Goal: Task Accomplishment & Management: Manage account settings

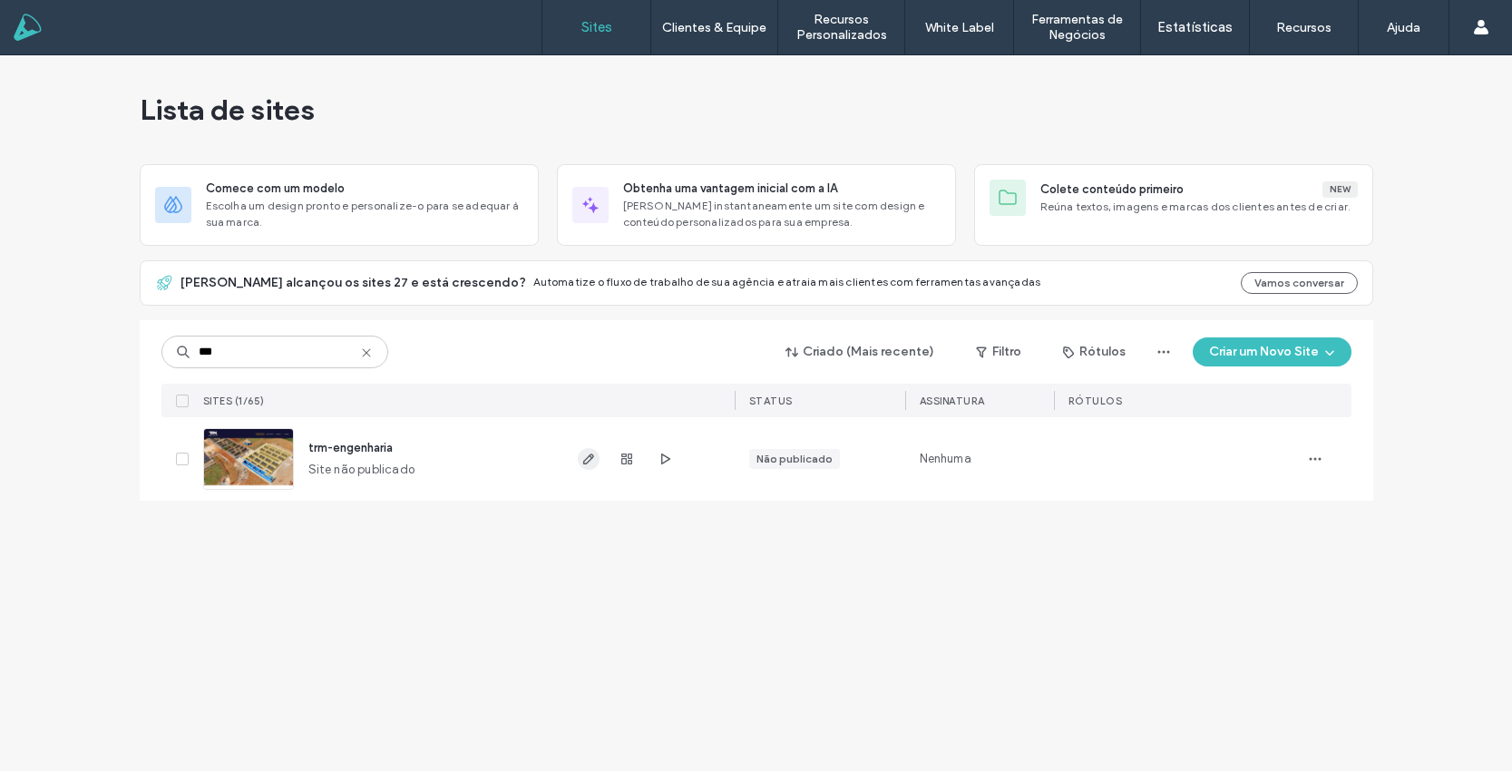
type input "***"
click at [579, 457] on span "button" at bounding box center [589, 459] width 22 height 22
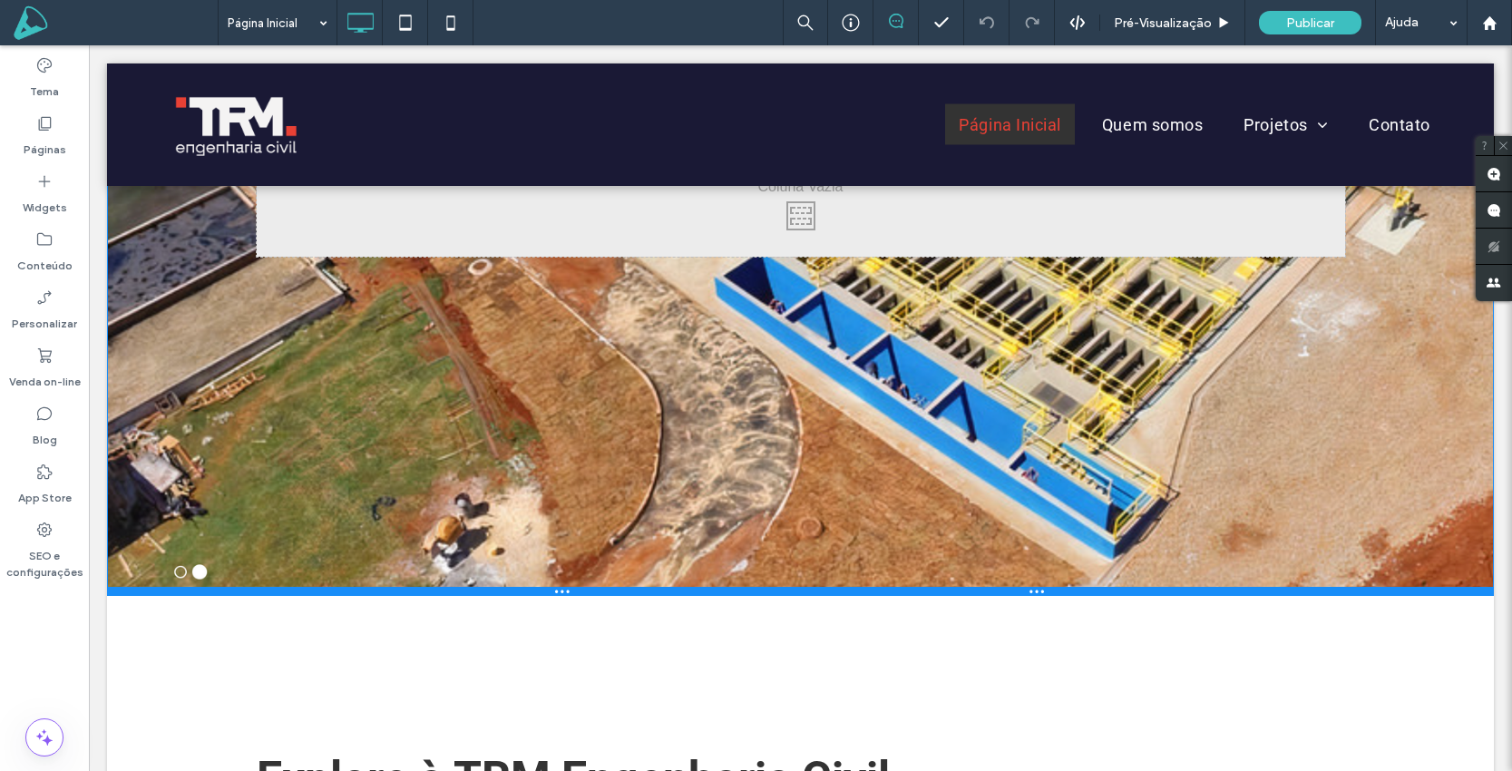
drag, startPoint x: 573, startPoint y: 648, endPoint x: 550, endPoint y: 589, distance: 63.5
click at [550, 589] on div at bounding box center [800, 591] width 1387 height 9
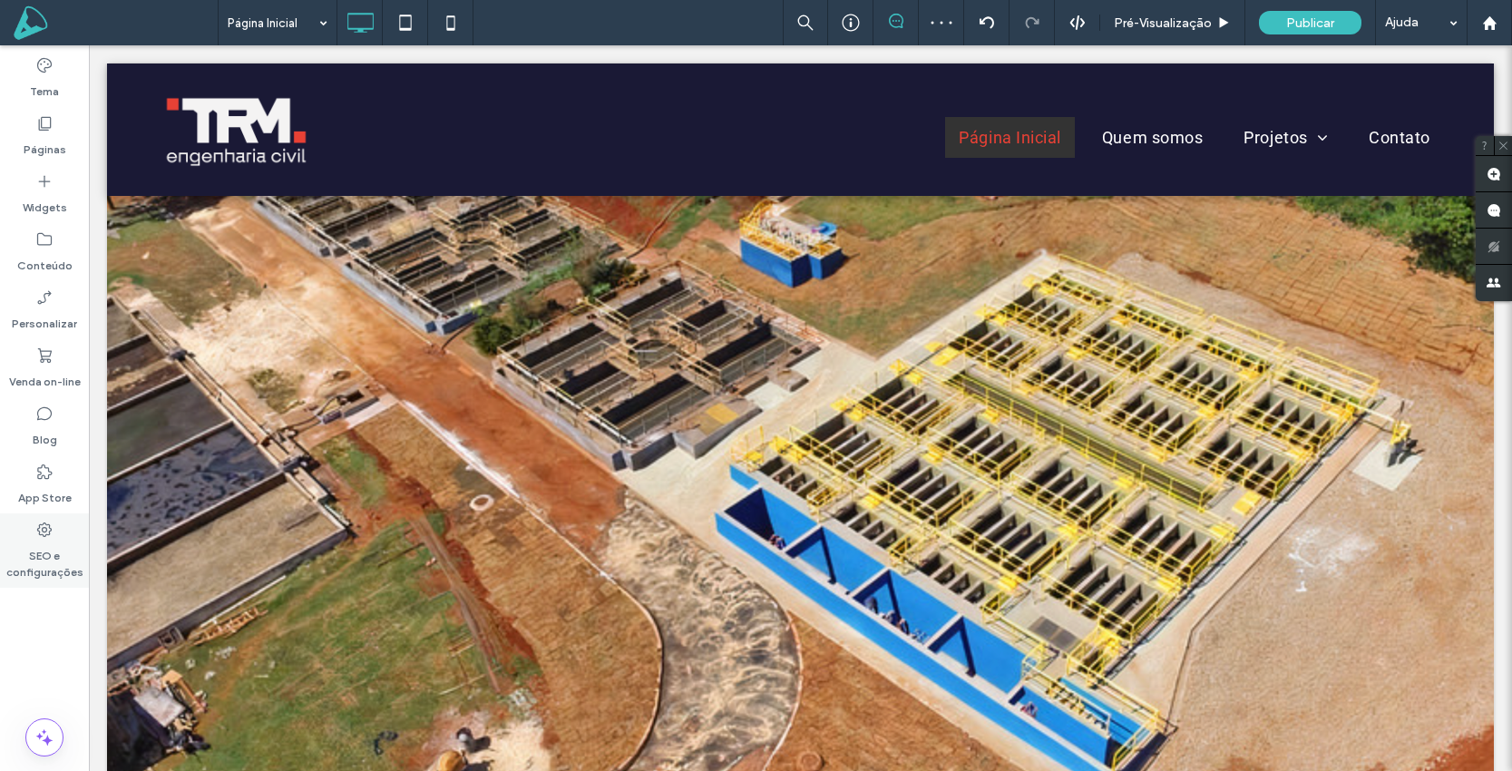
click at [46, 533] on icon at bounding box center [44, 530] width 18 height 18
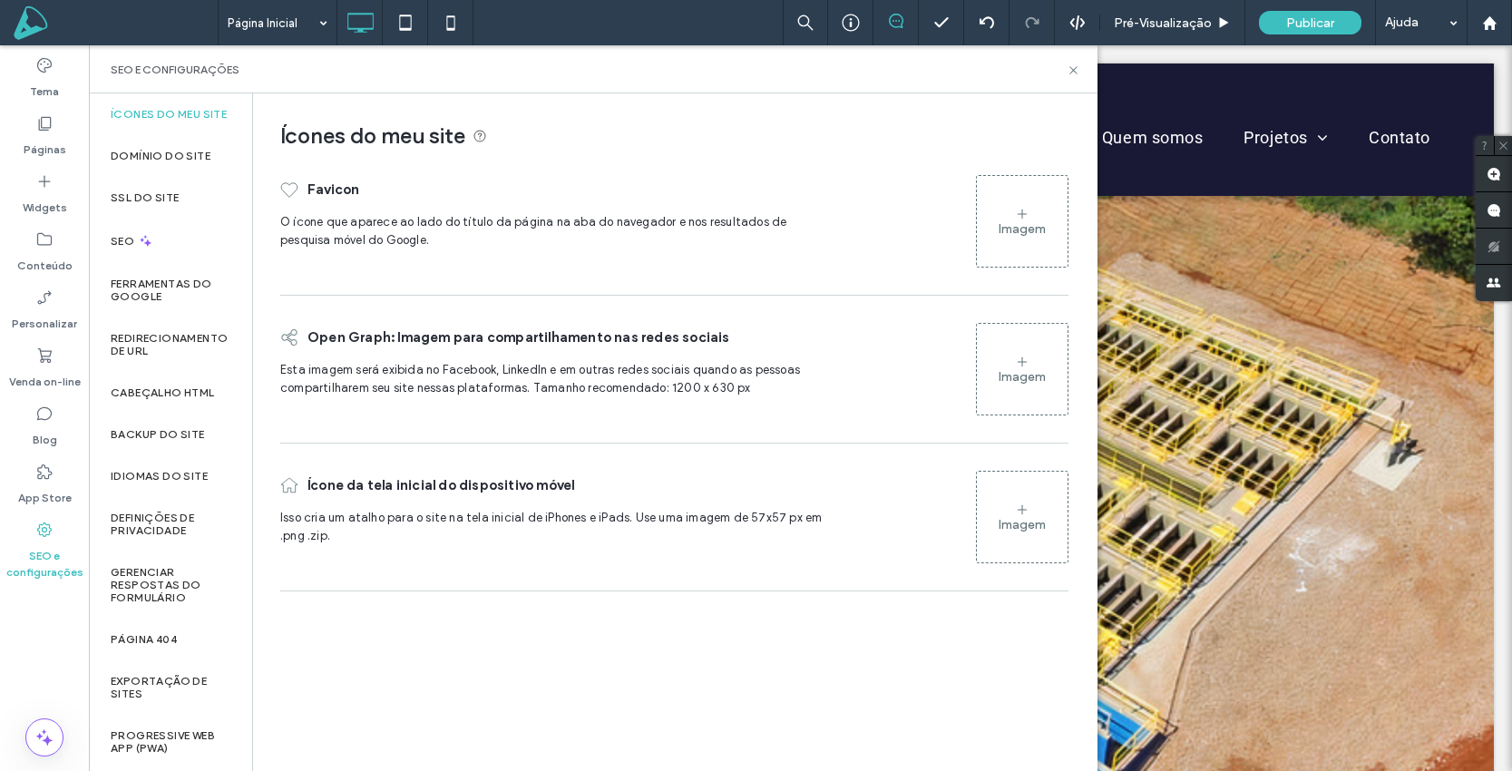
click at [1049, 236] on div "Imagem" at bounding box center [1022, 221] width 91 height 87
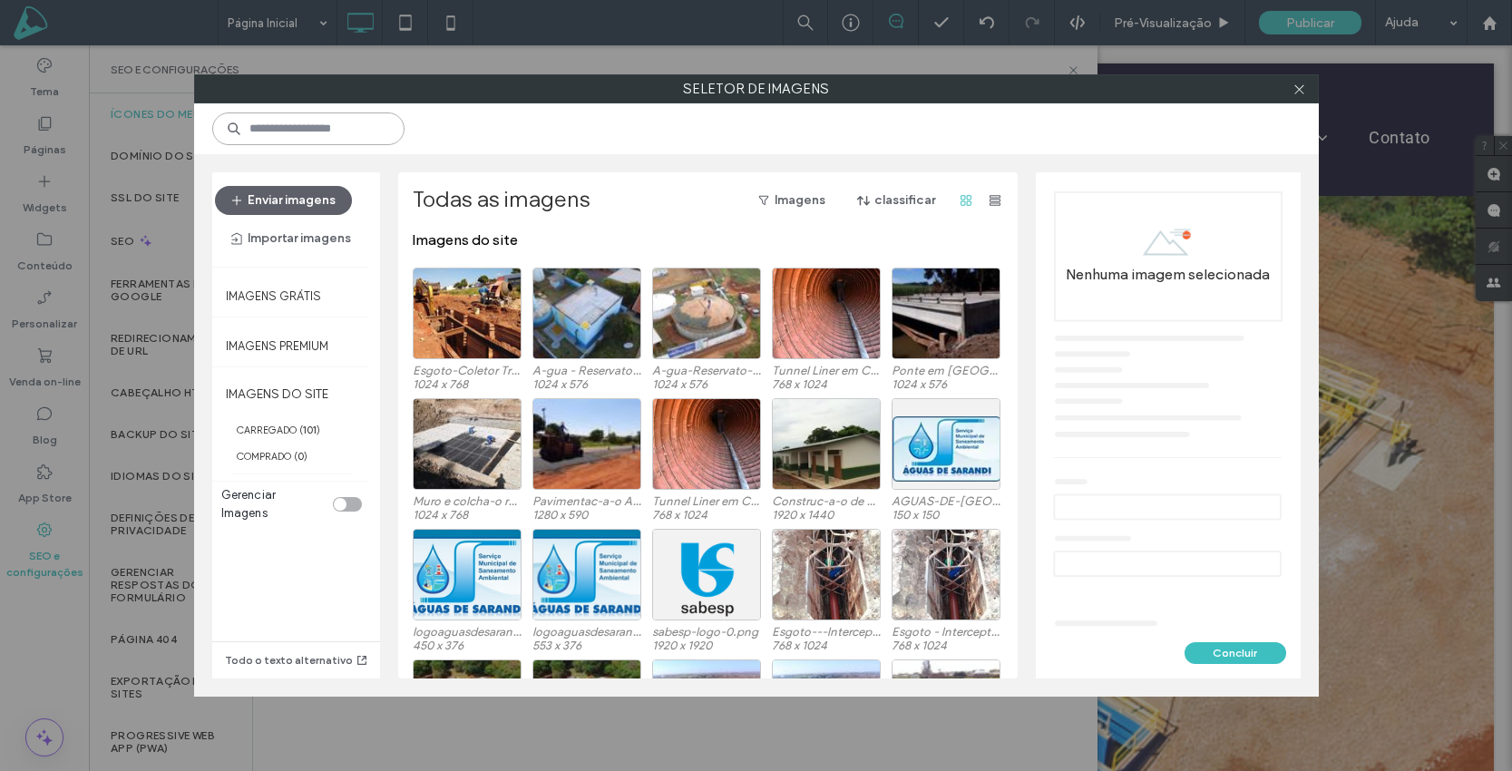
click at [341, 125] on input at bounding box center [308, 128] width 192 height 33
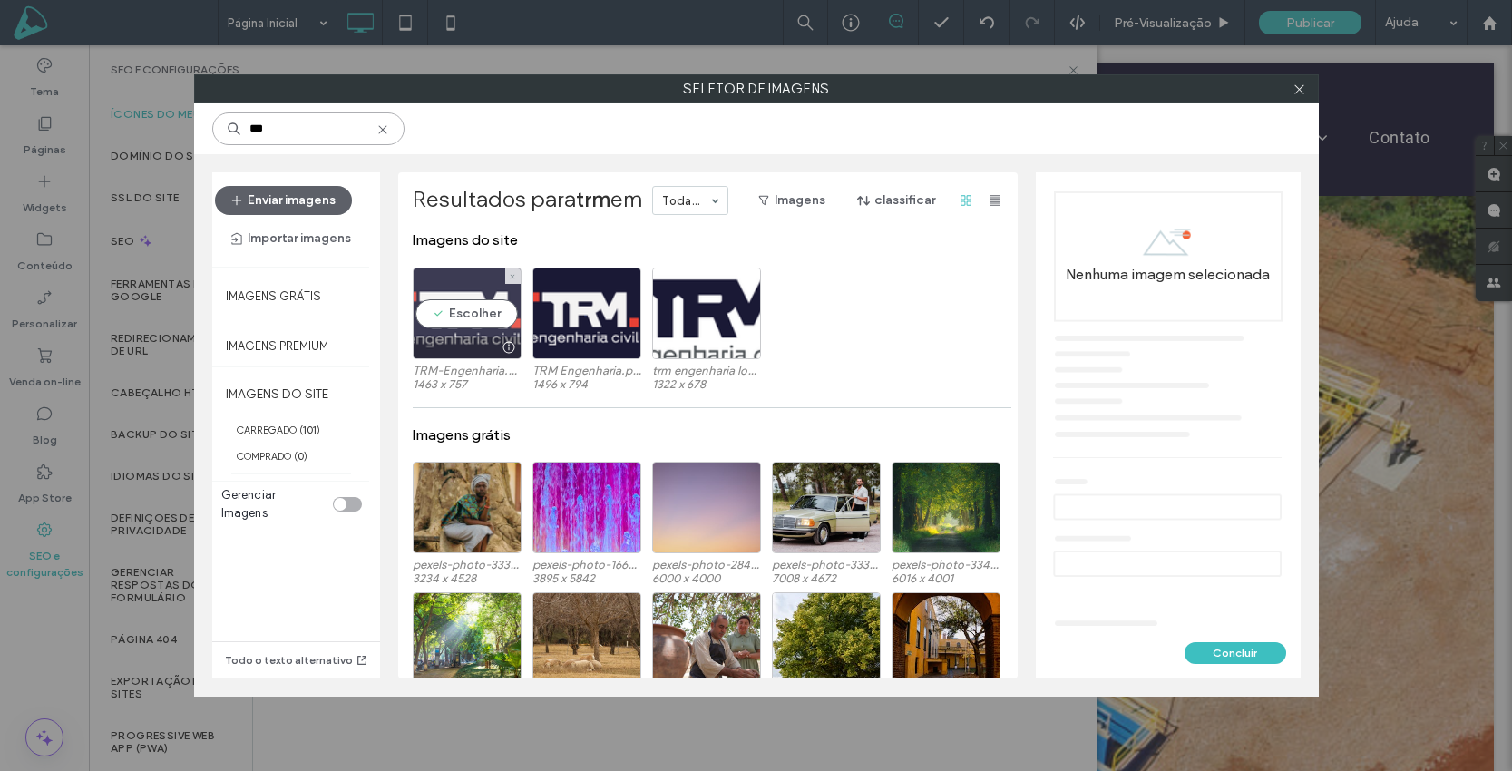
type input "***"
click at [450, 312] on div "Escolher" at bounding box center [467, 314] width 109 height 92
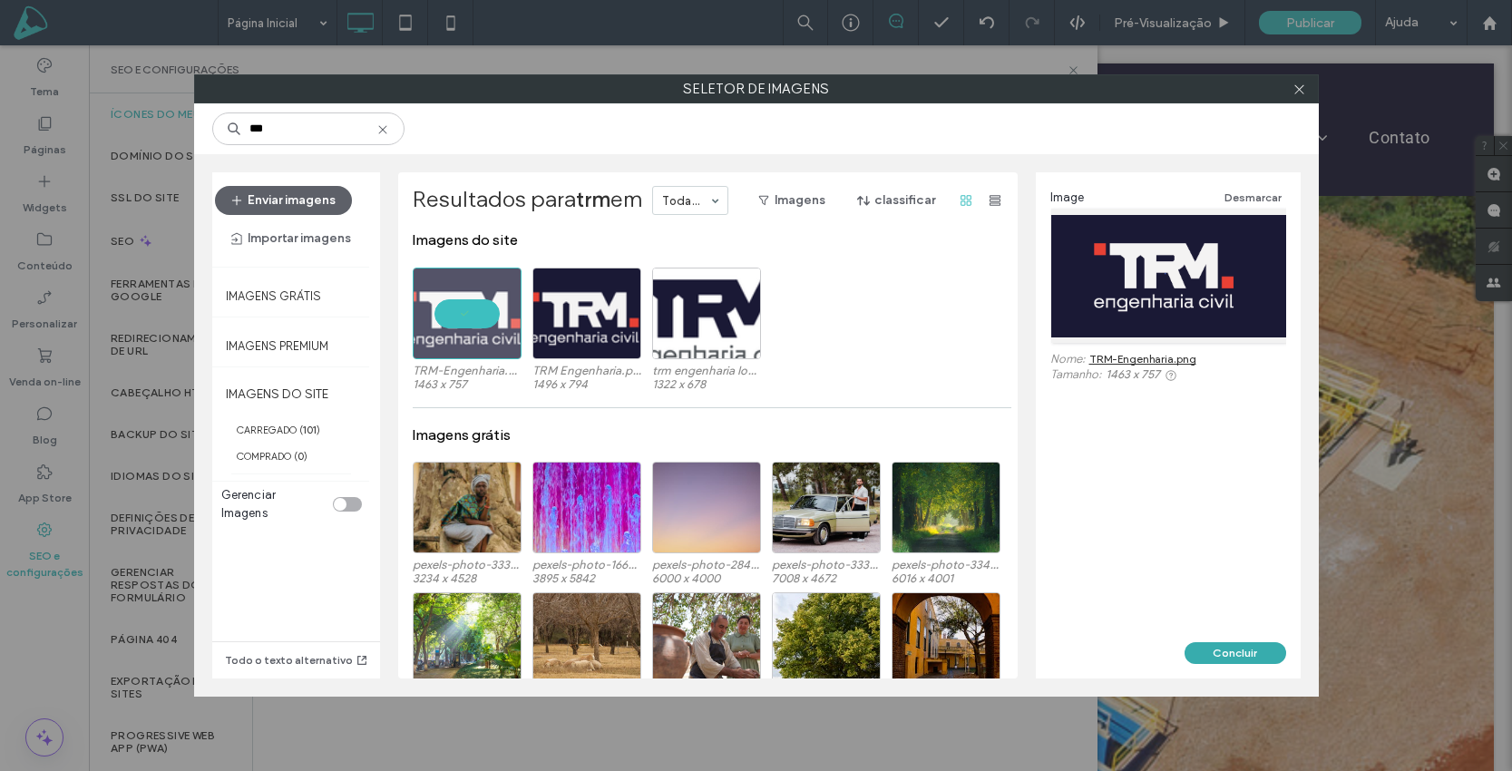
click at [1239, 651] on button "Concluir" at bounding box center [1236, 653] width 102 height 22
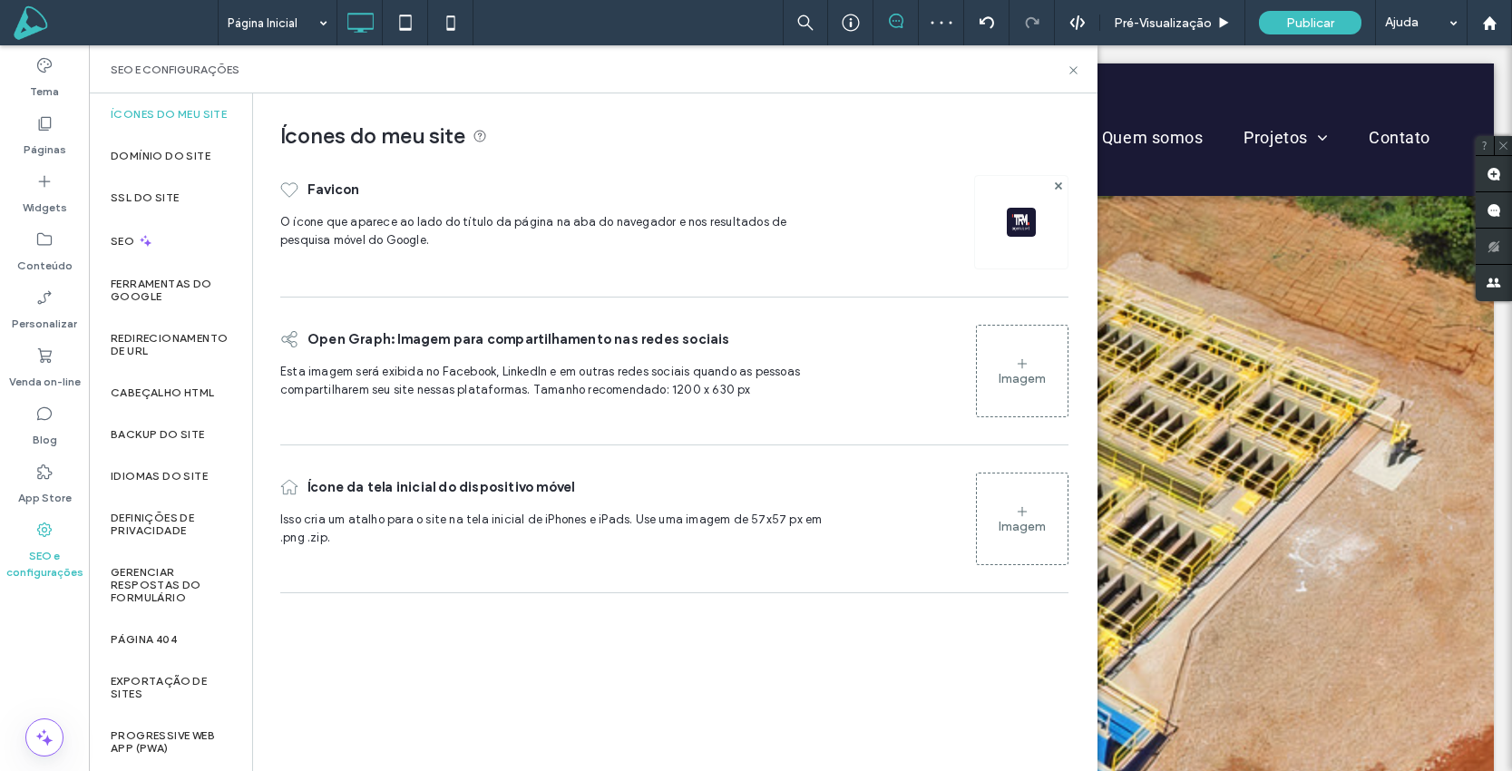
click at [1041, 366] on div "Imagem" at bounding box center [1022, 370] width 91 height 87
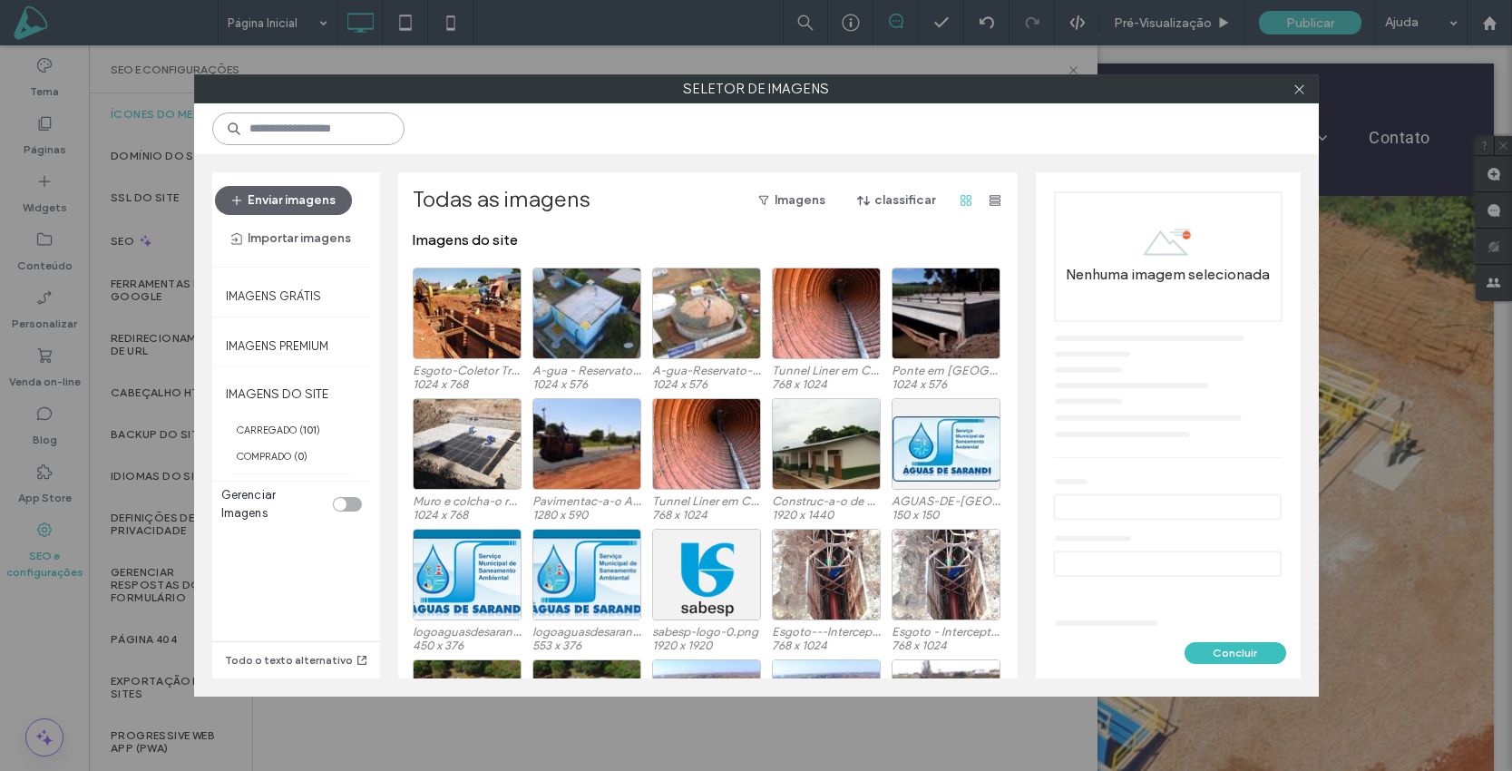
click at [318, 129] on input at bounding box center [308, 128] width 192 height 33
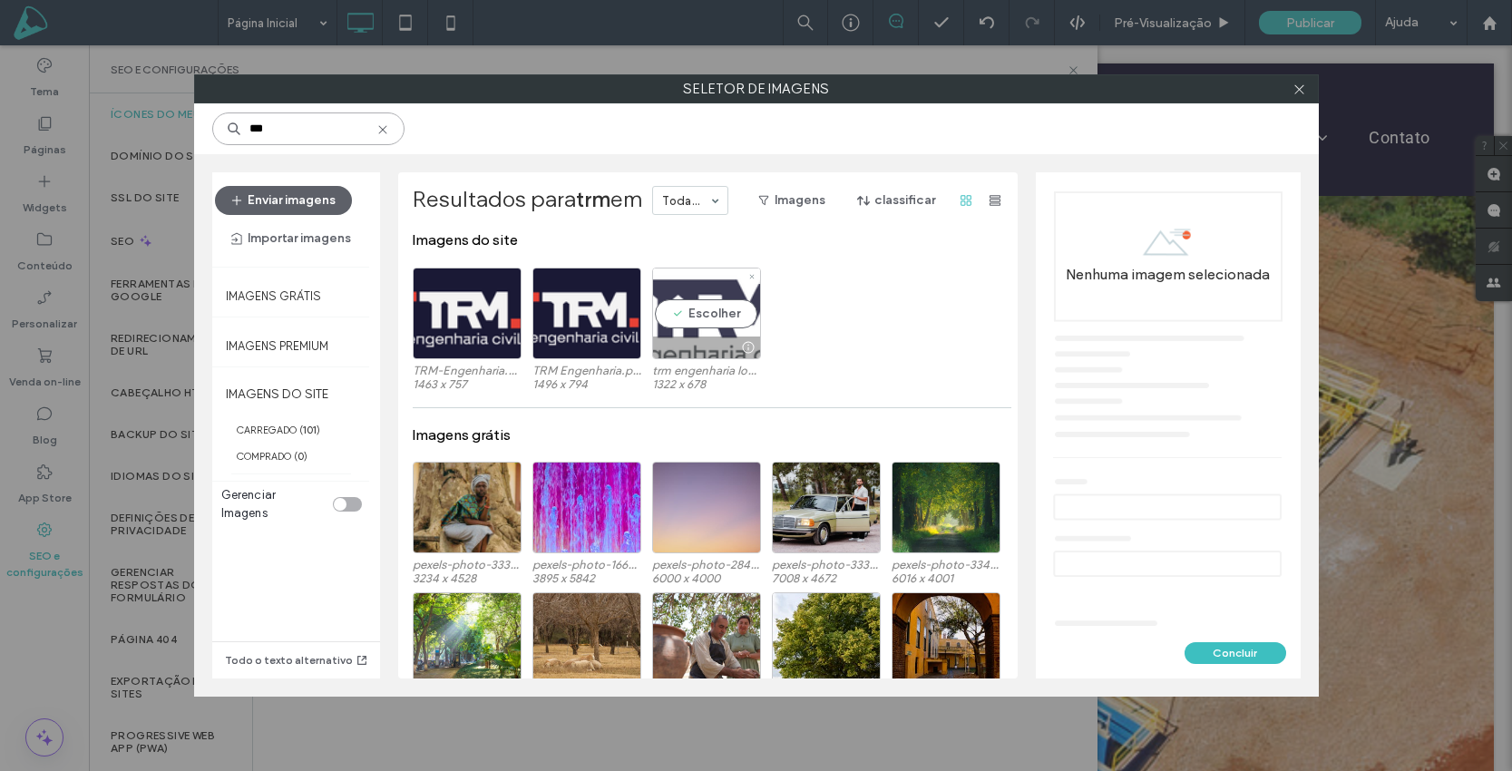
type input "***"
click at [707, 309] on div "Escolher" at bounding box center [706, 314] width 109 height 92
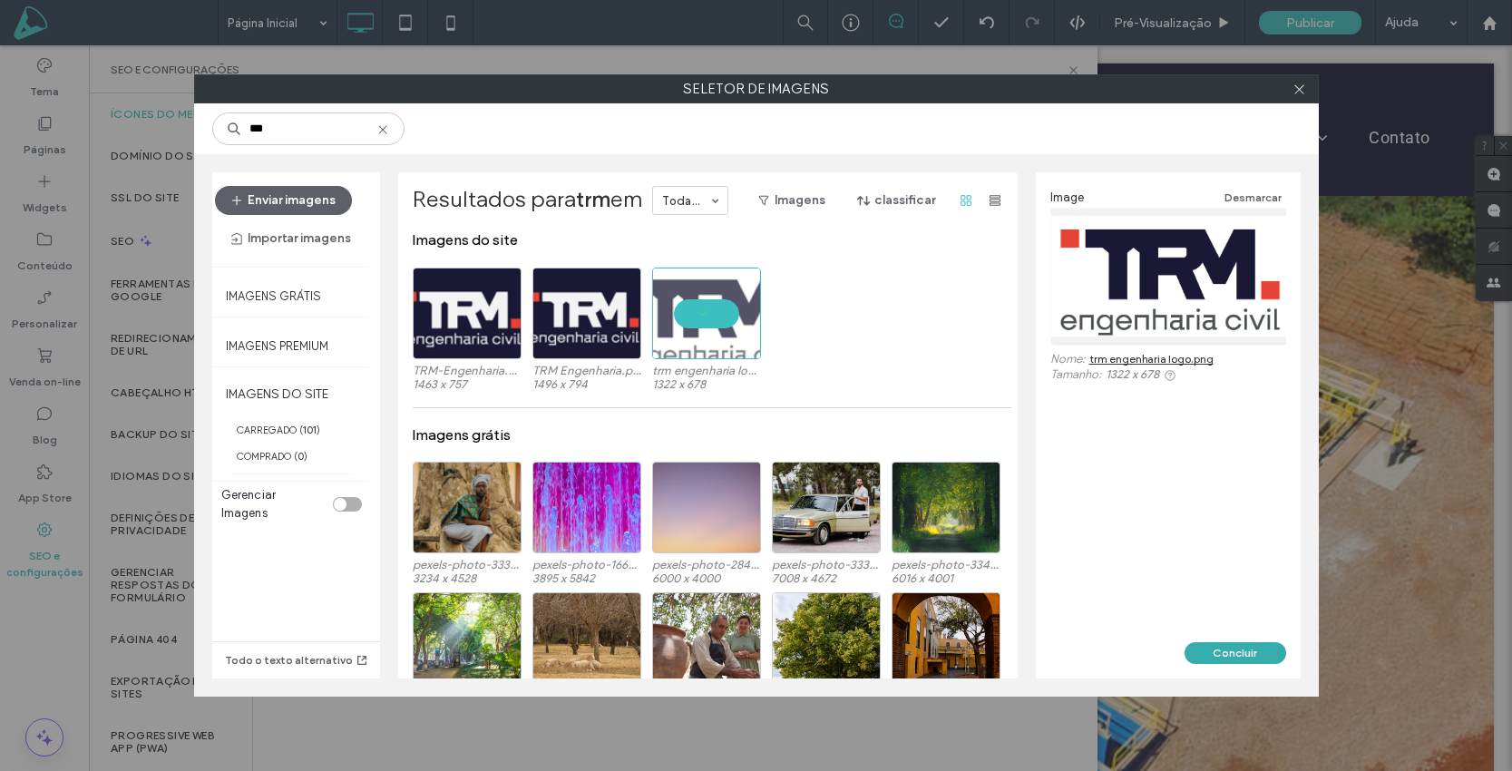
click at [1254, 658] on button "Concluir" at bounding box center [1236, 653] width 102 height 22
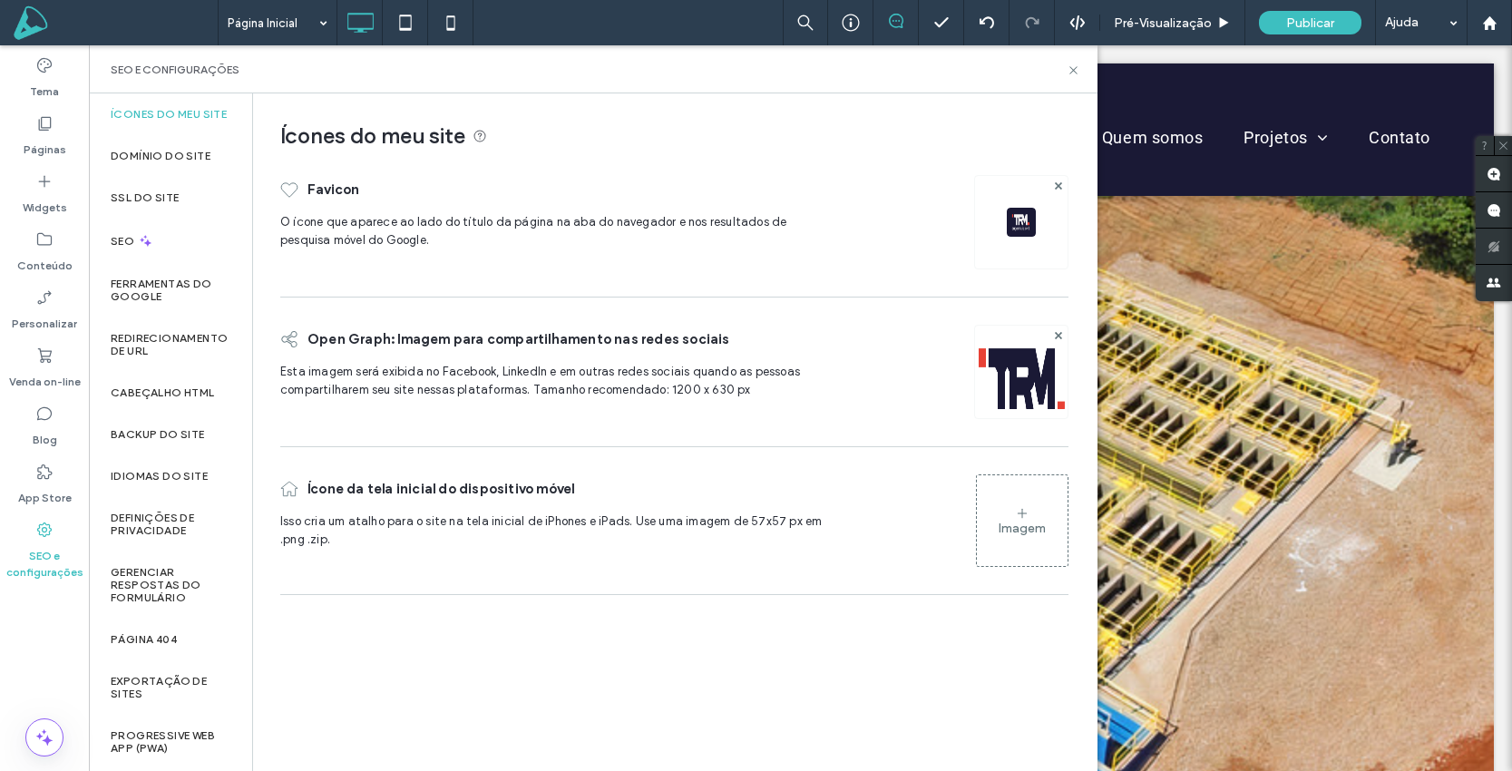
click at [1027, 522] on div "Imagem" at bounding box center [1022, 528] width 47 height 15
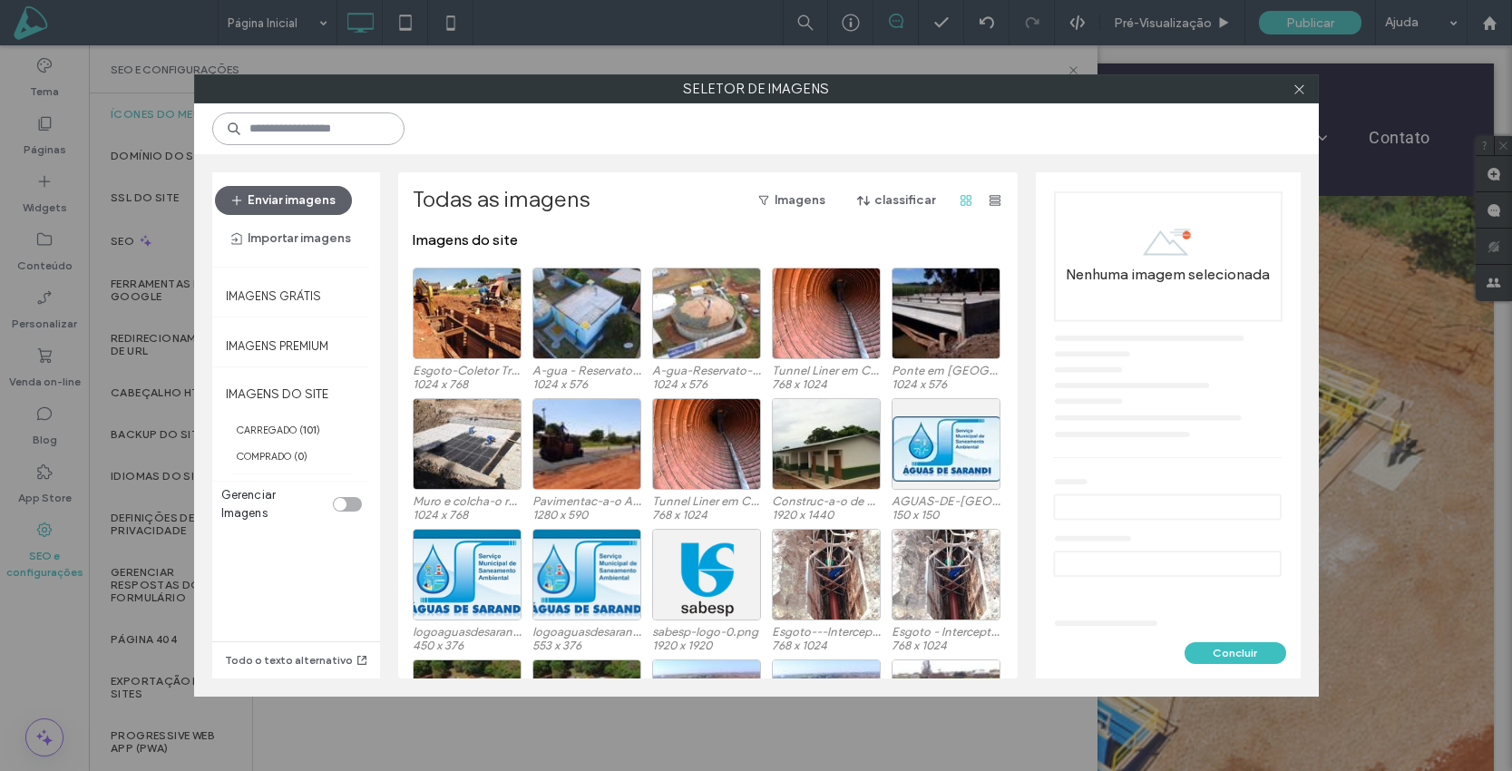
click at [322, 120] on input at bounding box center [308, 128] width 192 height 33
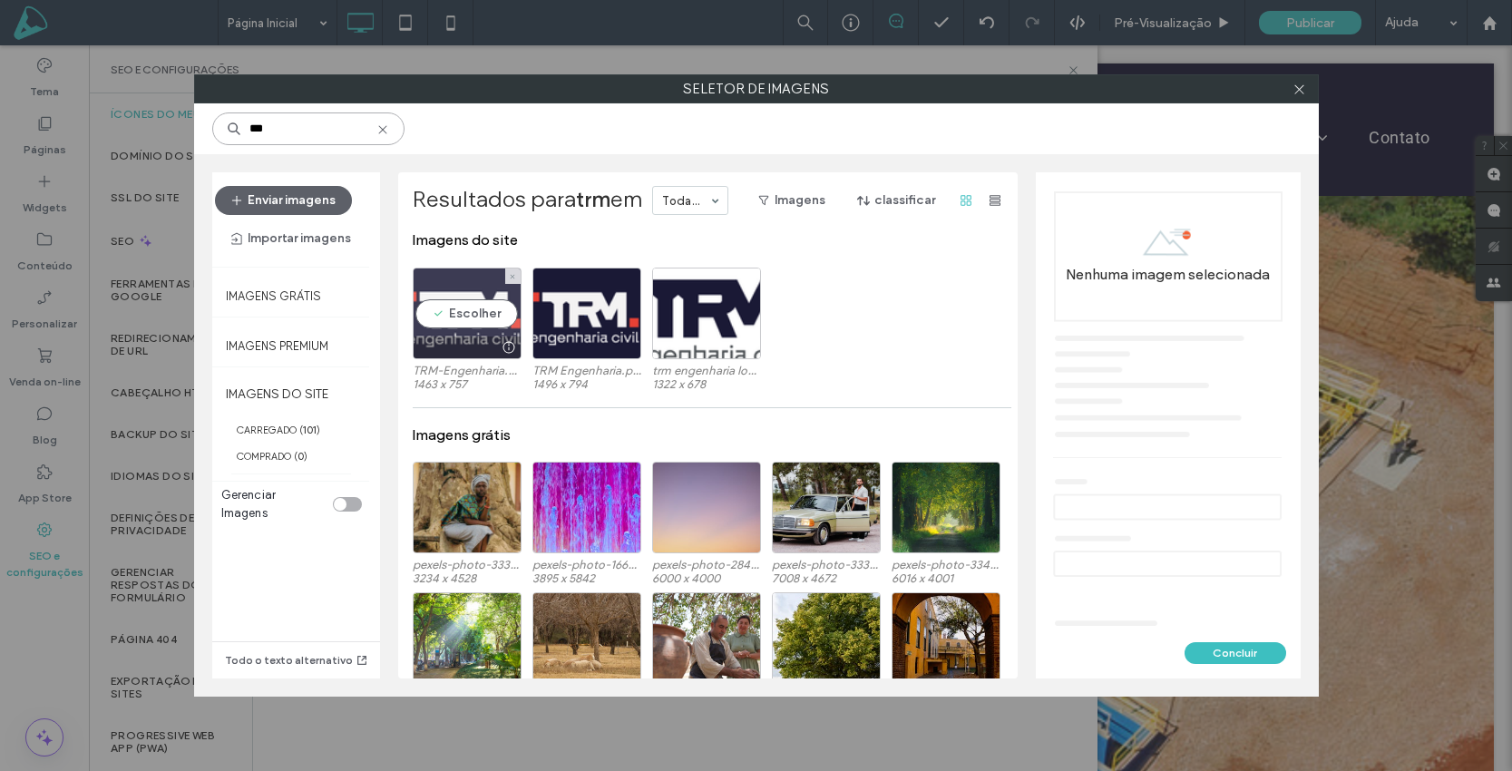
type input "***"
click at [452, 341] on div at bounding box center [467, 348] width 107 height 22
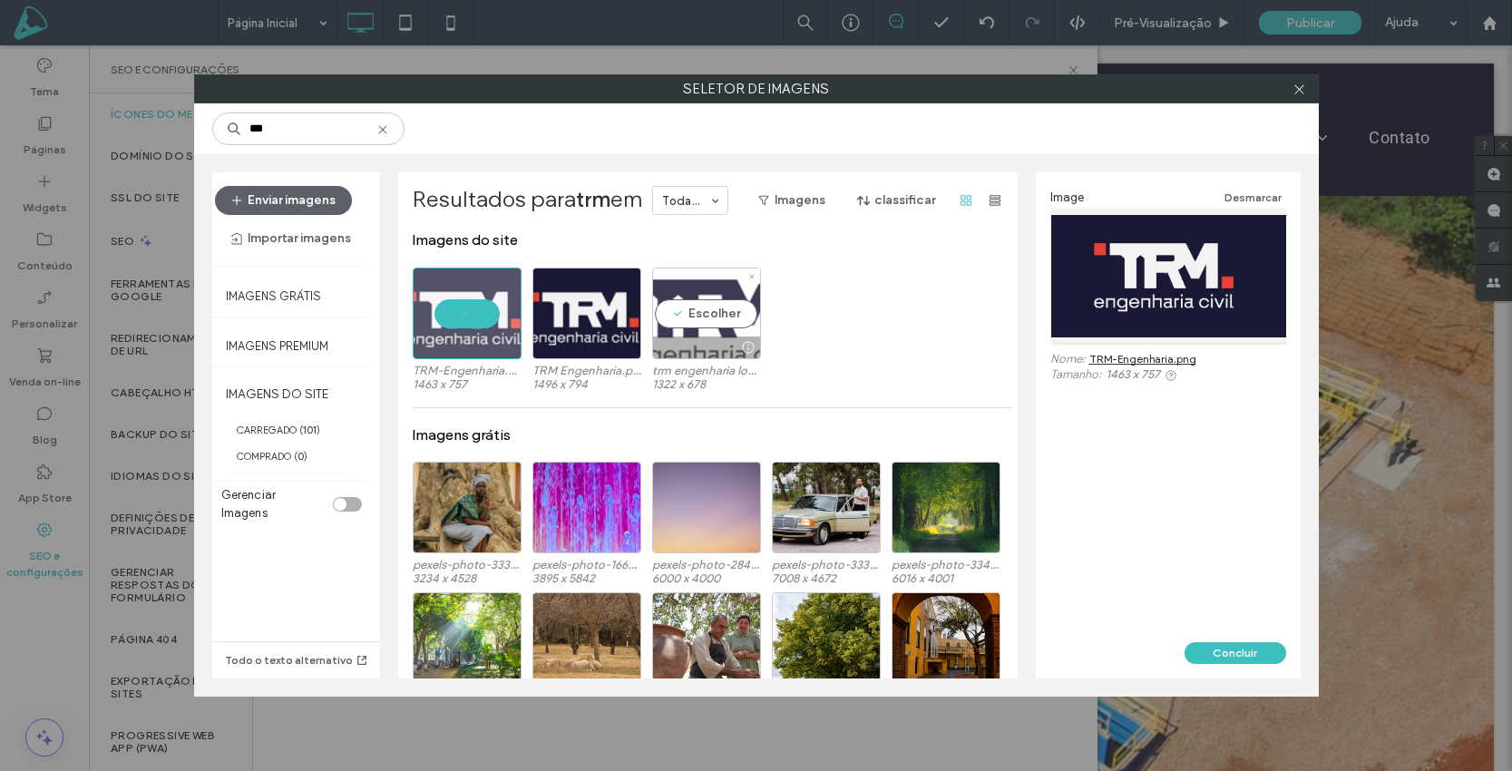
click at [712, 312] on div "Escolher" at bounding box center [706, 314] width 109 height 92
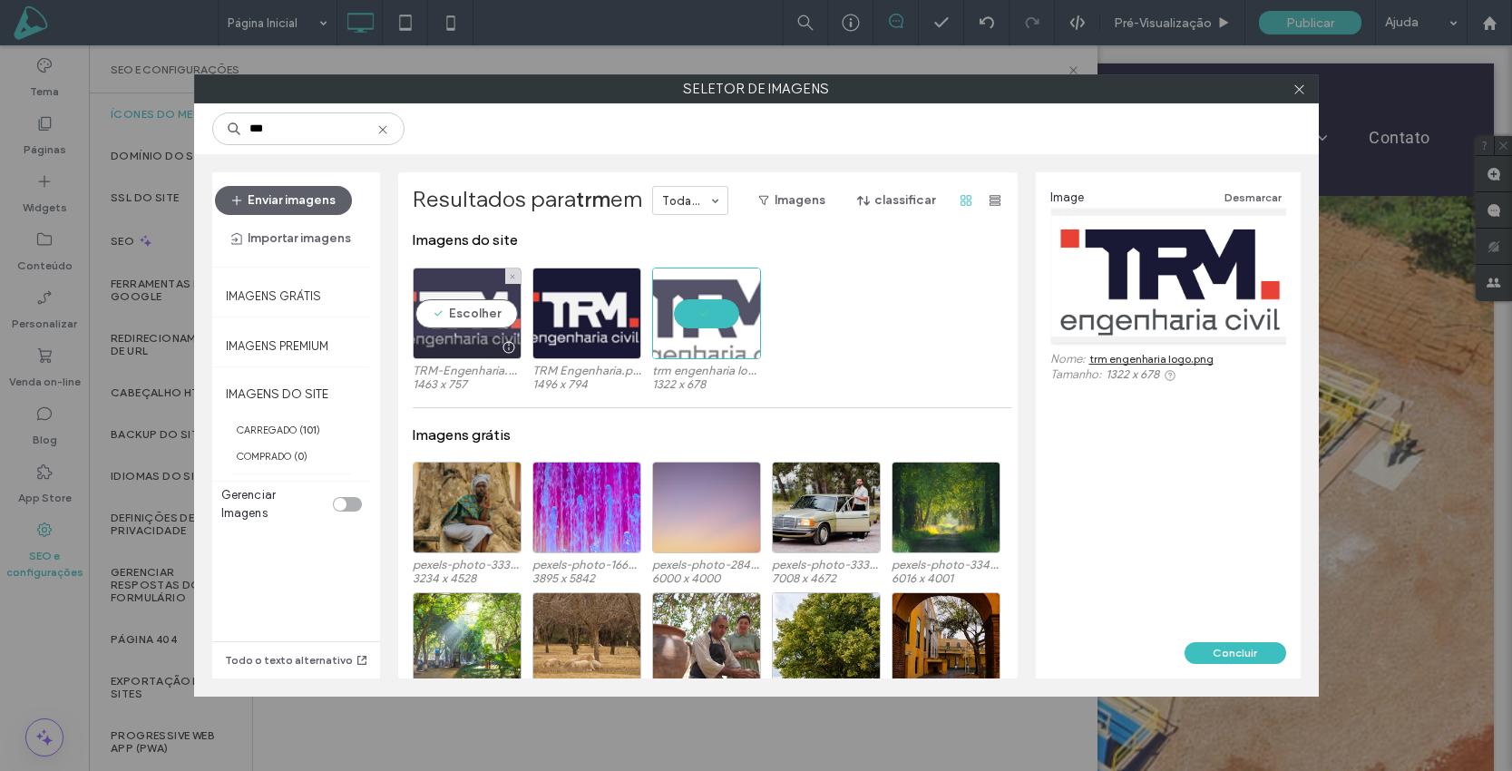
click at [464, 318] on div "Escolher" at bounding box center [467, 314] width 109 height 92
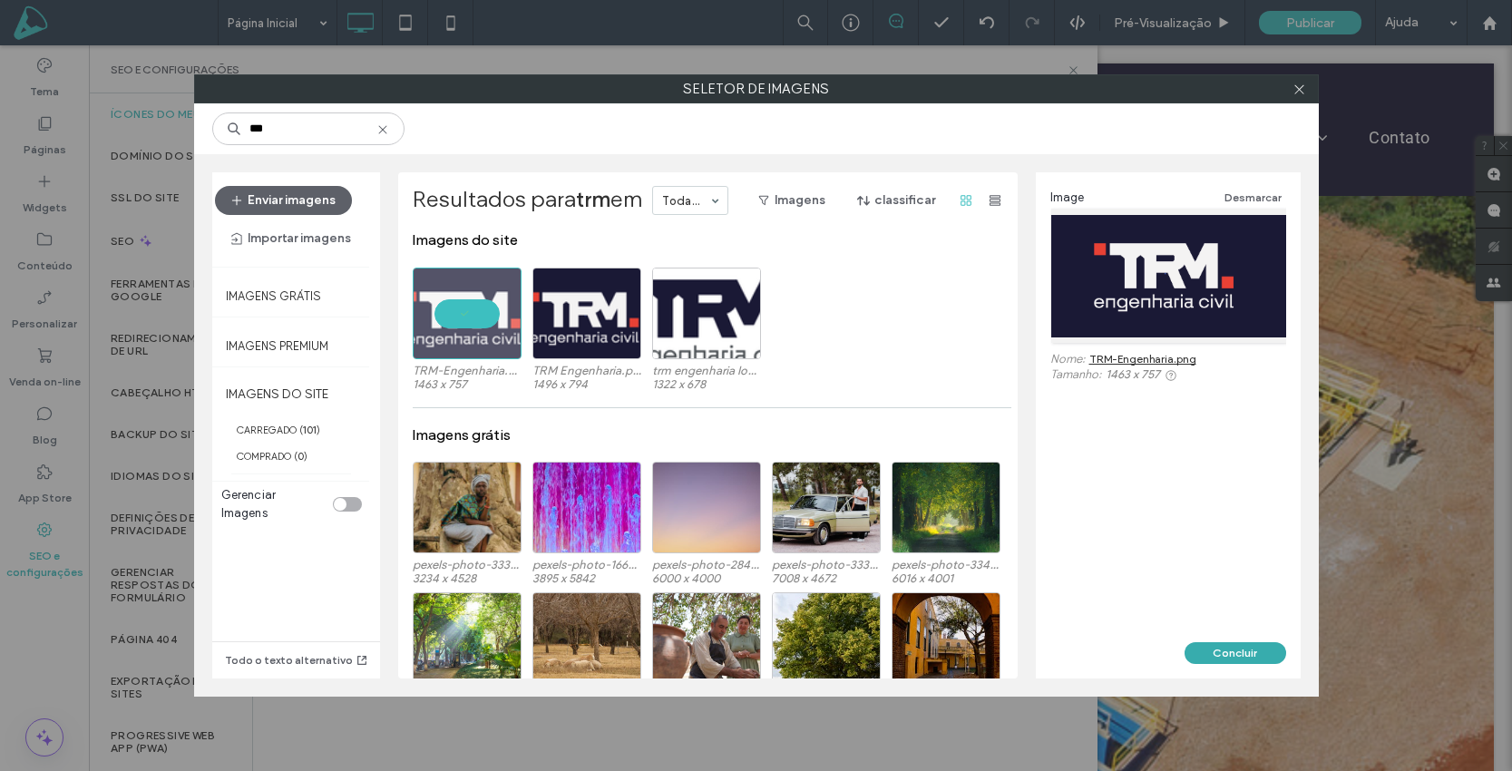
click at [1255, 647] on button "Concluir" at bounding box center [1236, 653] width 102 height 22
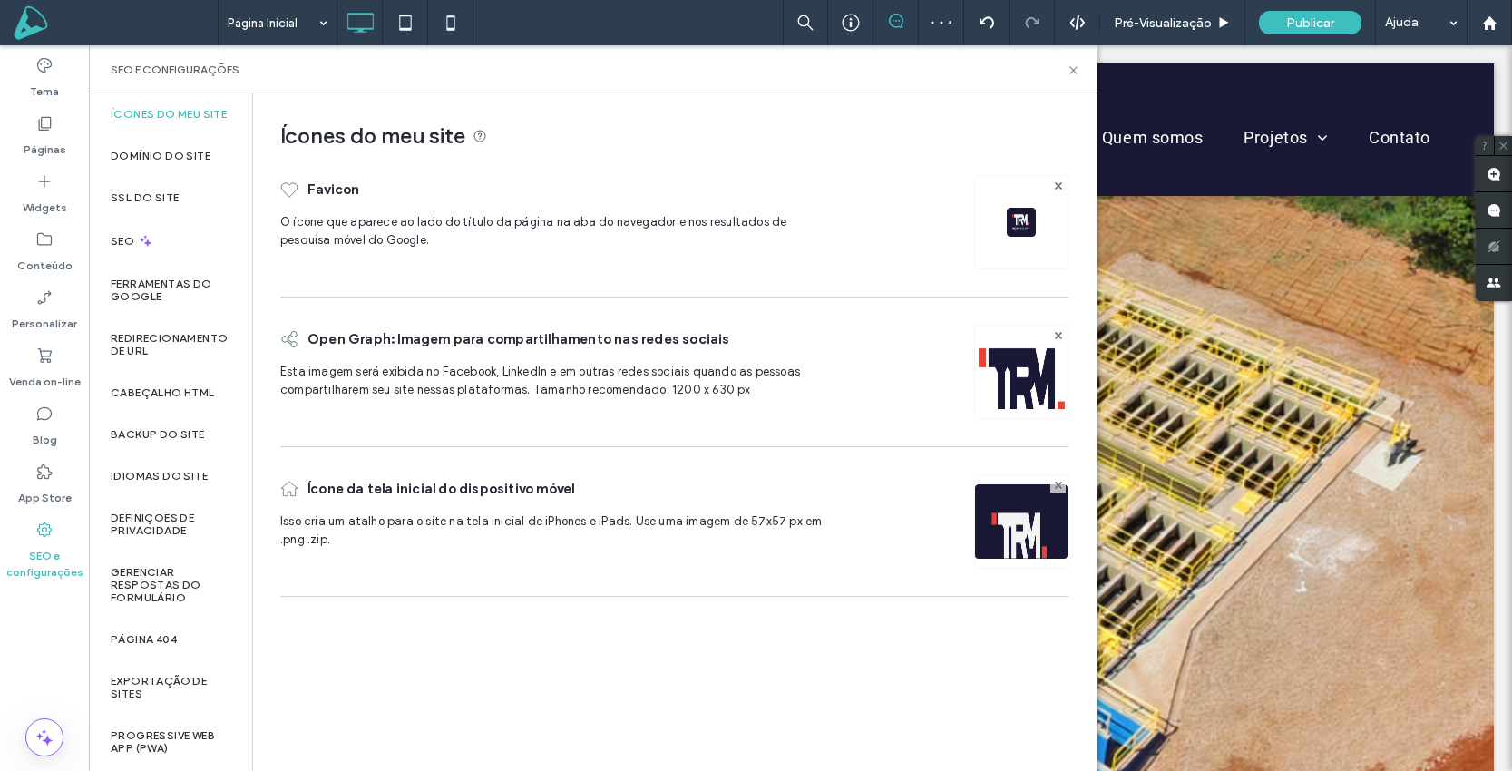
click at [1008, 223] on img at bounding box center [1021, 222] width 29 height 29
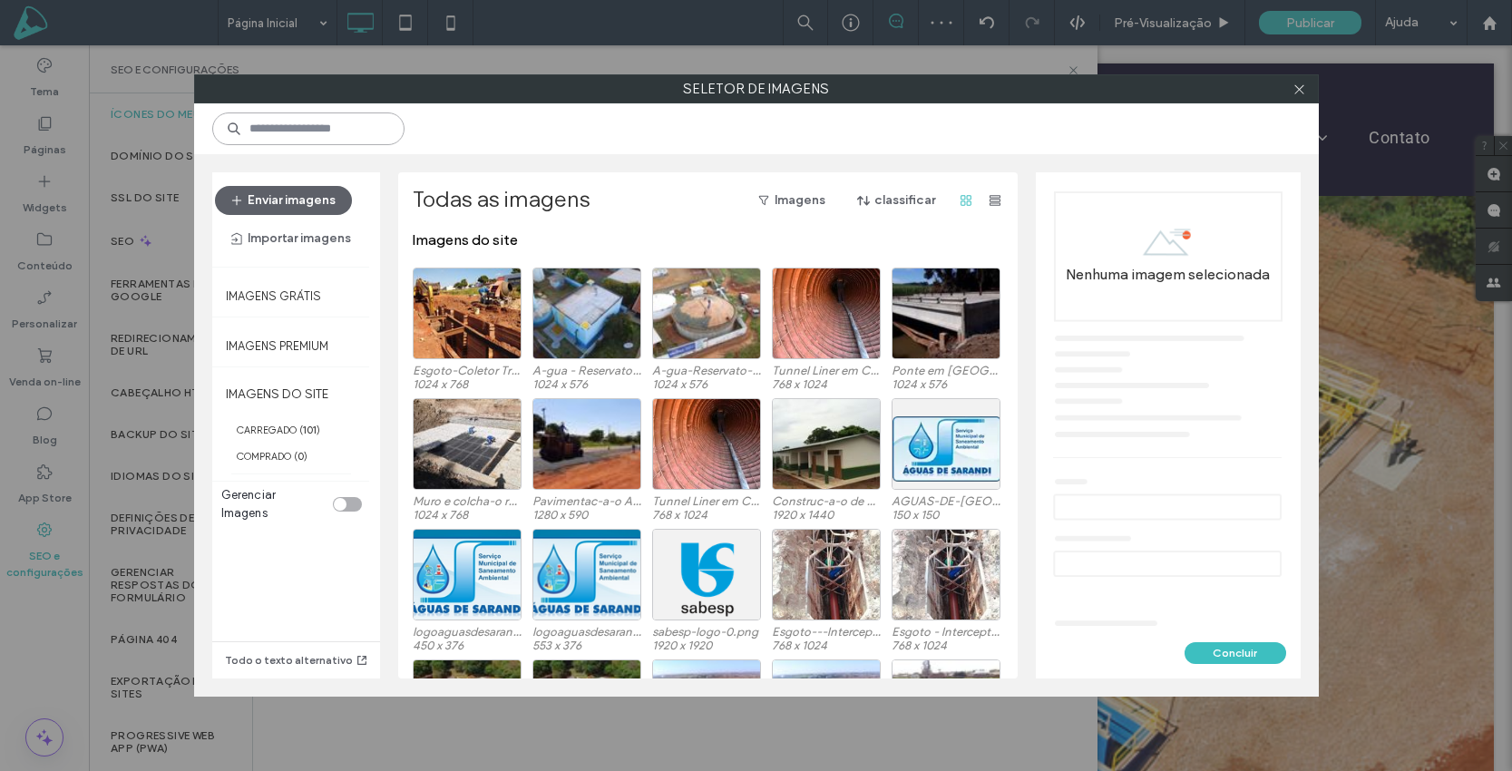
click at [306, 127] on input at bounding box center [308, 128] width 192 height 33
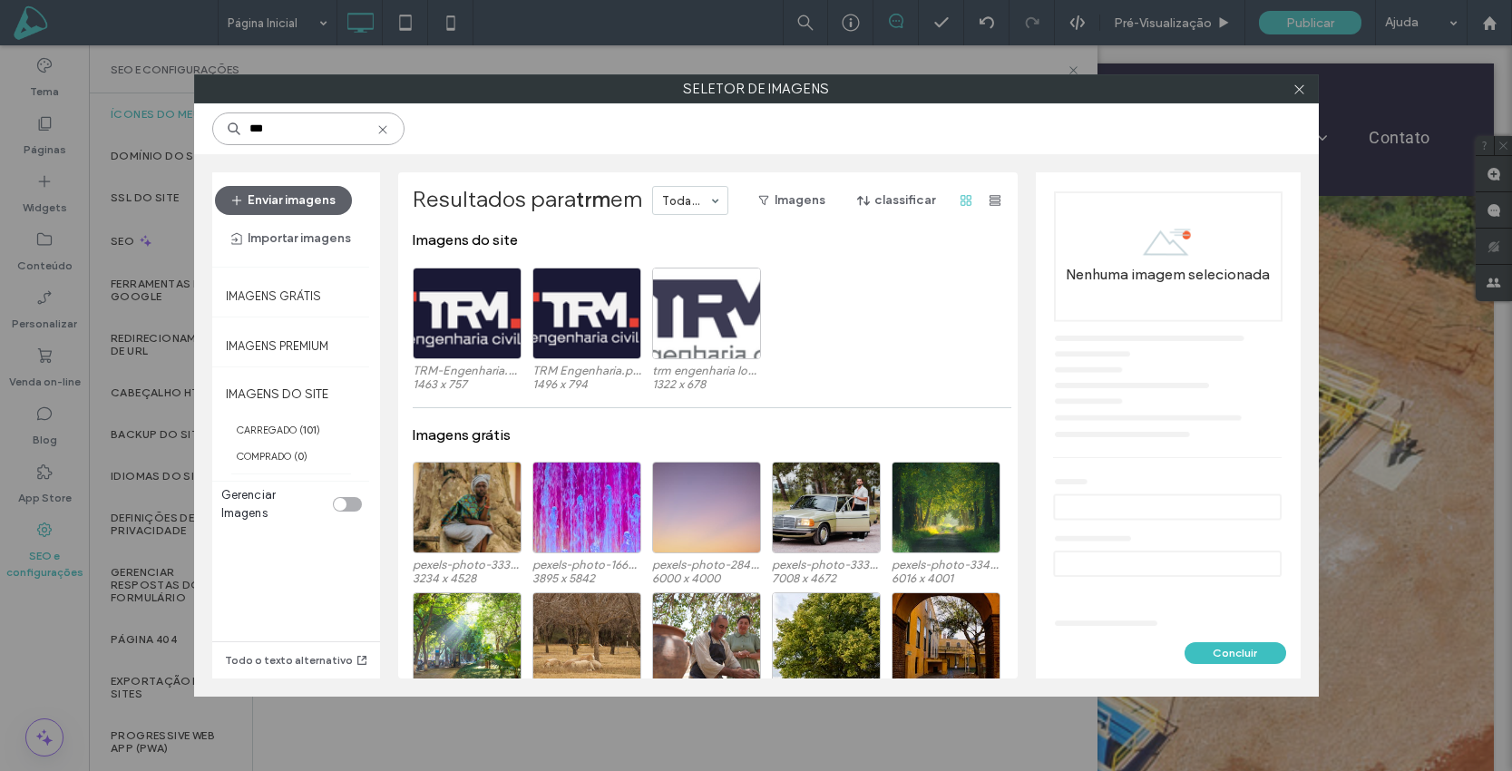
type input "***"
click at [652, 314] on div at bounding box center [706, 314] width 109 height 92
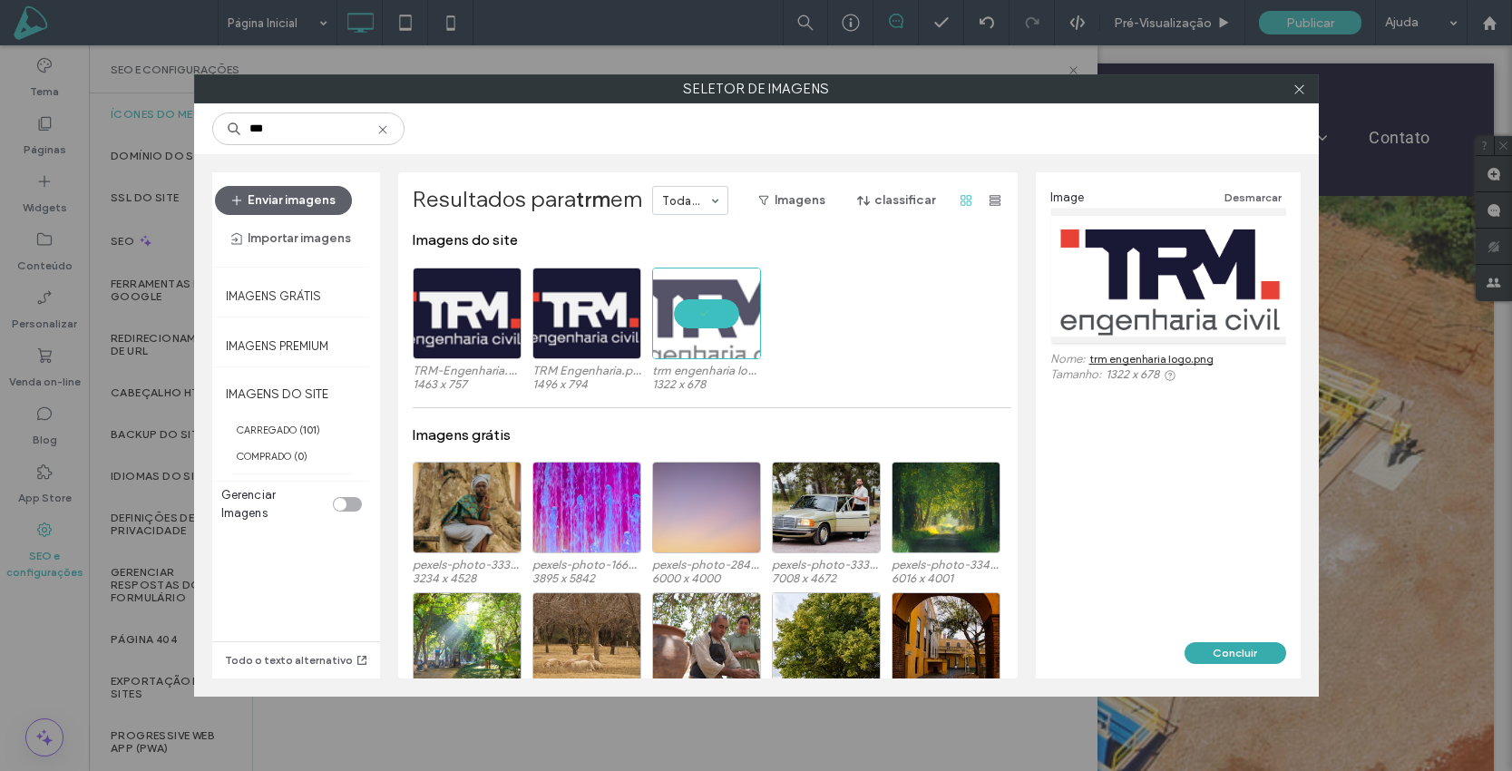
click at [1236, 646] on button "Concluir" at bounding box center [1236, 653] width 102 height 22
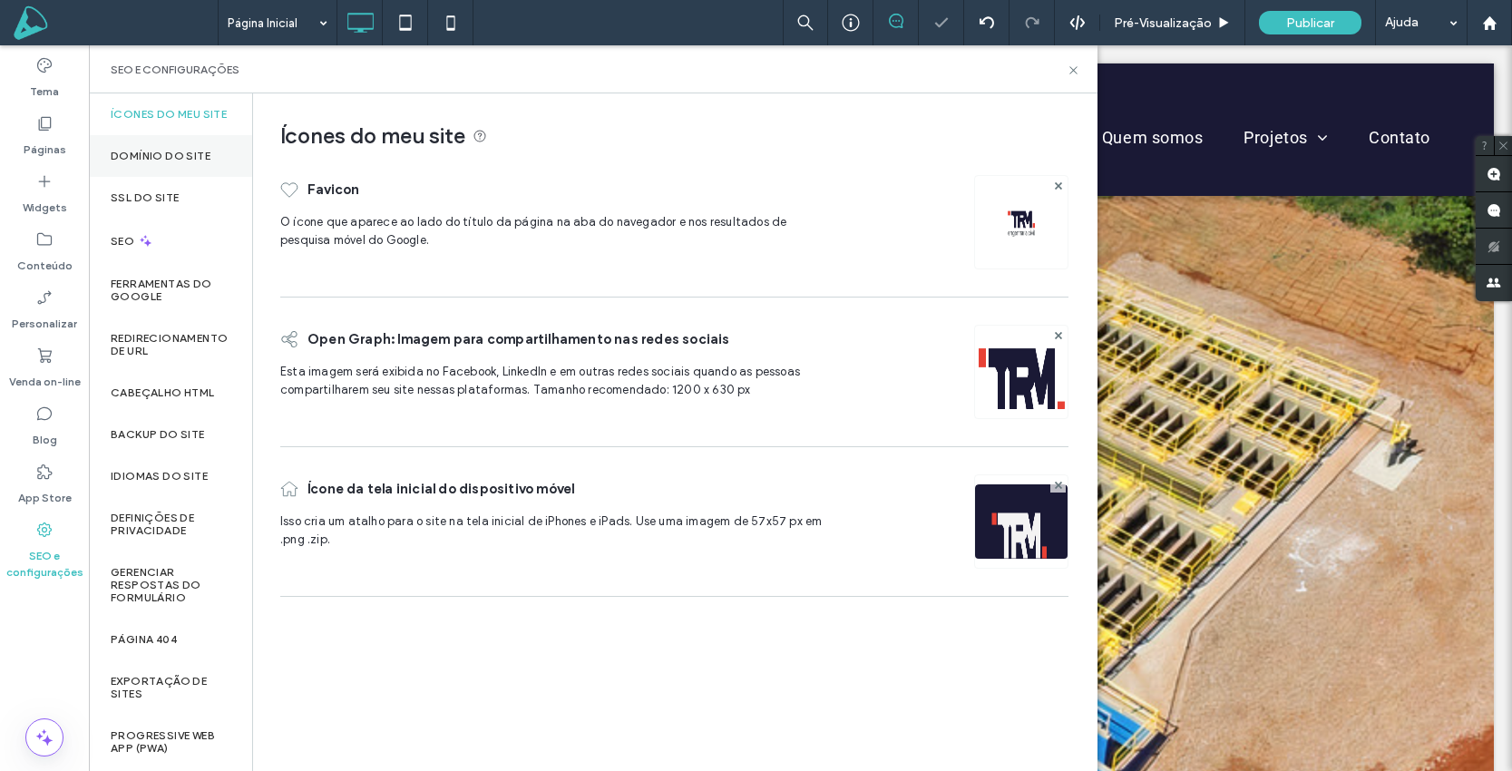
click at [117, 158] on div "Domínio do site" at bounding box center [170, 156] width 163 height 42
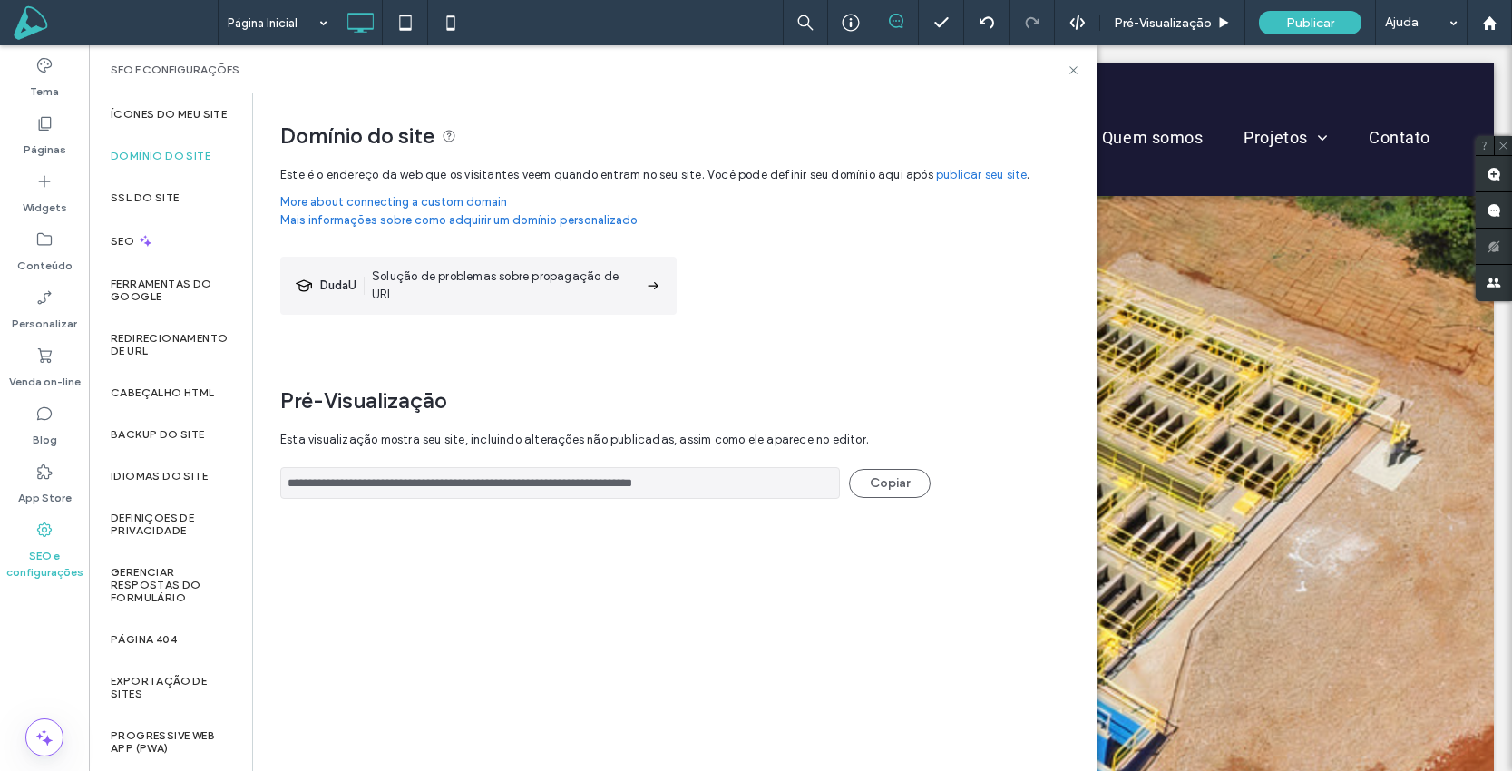
click at [969, 178] on link "publicar seu site" at bounding box center [981, 175] width 91 height 18
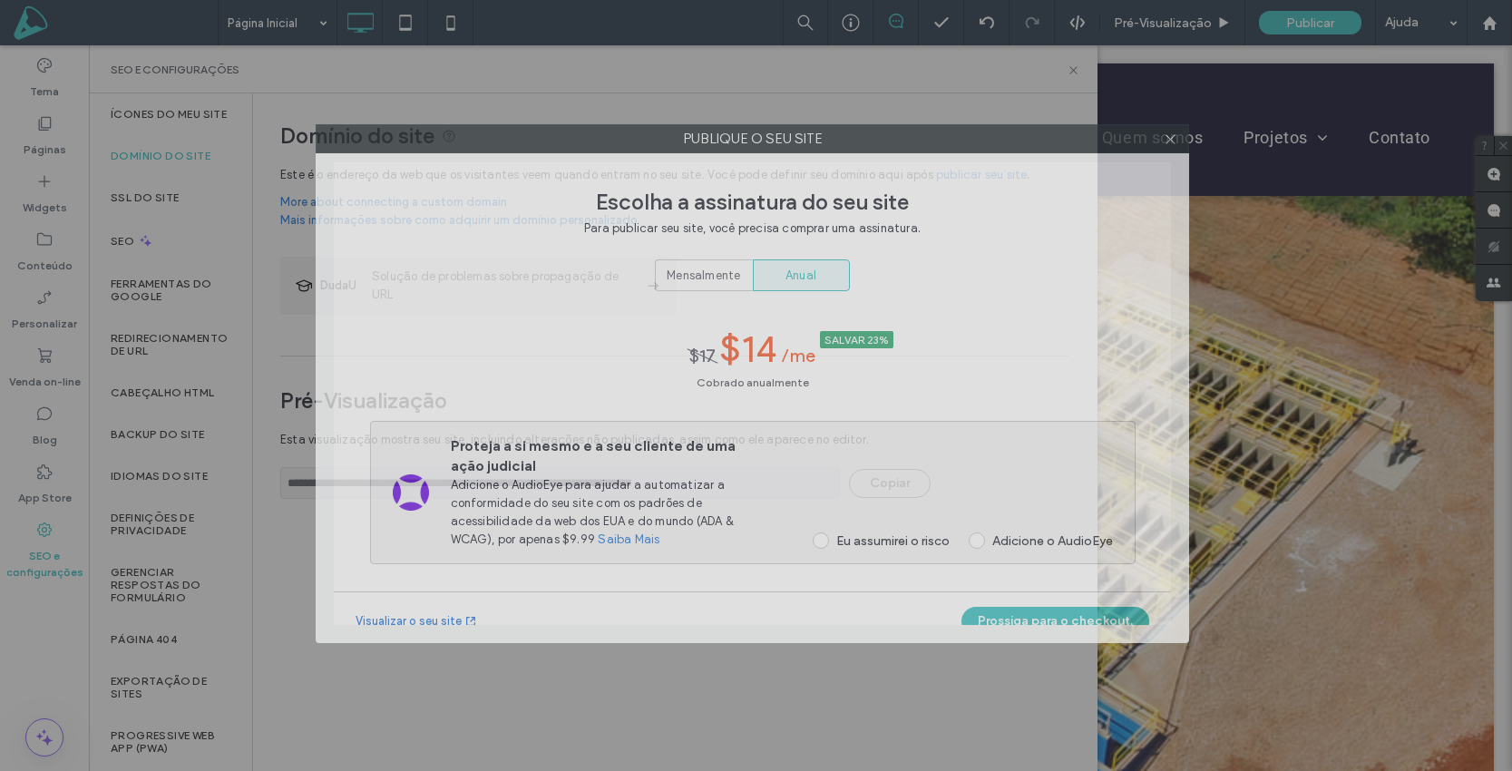
drag, startPoint x: 963, startPoint y: 145, endPoint x: 826, endPoint y: 119, distance: 139.5
click at [826, 125] on label "Publique o seu site" at bounding box center [753, 138] width 872 height 27
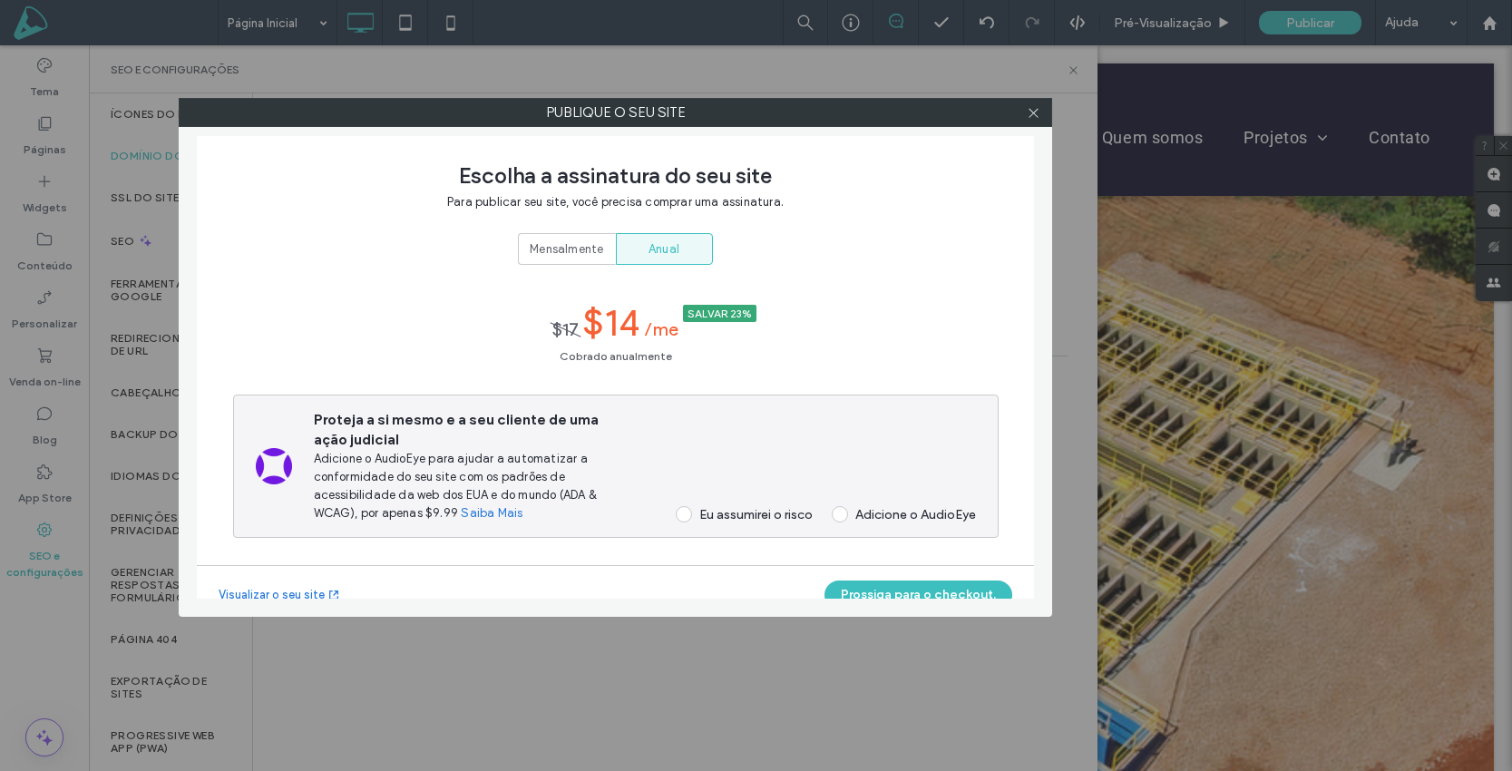
drag, startPoint x: 1034, startPoint y: 113, endPoint x: 958, endPoint y: 151, distance: 85.2
click at [1033, 113] on icon at bounding box center [1034, 113] width 14 height 14
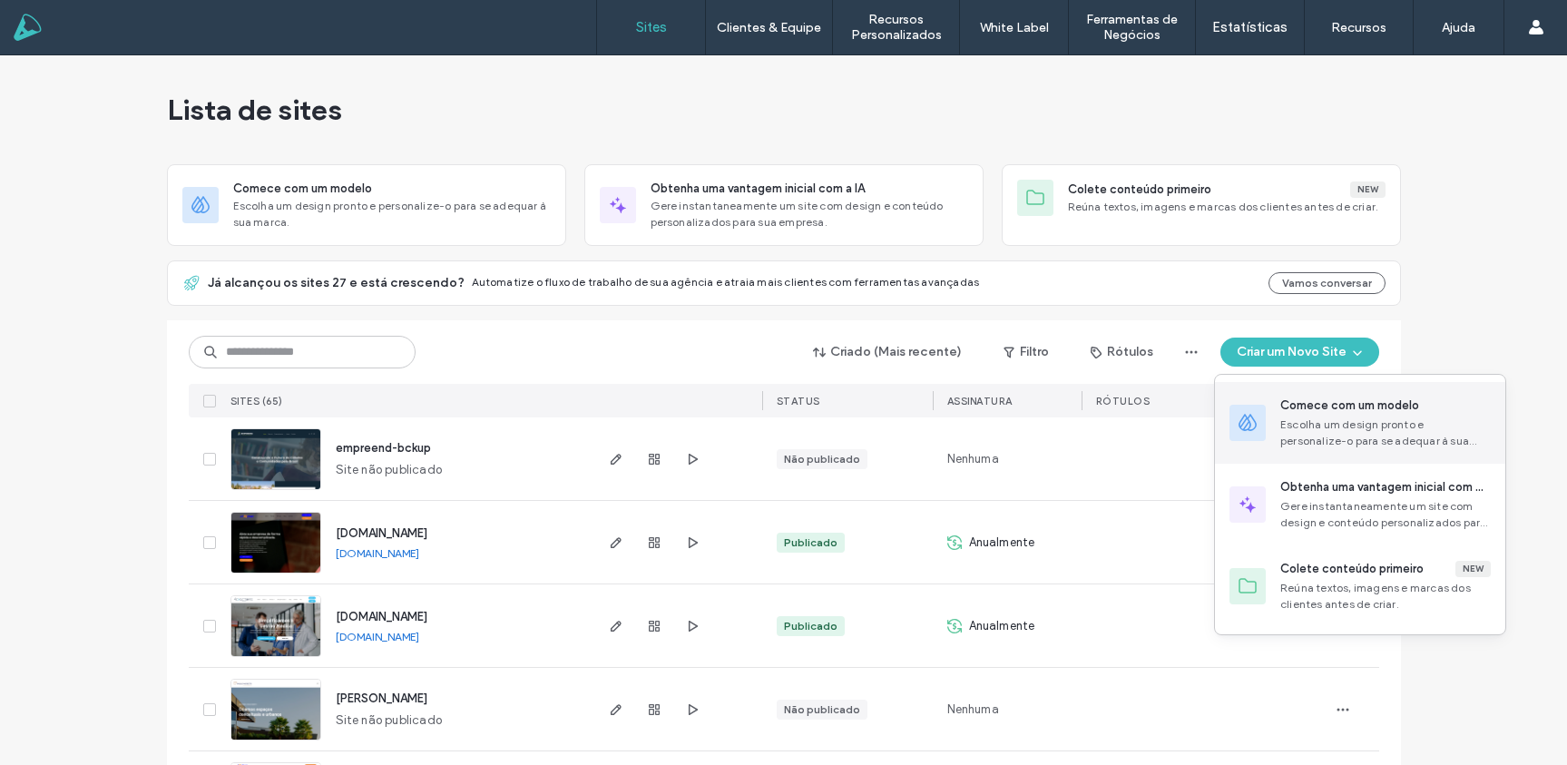
click at [1378, 433] on div "Escolha um design pronto e personalize-o para se adequar à sua marca." at bounding box center [1385, 432] width 210 height 33
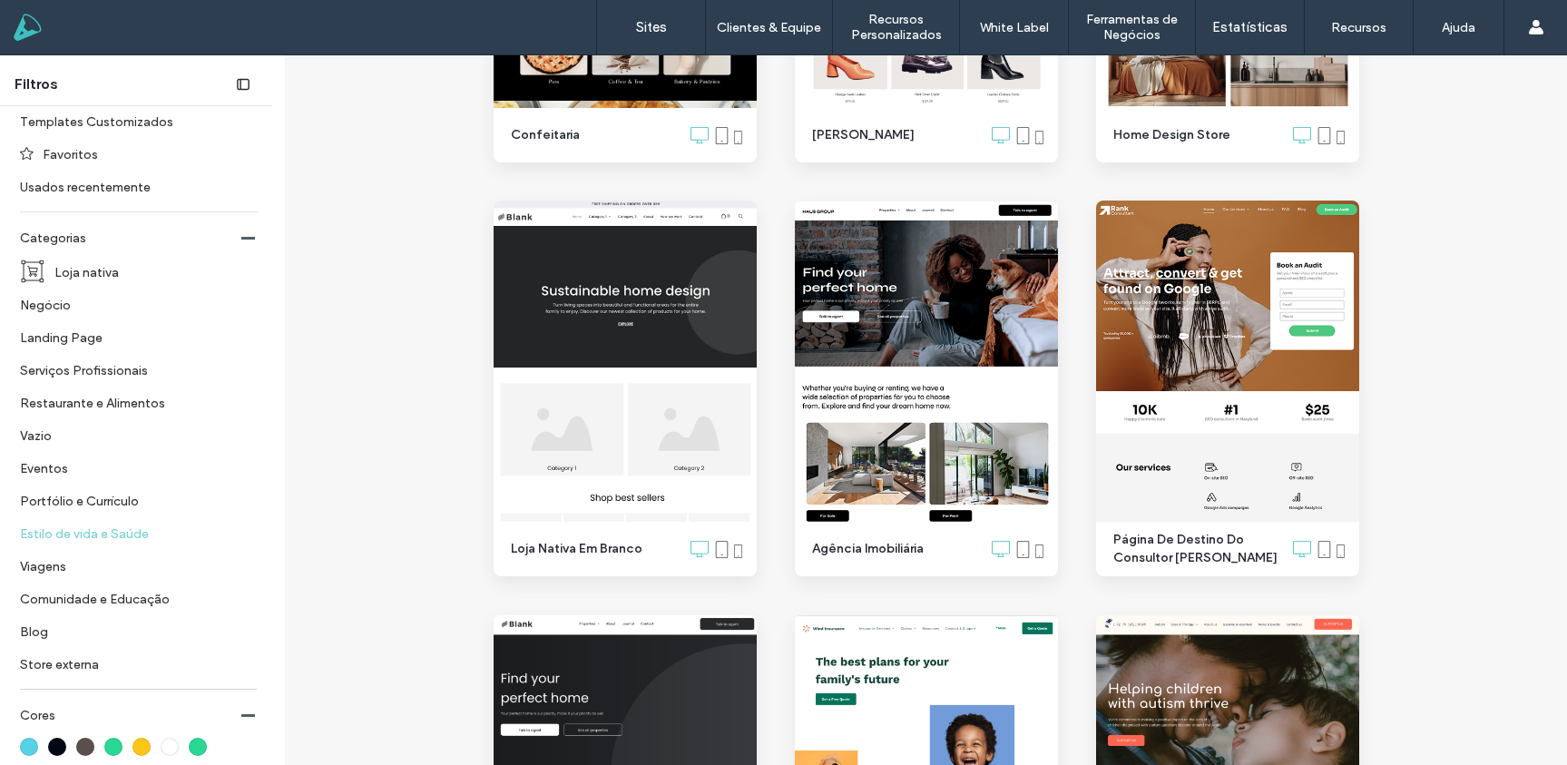
scroll to position [394, 0]
click at [51, 310] on label "Negócio" at bounding box center [131, 306] width 223 height 32
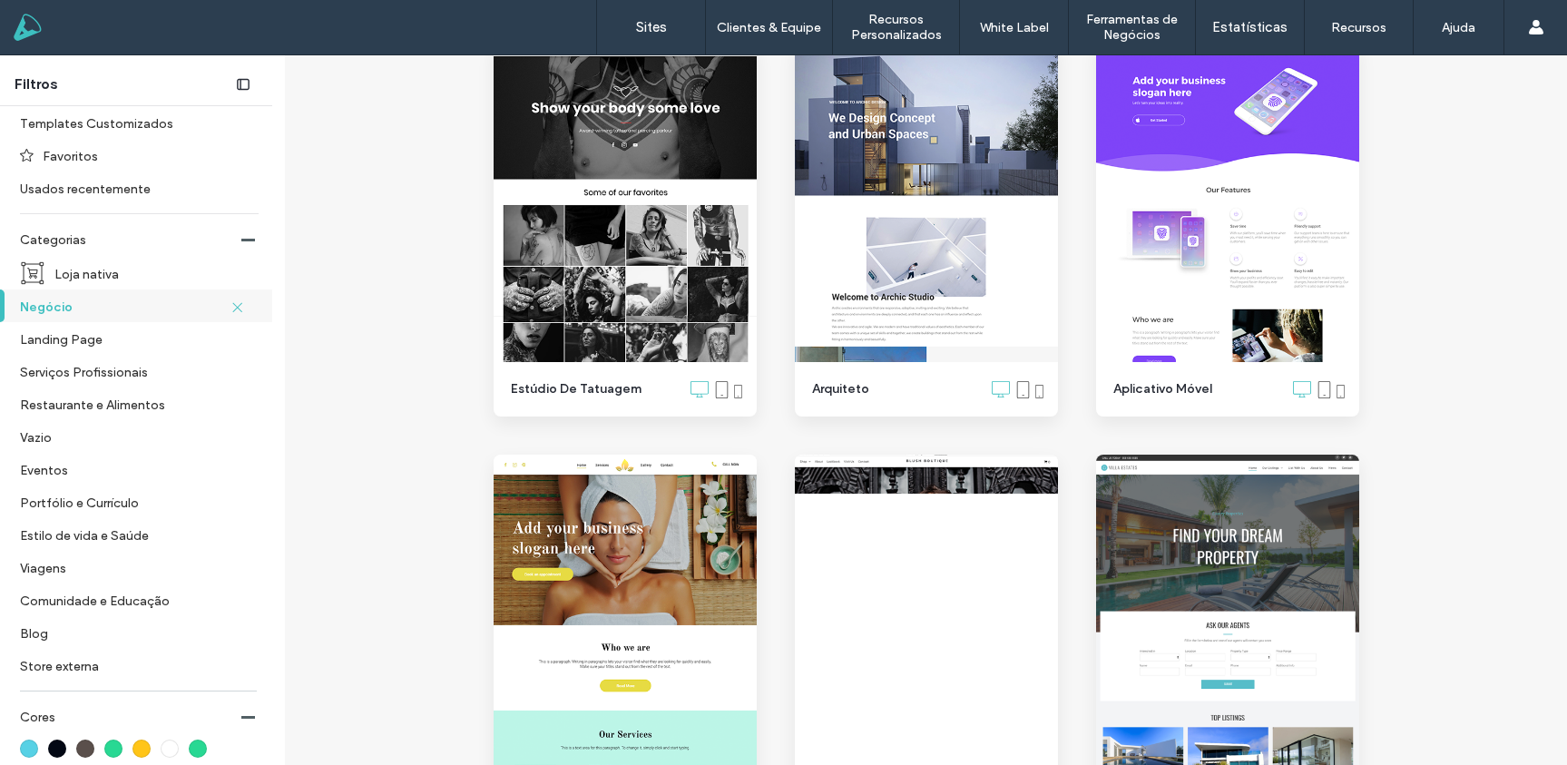
scroll to position [4327, 0]
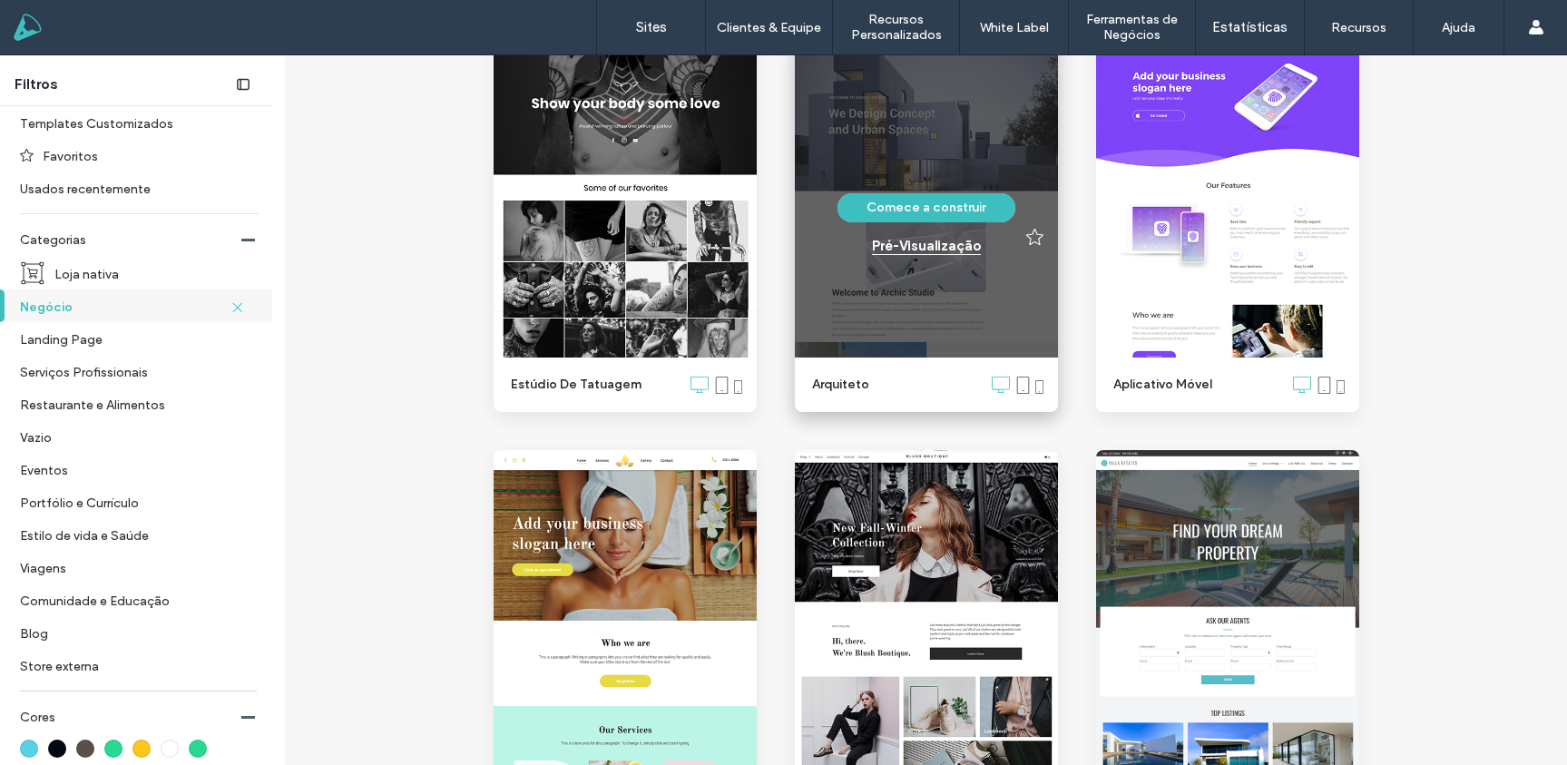
click at [928, 248] on div "Pré-Visualizaçāo" at bounding box center [926, 246] width 109 height 16
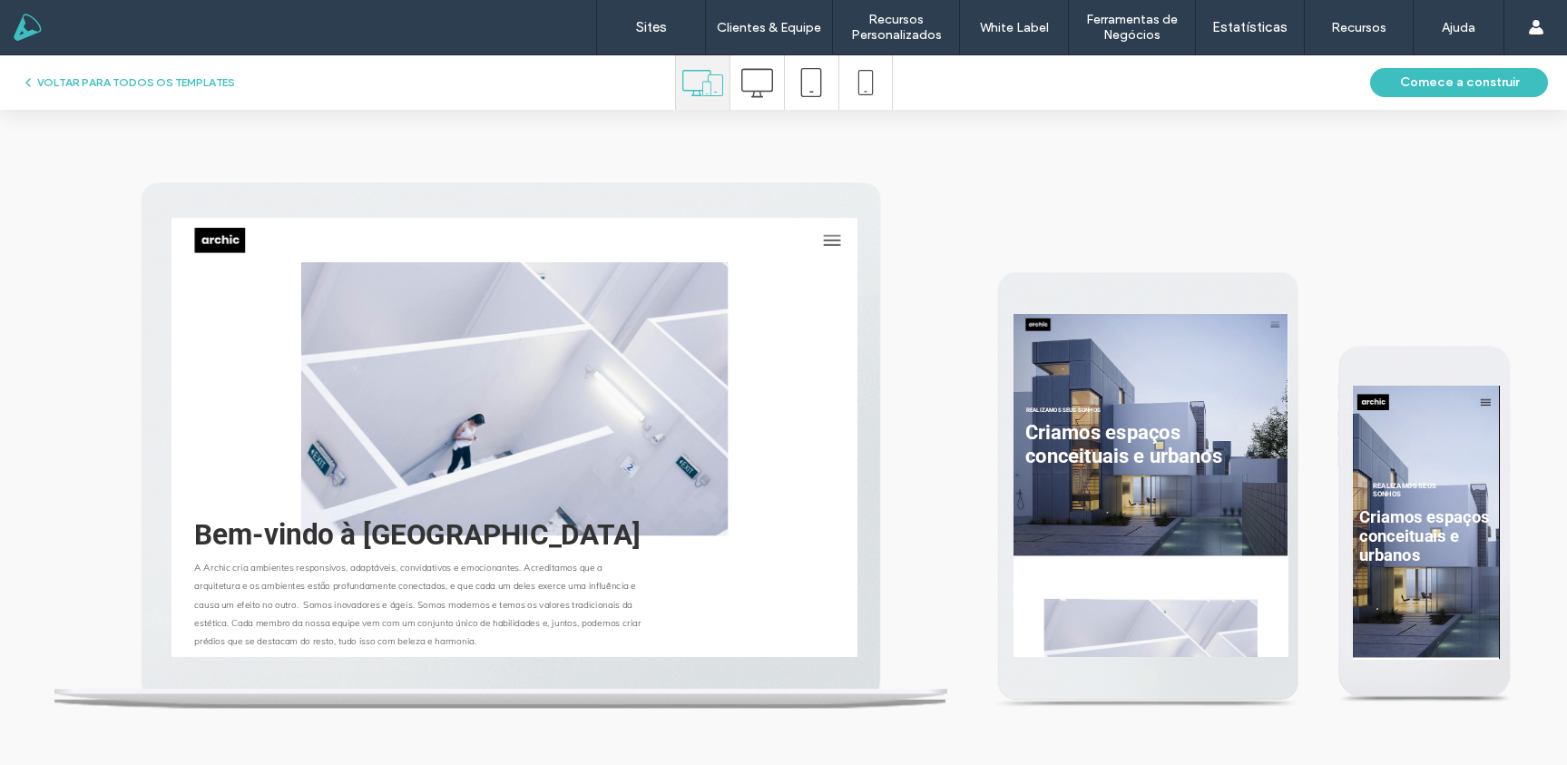
scroll to position [0, 0]
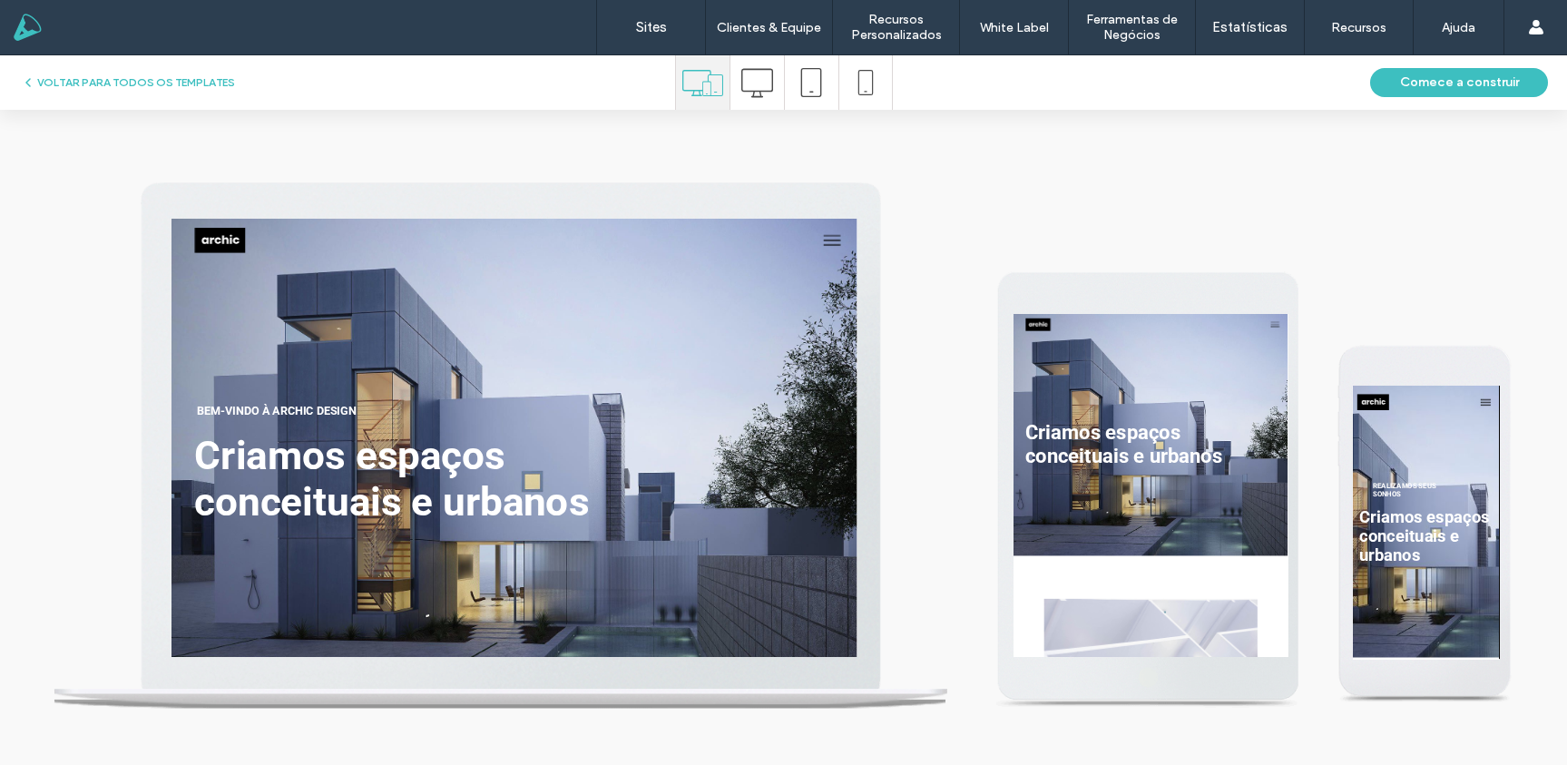
click at [1207, 248] on button "menu" at bounding box center [1220, 252] width 47 height 47
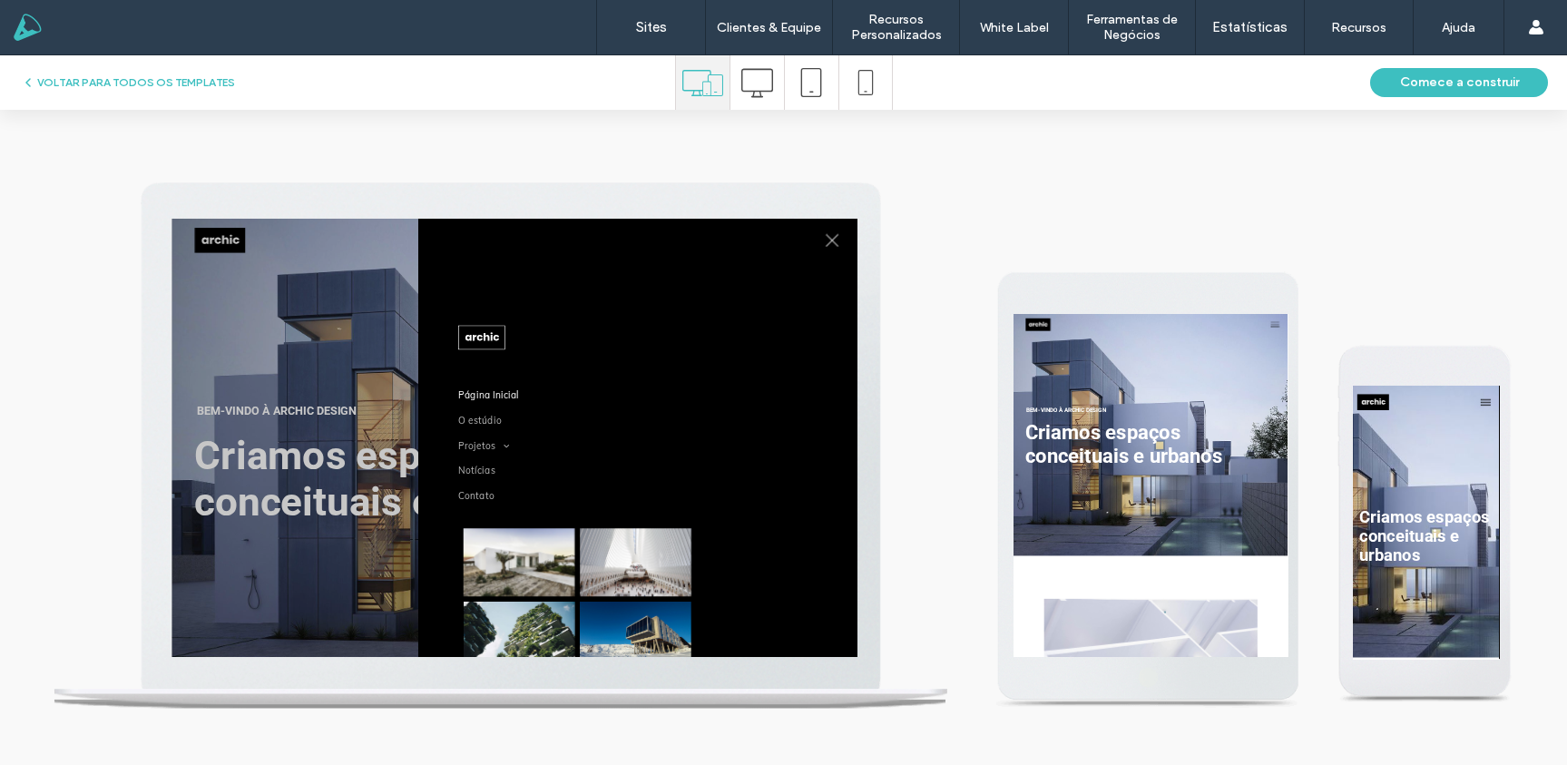
click at [1210, 248] on button "menu" at bounding box center [1220, 252] width 47 height 47
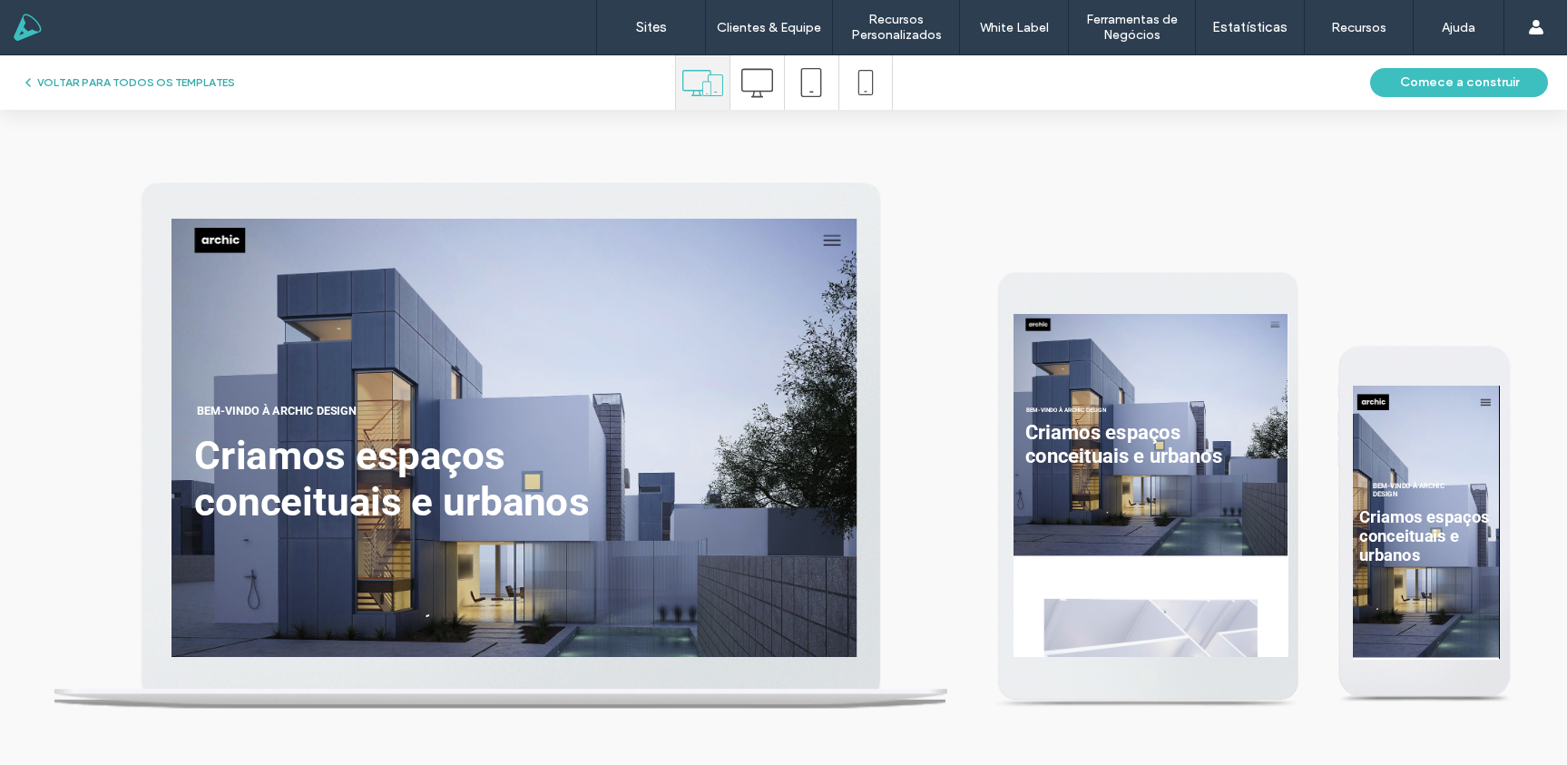
click at [132, 81] on button "VOLTAR PARA TODOS OS TEMPLATES" at bounding box center [128, 83] width 214 height 22
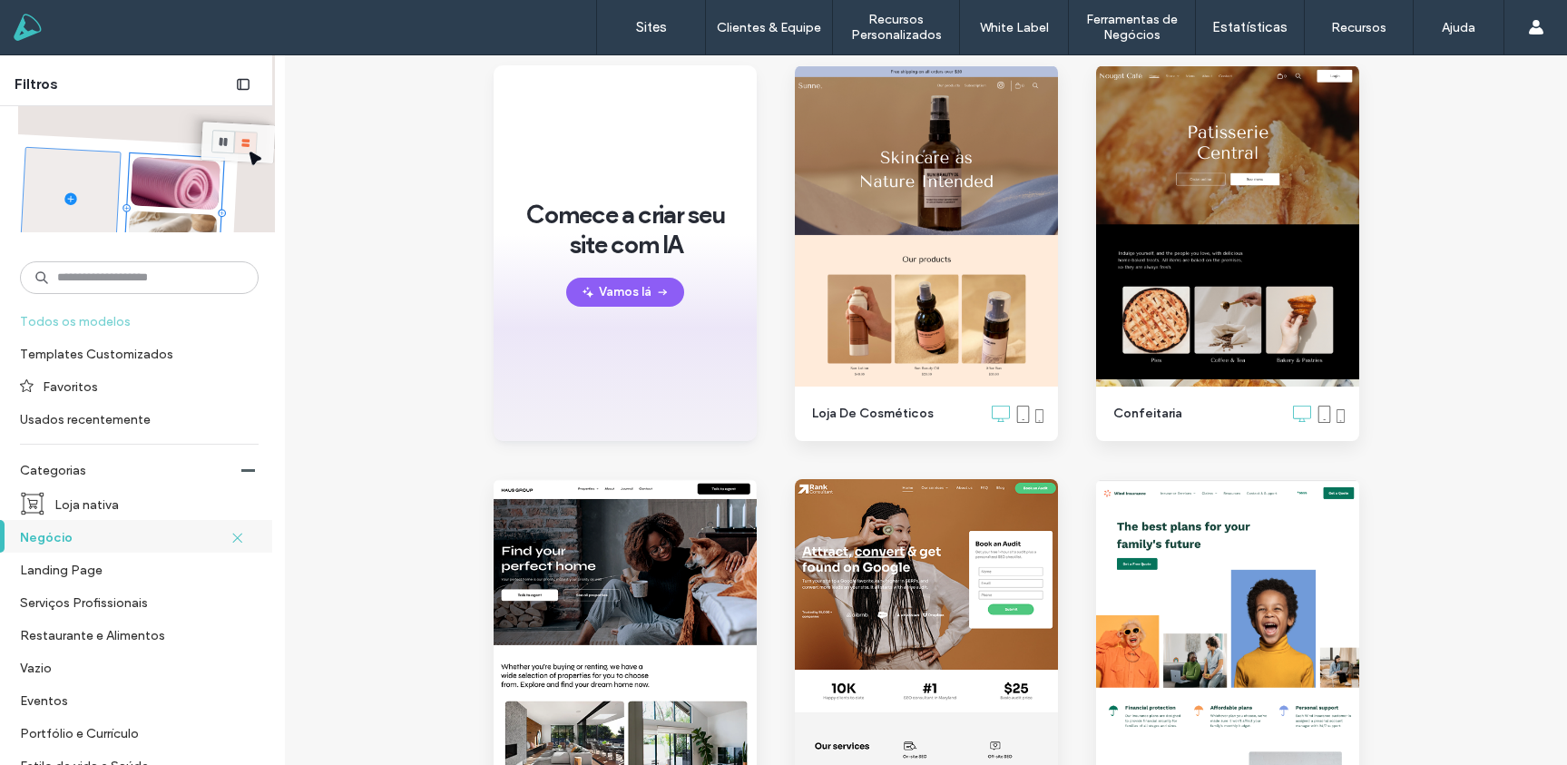
scroll to position [173, 0]
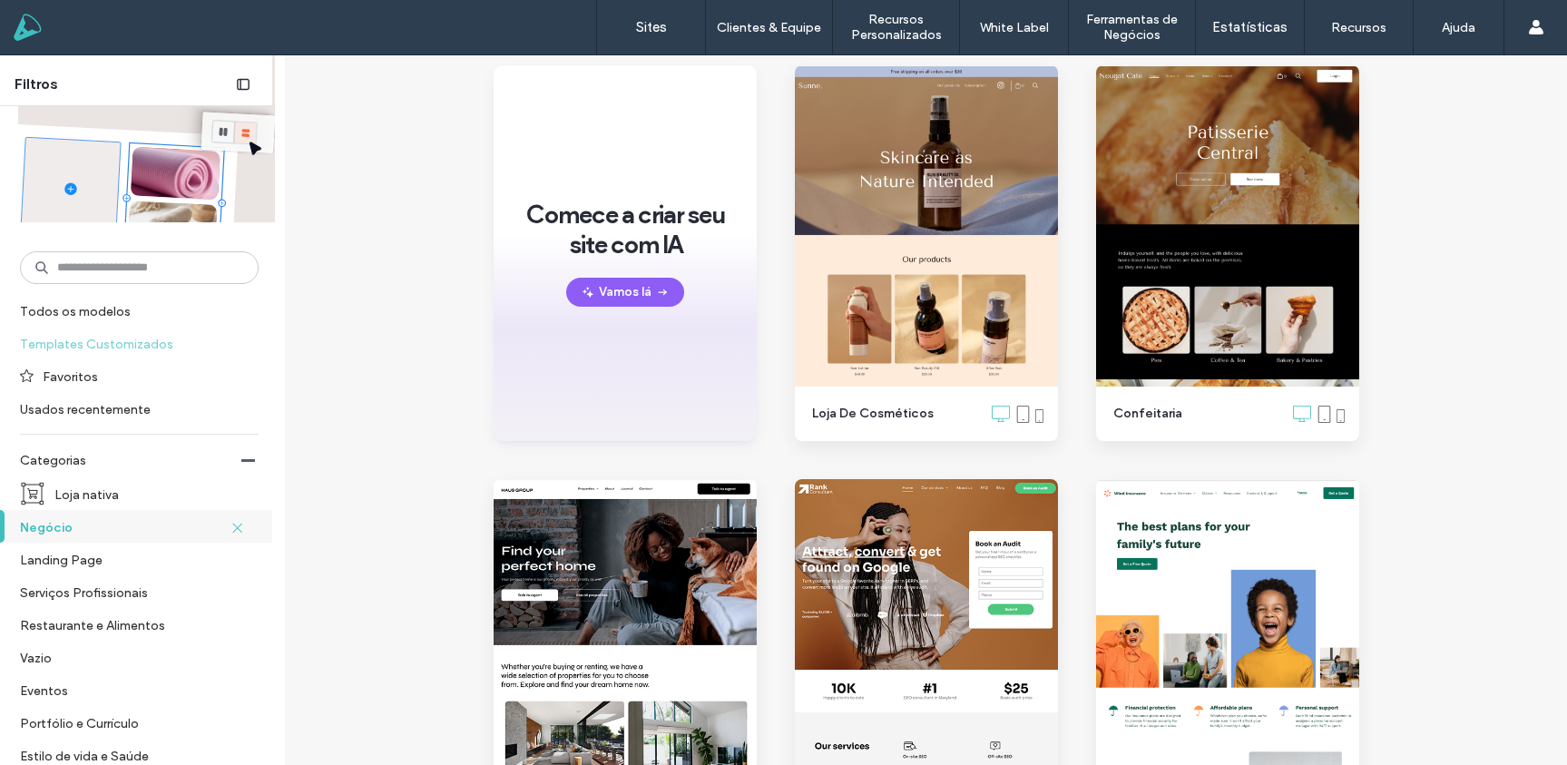
click at [112, 348] on label "Templates Customizados" at bounding box center [131, 343] width 223 height 32
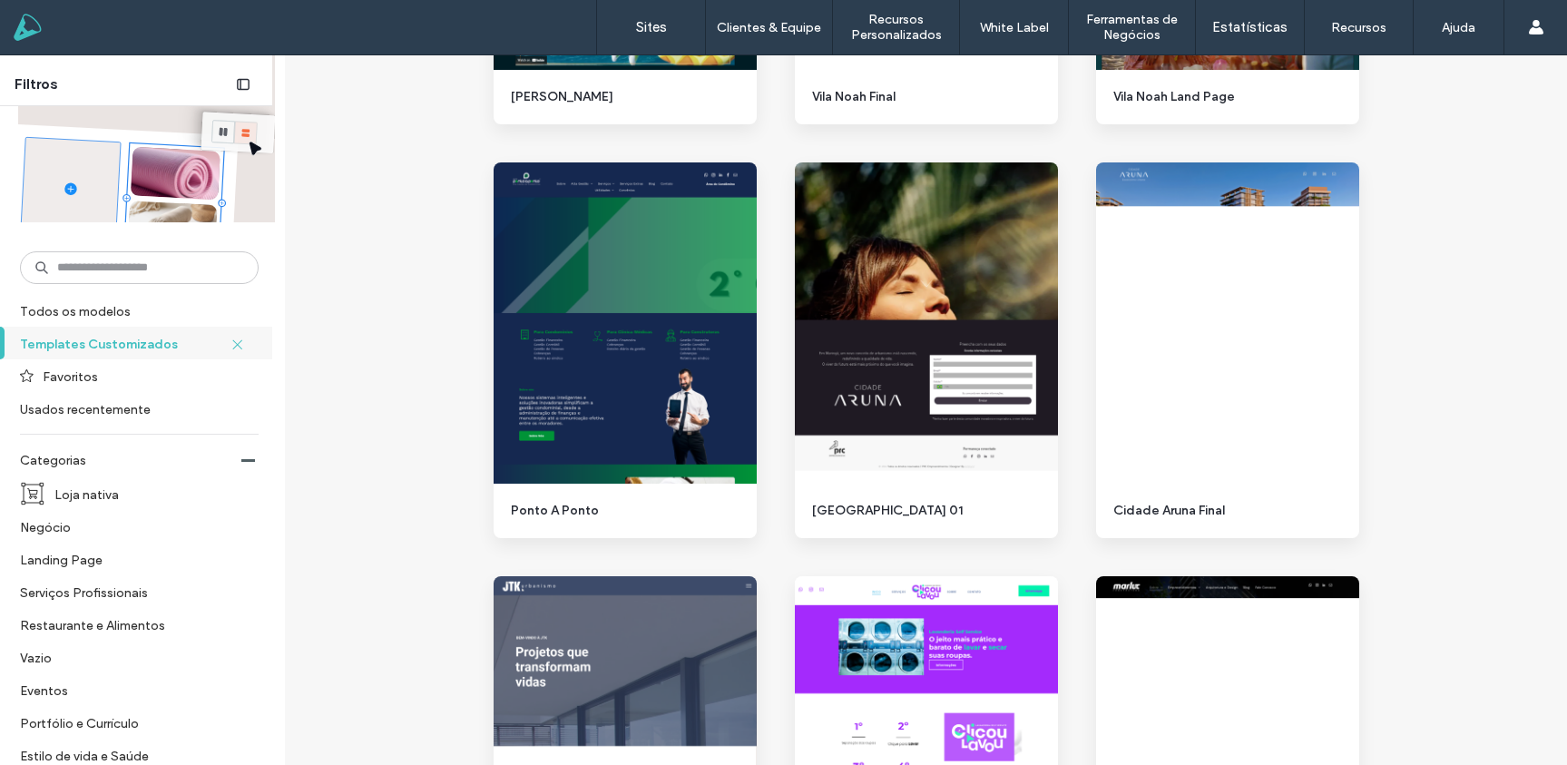
scroll to position [2844, 0]
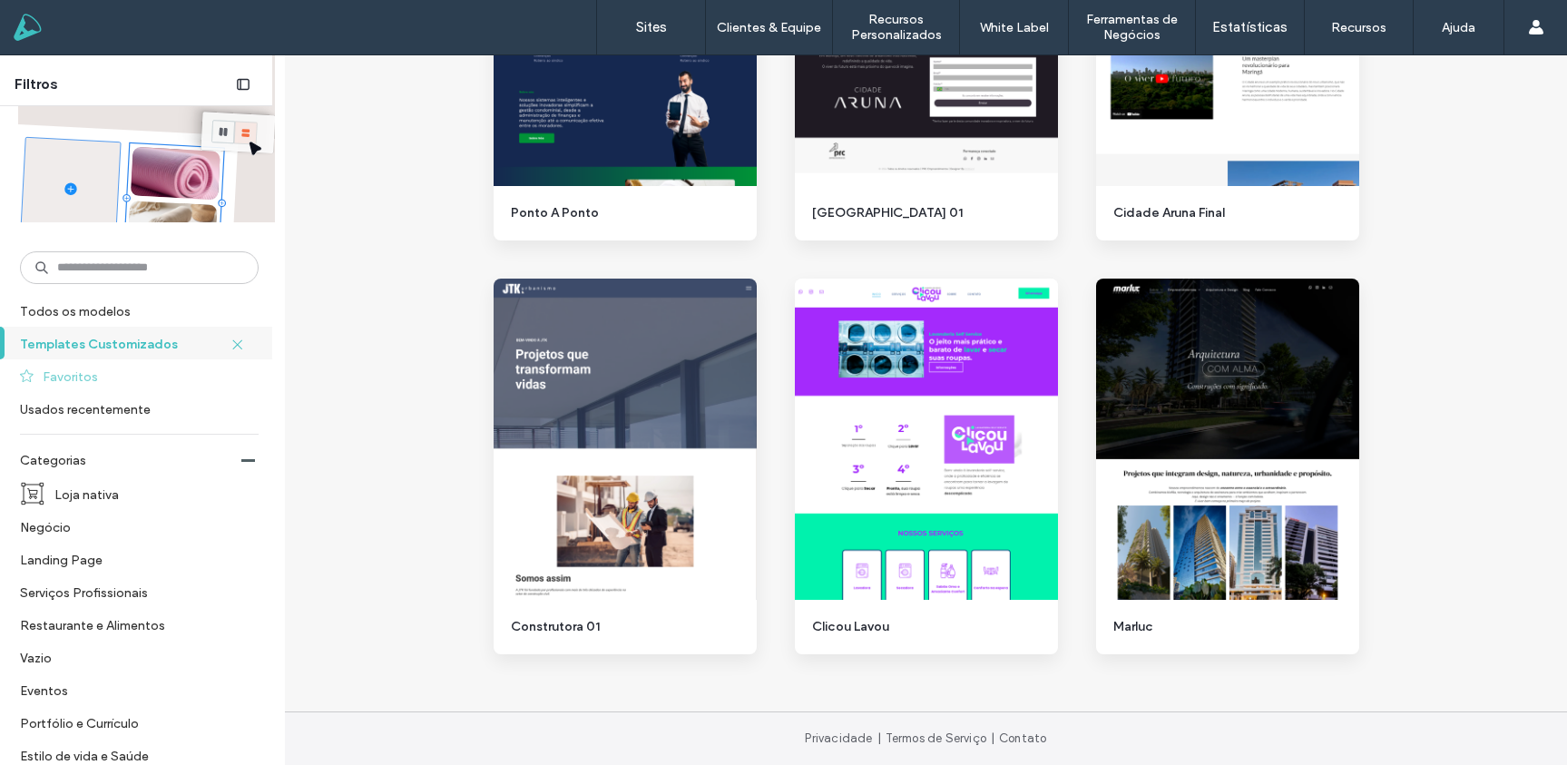
click at [85, 371] on label "Favoritos" at bounding box center [143, 376] width 200 height 32
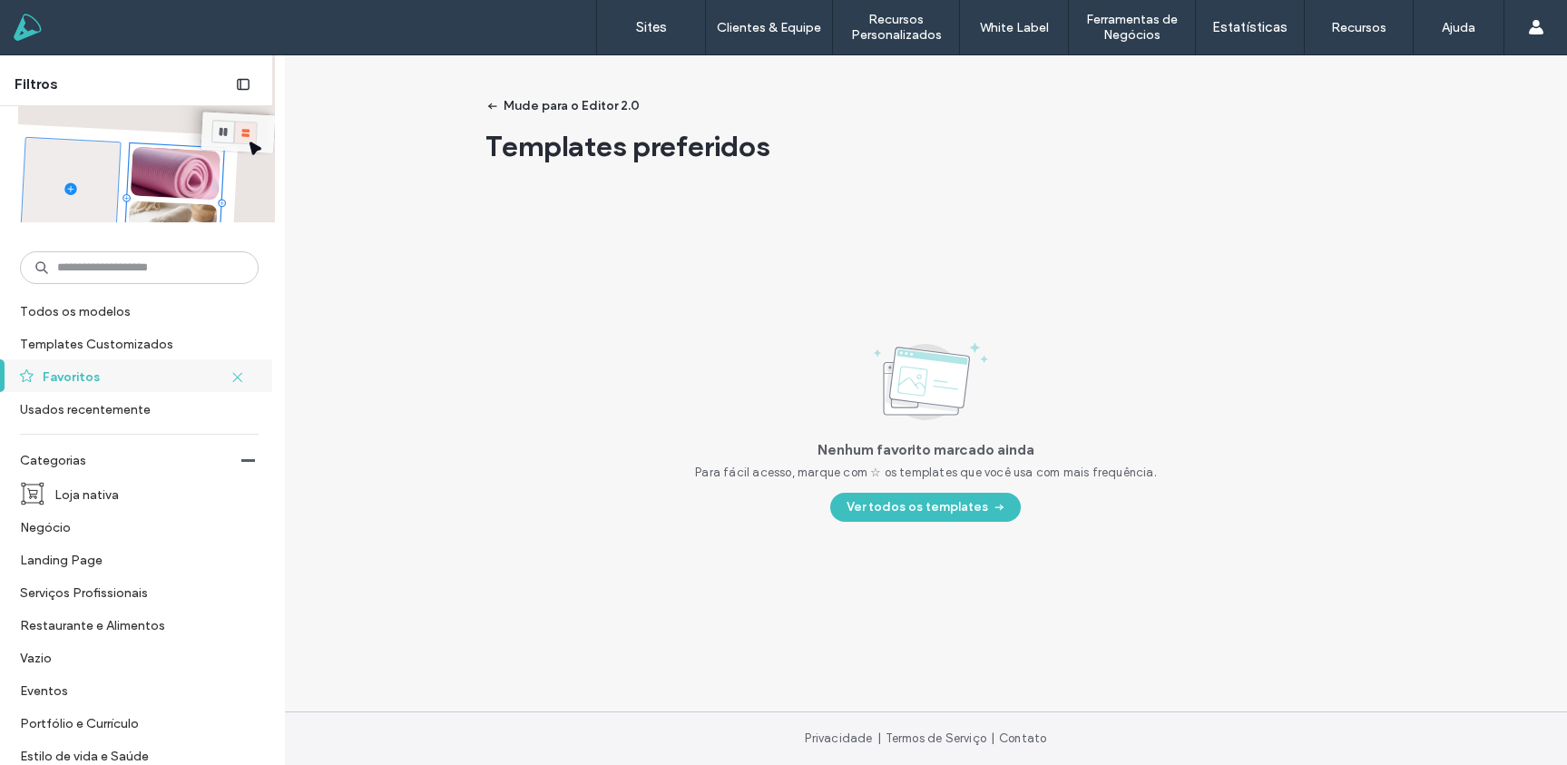
scroll to position [0, 0]
click at [87, 318] on label "Todos os modelos" at bounding box center [137, 311] width 235 height 32
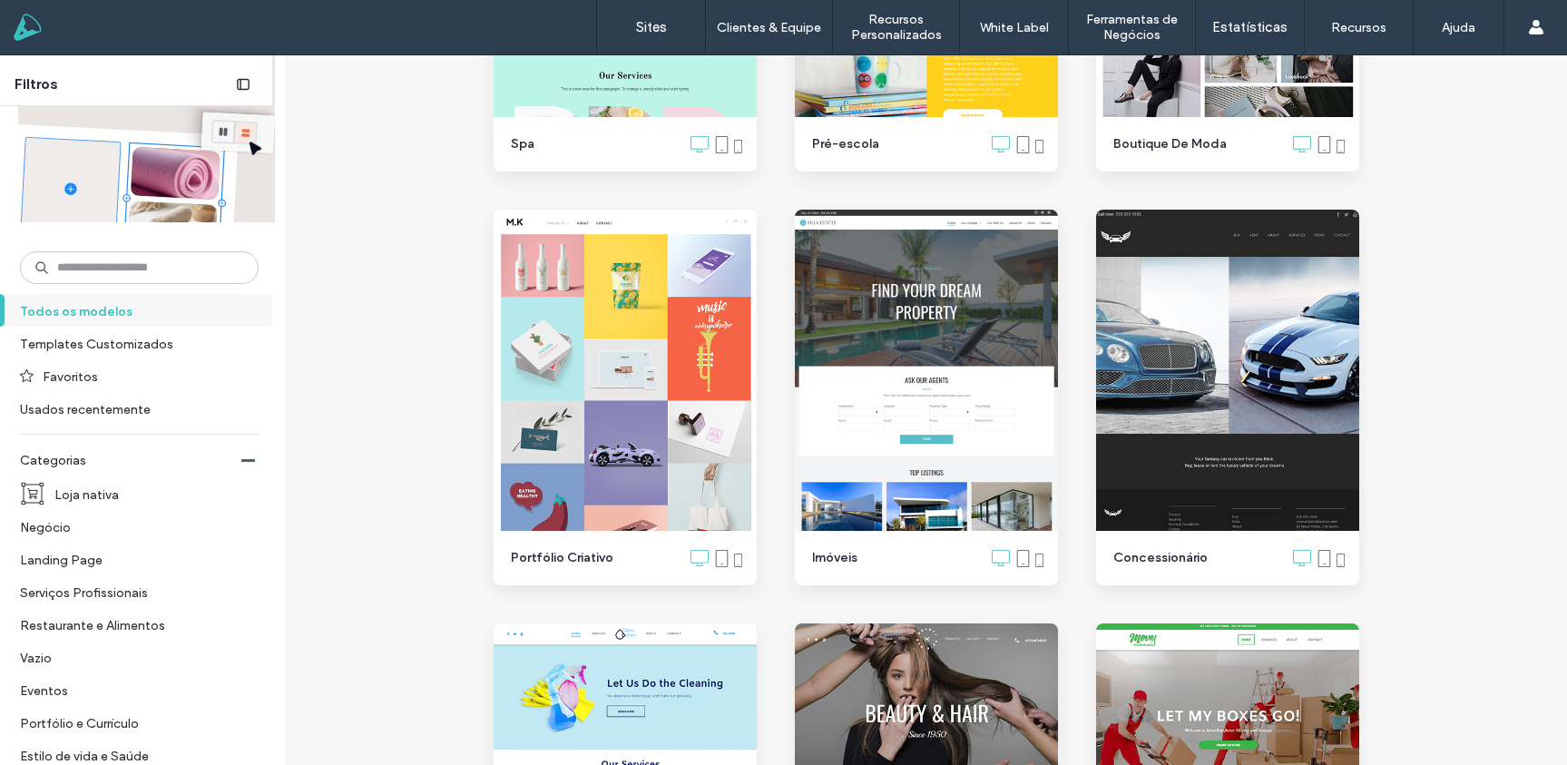
scroll to position [8298, 0]
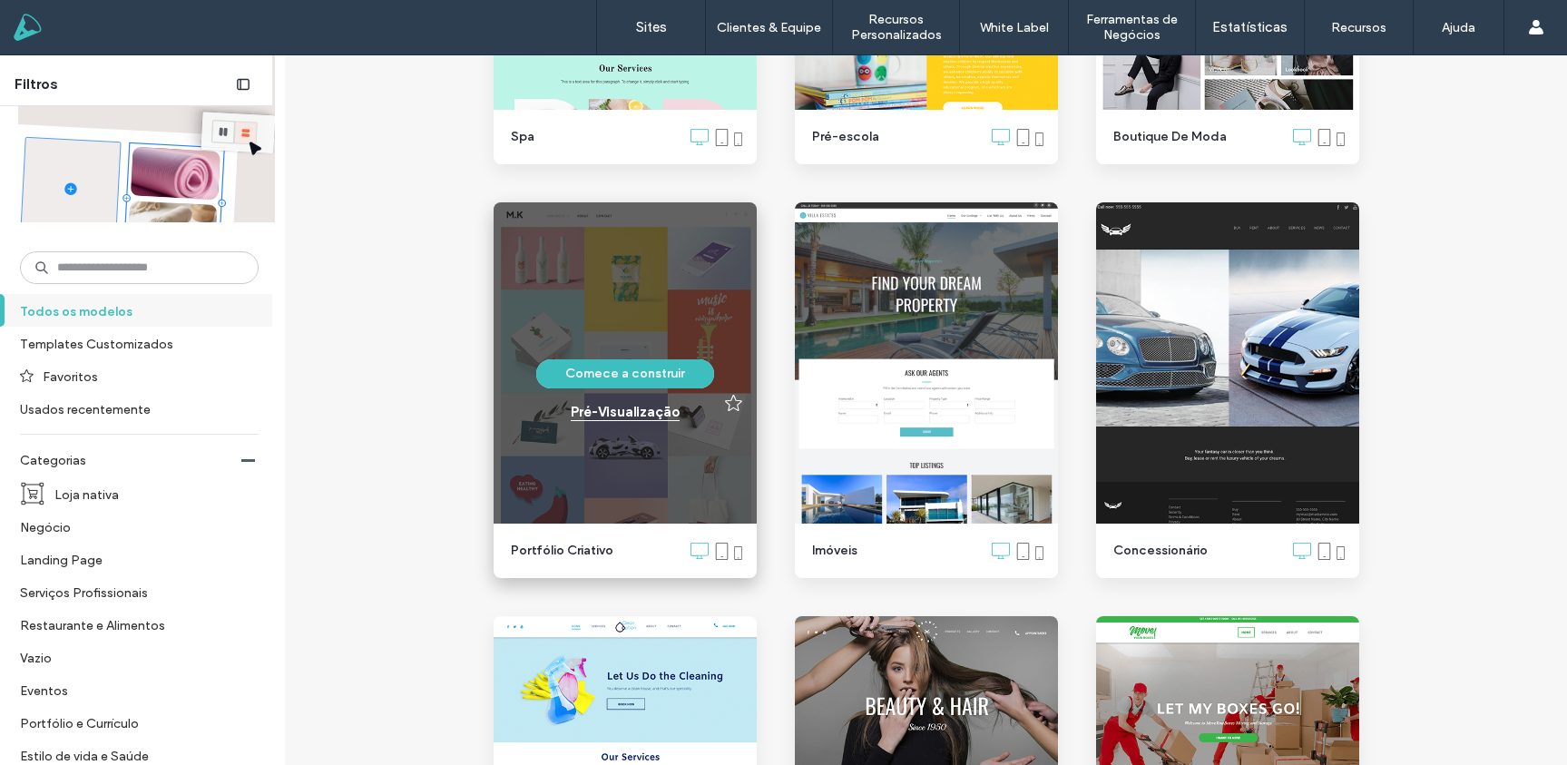
click at [618, 415] on div "Pré-Visualizaçāo" at bounding box center [625, 412] width 109 height 16
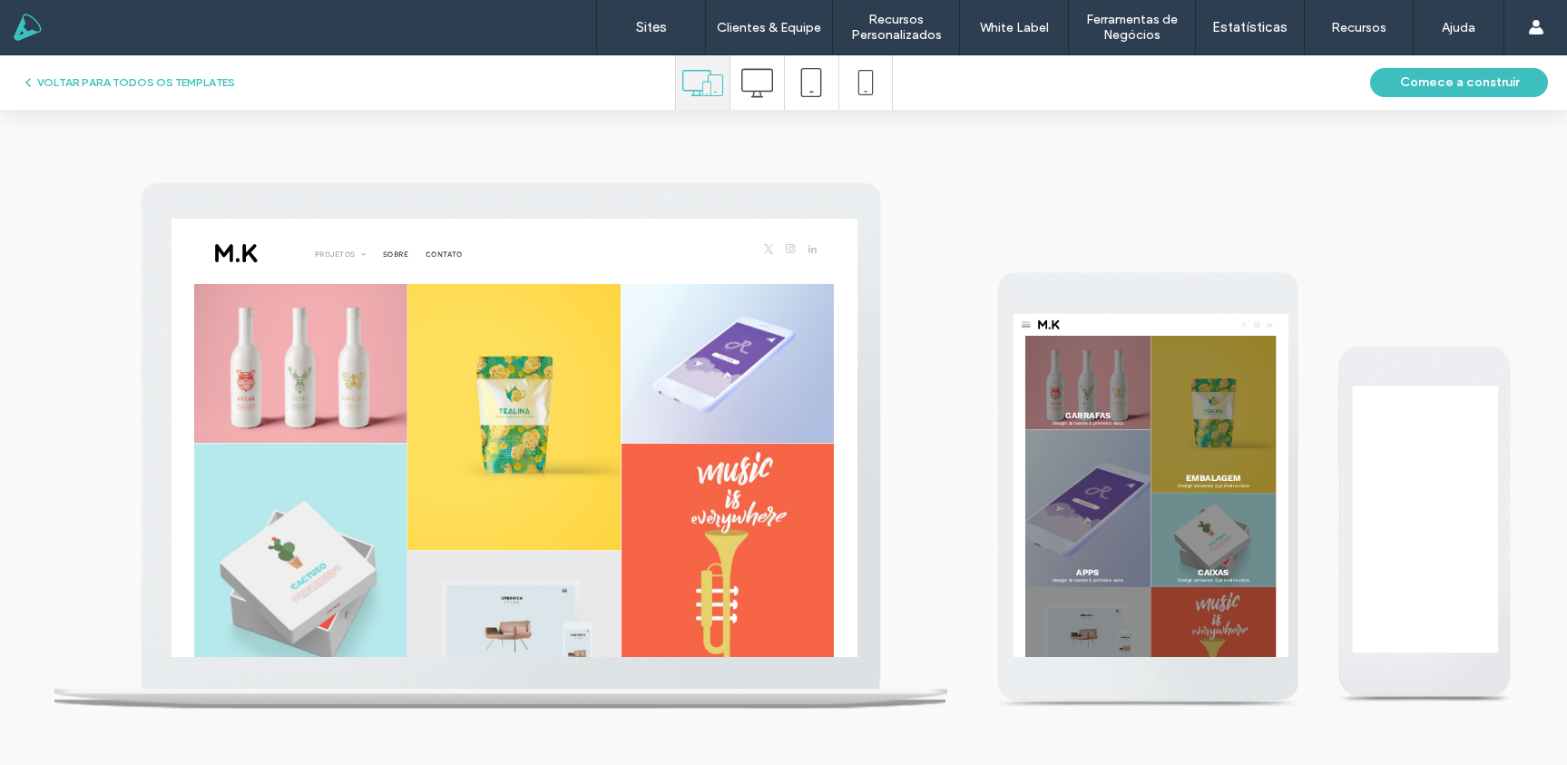
scroll to position [0, 0]
click at [754, 88] on icon at bounding box center [757, 83] width 32 height 32
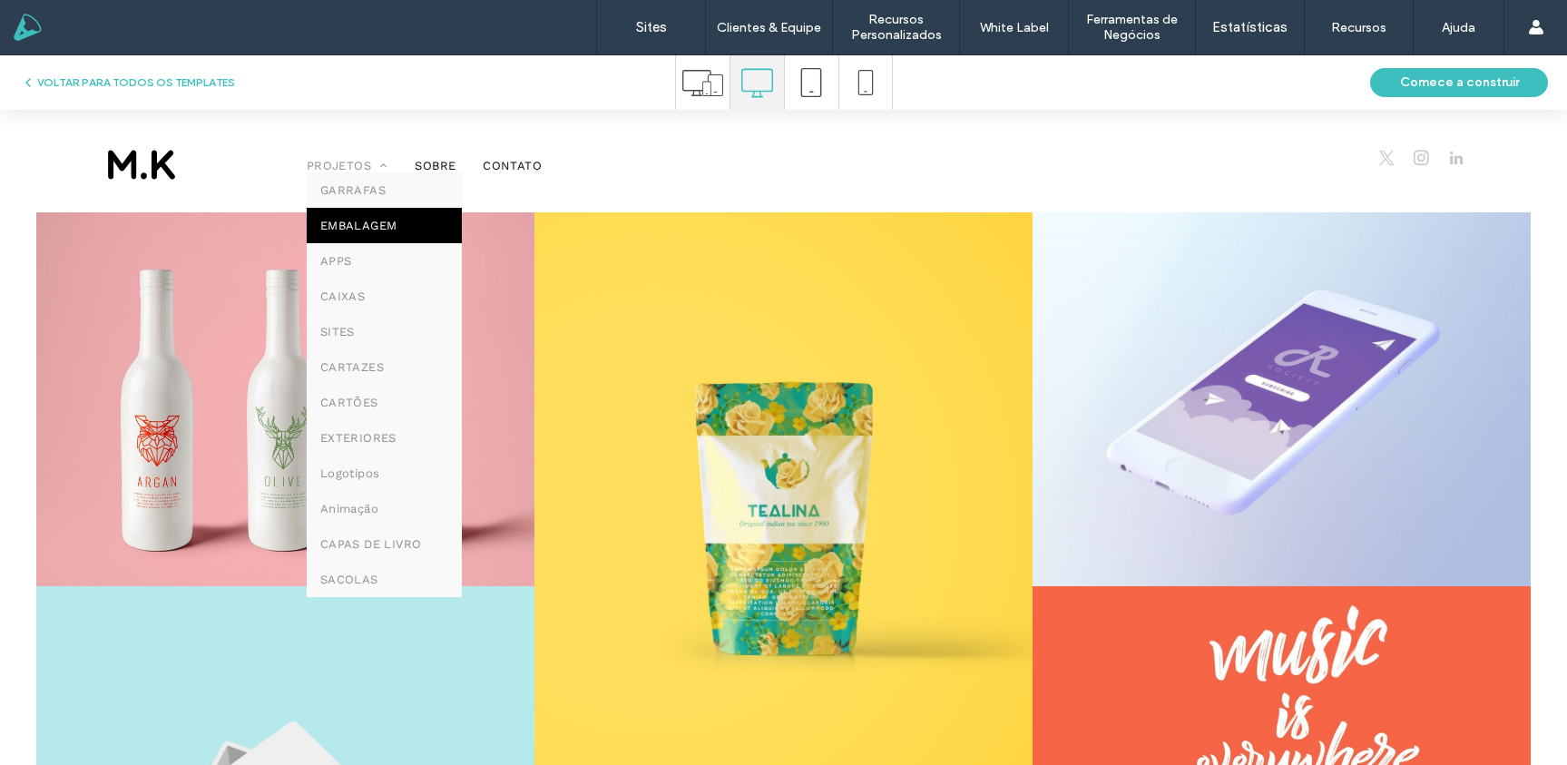
click at [344, 221] on span "EMBALAGEM" at bounding box center [358, 226] width 77 height 14
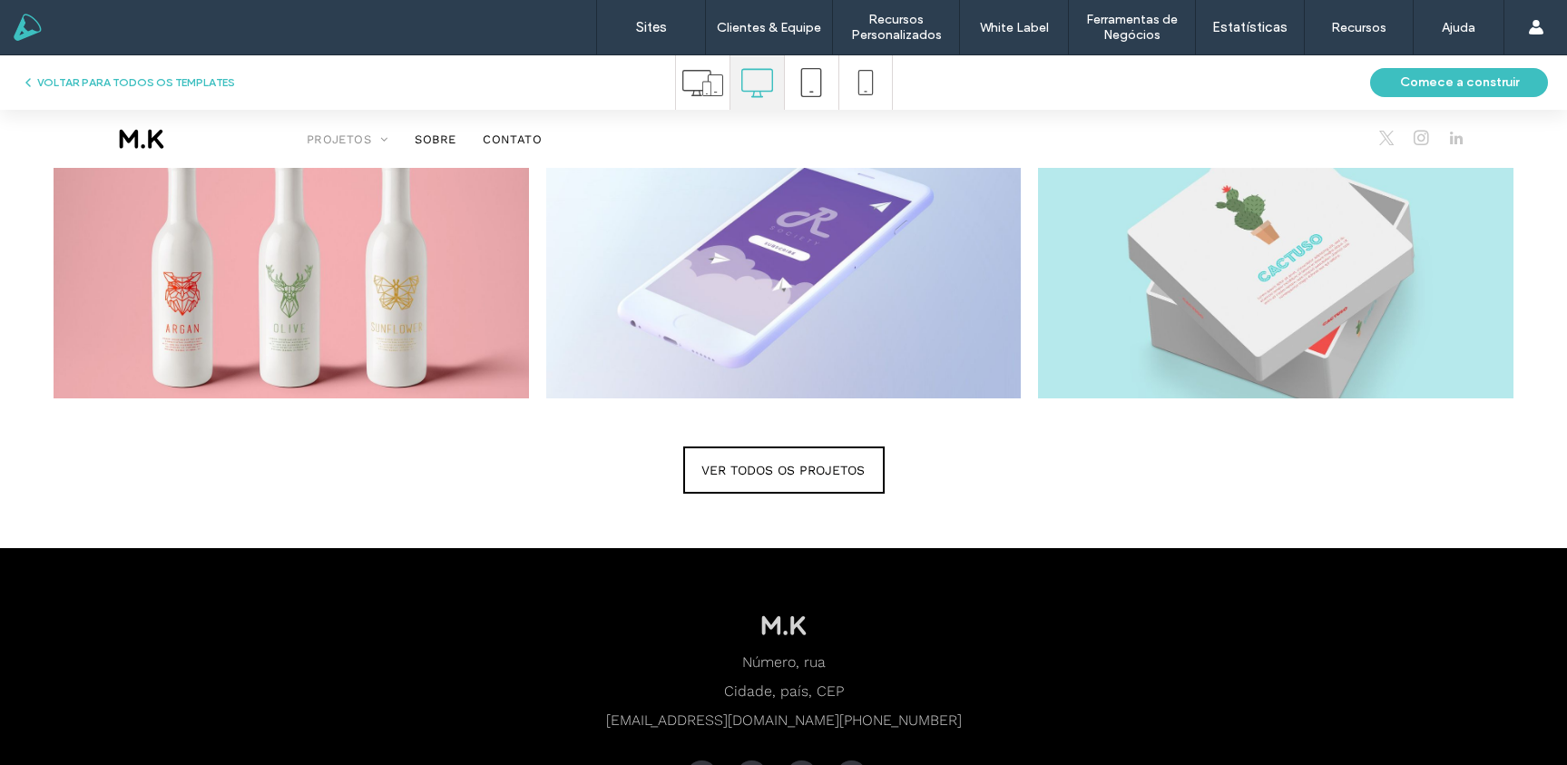
scroll to position [1595, 0]
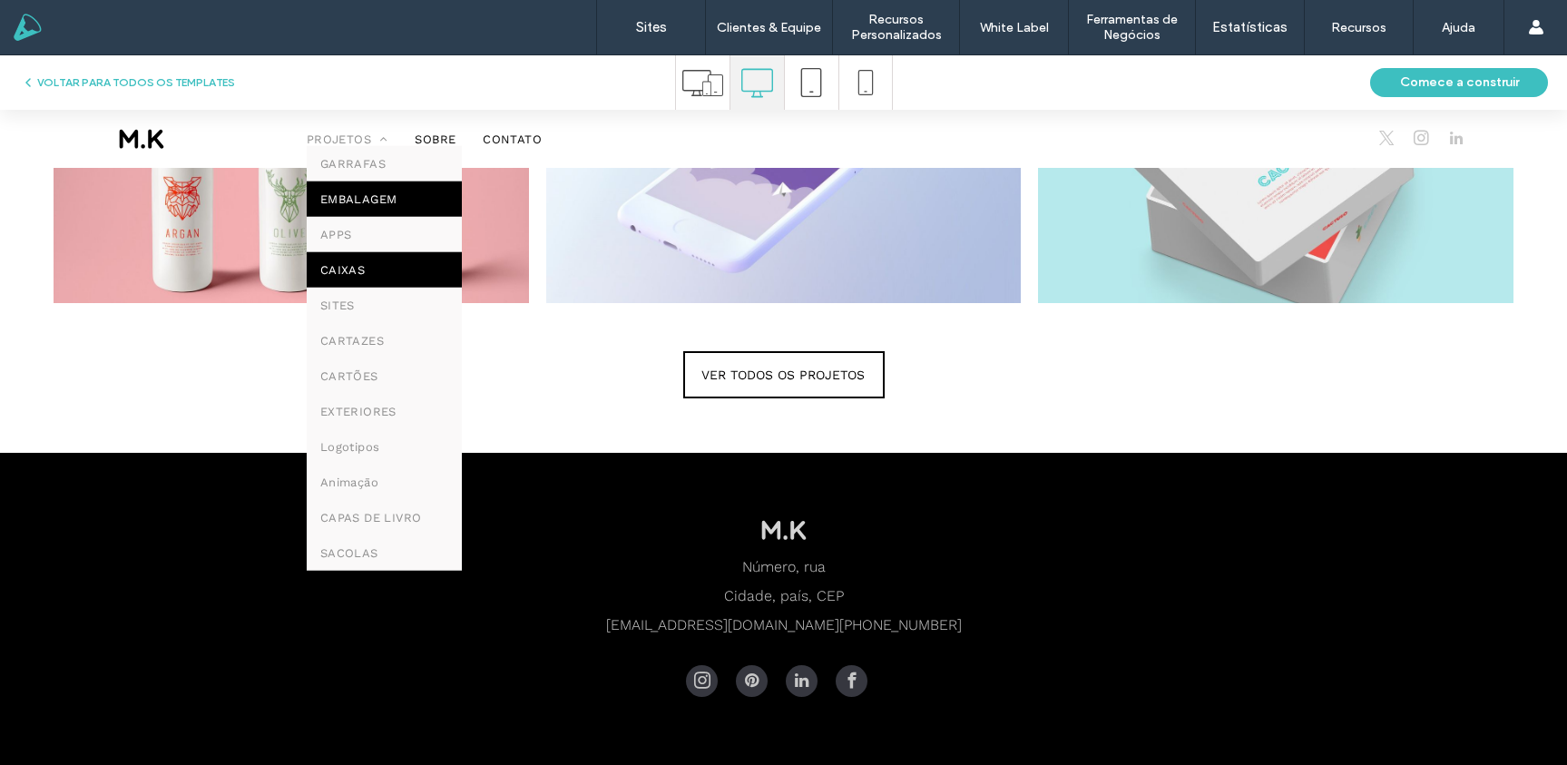
click at [350, 263] on span "CAIXAS" at bounding box center [342, 270] width 44 height 14
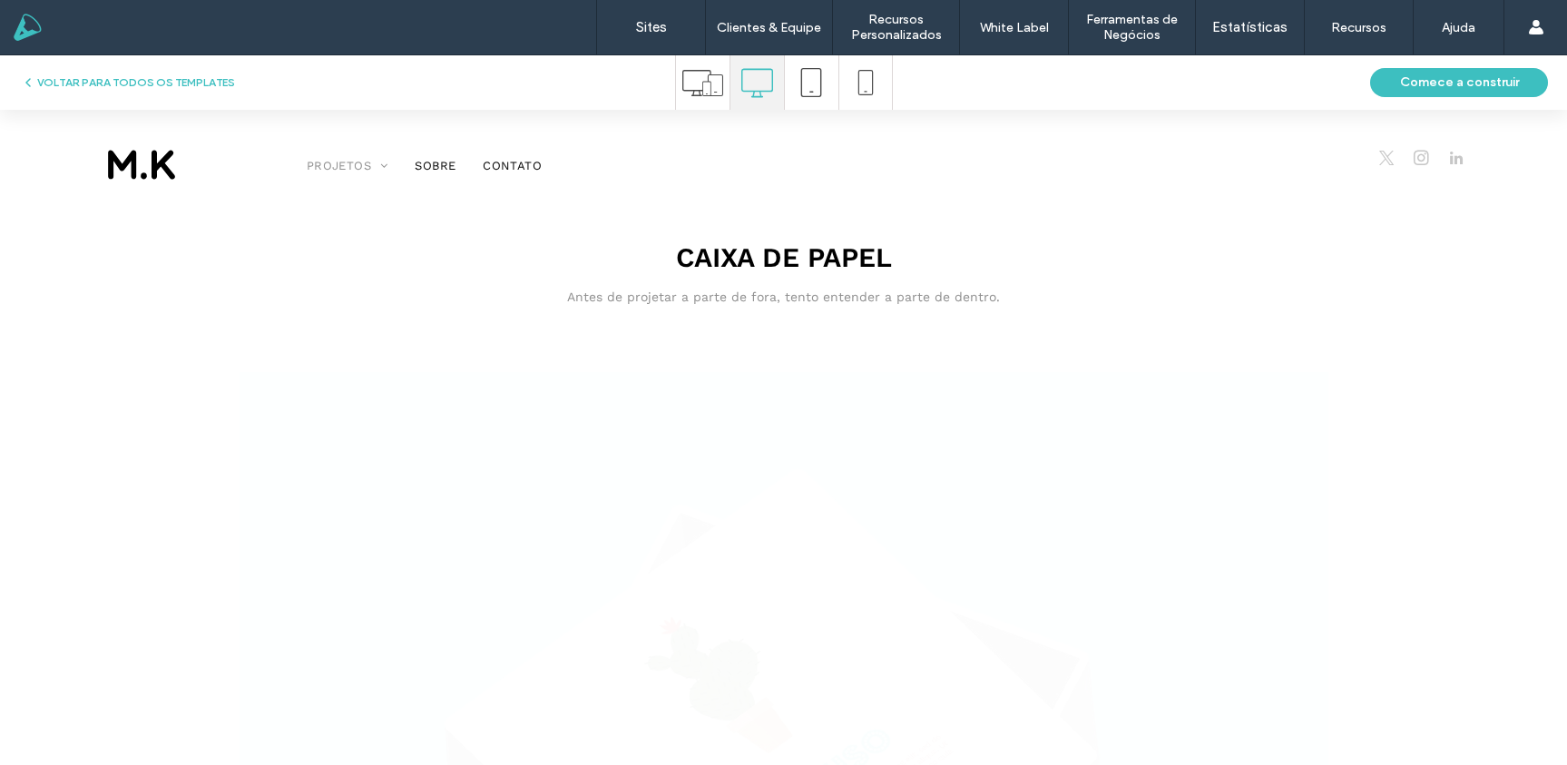
scroll to position [0, 0]
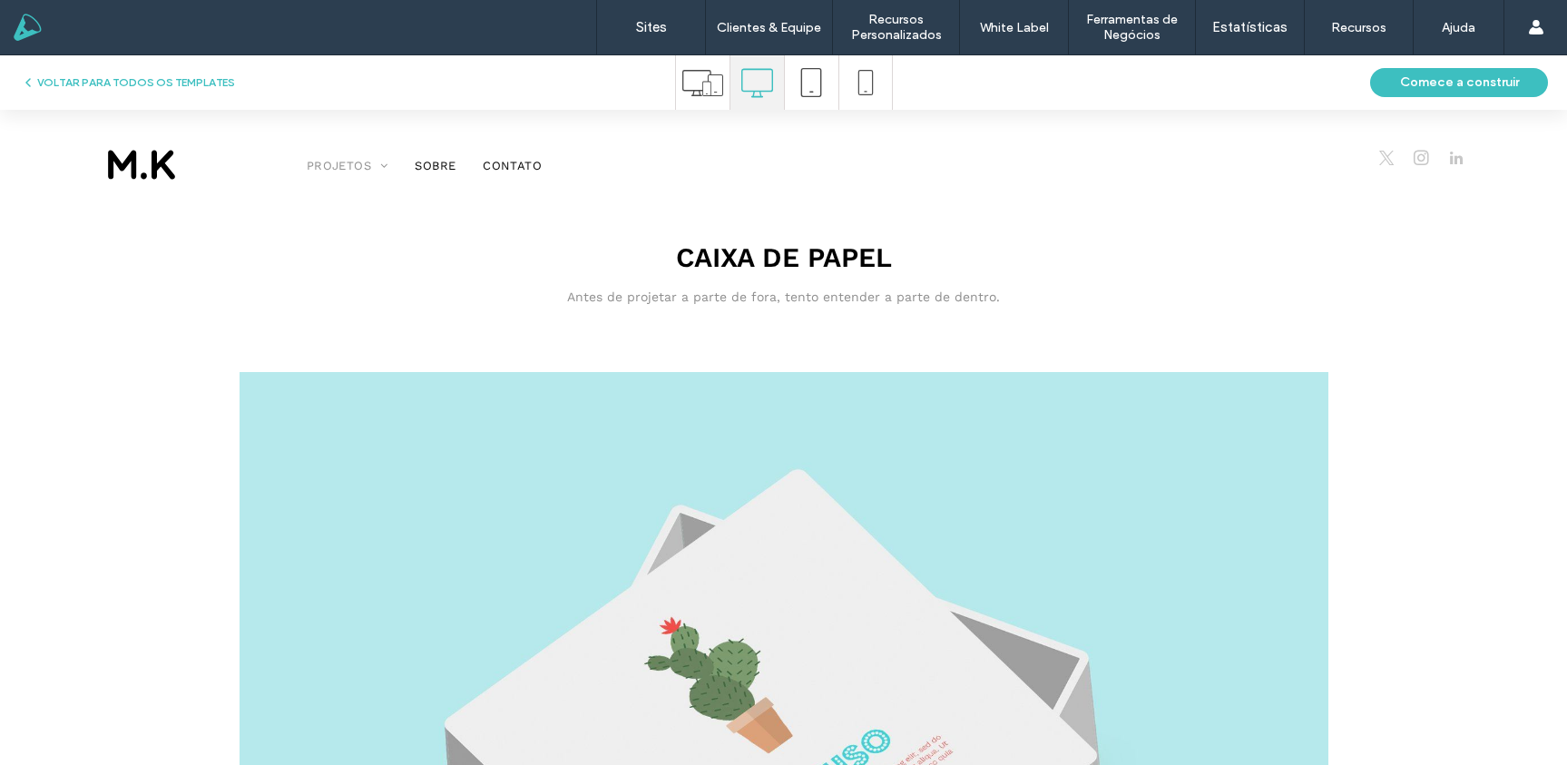
click at [166, 170] on img at bounding box center [141, 164] width 85 height 42
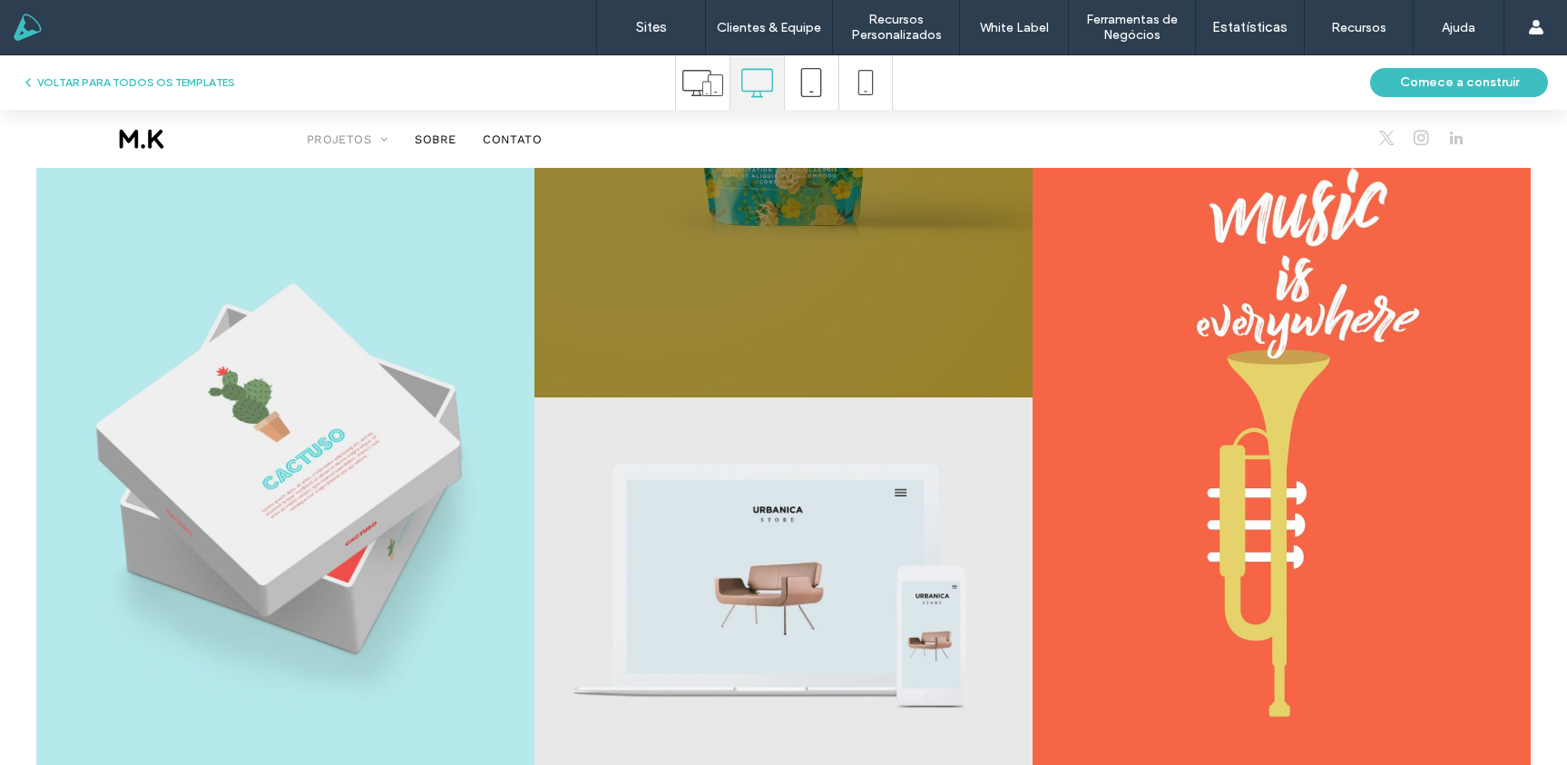
scroll to position [461, 0]
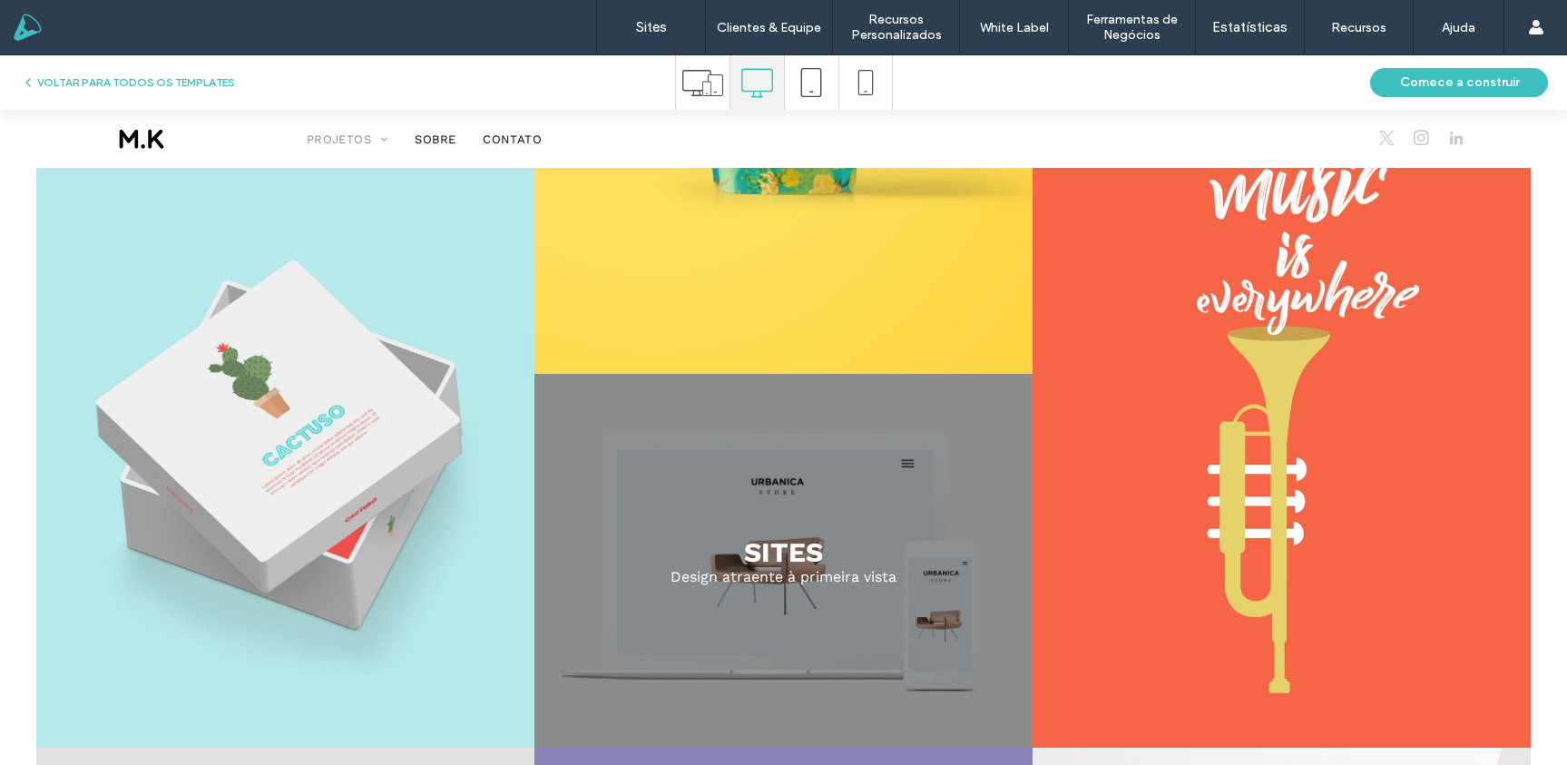
click at [779, 535] on link at bounding box center [784, 561] width 528 height 396
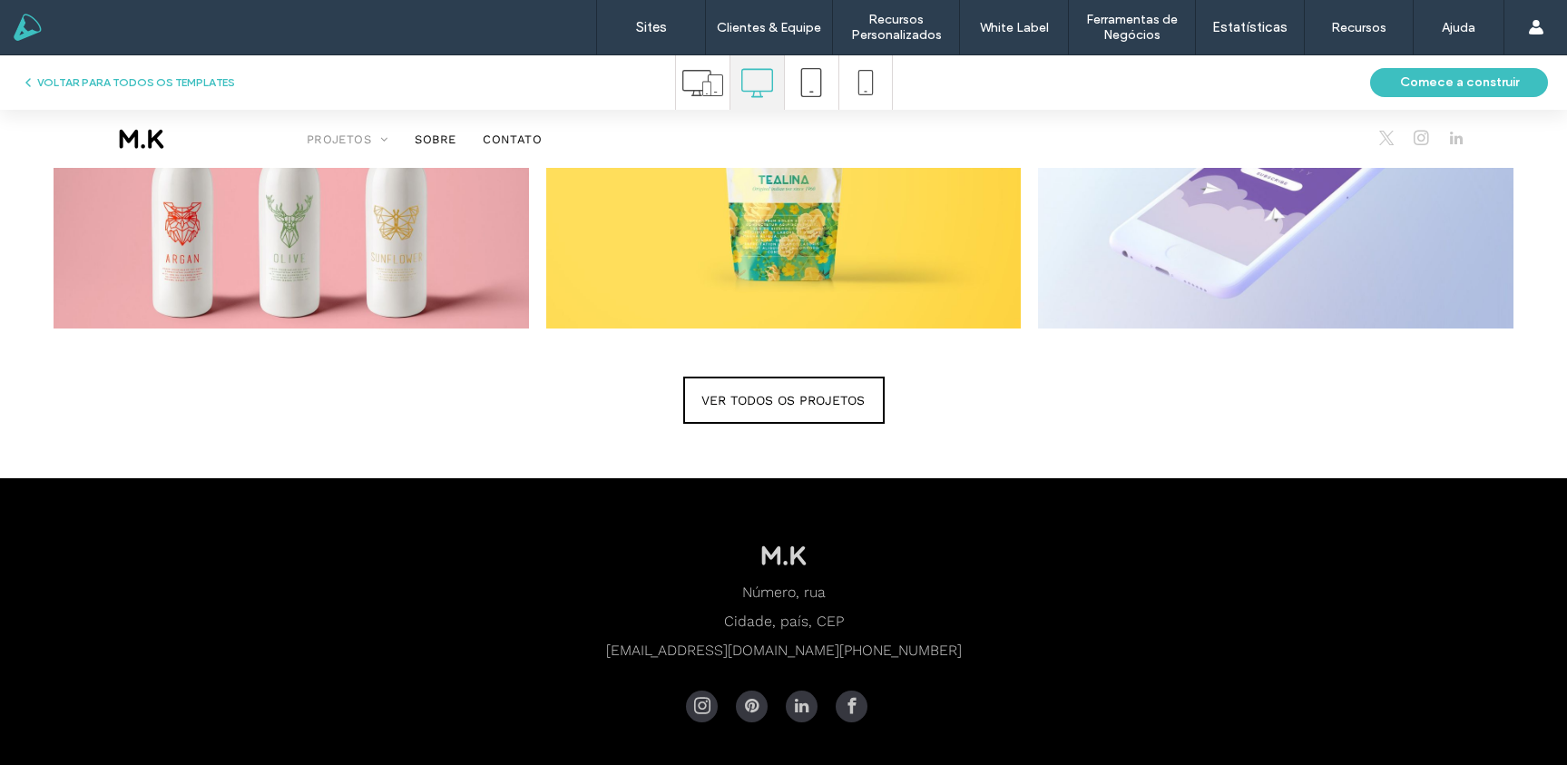
scroll to position [1590, 0]
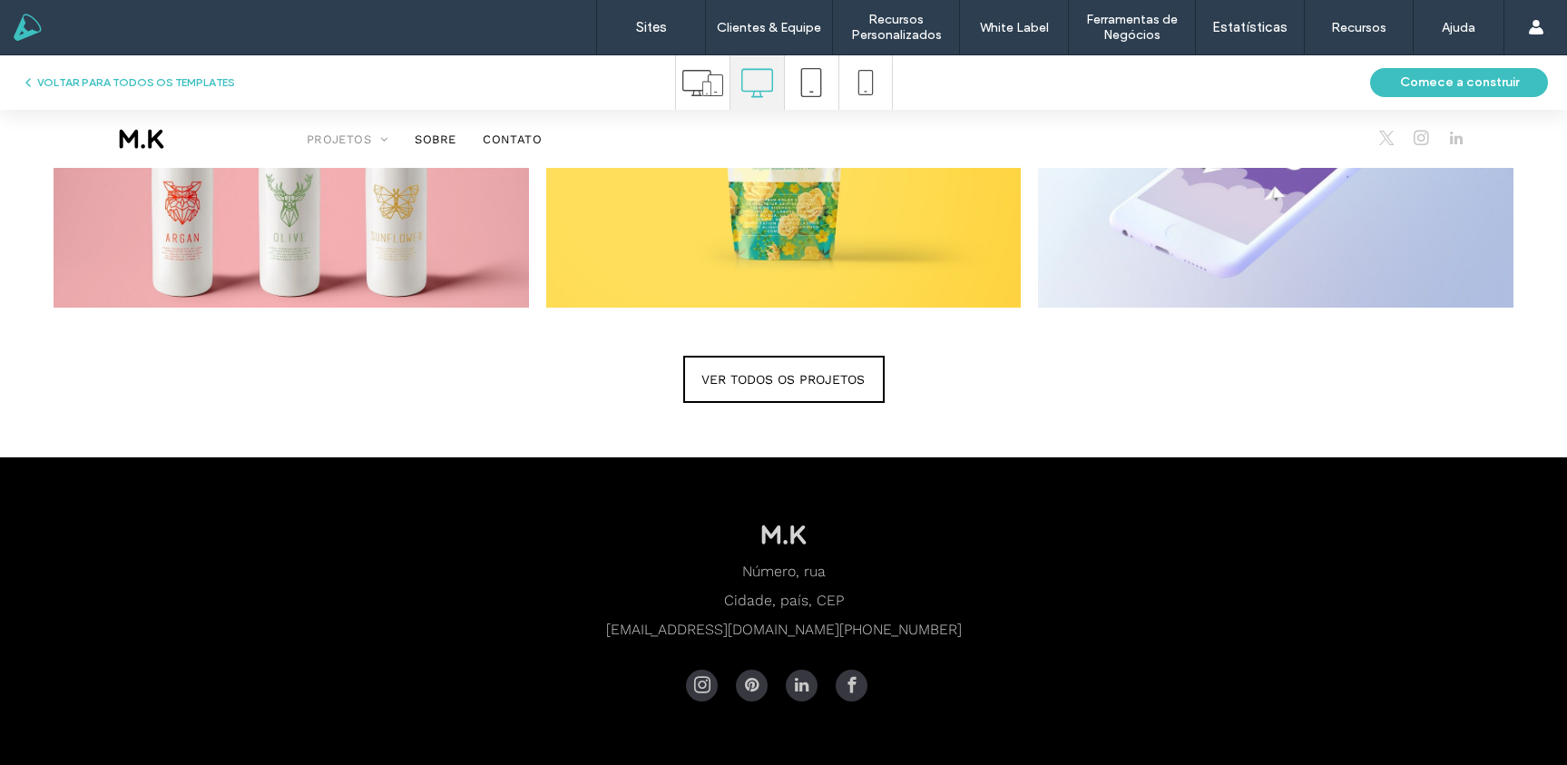
click at [791, 387] on span "VER TODOS OS PROJETOS" at bounding box center [782, 379] width 163 height 44
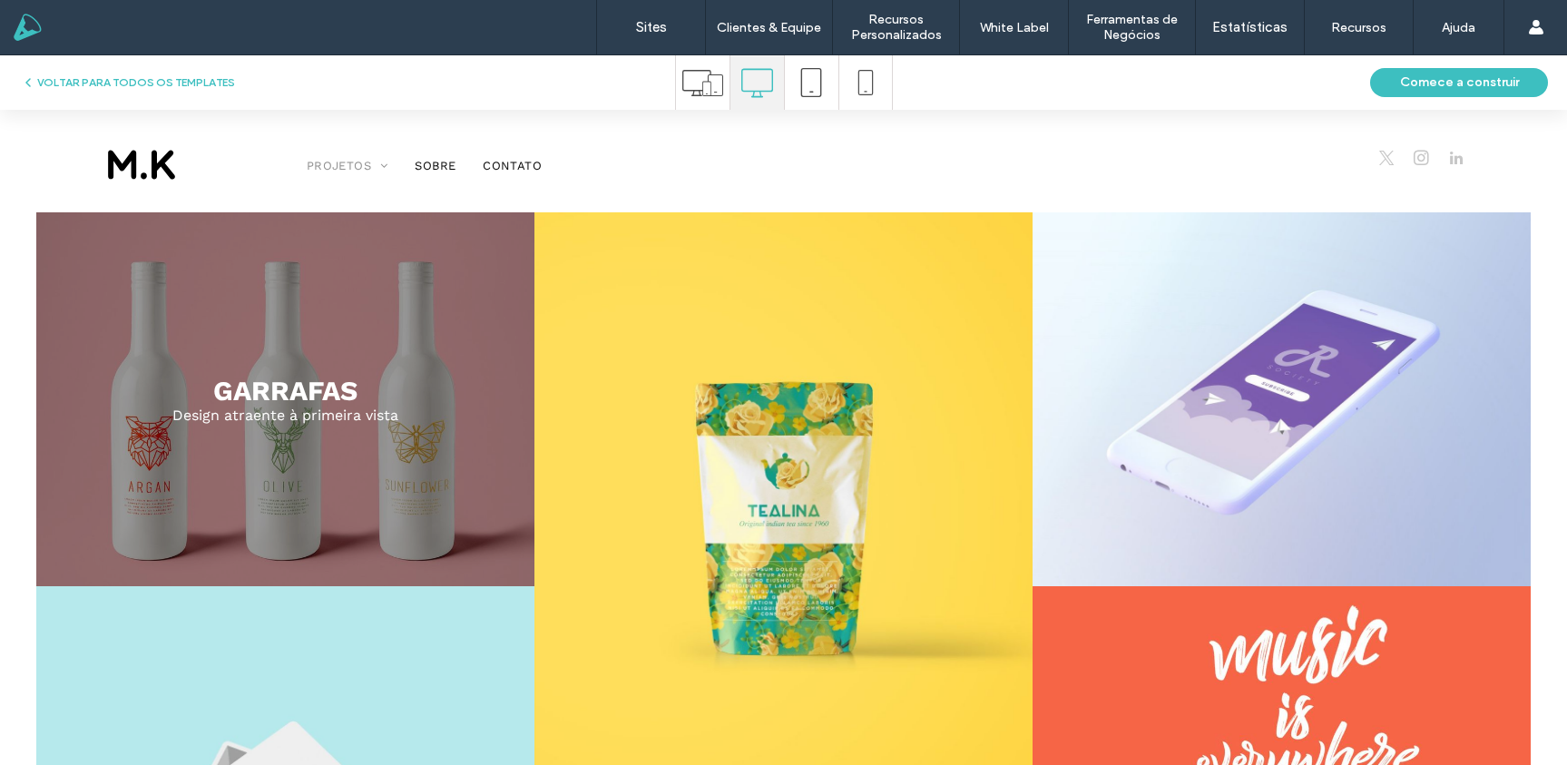
scroll to position [0, 0]
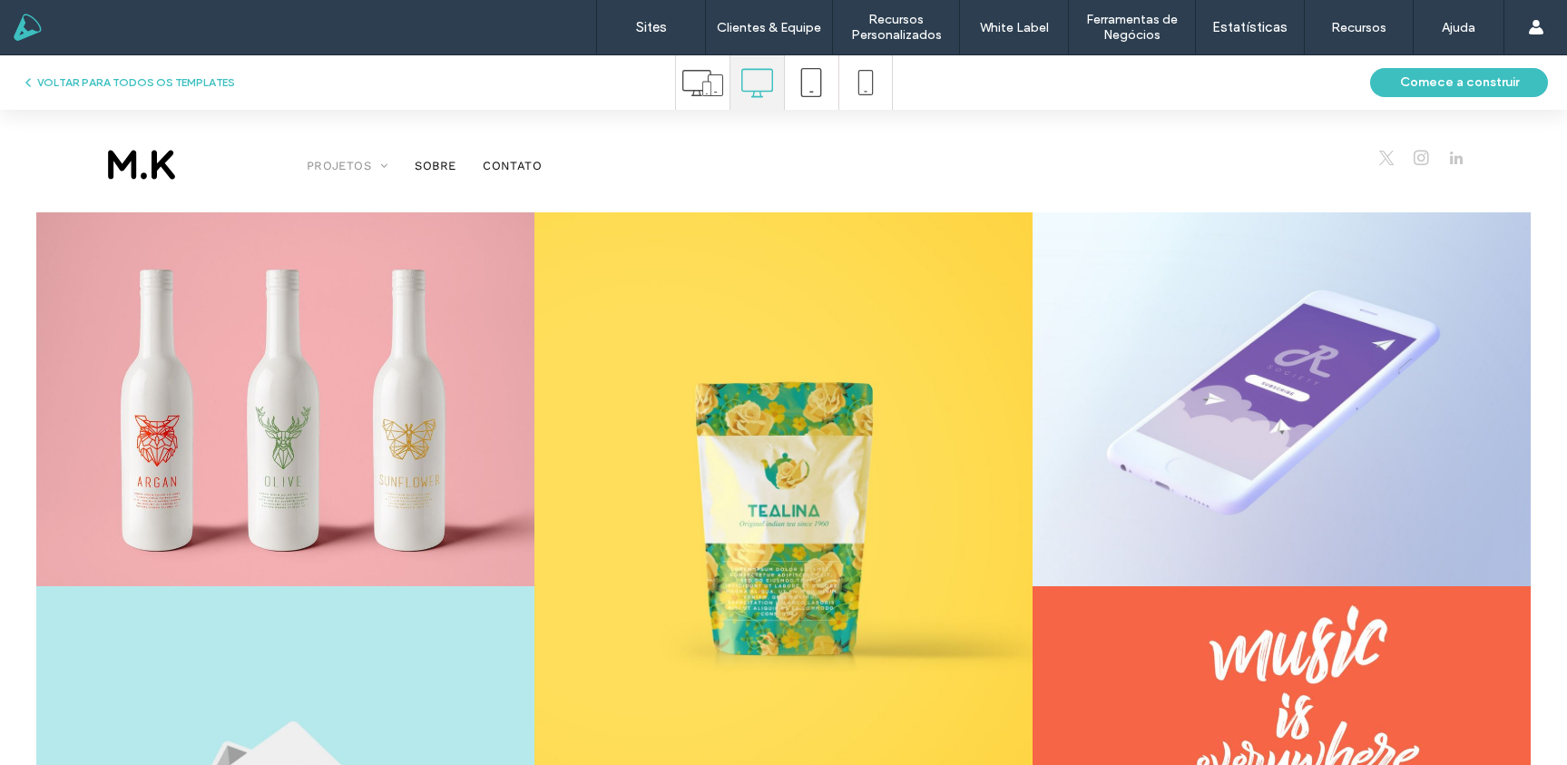
click at [455, 155] on nav "PROJETOS GARRAFAS EMBALAGEM APPS CAIXAS SITES CARTAZES CARTÕES EXTERIORES Logot…" at bounding box center [782, 165] width 1006 height 26
click at [177, 76] on button "VOLTAR PARA TODOS OS TEMPLATES" at bounding box center [128, 83] width 214 height 22
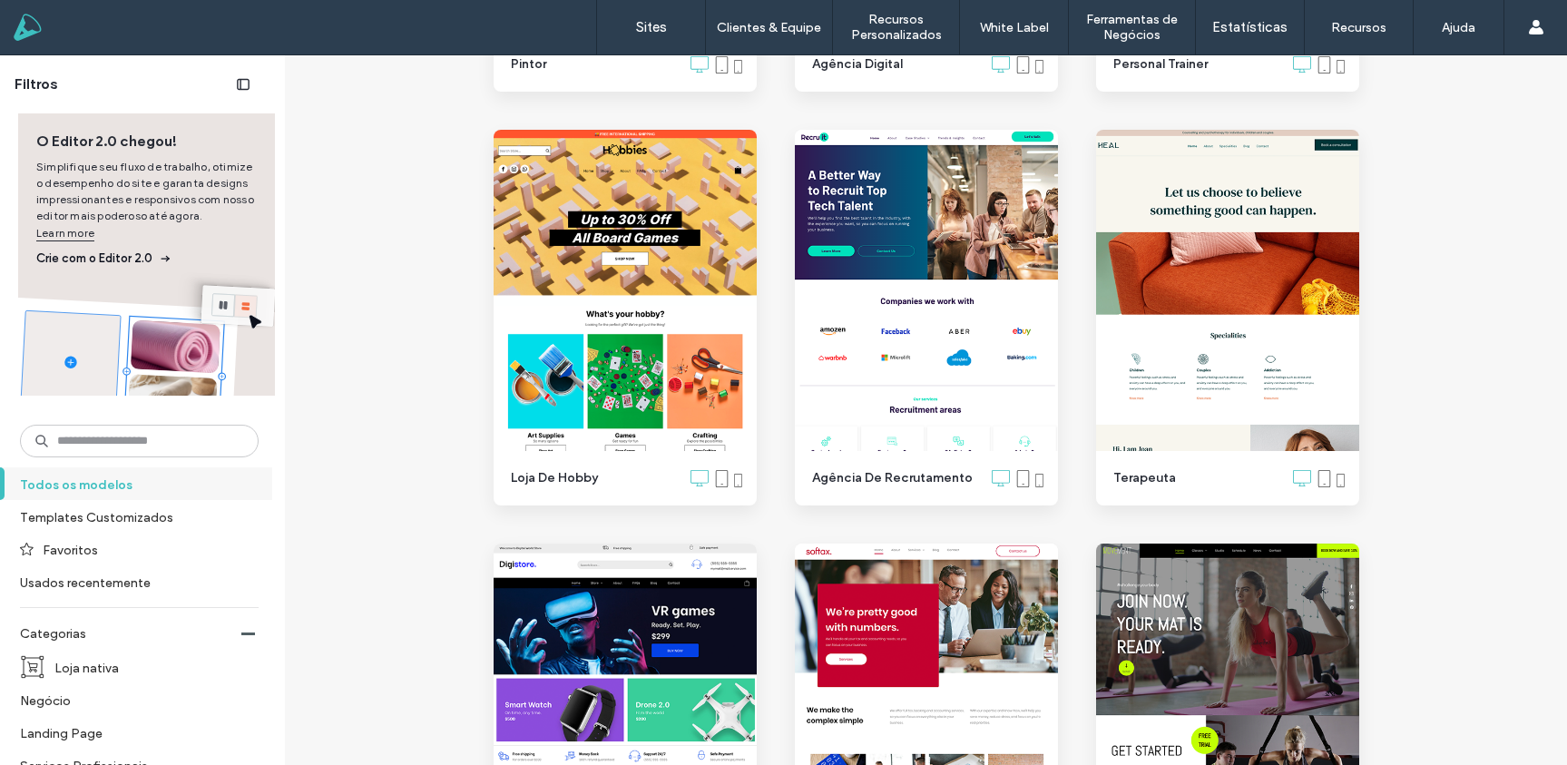
scroll to position [4594, 0]
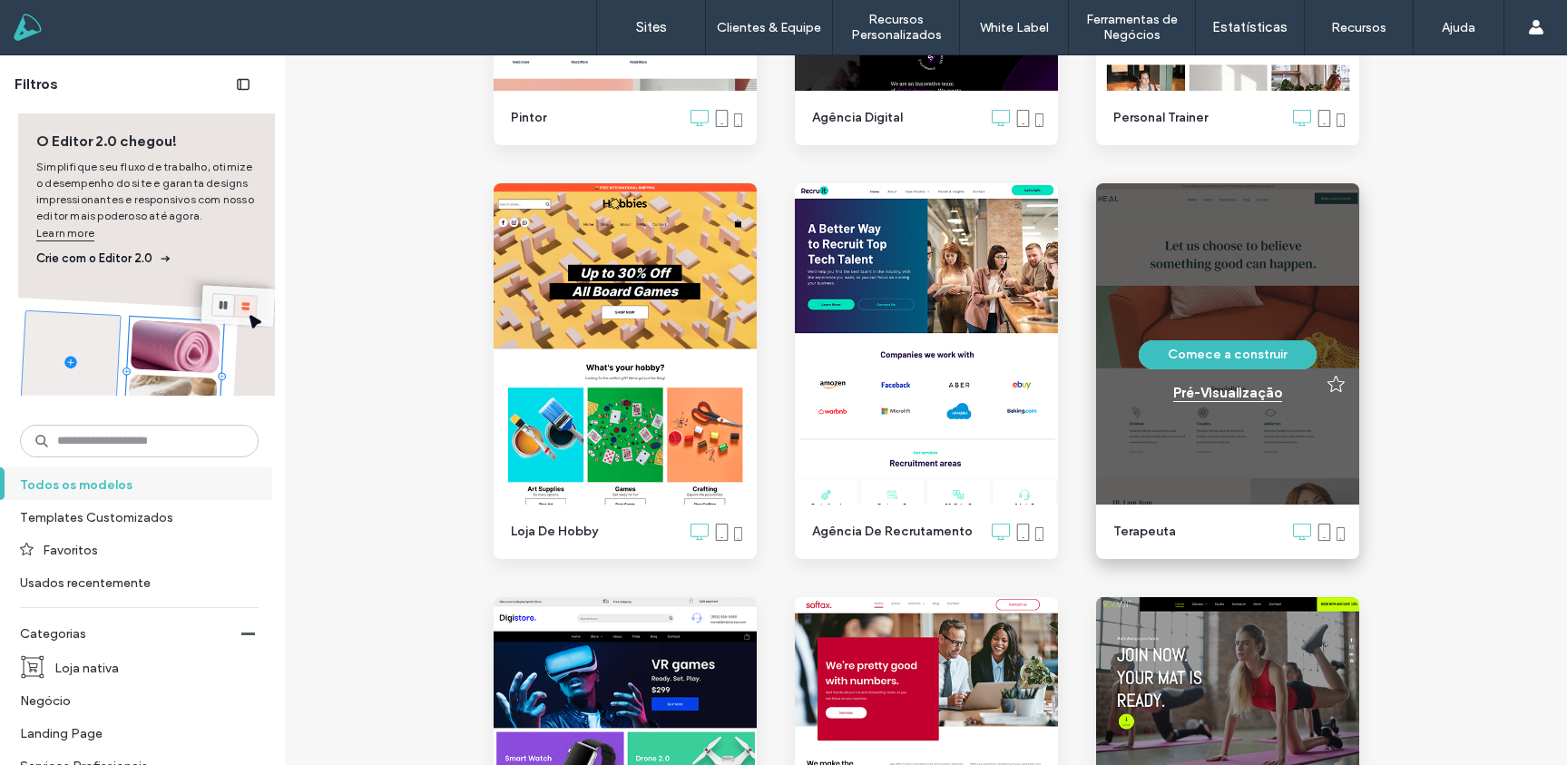
click at [1233, 392] on div "Pré-Visualizaçāo" at bounding box center [1227, 393] width 109 height 16
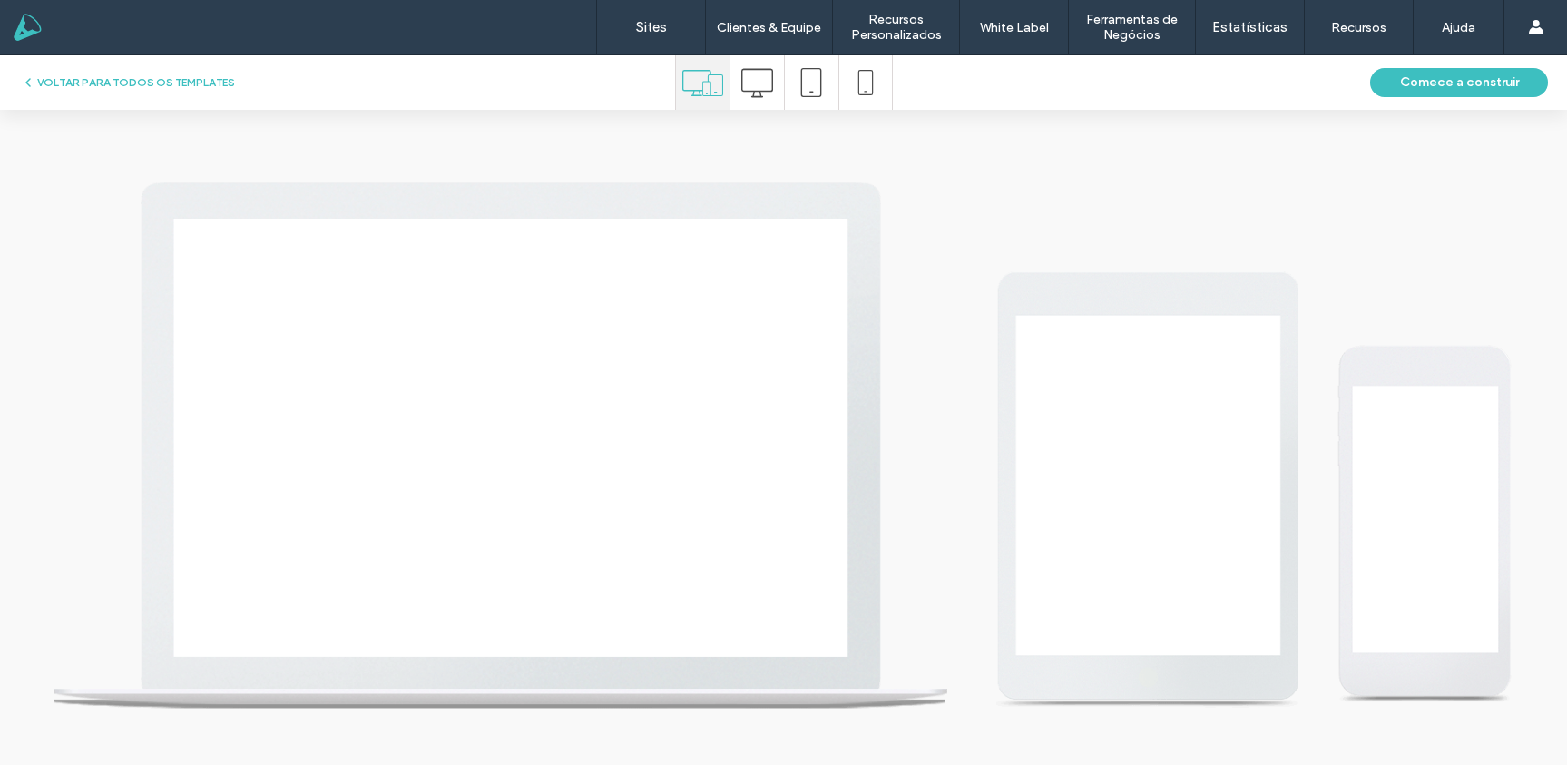
click at [762, 77] on icon at bounding box center [757, 83] width 32 height 32
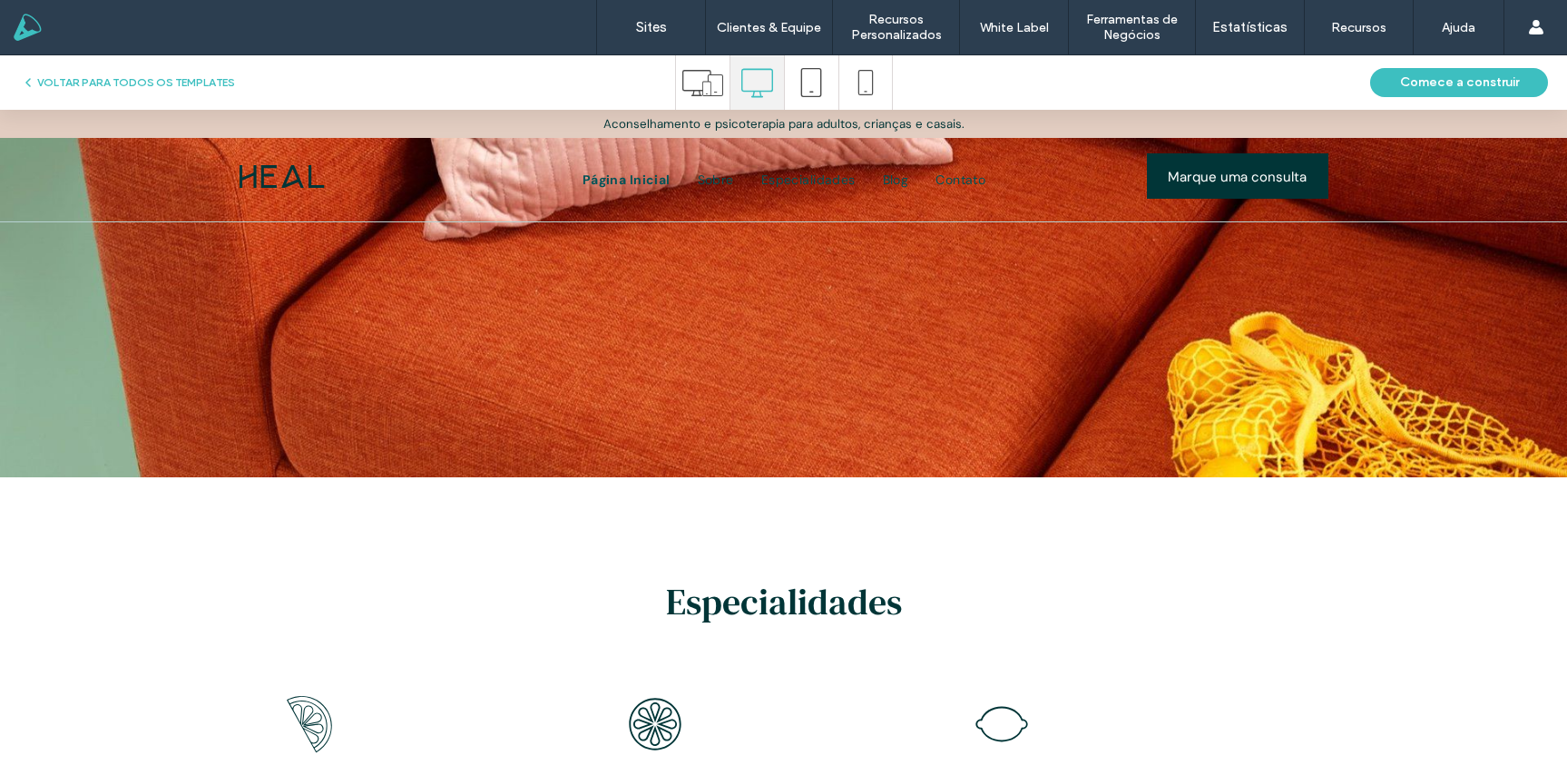
scroll to position [0, 0]
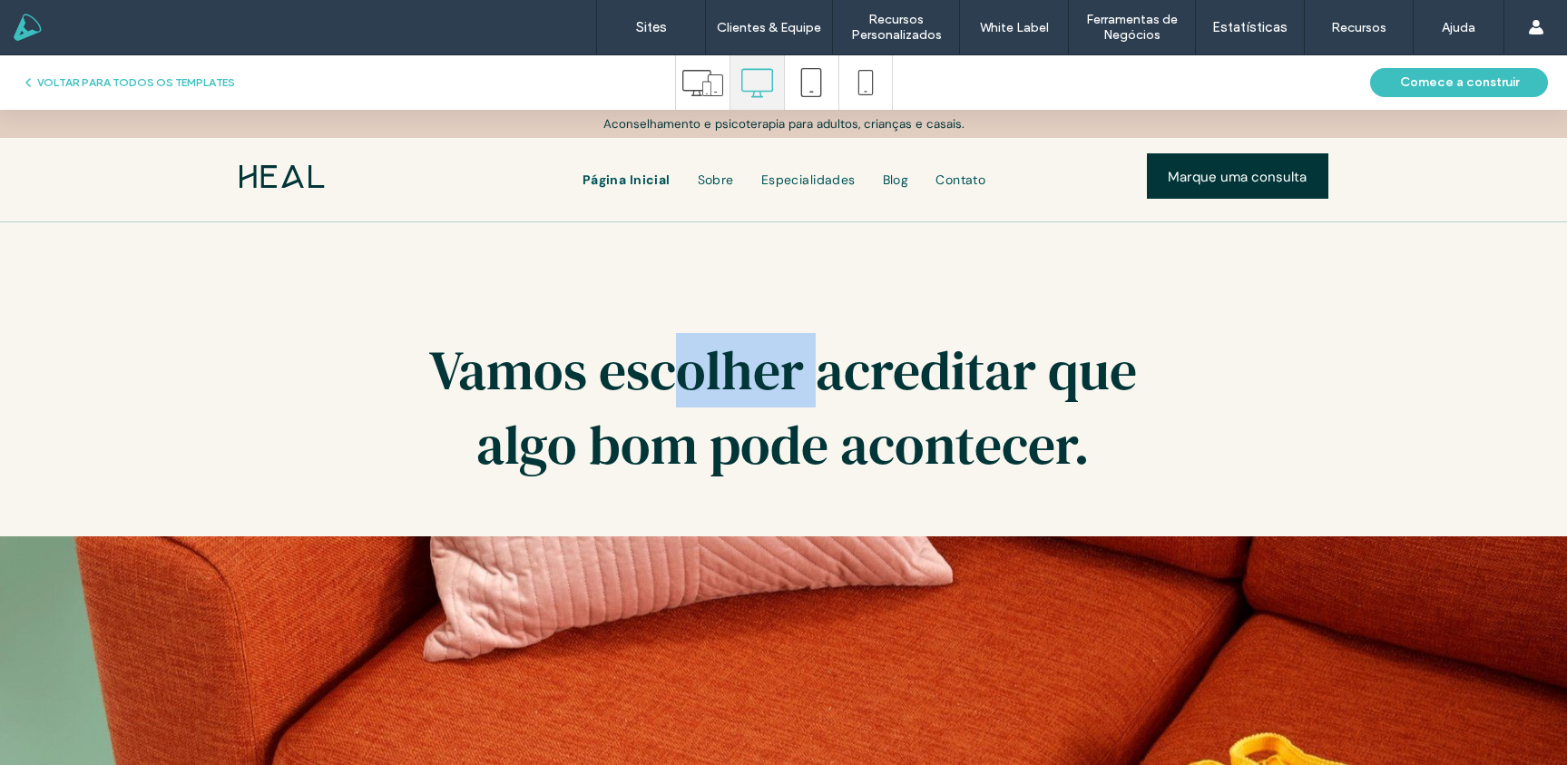
drag, startPoint x: 760, startPoint y: 367, endPoint x: 844, endPoint y: 382, distance: 84.9
click at [848, 379] on span "Vamos escolher acreditar que algo bom pode acontecer." at bounding box center [783, 407] width 708 height 149
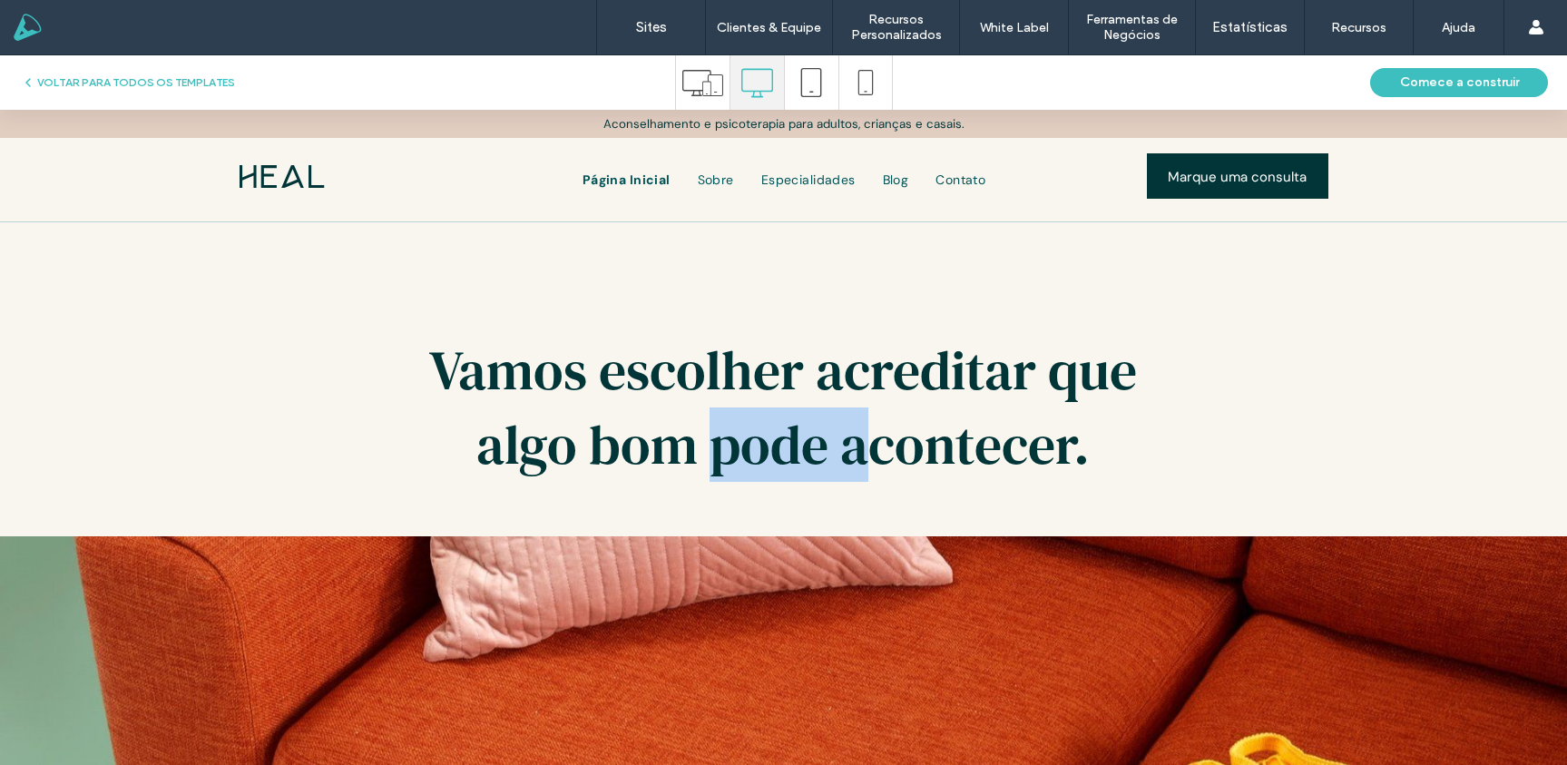
drag, startPoint x: 850, startPoint y: 431, endPoint x: 904, endPoint y: 439, distance: 54.1
click at [894, 438] on span "Vamos escolher acreditar que algo bom pode acontecer." at bounding box center [783, 407] width 708 height 149
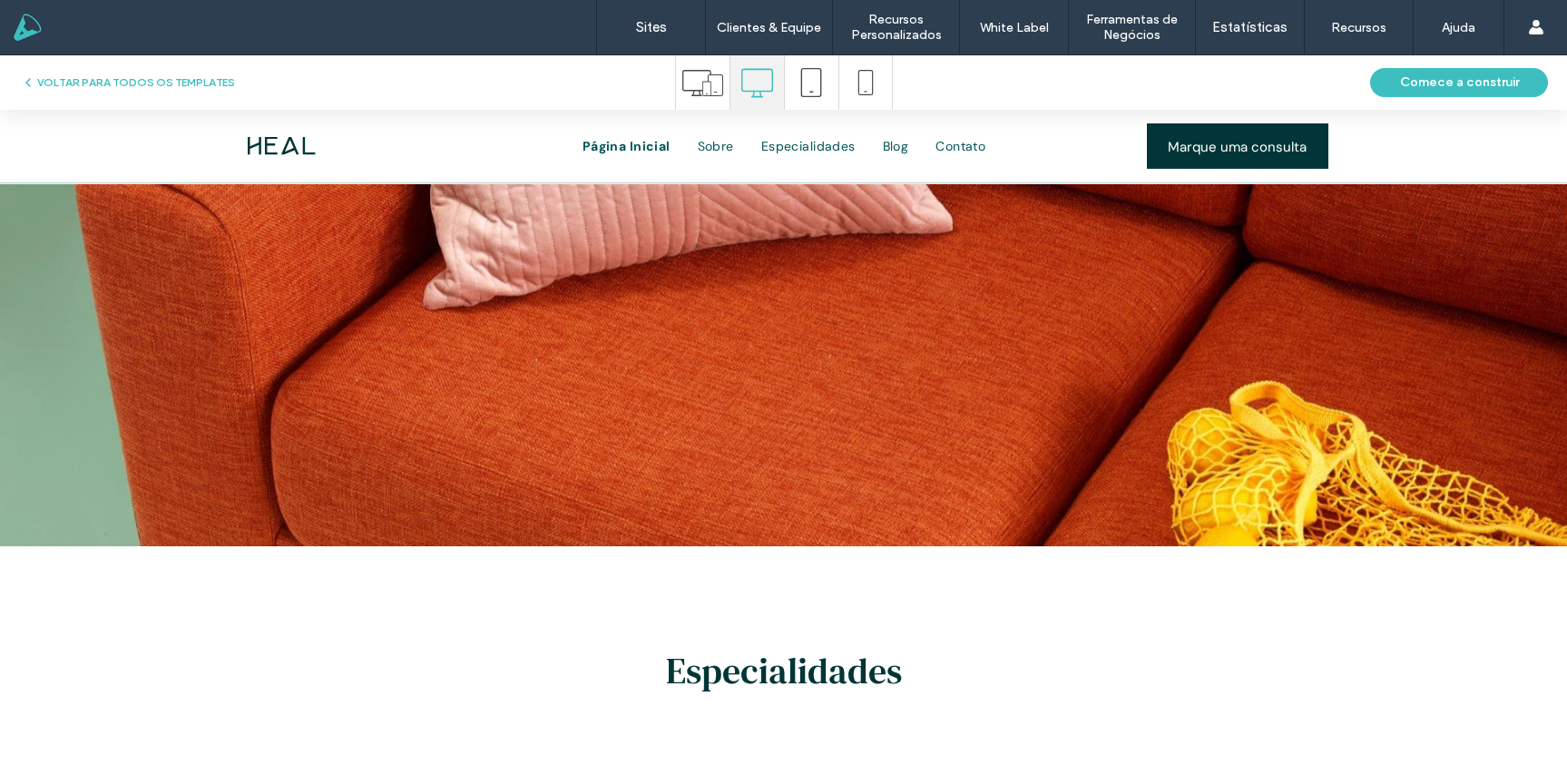
scroll to position [396, 0]
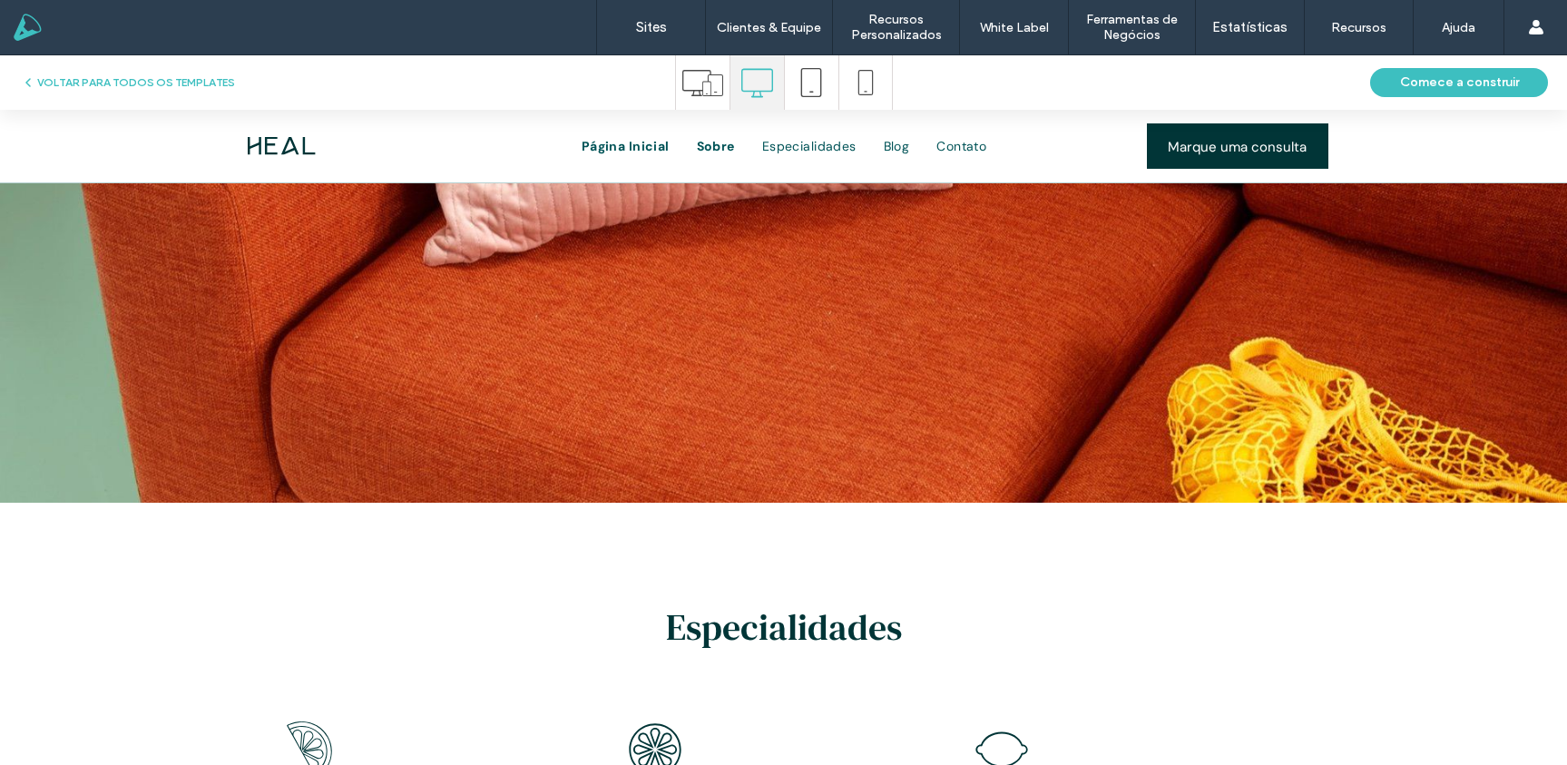
click at [723, 147] on span "Sobre" at bounding box center [716, 146] width 38 height 16
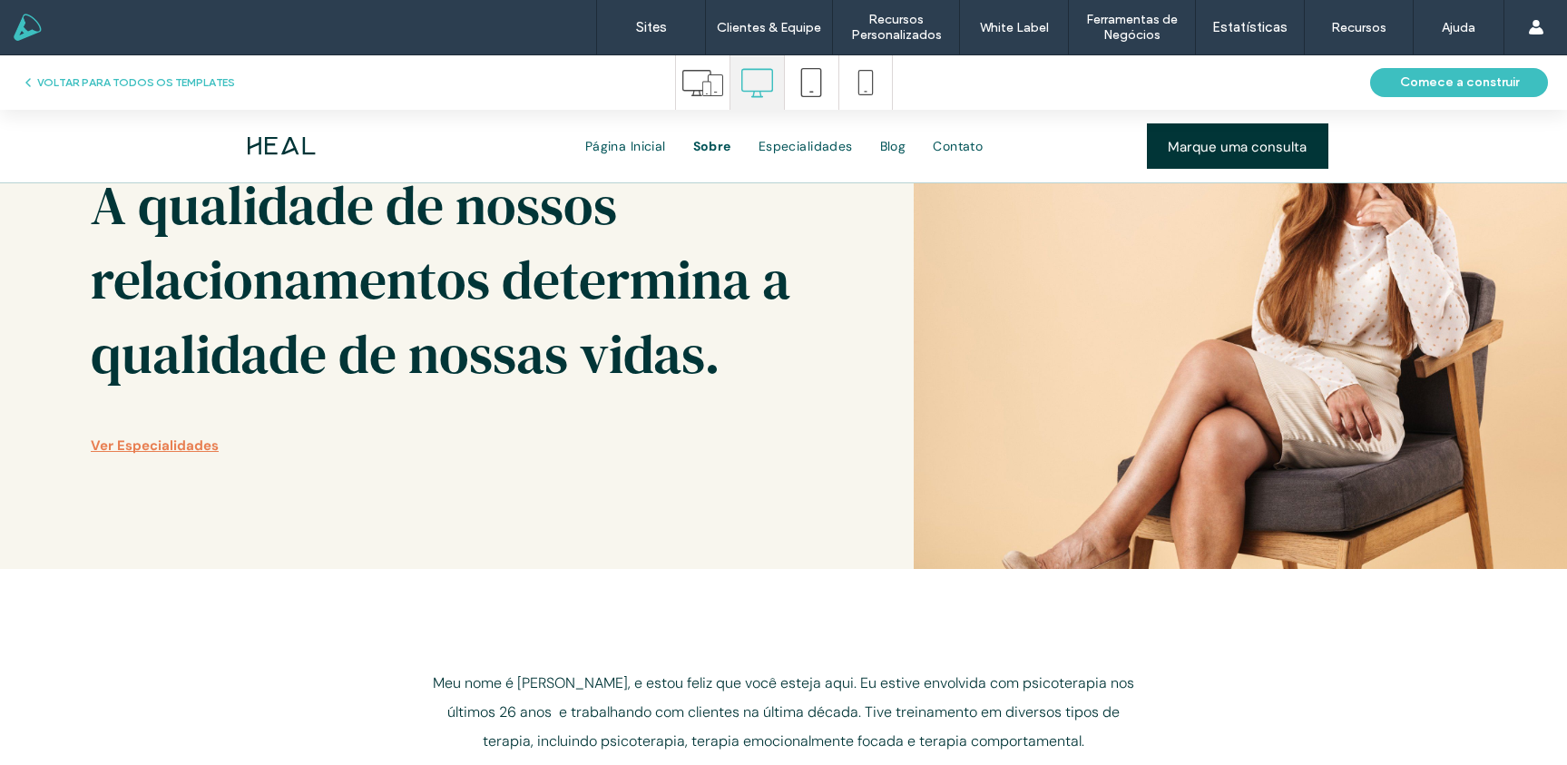
scroll to position [0, 0]
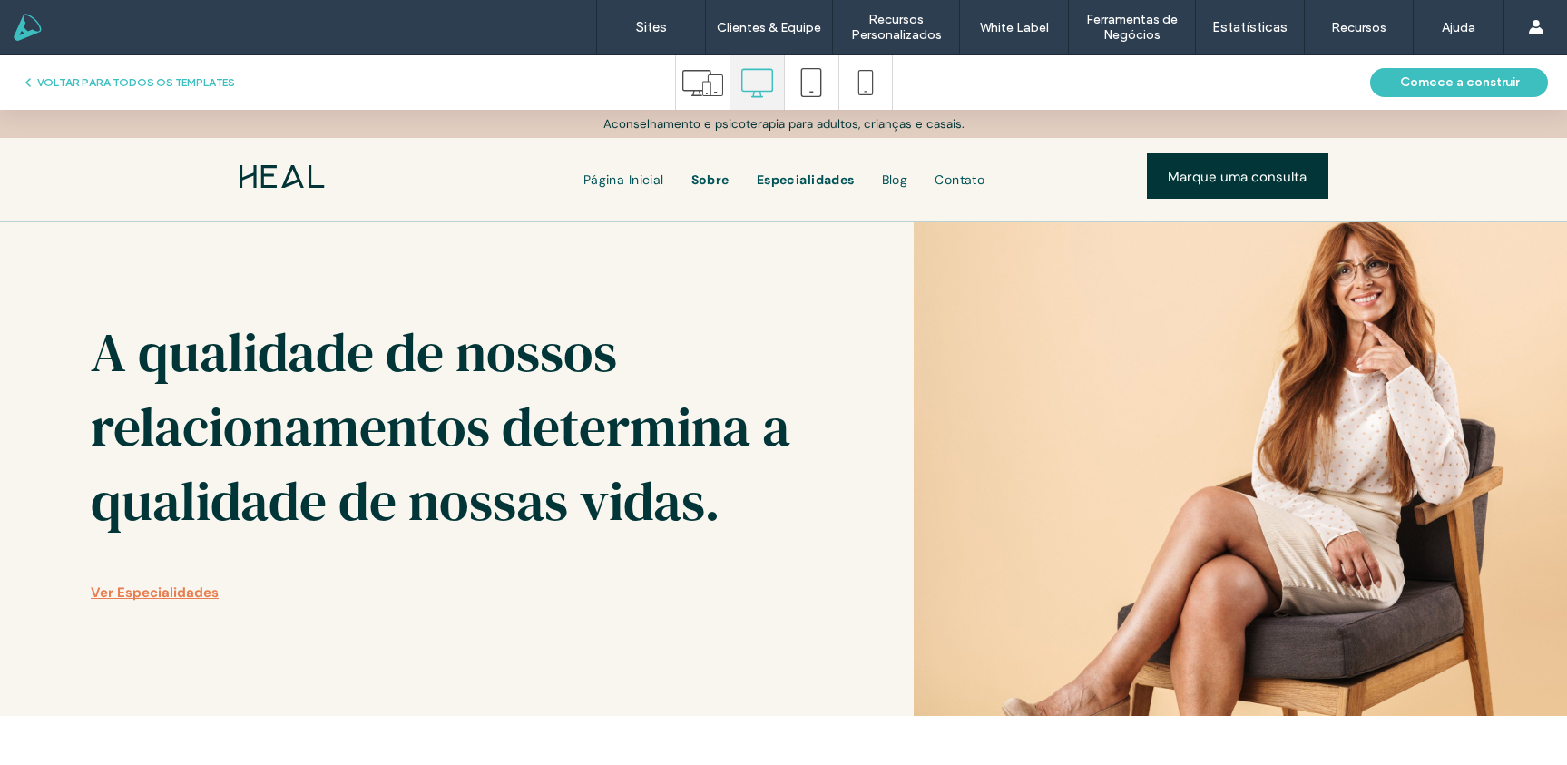
click at [789, 181] on span "Especialidades" at bounding box center [806, 179] width 98 height 16
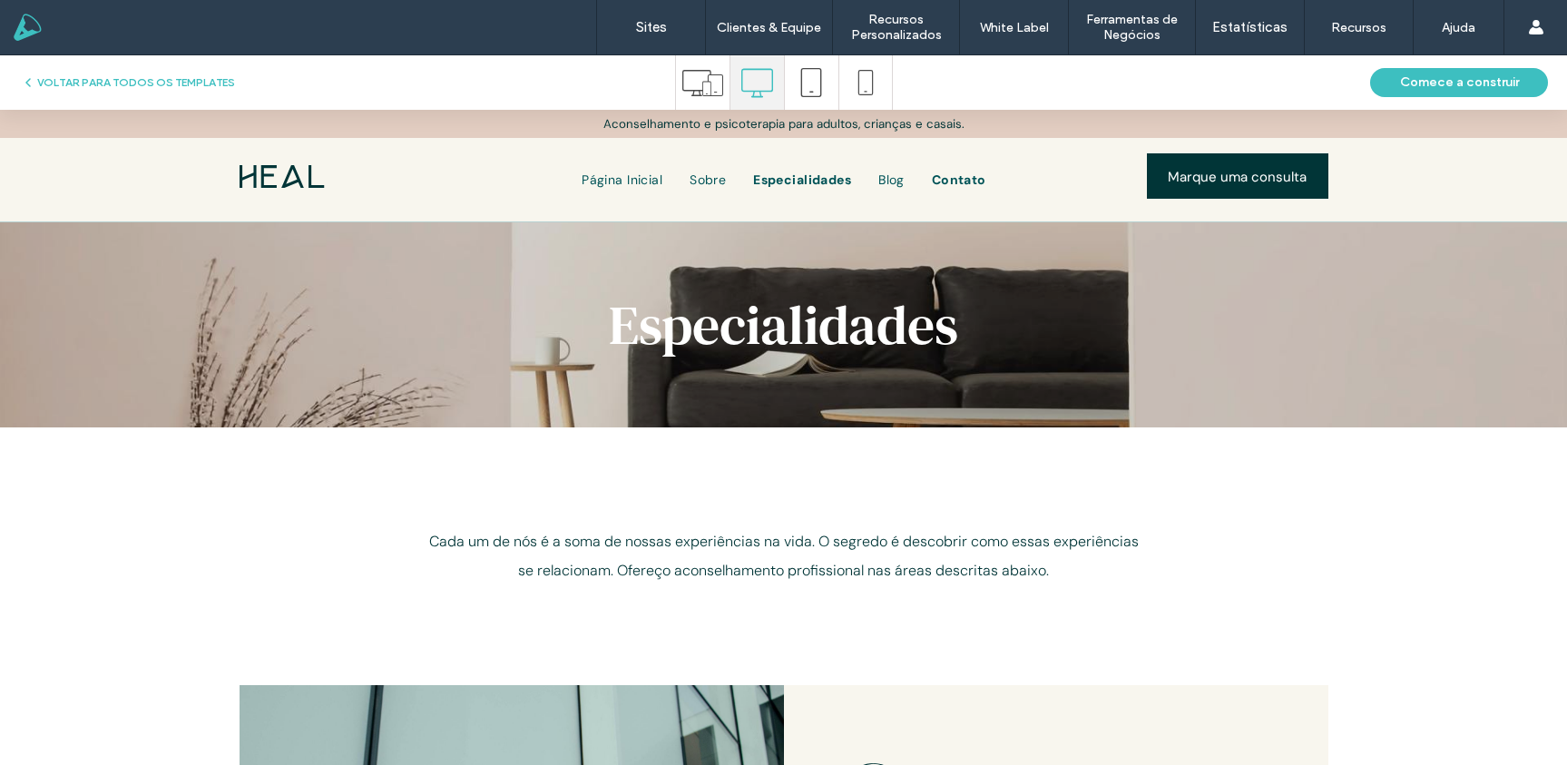
click at [970, 179] on span "Contato" at bounding box center [959, 179] width 54 height 16
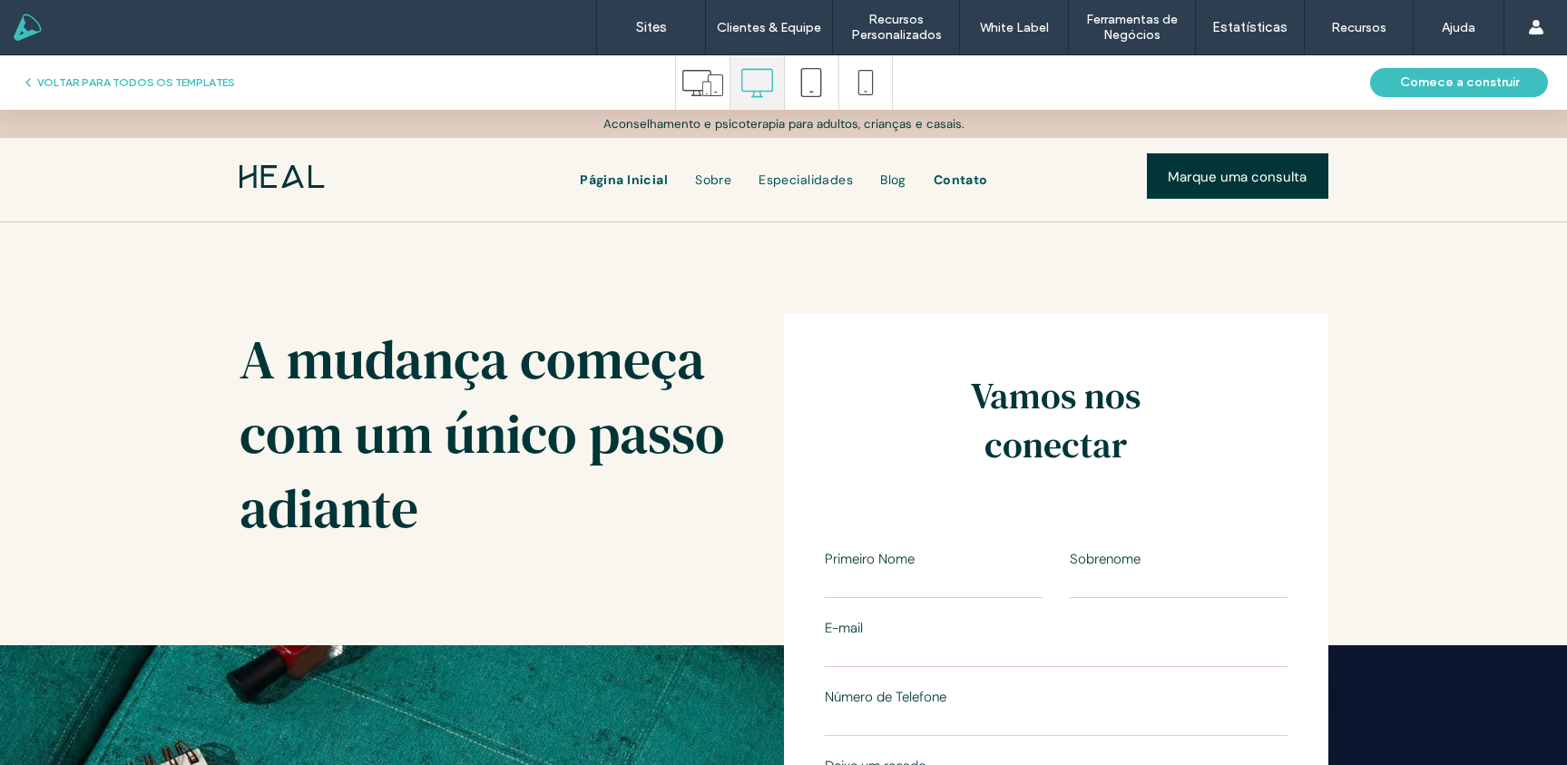
click at [632, 181] on span "Página Inicial" at bounding box center [624, 179] width 88 height 16
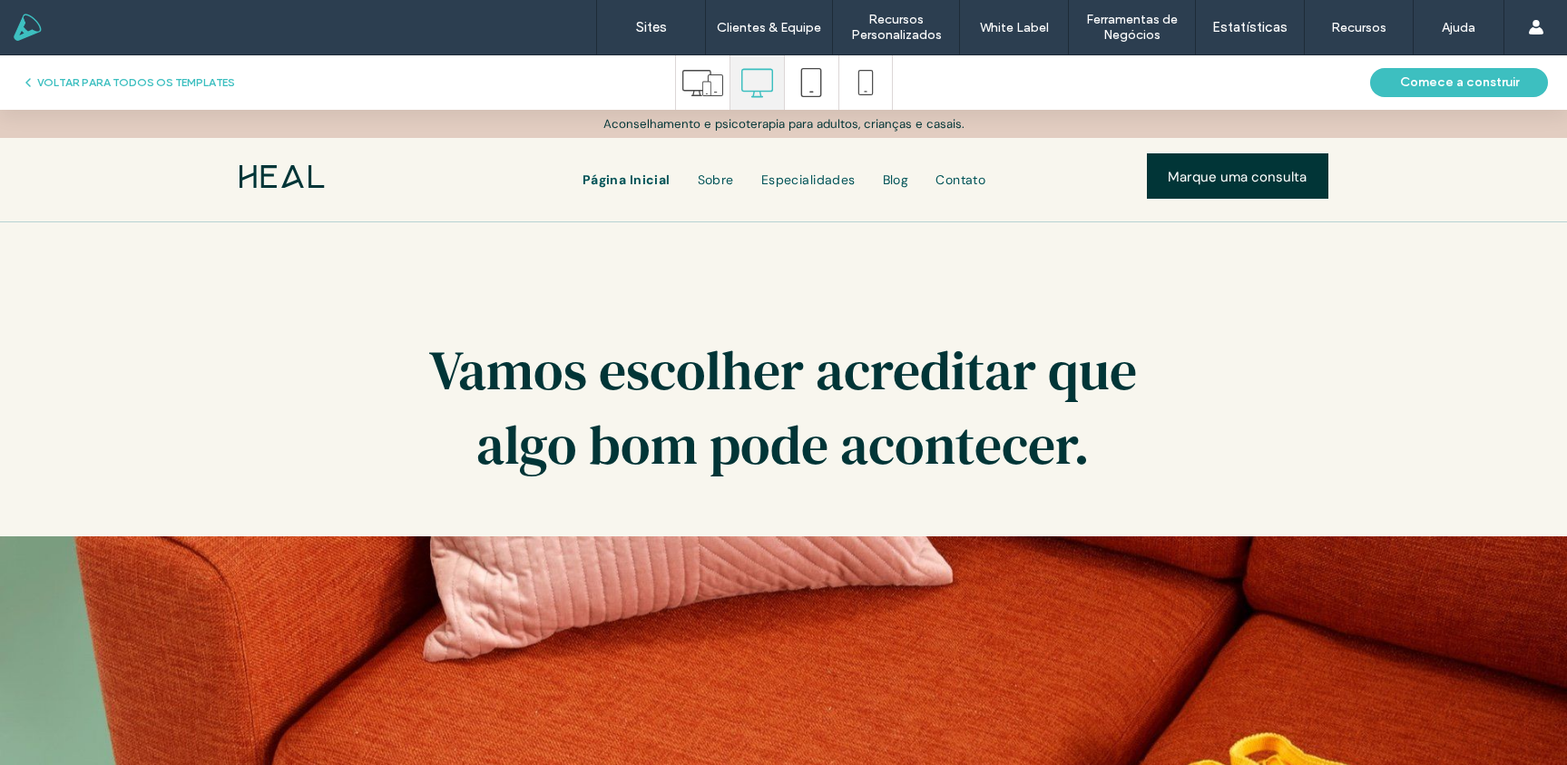
click at [275, 173] on img at bounding box center [281, 176] width 85 height 23
click at [1451, 83] on button "Comece a construir" at bounding box center [1459, 82] width 178 height 29
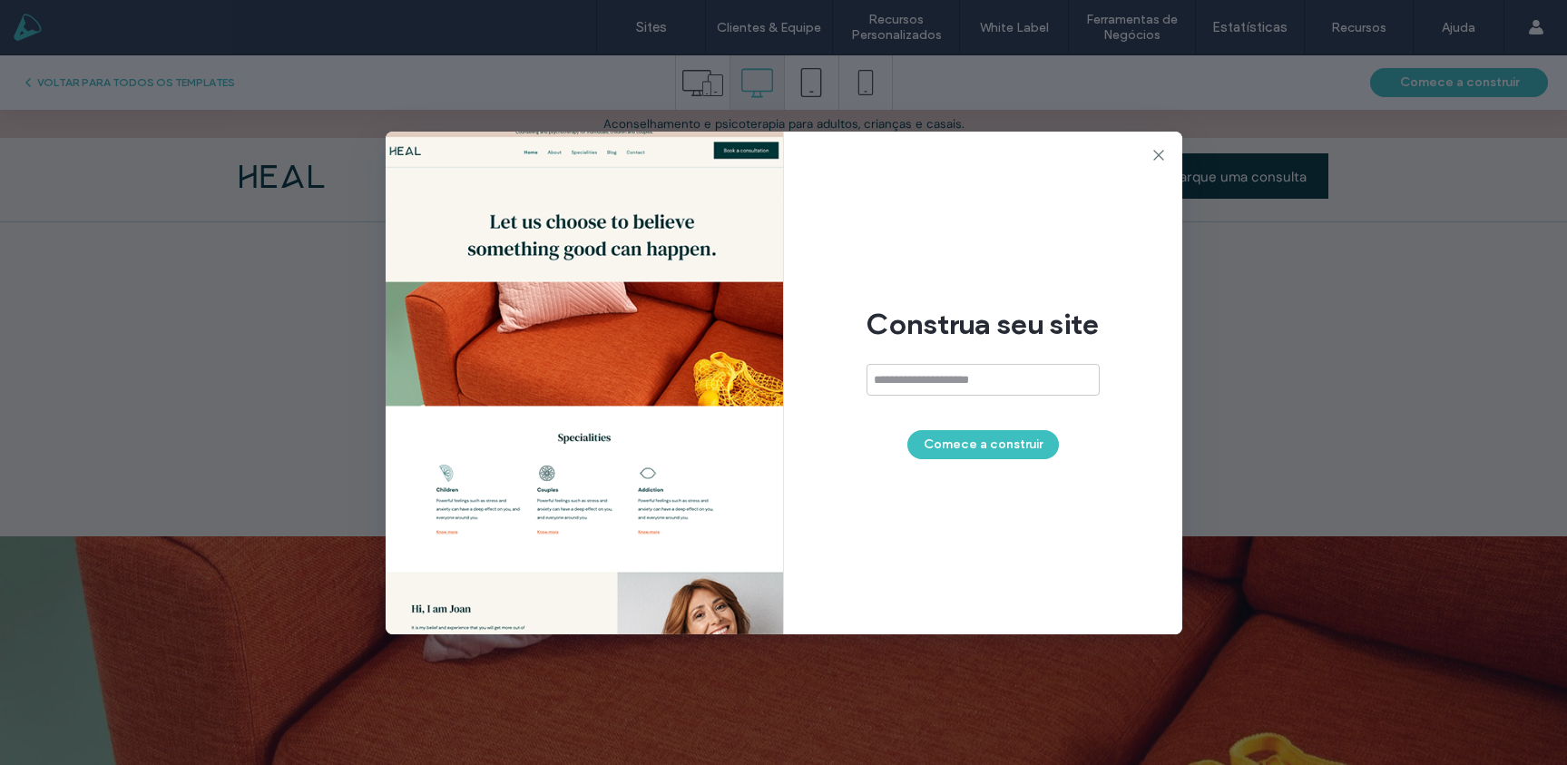
click at [973, 379] on input at bounding box center [982, 380] width 233 height 32
type input "**********"
click at [1001, 445] on button "Comece a construir" at bounding box center [982, 444] width 151 height 29
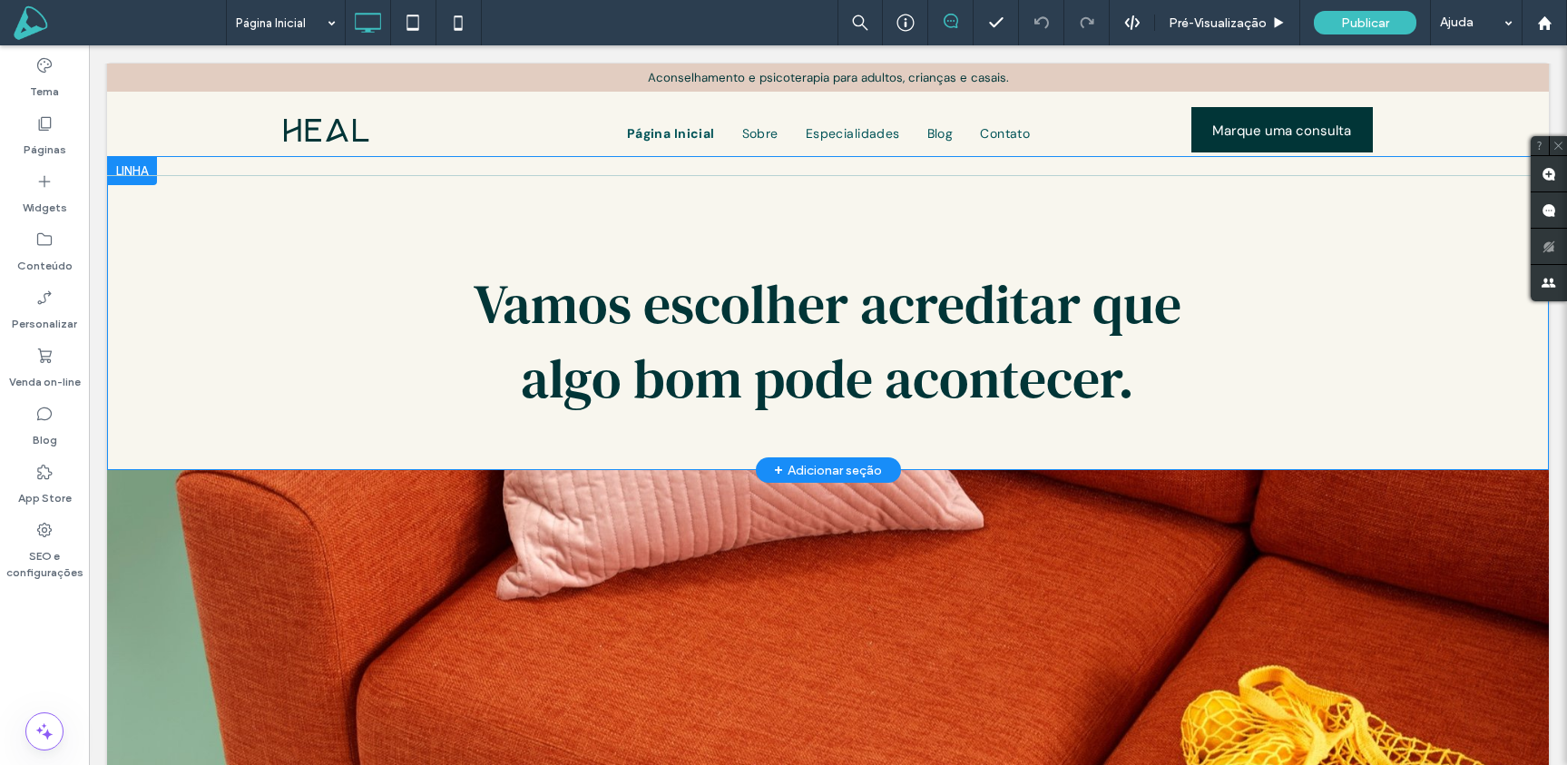
scroll to position [16, 0]
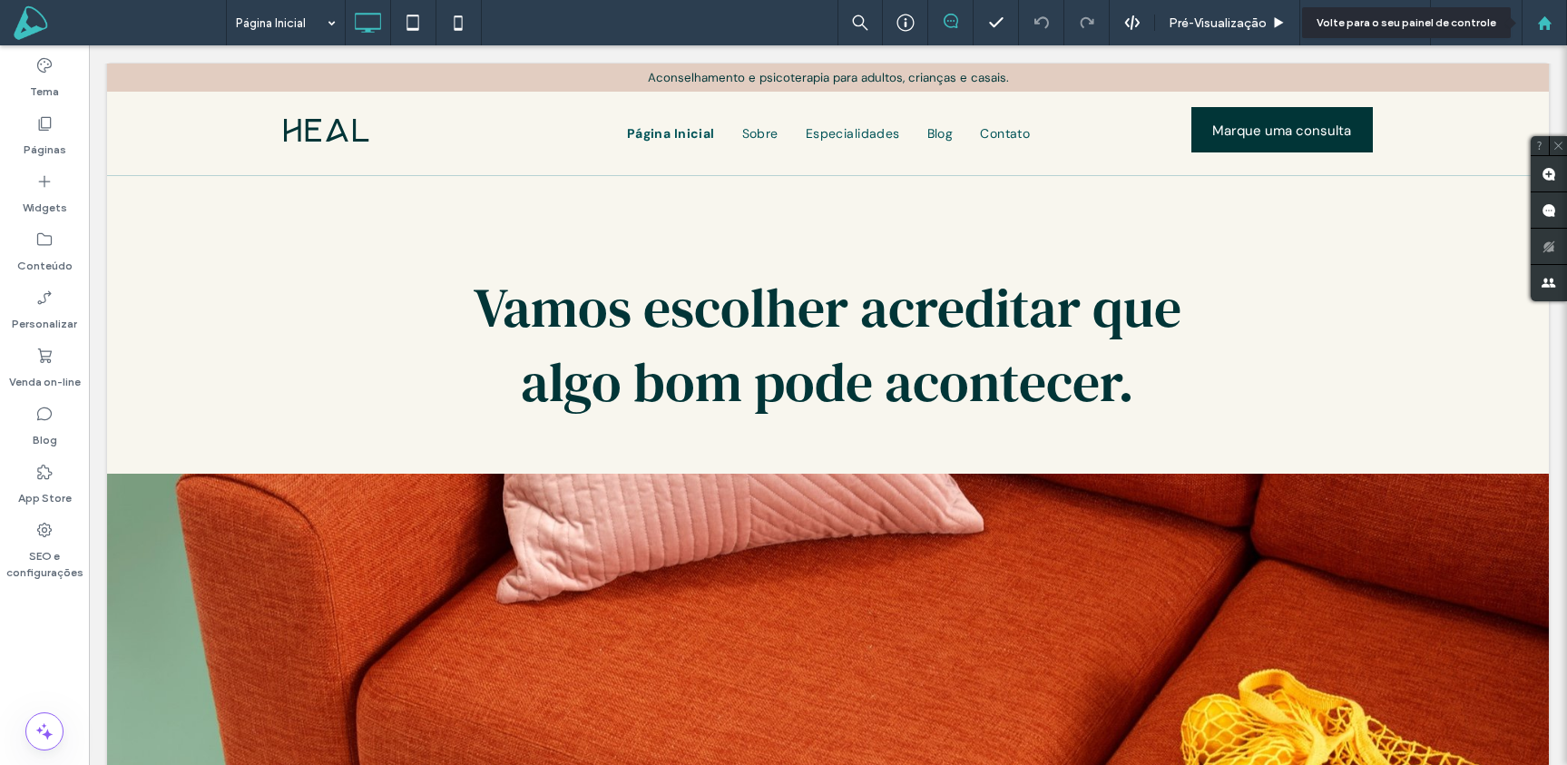
click at [1542, 21] on use at bounding box center [1544, 22] width 14 height 14
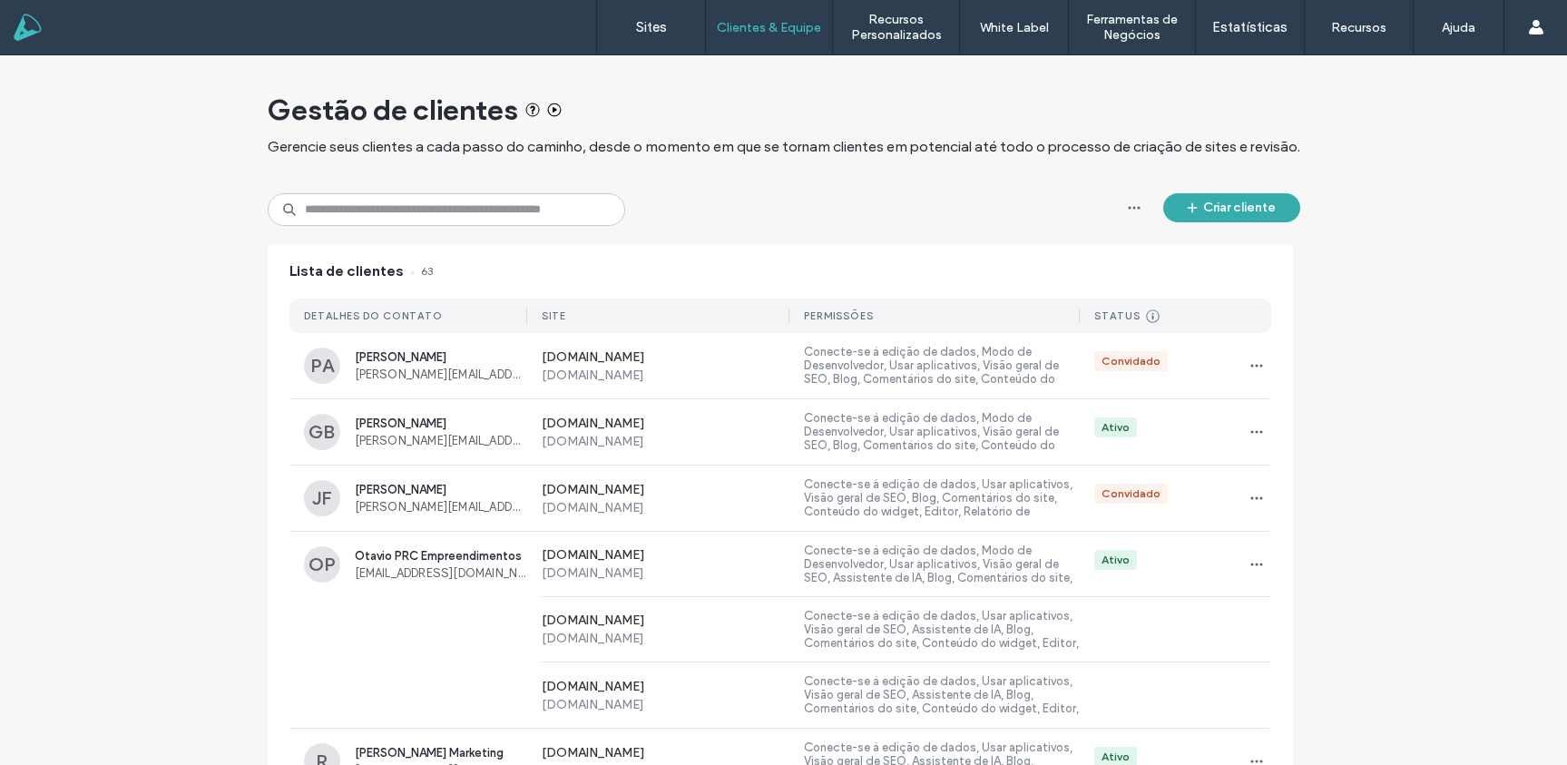
click at [1240, 206] on button "Criar cliente" at bounding box center [1231, 207] width 137 height 29
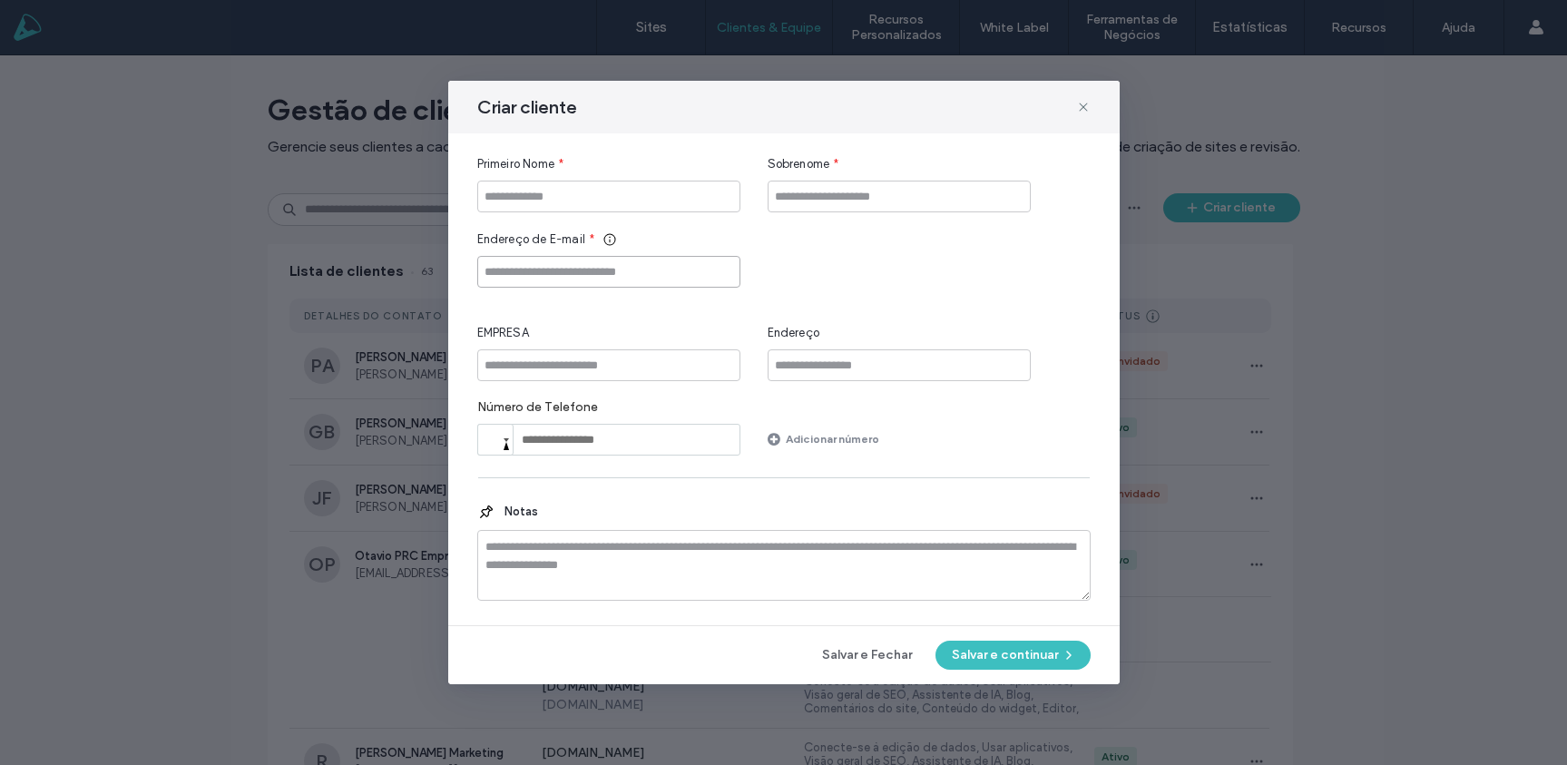
click at [577, 271] on input "Endereço de E-mail" at bounding box center [608, 272] width 263 height 32
paste input "**********"
type input "**********"
click at [597, 202] on input "Primeiro Nome" at bounding box center [608, 197] width 263 height 32
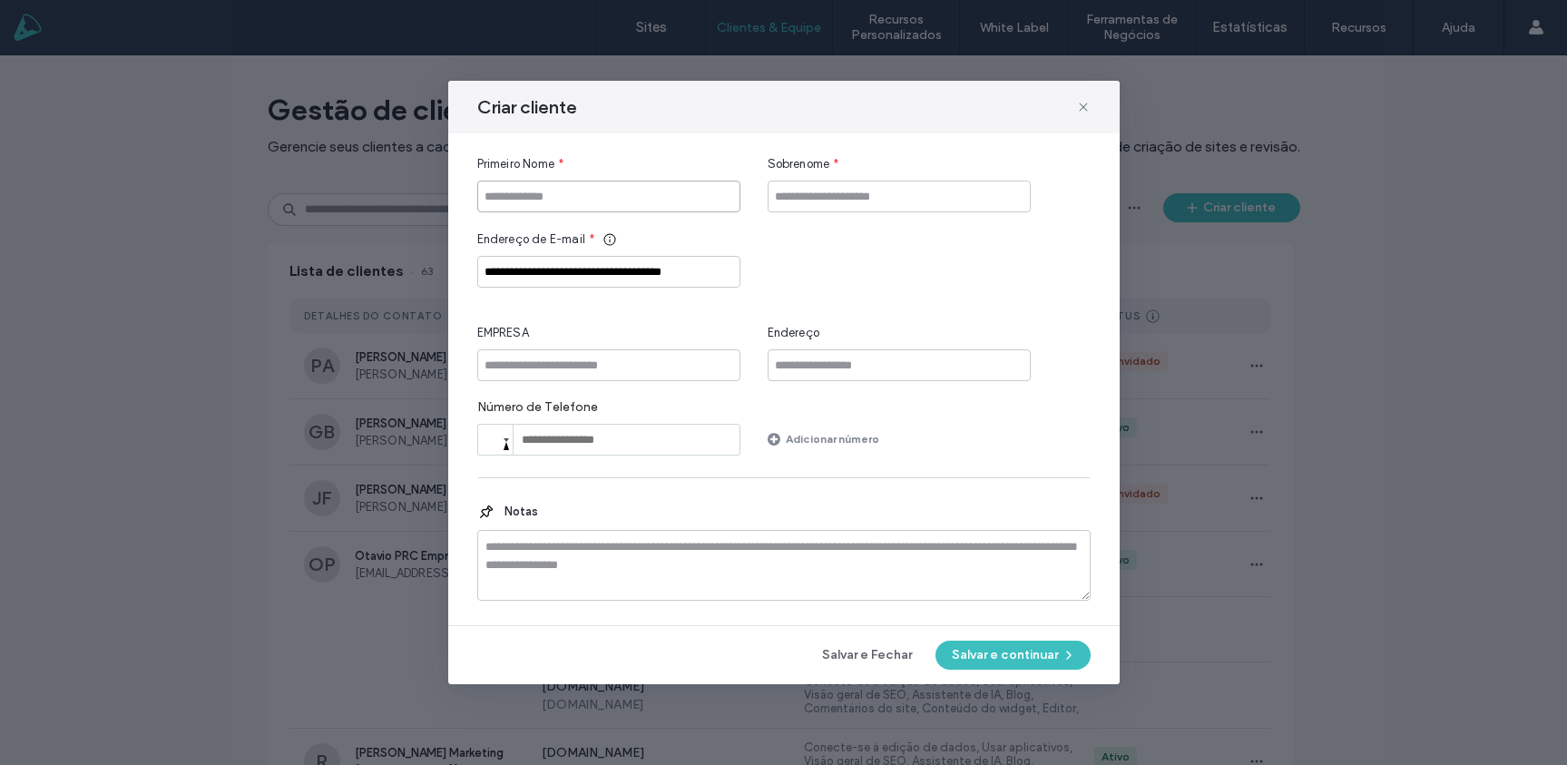
scroll to position [0, 0]
type input "******"
type input "**********"
click at [626, 367] on input "EMPRESA" at bounding box center [608, 365] width 263 height 32
click at [867, 198] on input "**********" at bounding box center [898, 197] width 263 height 32
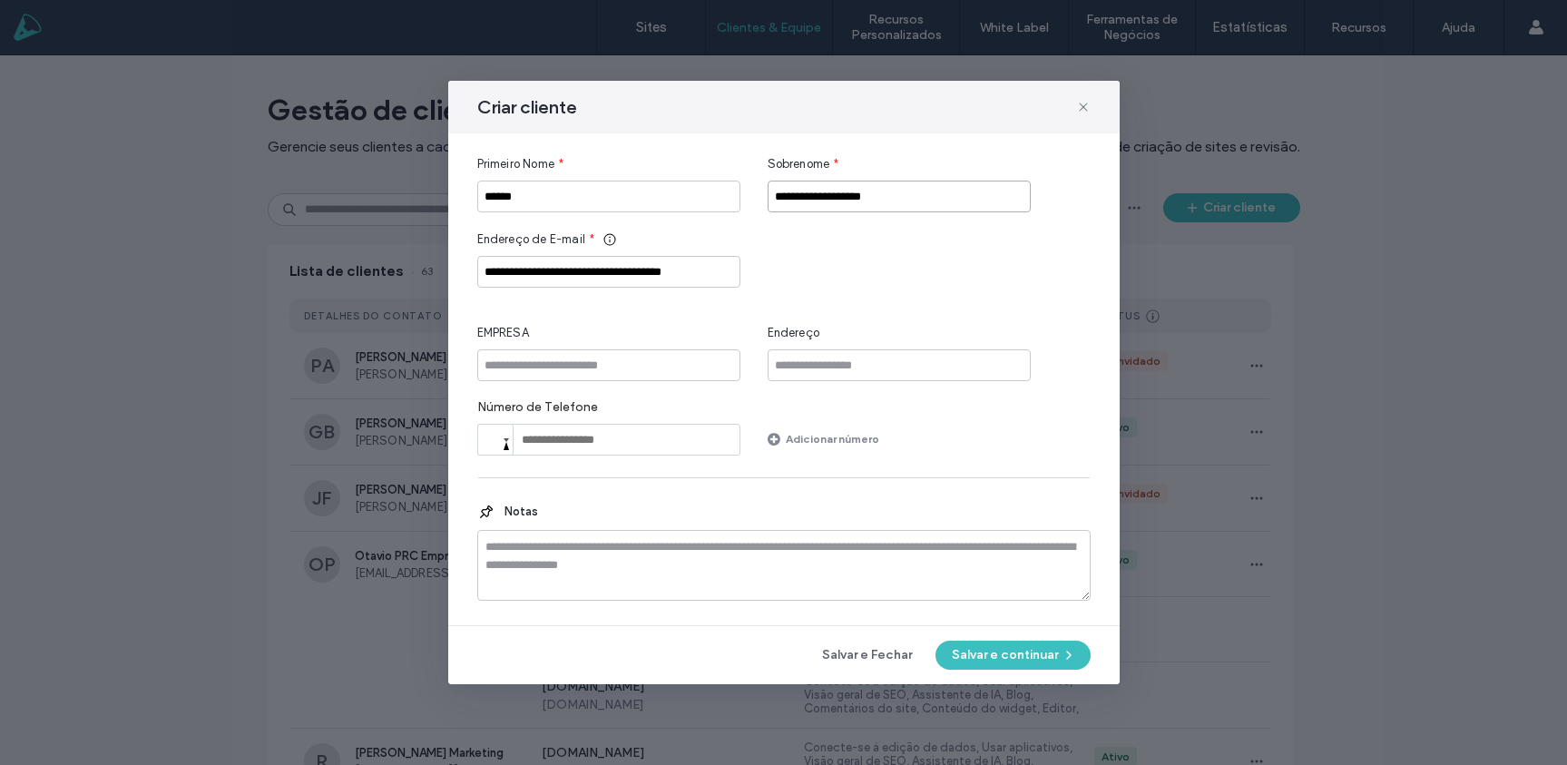
click at [866, 198] on input "**********" at bounding box center [898, 197] width 263 height 32
drag, startPoint x: 618, startPoint y: 369, endPoint x: 679, endPoint y: 377, distance: 62.2
click at [618, 369] on input "EMPRESA" at bounding box center [608, 365] width 263 height 32
paste input "**********"
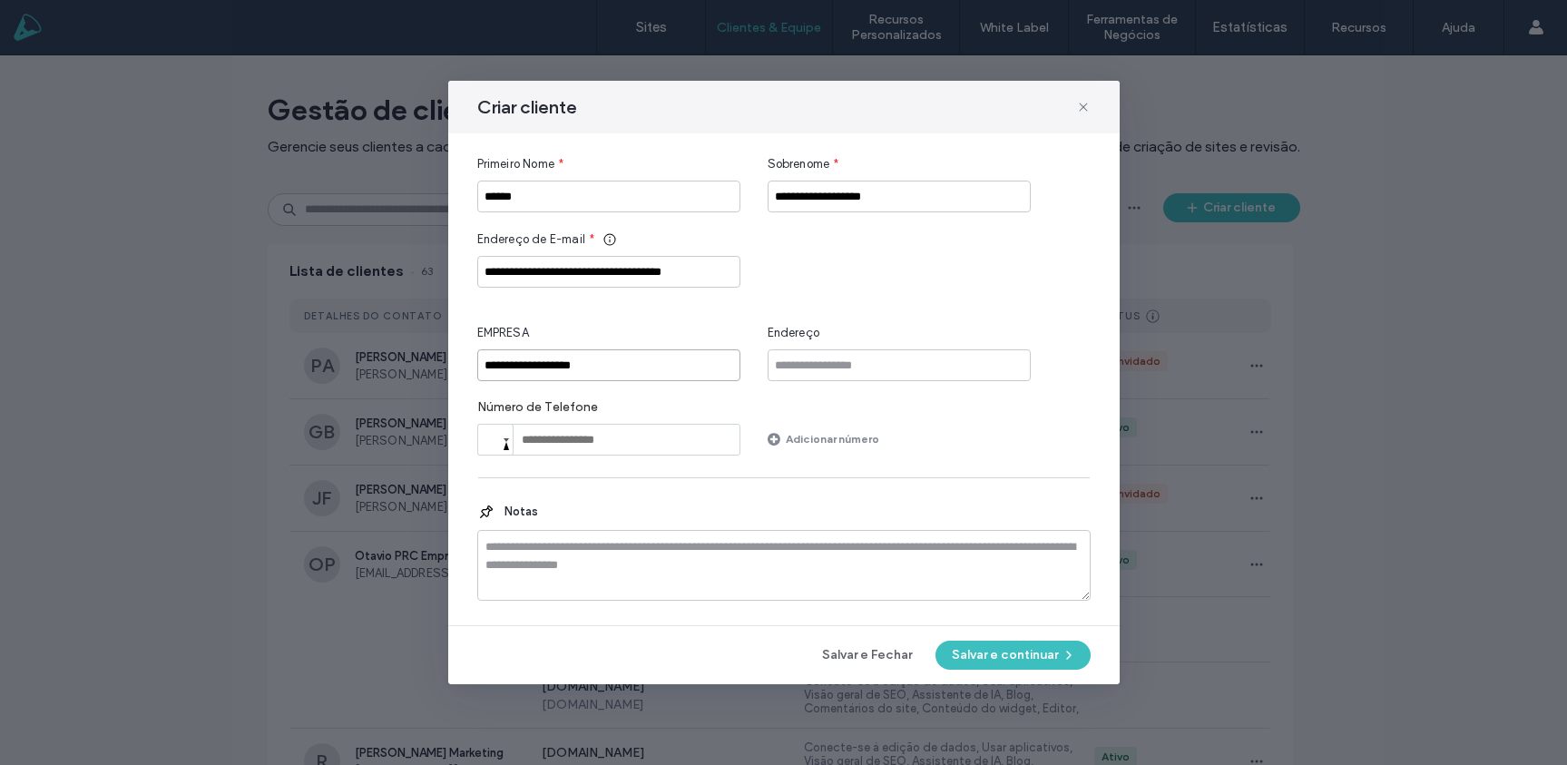
type input "**********"
click at [731, 577] on textarea at bounding box center [783, 565] width 613 height 71
click at [1030, 649] on button "Salvar e continuar" at bounding box center [1012, 654] width 155 height 29
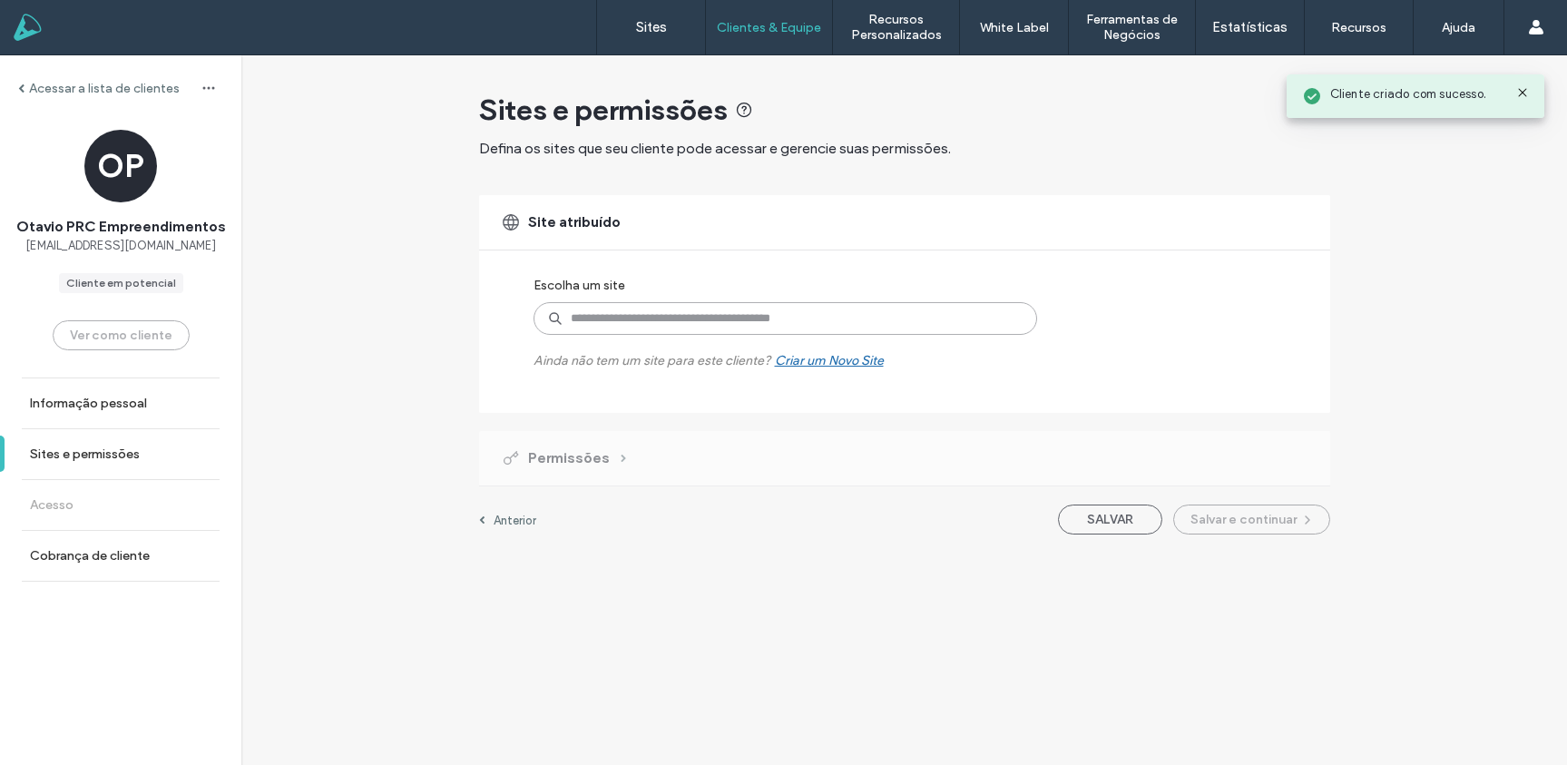
click at [753, 324] on input at bounding box center [784, 318] width 503 height 33
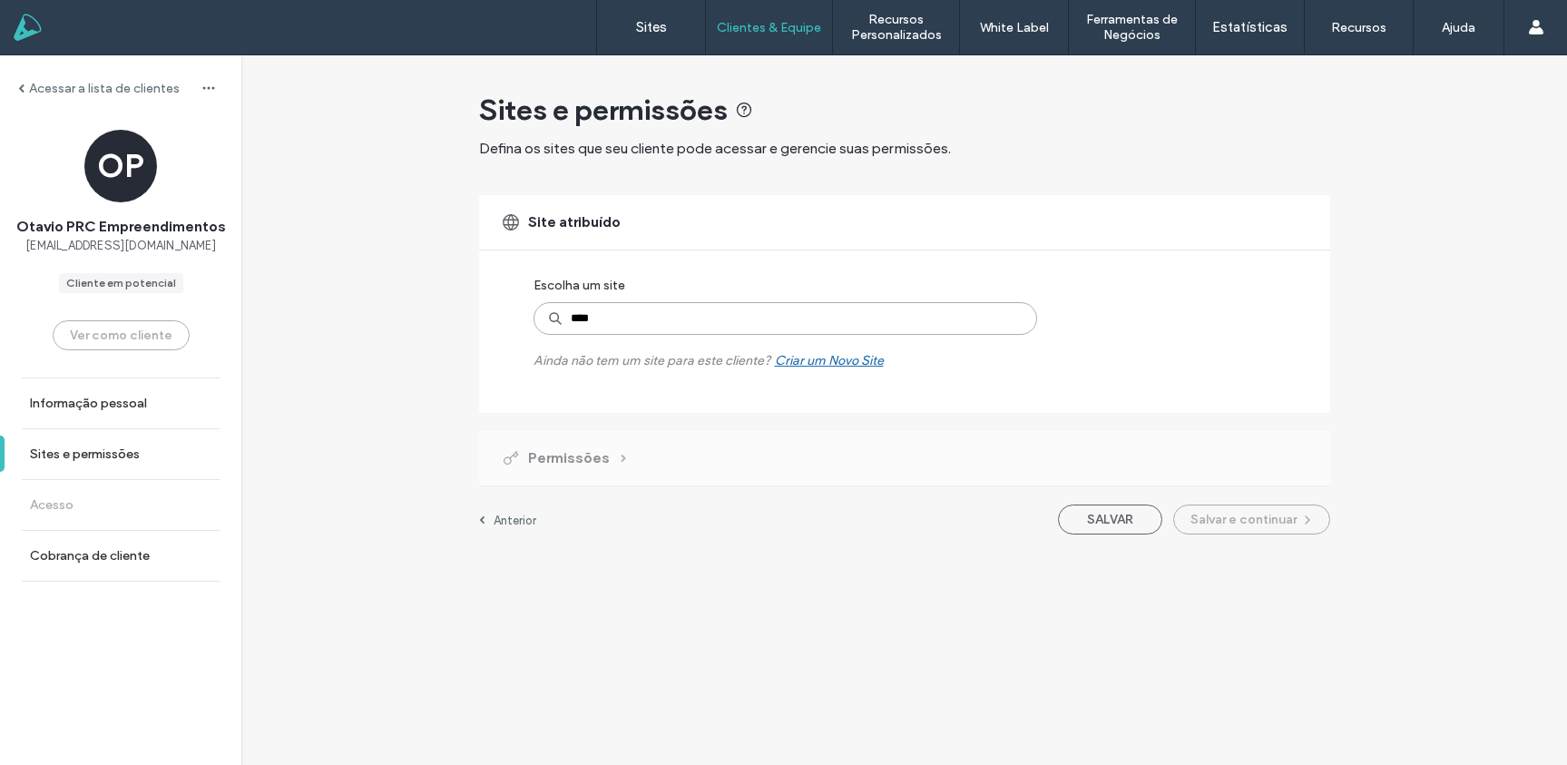
type input "*****"
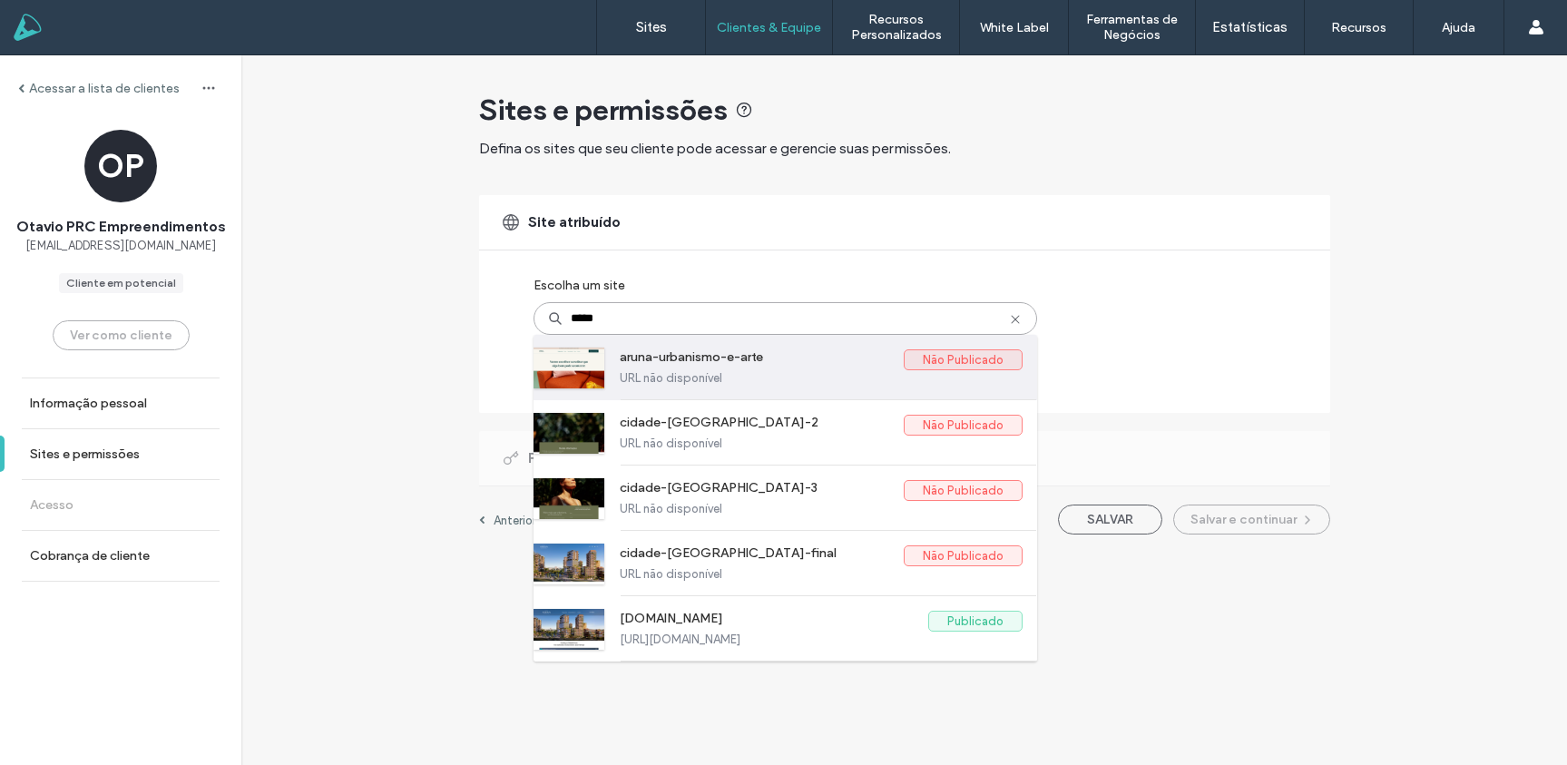
click at [790, 377] on label "URL não disponível" at bounding box center [821, 378] width 403 height 14
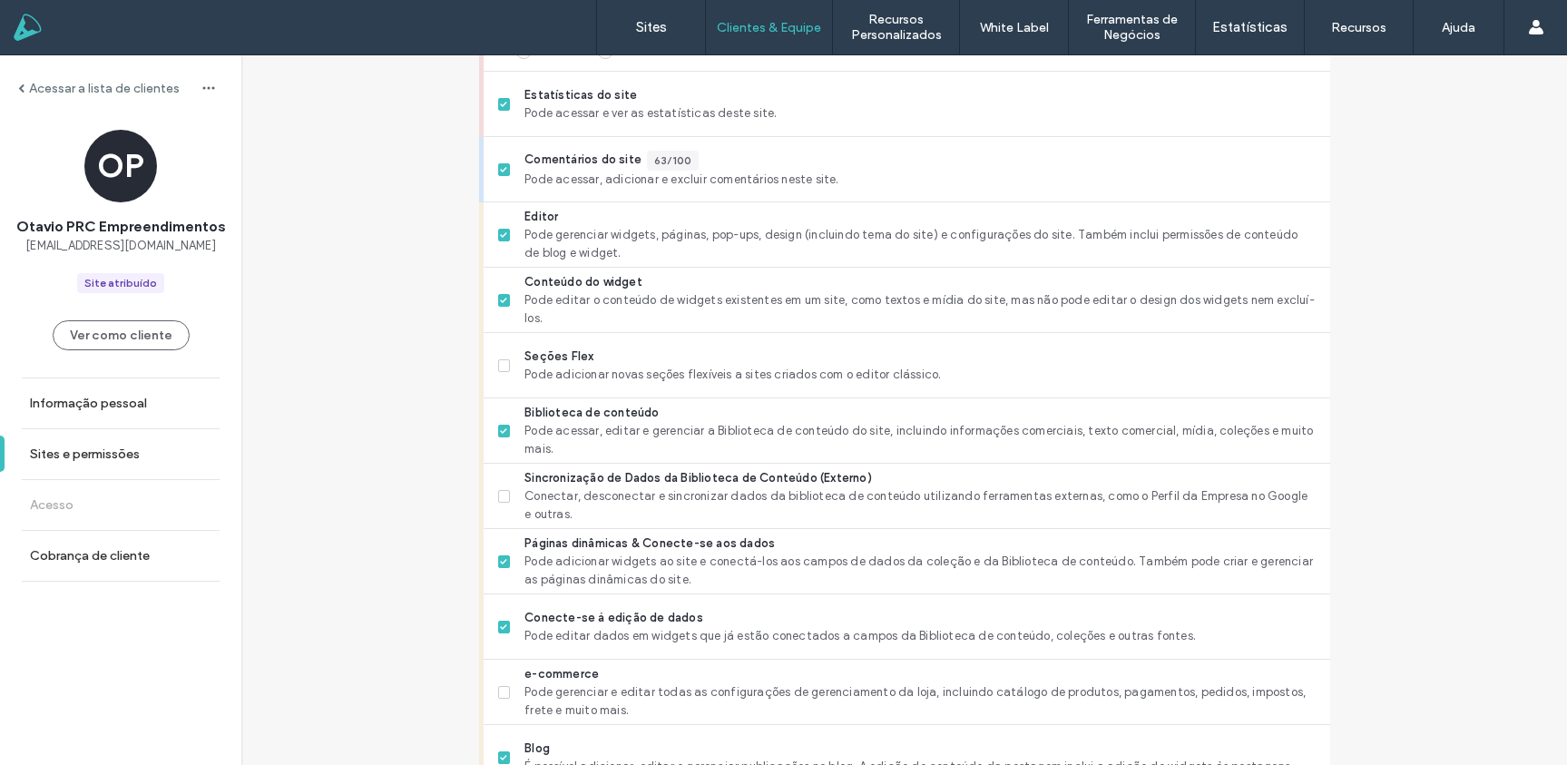
scroll to position [667, 0]
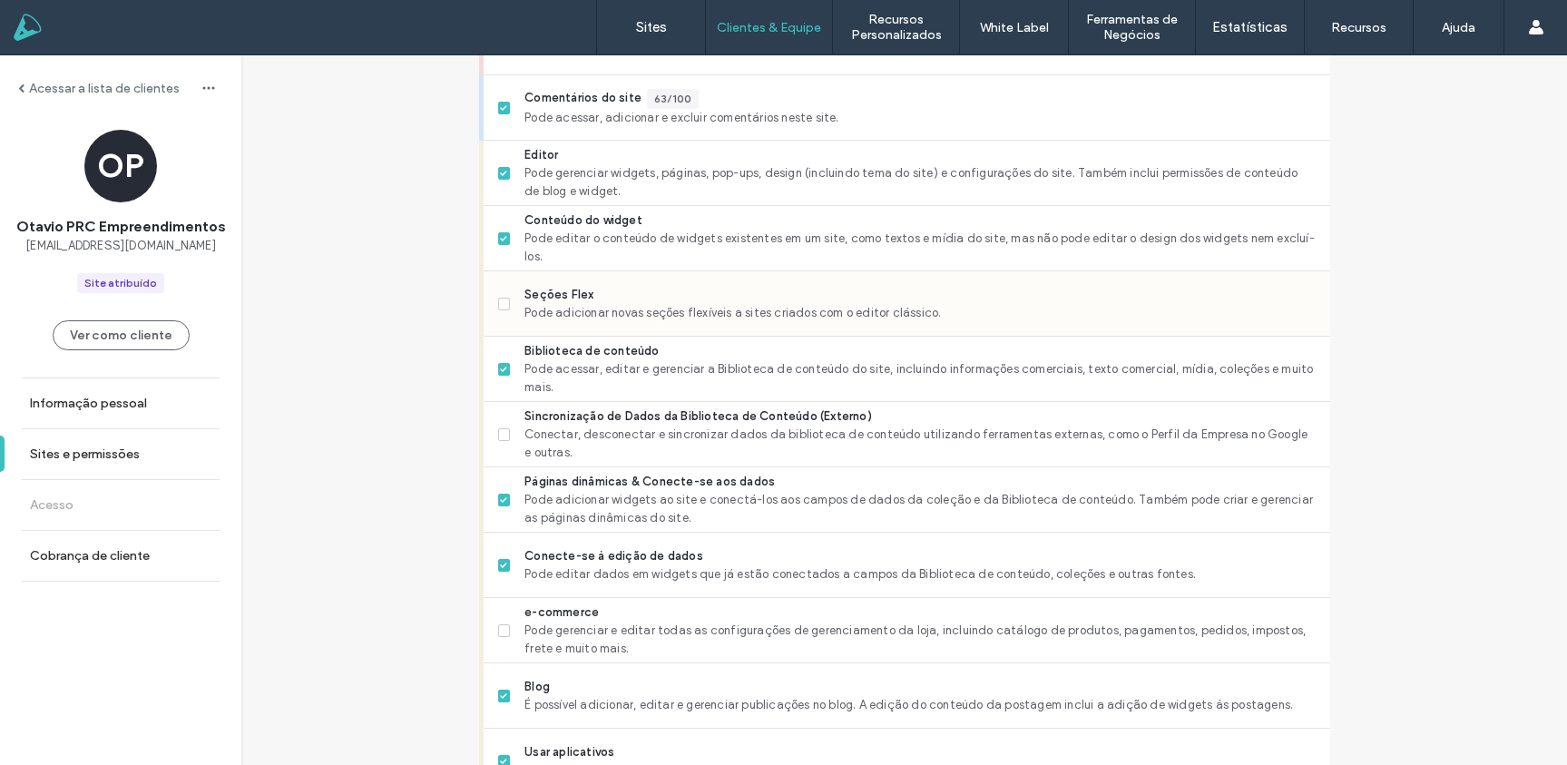
click at [499, 308] on span at bounding box center [504, 304] width 13 height 13
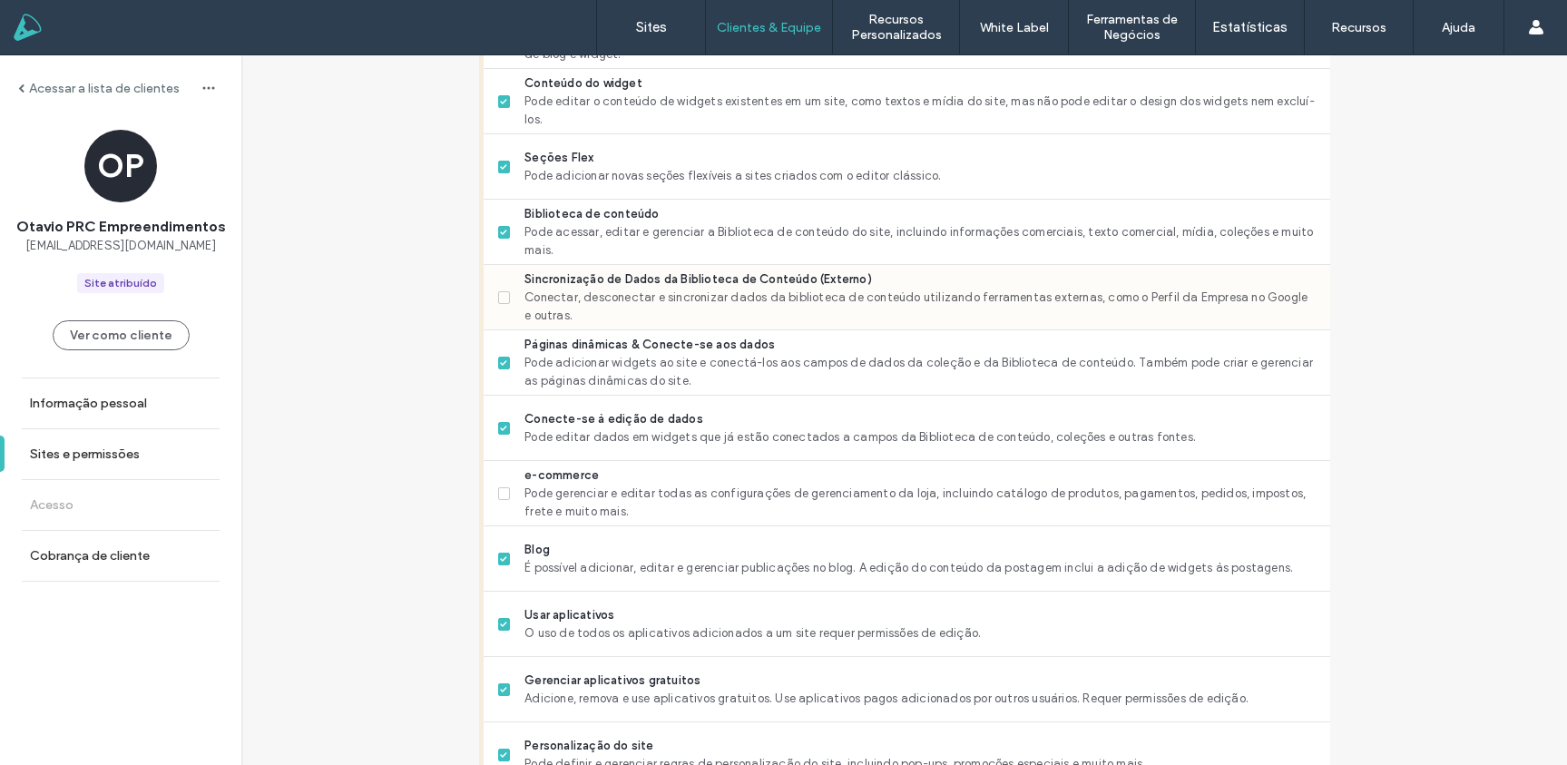
scroll to position [810, 0]
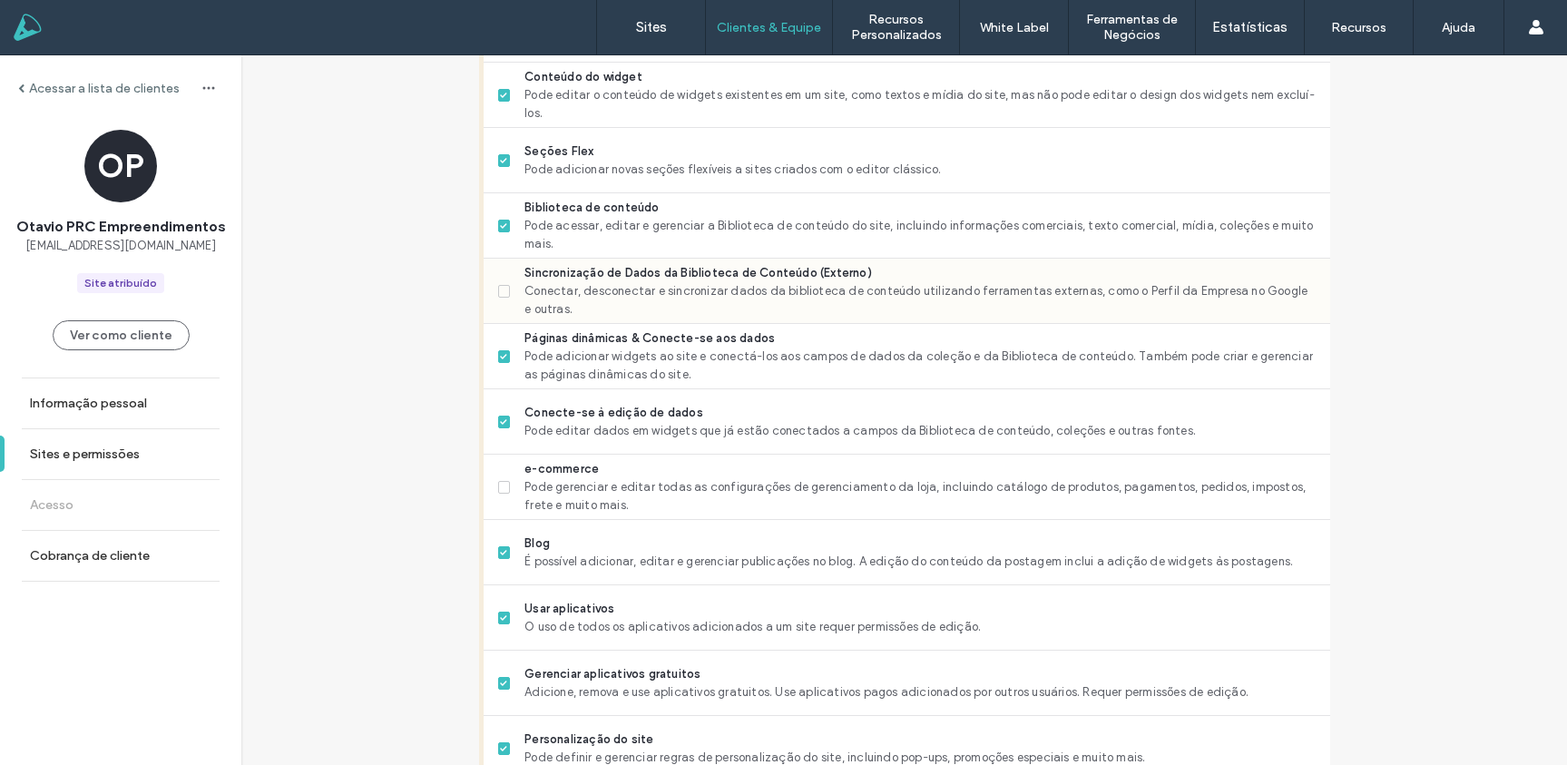
drag, startPoint x: 494, startPoint y: 294, endPoint x: 437, endPoint y: 328, distance: 66.7
click at [498, 294] on span at bounding box center [504, 291] width 13 height 13
click at [420, 340] on div "Acessar a lista de clientes OP Otavio PRC Empreendimentos marketing_prc@prcempr…" at bounding box center [903, 340] width 1325 height 2190
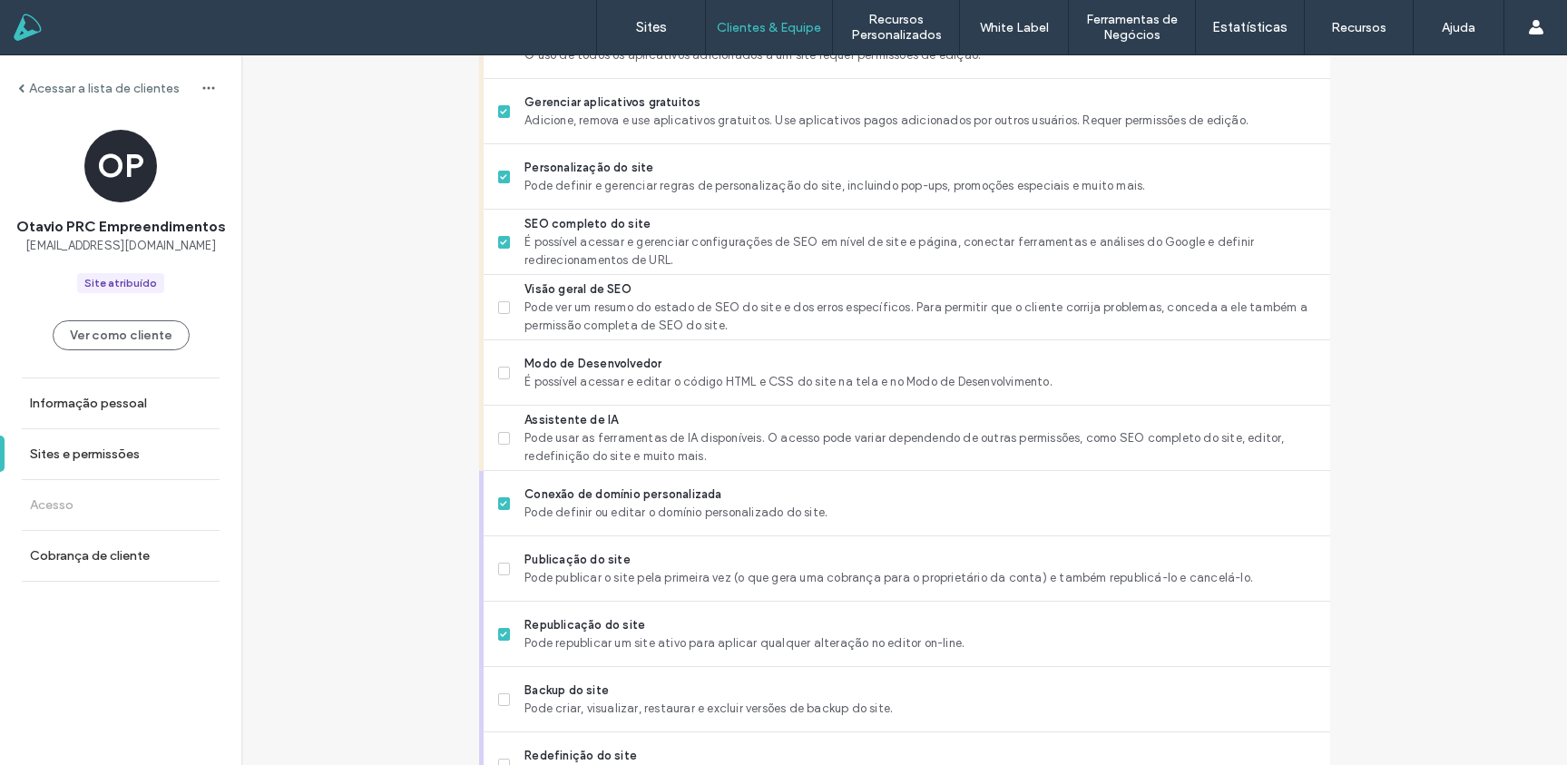
scroll to position [1383, 0]
click at [484, 314] on div "Visão geral de SEO Pode ver um resumo do estado de SEO do site e dos erros espe…" at bounding box center [907, 306] width 846 height 65
click at [500, 308] on icon at bounding box center [503, 306] width 7 height 5
click at [498, 364] on label "Modo de Desenvolvedor É possível acessar e editar o código HTML e CSS do site n…" at bounding box center [906, 372] width 817 height 36
click at [500, 435] on icon at bounding box center [503, 437] width 7 height 5
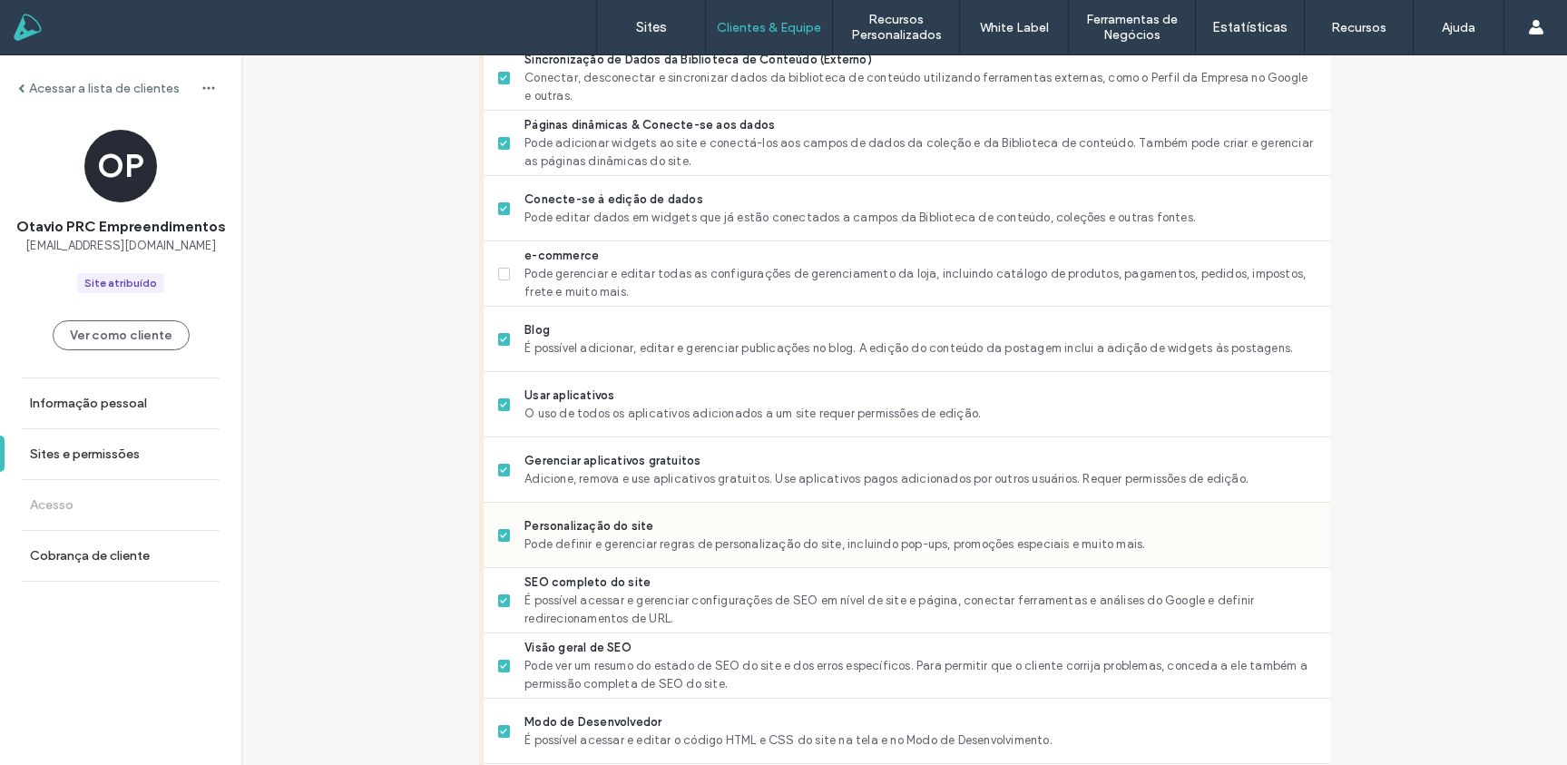
scroll to position [998, 0]
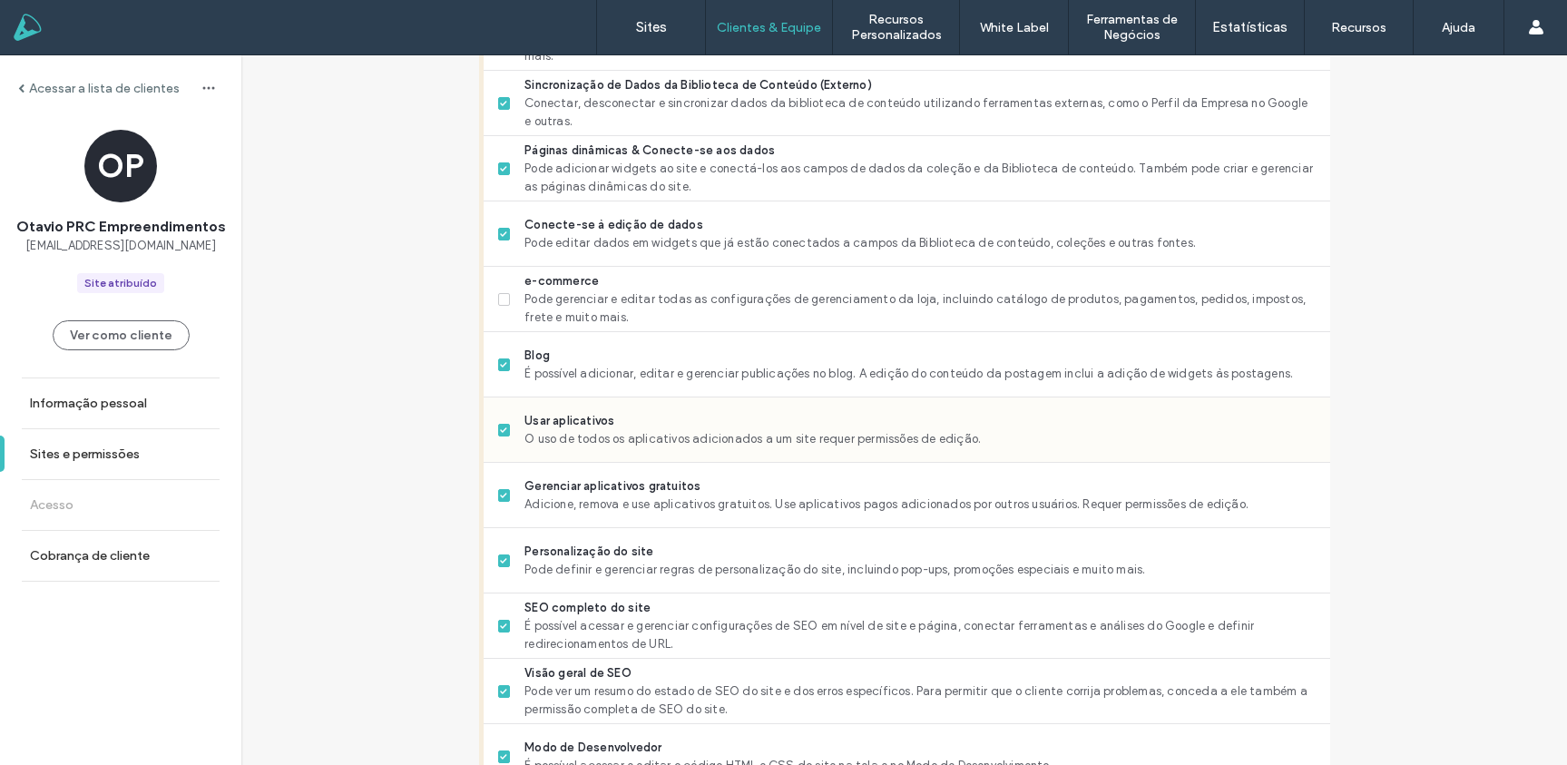
drag, startPoint x: 494, startPoint y: 427, endPoint x: 481, endPoint y: 426, distance: 13.6
click at [500, 427] on icon at bounding box center [503, 429] width 7 height 5
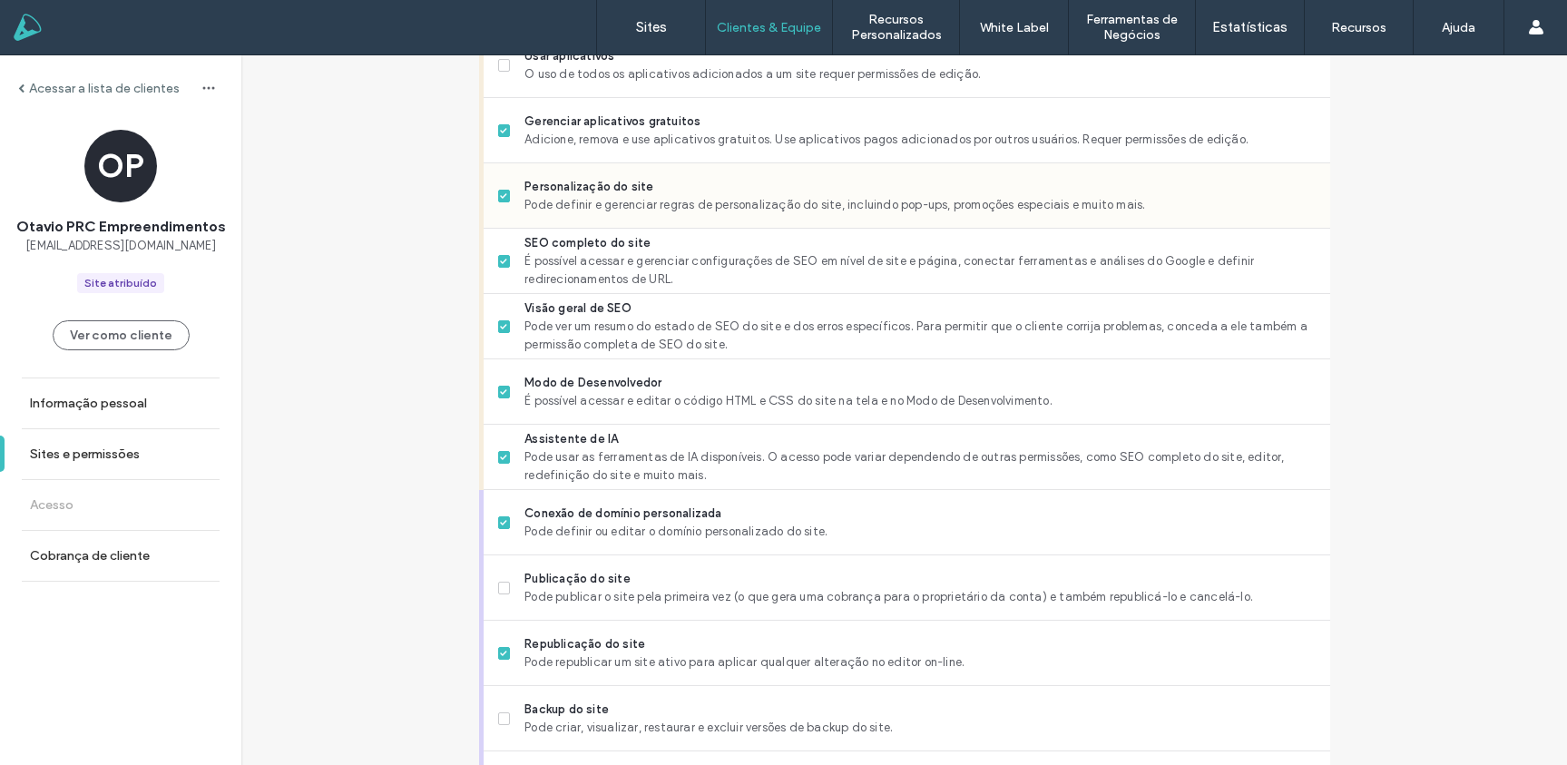
scroll to position [1481, 0]
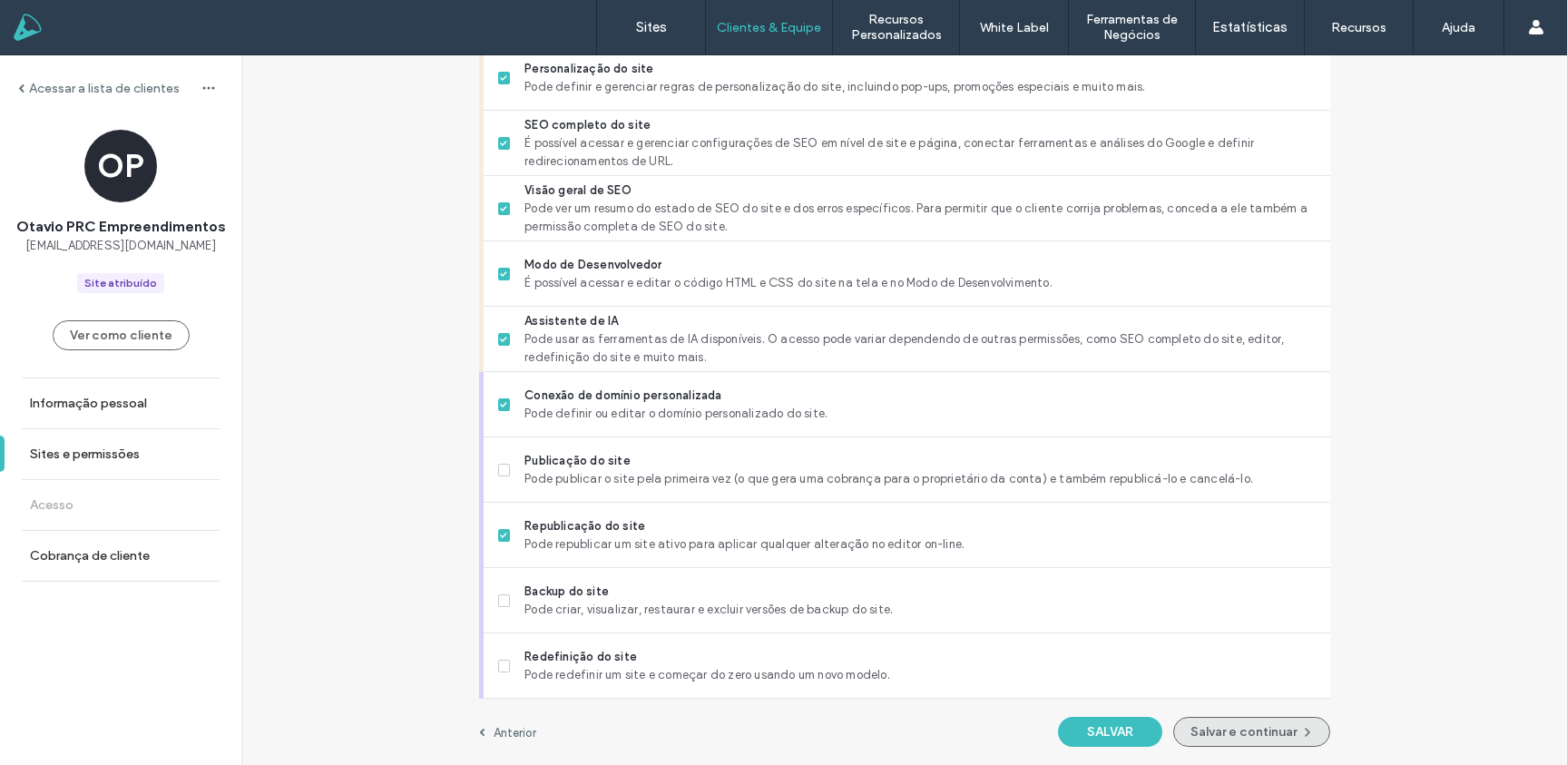
click at [1266, 729] on button "Salvar e continuar" at bounding box center [1251, 732] width 157 height 30
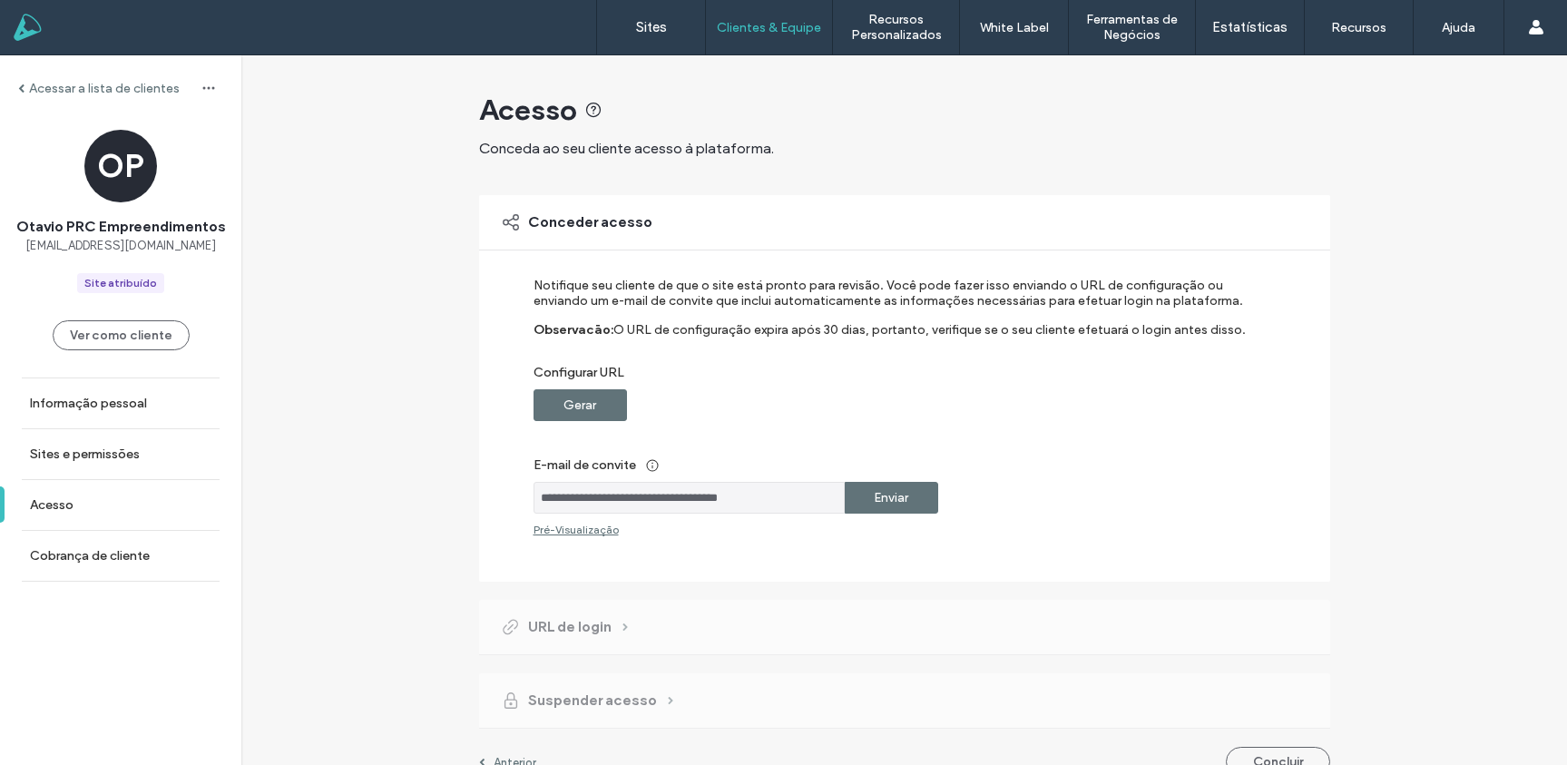
click at [895, 496] on label "Enviar" at bounding box center [891, 498] width 34 height 34
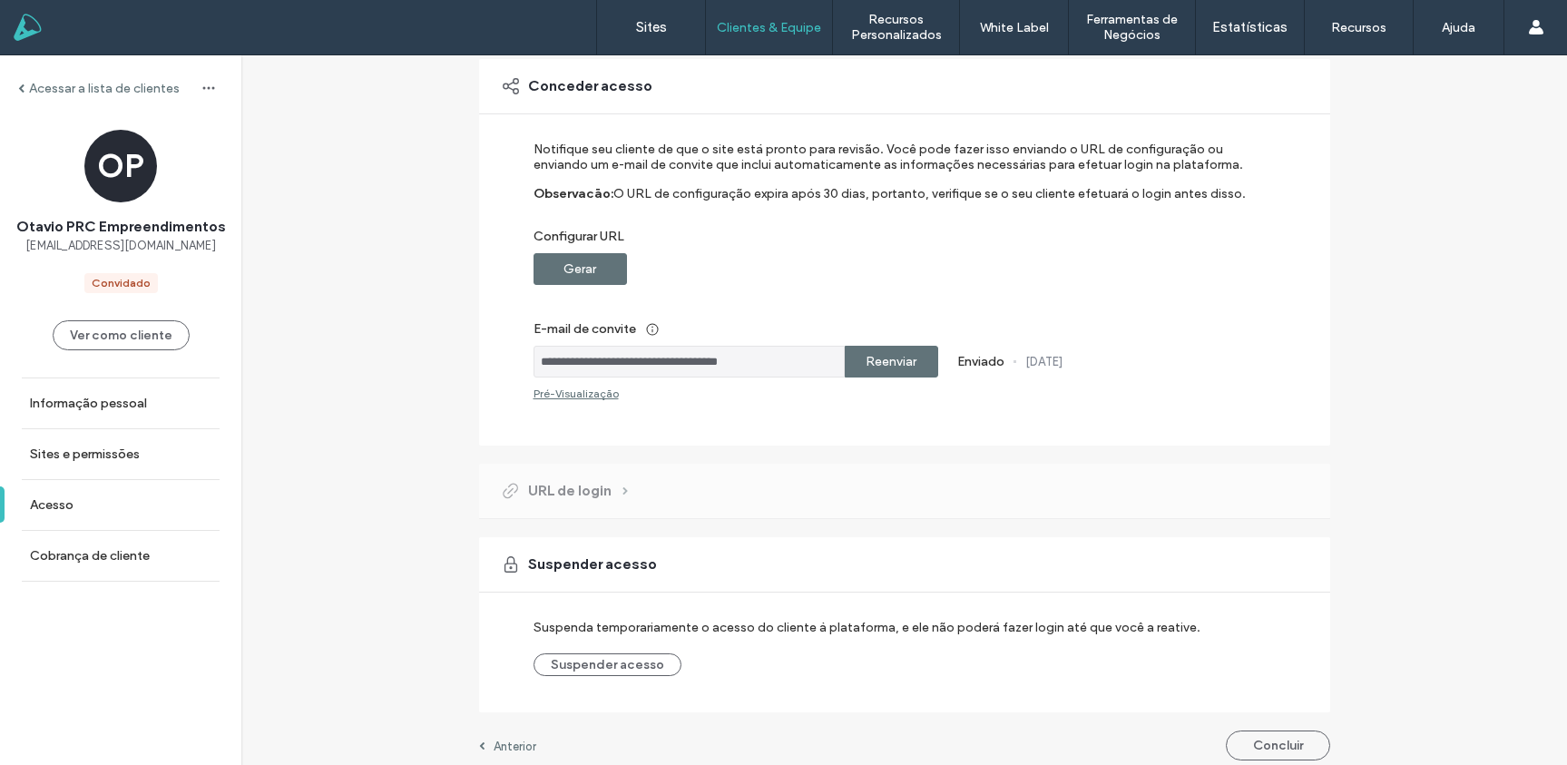
scroll to position [150, 0]
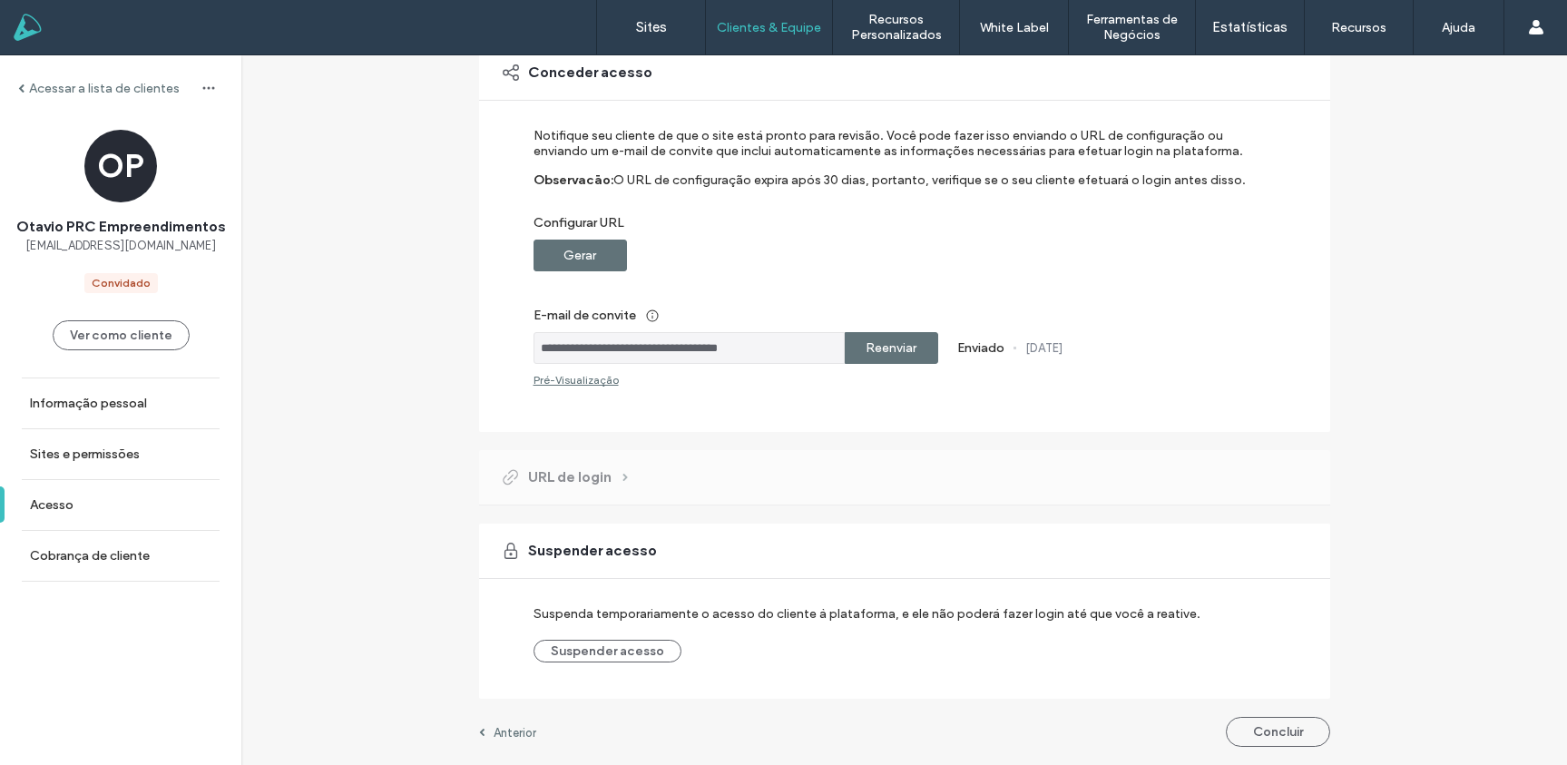
click at [574, 379] on div "Pré-Visualizaçāo" at bounding box center [575, 380] width 85 height 14
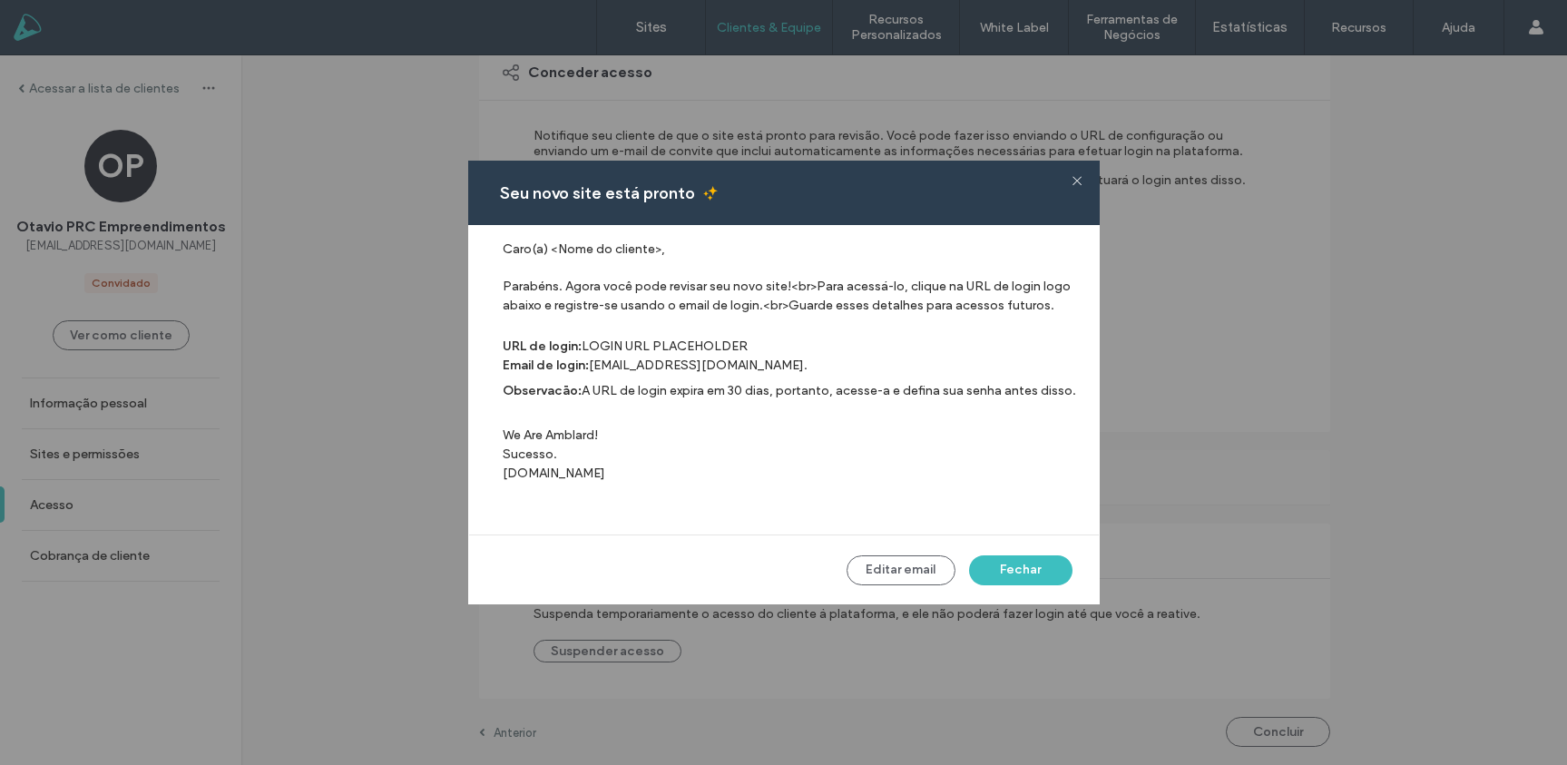
click at [636, 431] on label "We Are Amblard! Sucesso. Amblard.Marketing" at bounding box center [792, 453] width 579 height 107
click at [1011, 562] on button "Fechar" at bounding box center [1020, 570] width 103 height 30
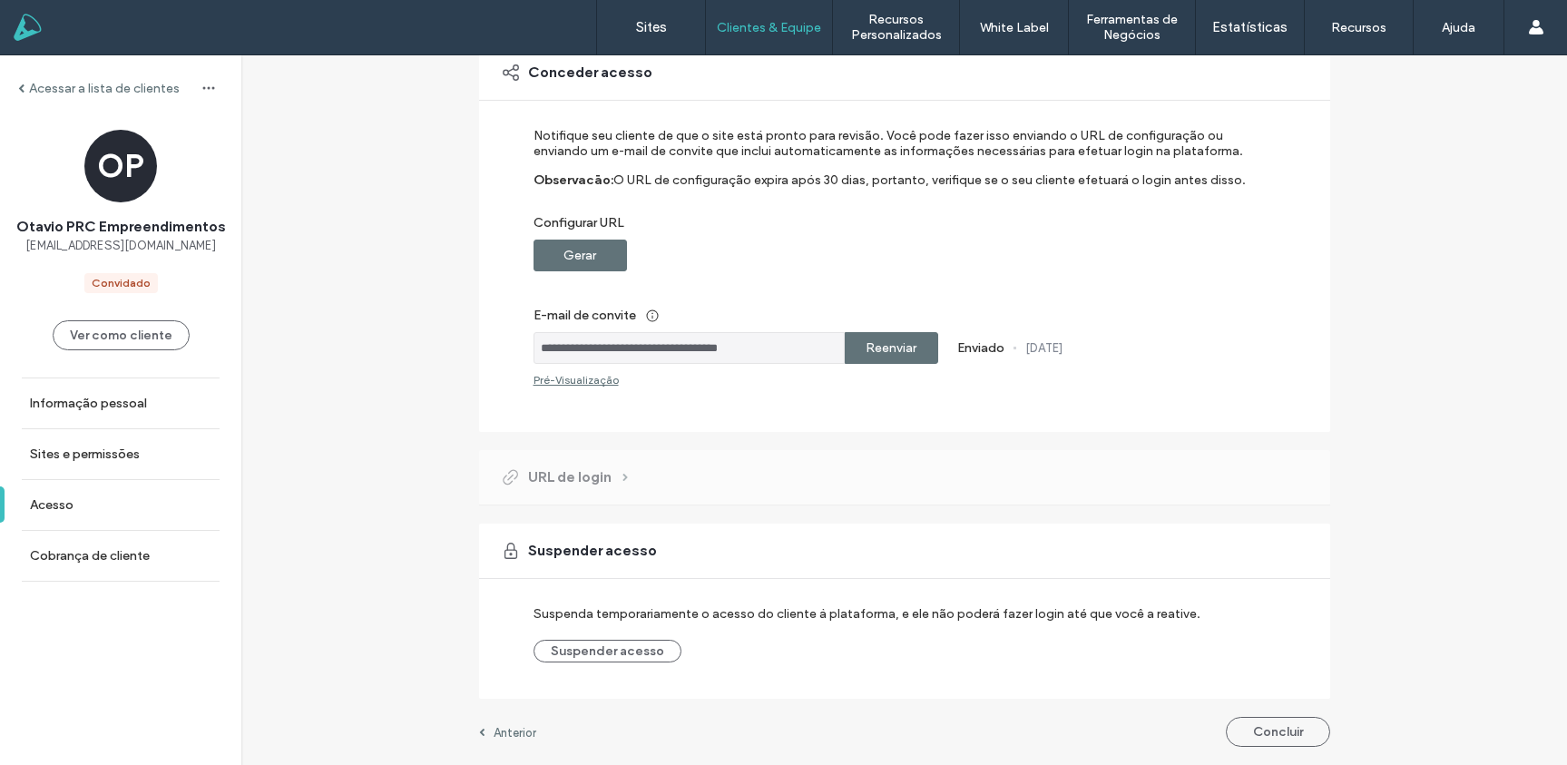
click at [563, 255] on label "Gerar" at bounding box center [579, 256] width 33 height 34
click at [871, 257] on label "Copiar" at bounding box center [891, 256] width 40 height 34
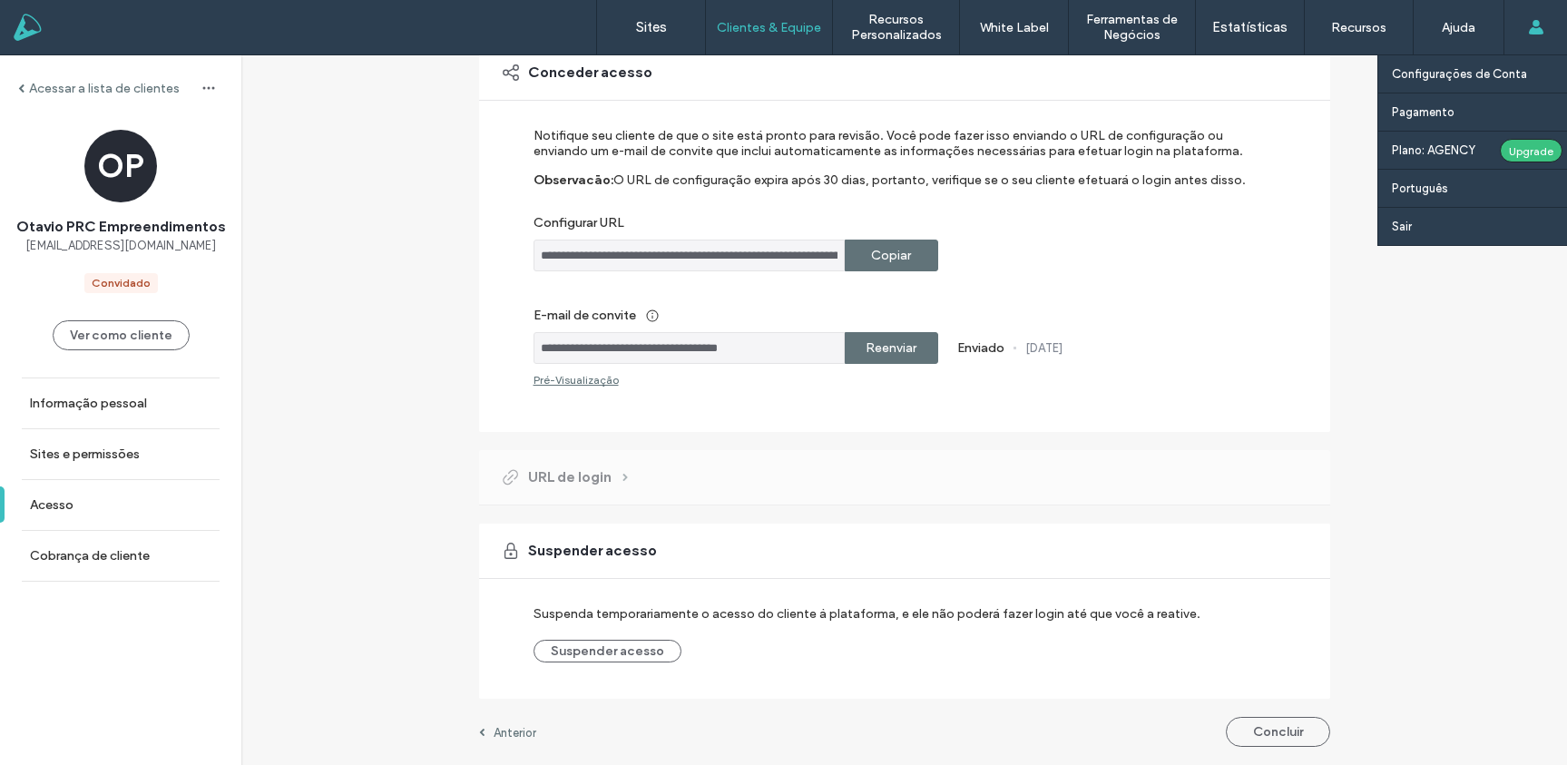
click at [1540, 28] on icon at bounding box center [1536, 27] width 15 height 15
click at [1533, 24] on use at bounding box center [1535, 27] width 15 height 15
click at [1535, 25] on use at bounding box center [1535, 27] width 15 height 15
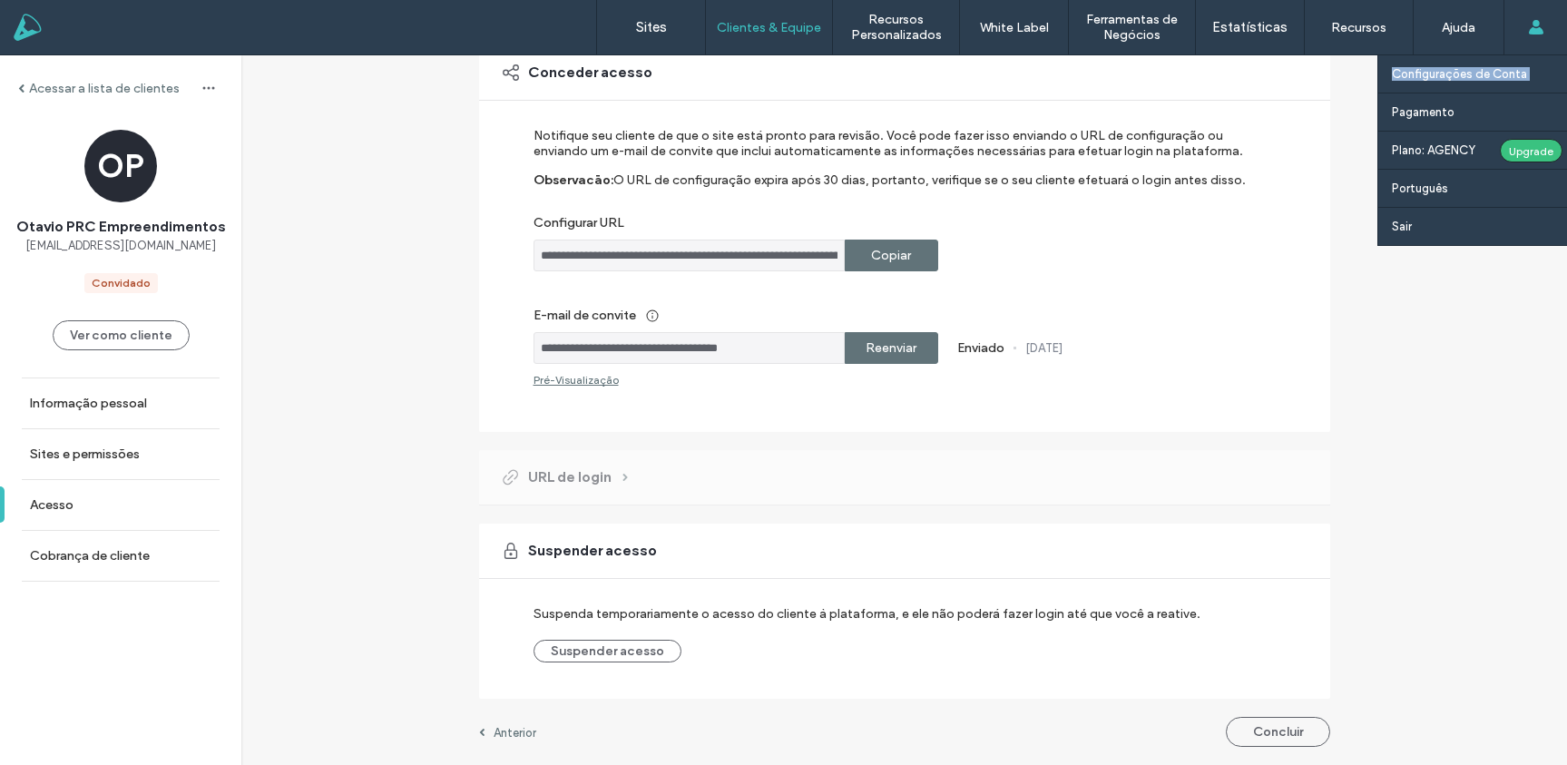
click at [1535, 25] on use at bounding box center [1535, 27] width 15 height 15
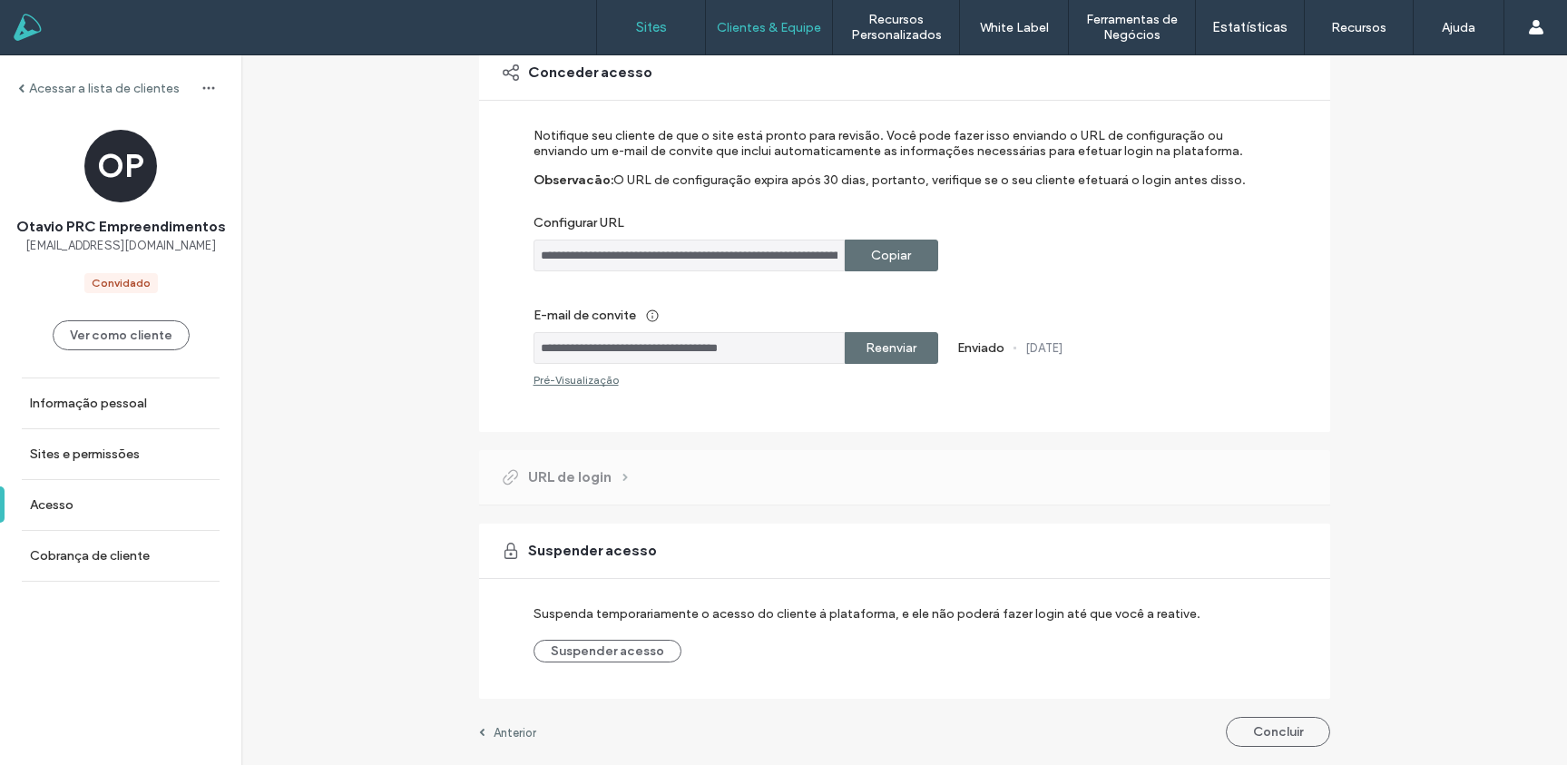
click at [643, 23] on label "Sites" at bounding box center [651, 27] width 31 height 16
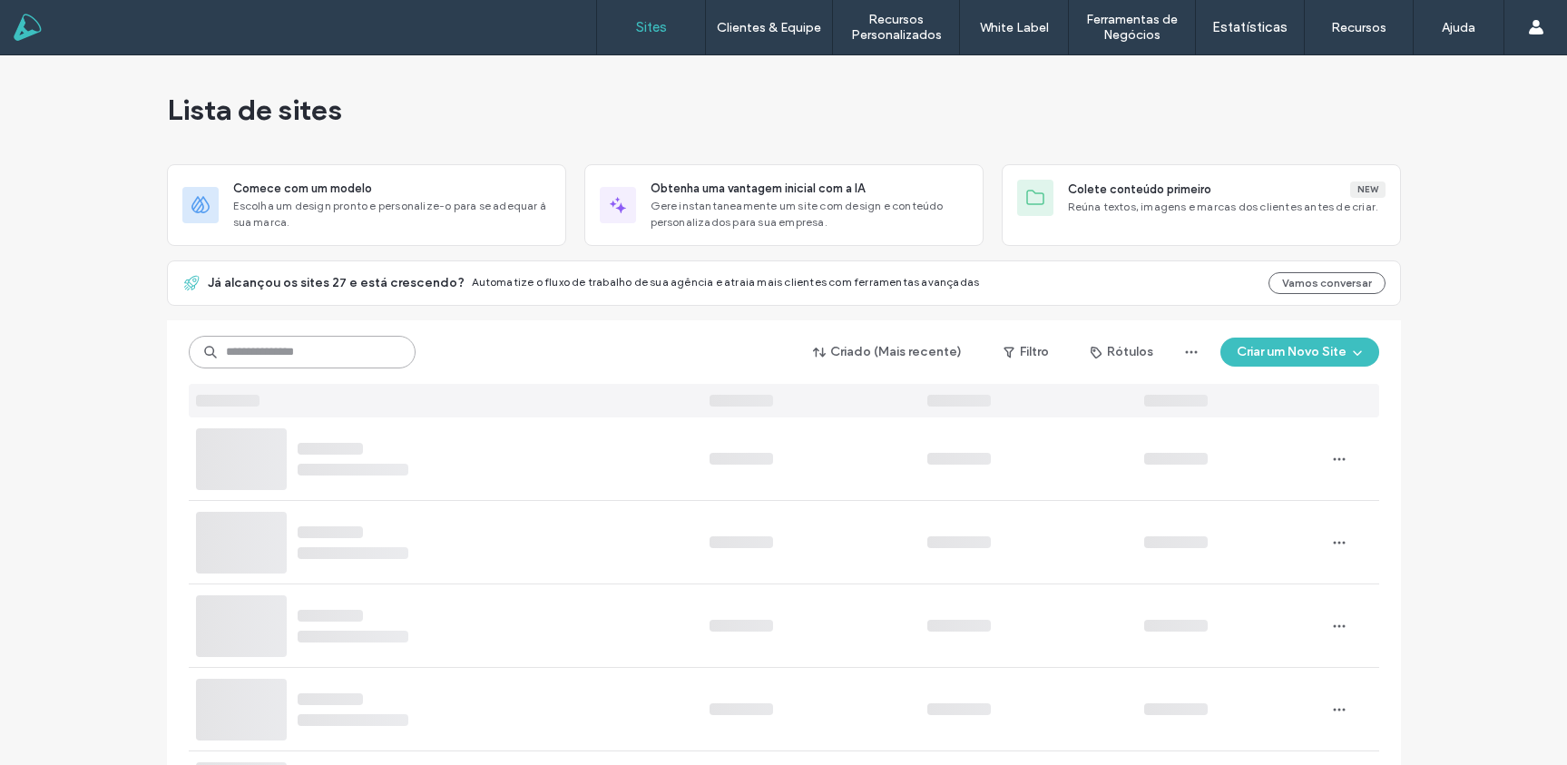
click at [261, 337] on input at bounding box center [302, 352] width 227 height 33
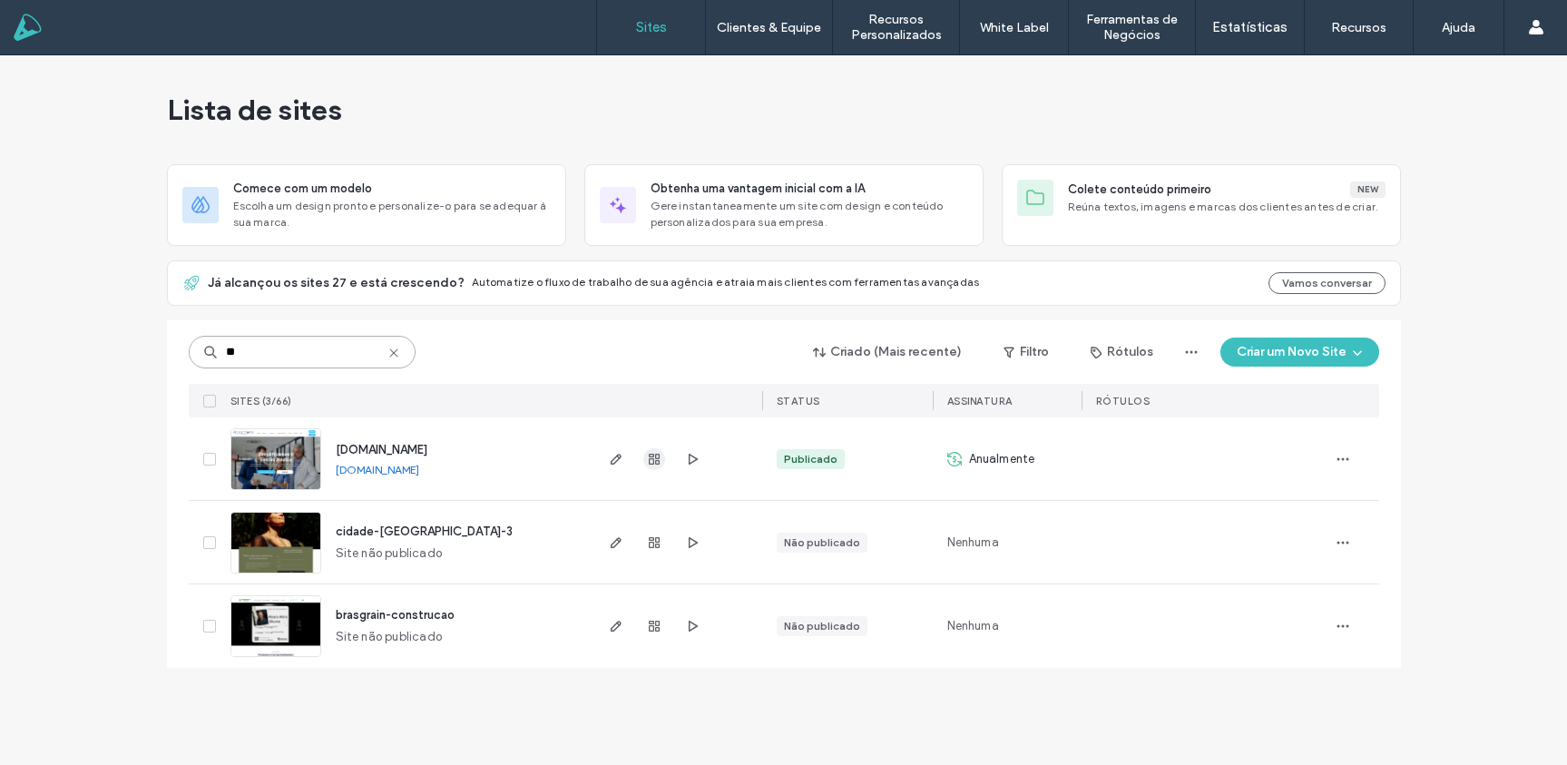
type input "**"
click at [657, 457] on use "button" at bounding box center [654, 459] width 11 height 11
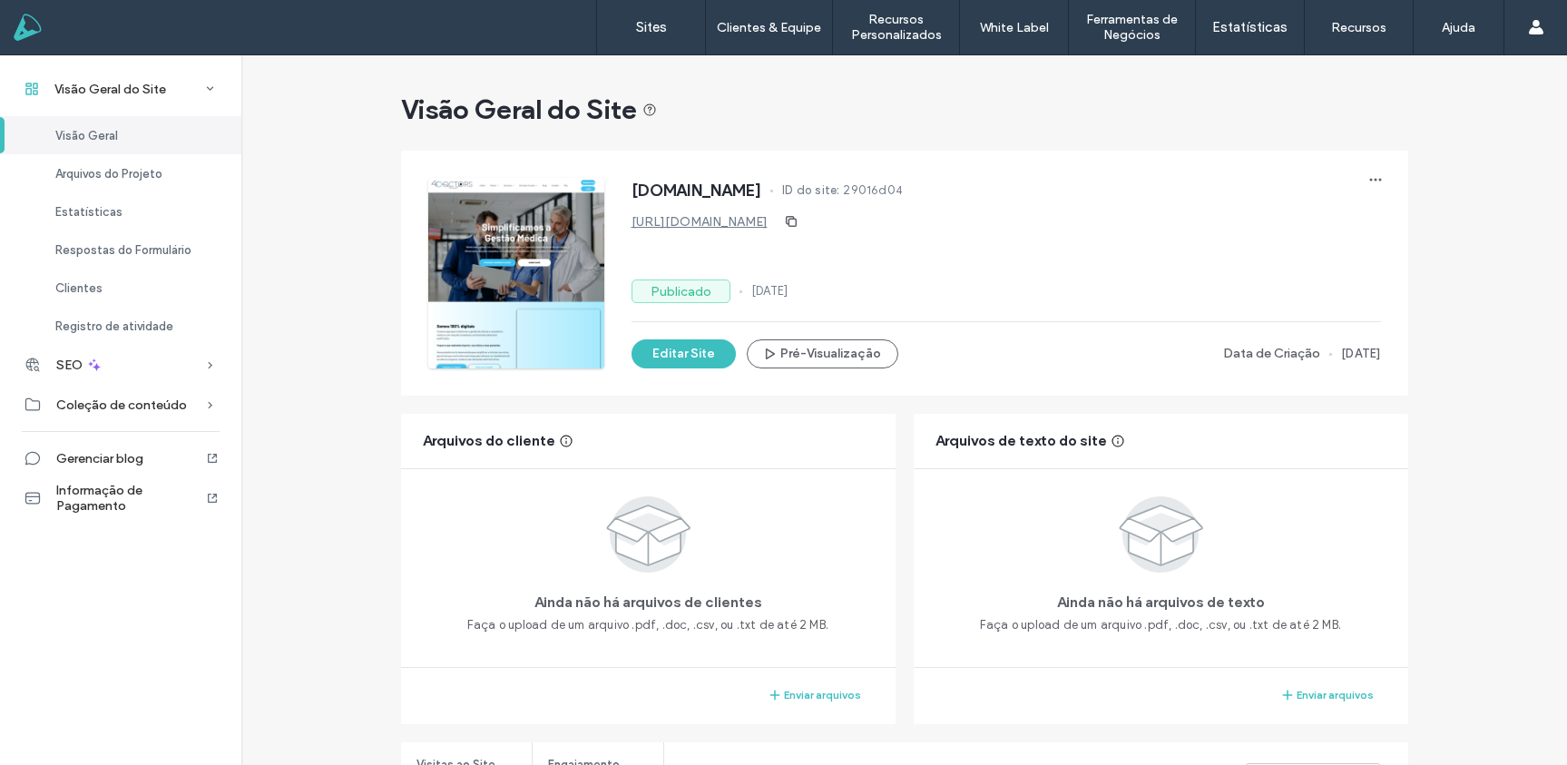
click at [1074, 329] on div "www.4doctorsbr.com ID do site: 29016d04 https://www.4doctorsbr.com Publicado 25…" at bounding box center [1005, 273] width 749 height 191
click at [682, 347] on button "Editar Site" at bounding box center [683, 353] width 104 height 29
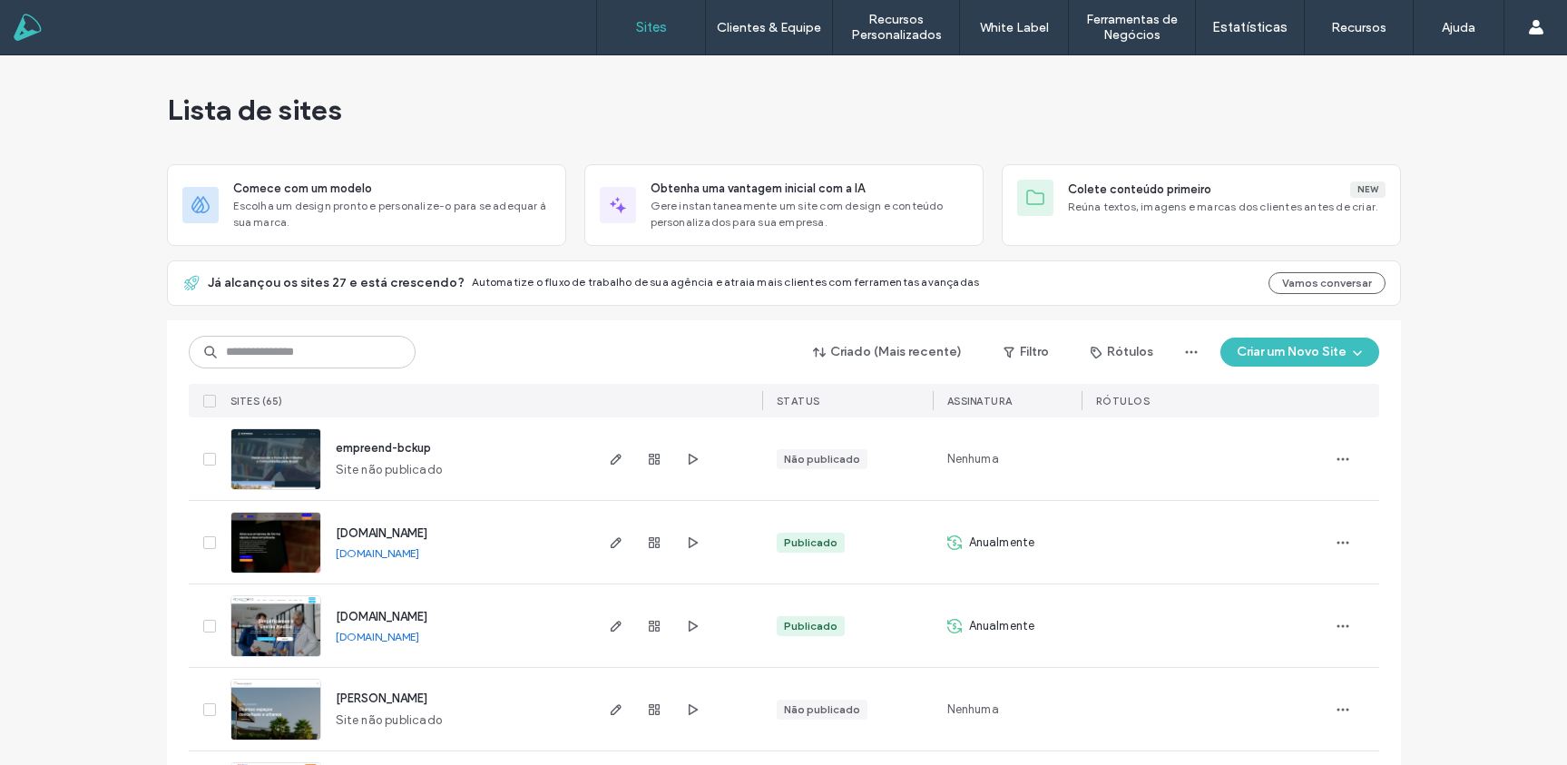
click at [588, 117] on div "Lista de sites" at bounding box center [784, 109] width 1234 height 109
click at [1214, 121] on div "Lista de sites" at bounding box center [784, 109] width 1234 height 109
click at [337, 346] on input at bounding box center [302, 352] width 227 height 33
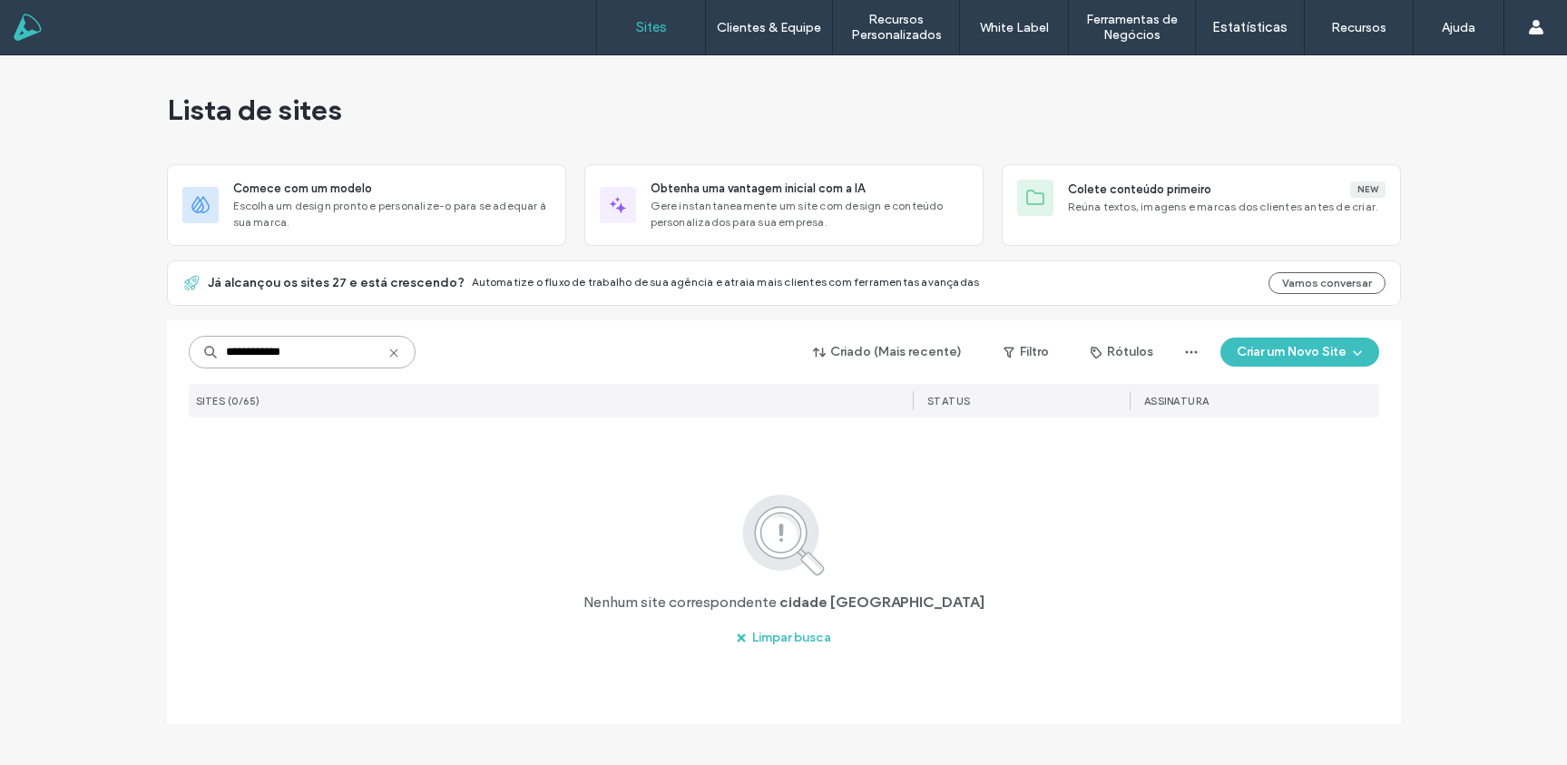
drag, startPoint x: 325, startPoint y: 350, endPoint x: 297, endPoint y: 352, distance: 28.2
click at [325, 350] on input "**********" at bounding box center [302, 352] width 227 height 33
click at [269, 350] on input "**********" at bounding box center [302, 352] width 227 height 33
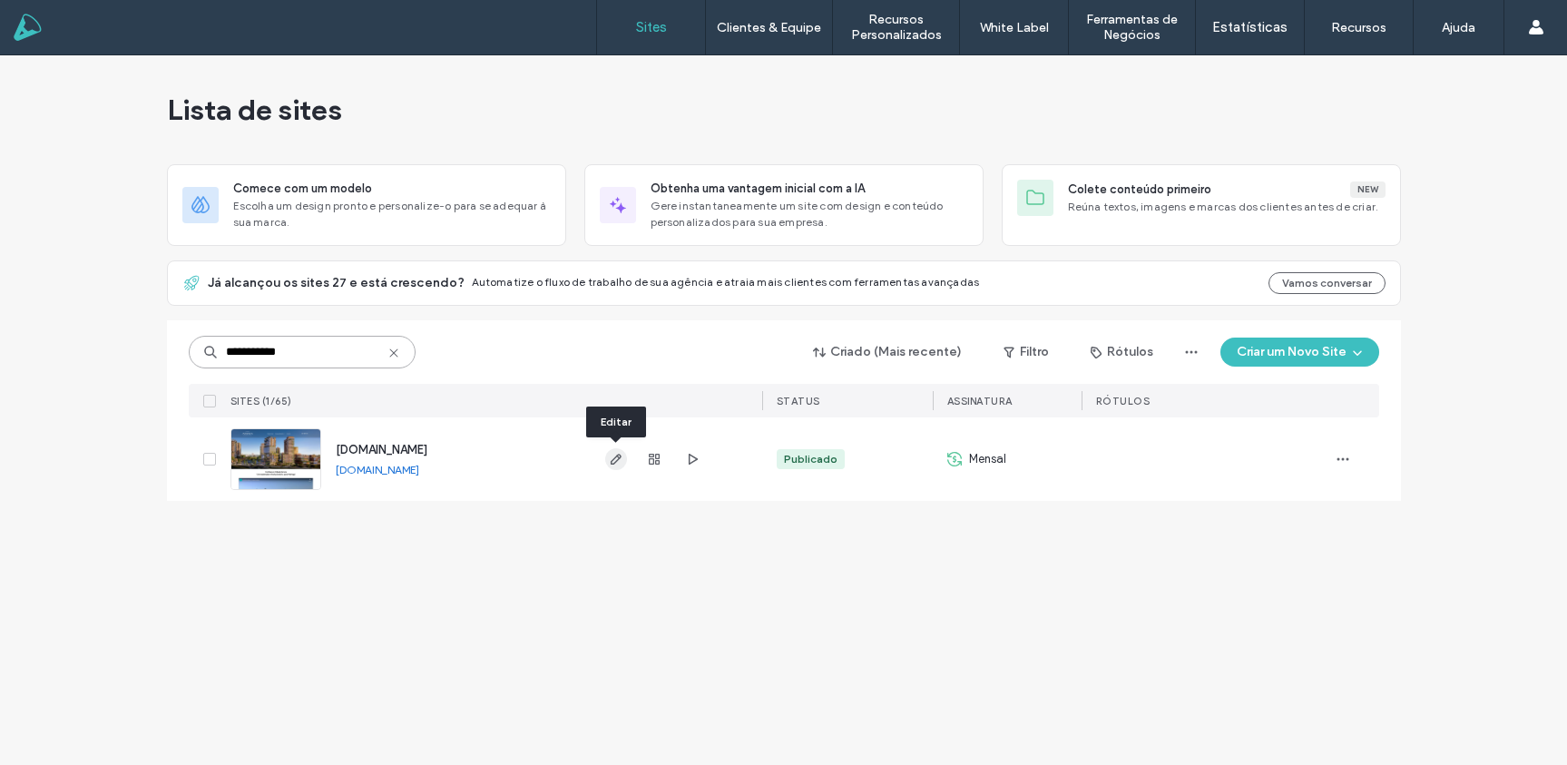
type input "**********"
click at [614, 460] on icon "button" at bounding box center [616, 459] width 15 height 15
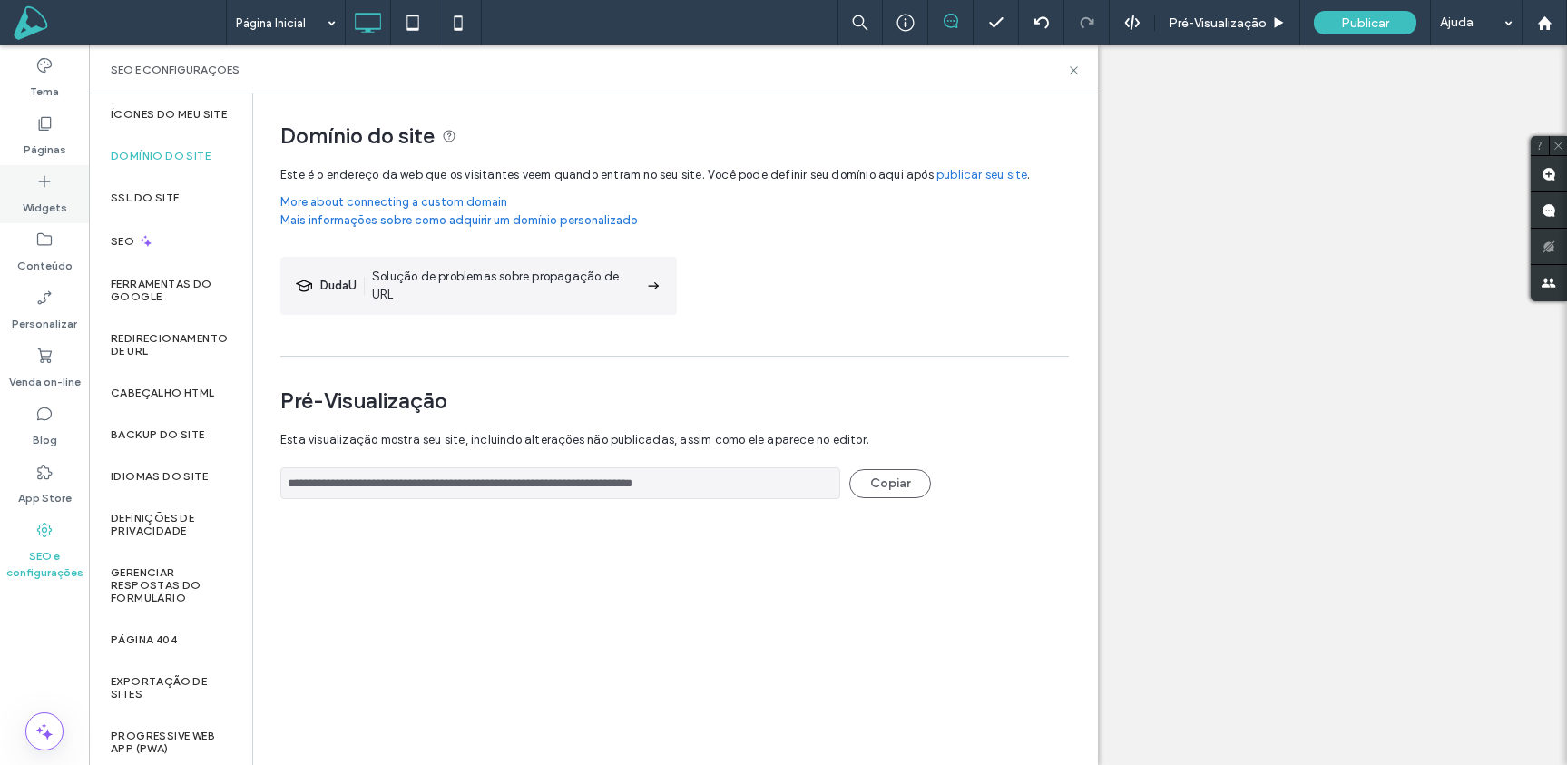
click at [48, 193] on label "Widgets" at bounding box center [45, 203] width 44 height 25
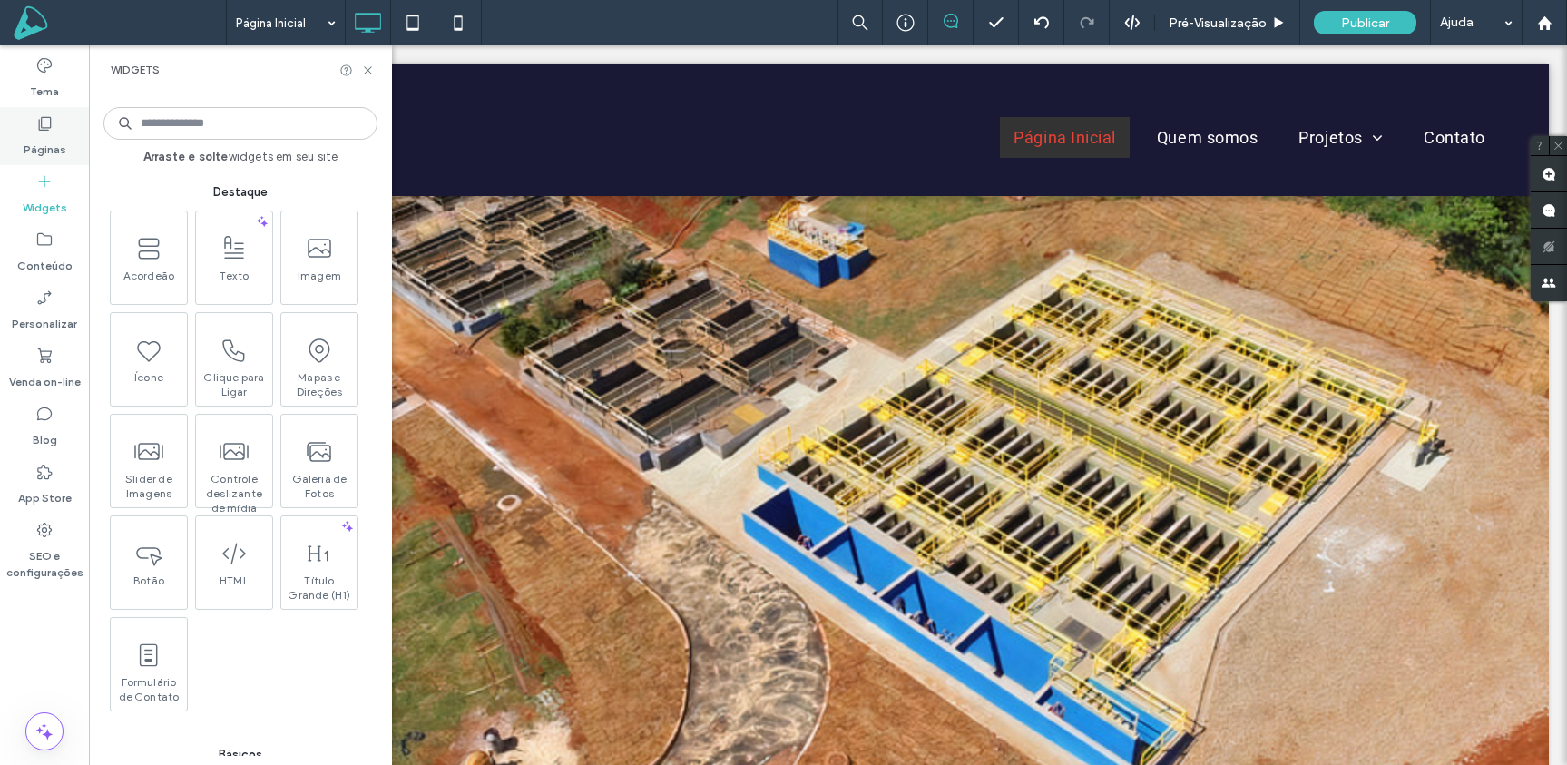
click at [36, 127] on icon at bounding box center [44, 123] width 18 height 18
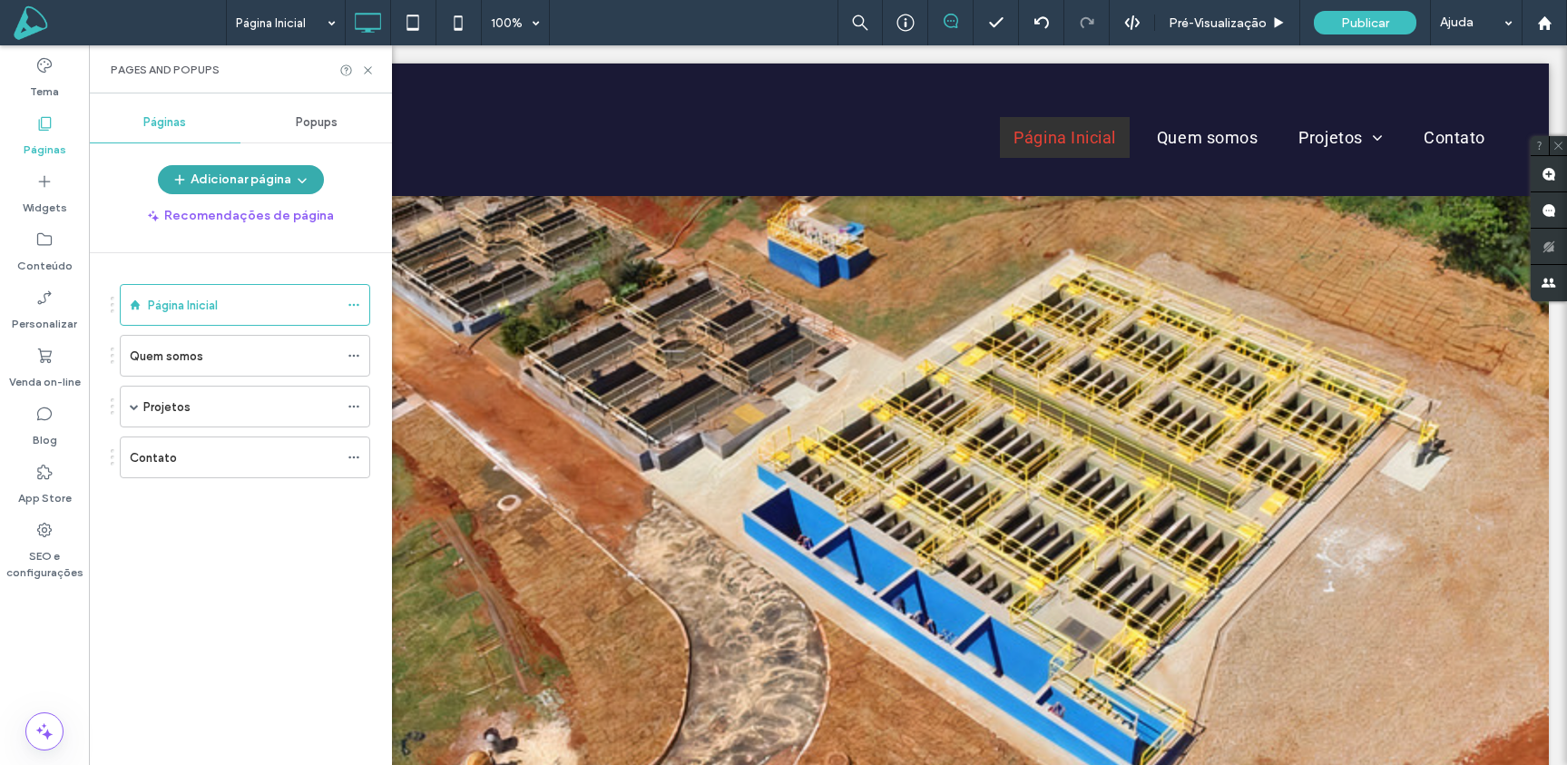
click at [286, 181] on button "Adicionar página" at bounding box center [241, 179] width 166 height 29
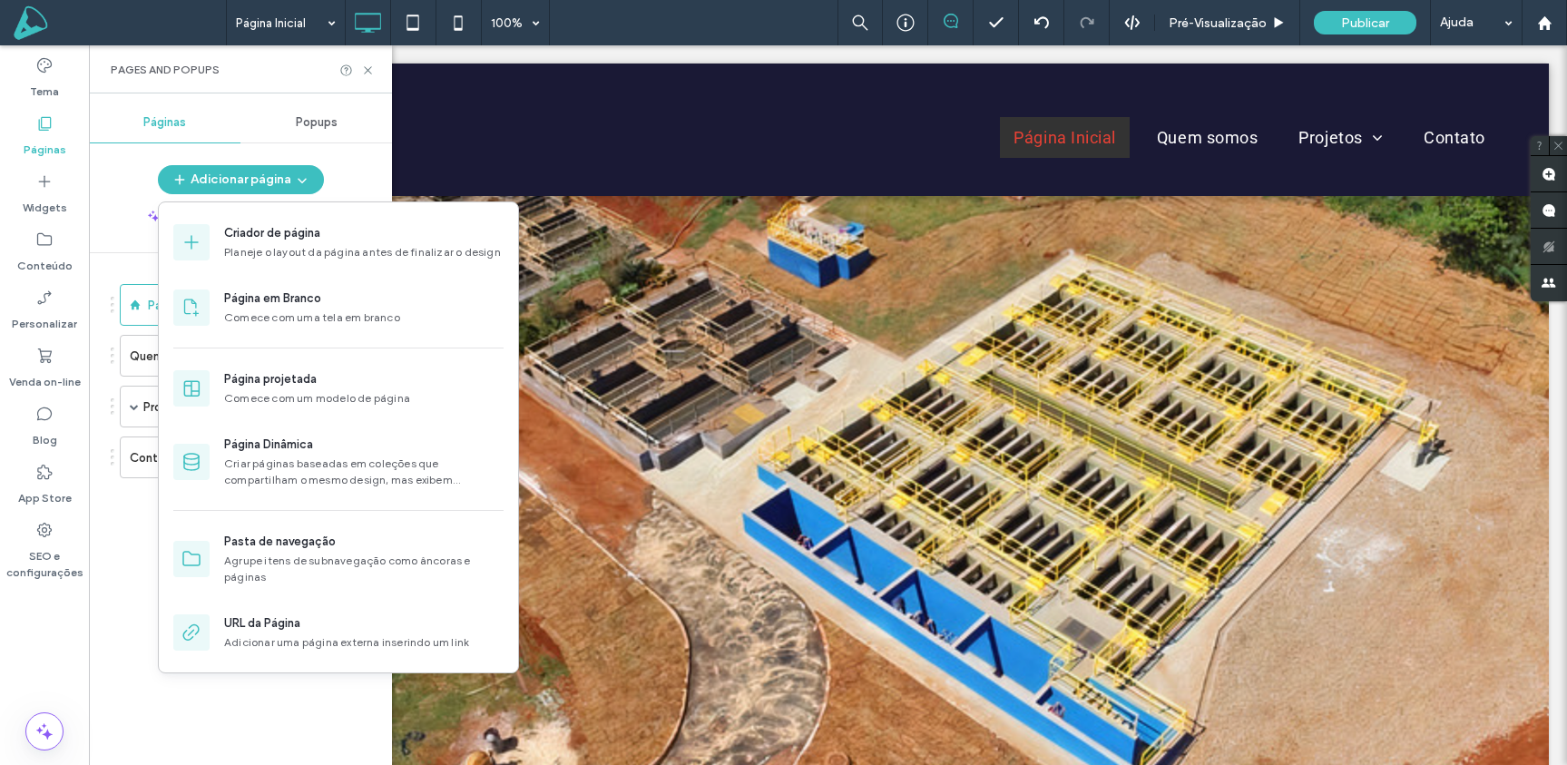
click at [265, 704] on div "Página Inicial Quem somos Projetos Construção civil Infraestrutura Urbana Sanea…" at bounding box center [251, 504] width 281 height 503
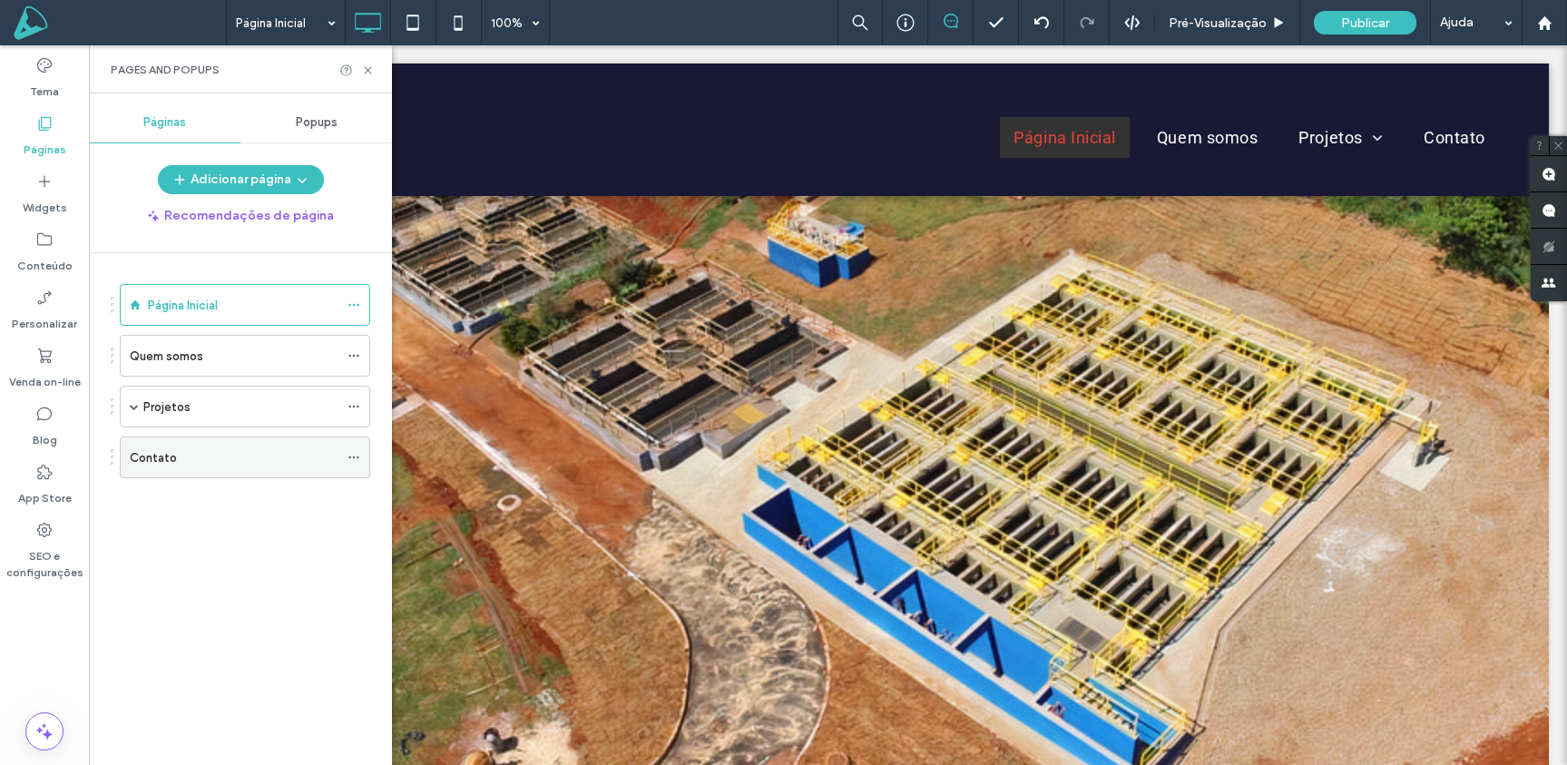
click at [358, 457] on icon at bounding box center [353, 457] width 13 height 13
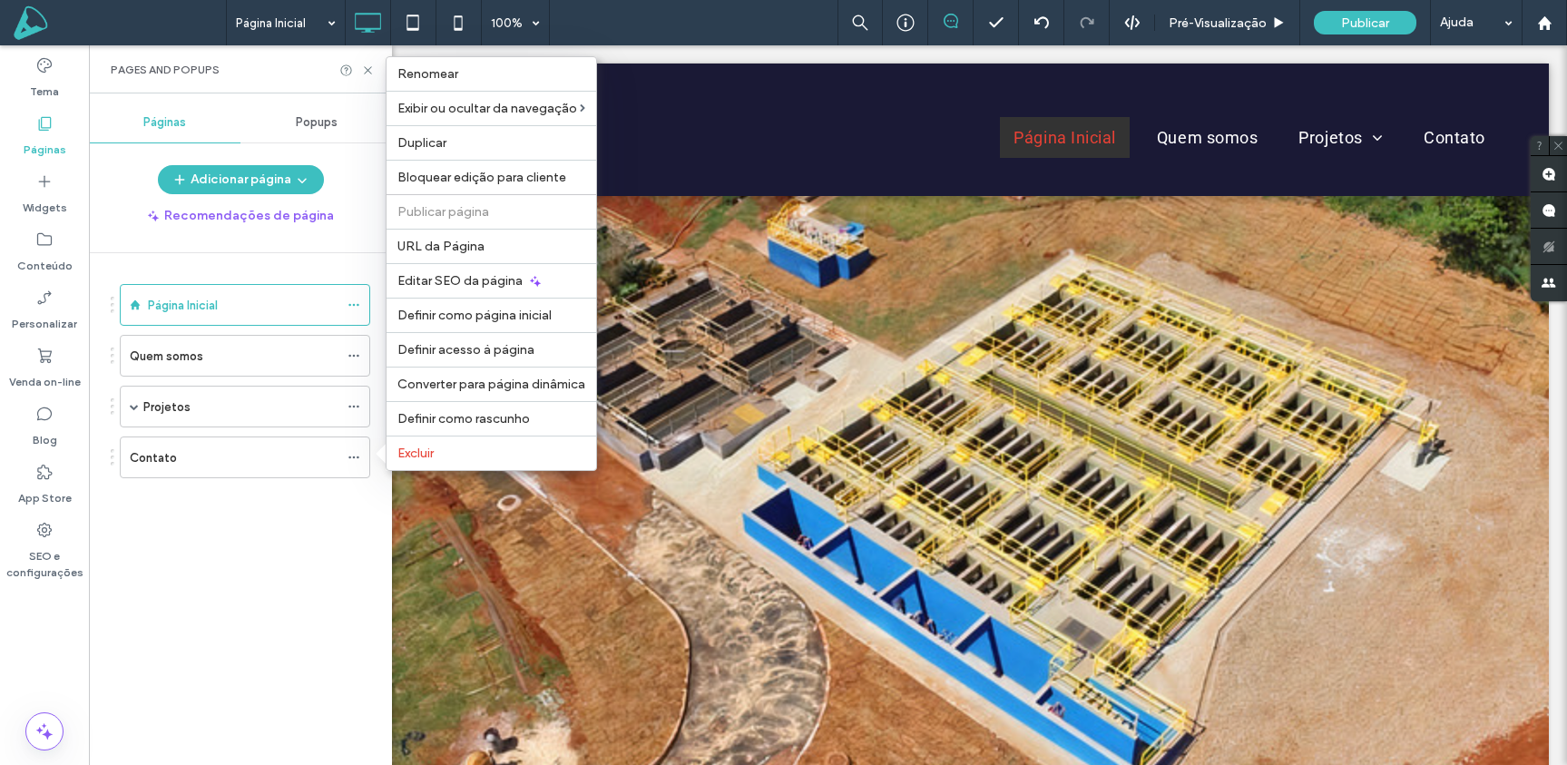
click at [230, 261] on div "Página Inicial Quem somos Projetos Construção civil Infraestrutura Urbana Sanea…" at bounding box center [251, 504] width 281 height 503
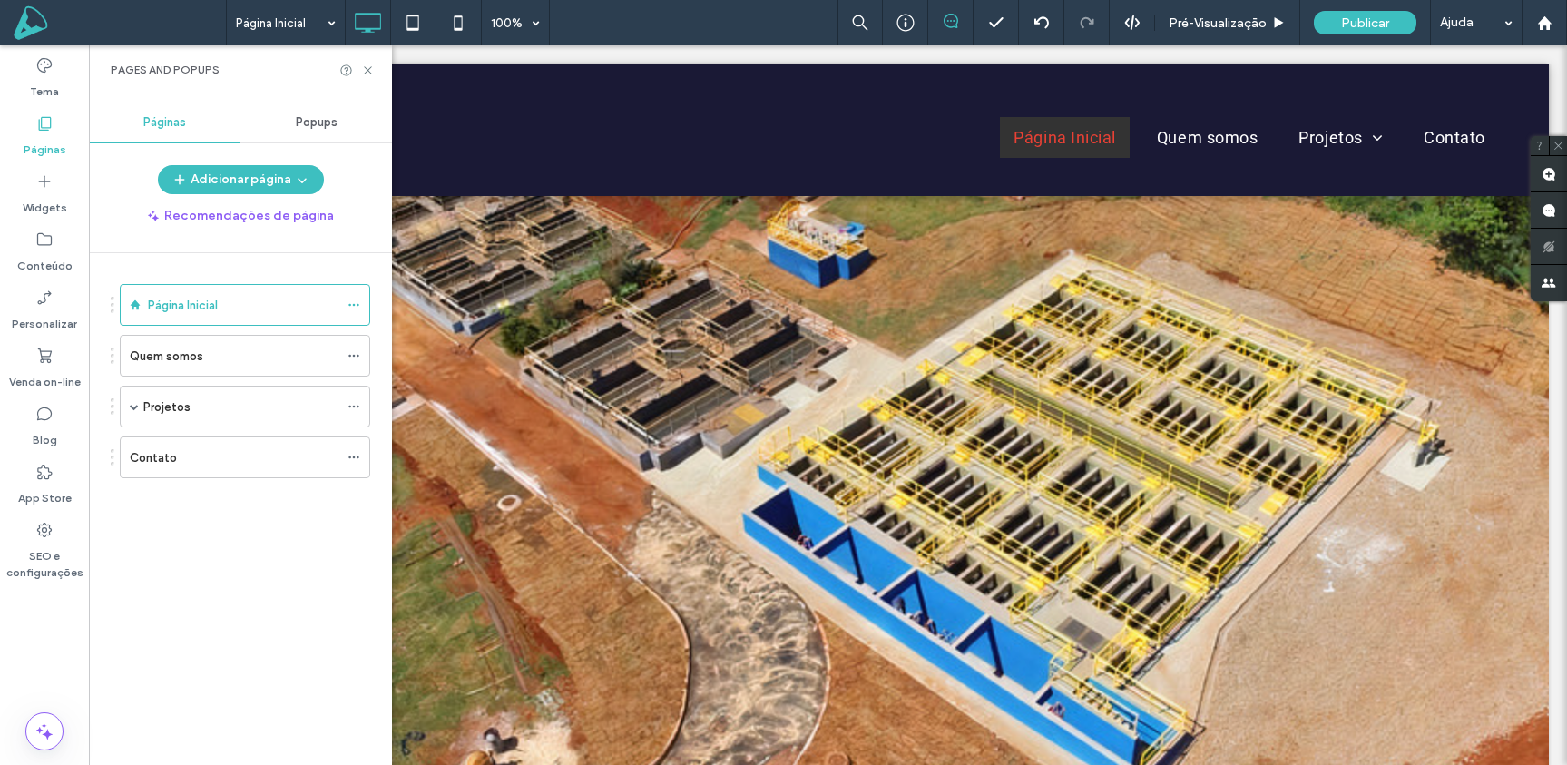
click at [367, 194] on div "Adicionar página Recomendações de página" at bounding box center [240, 197] width 303 height 65
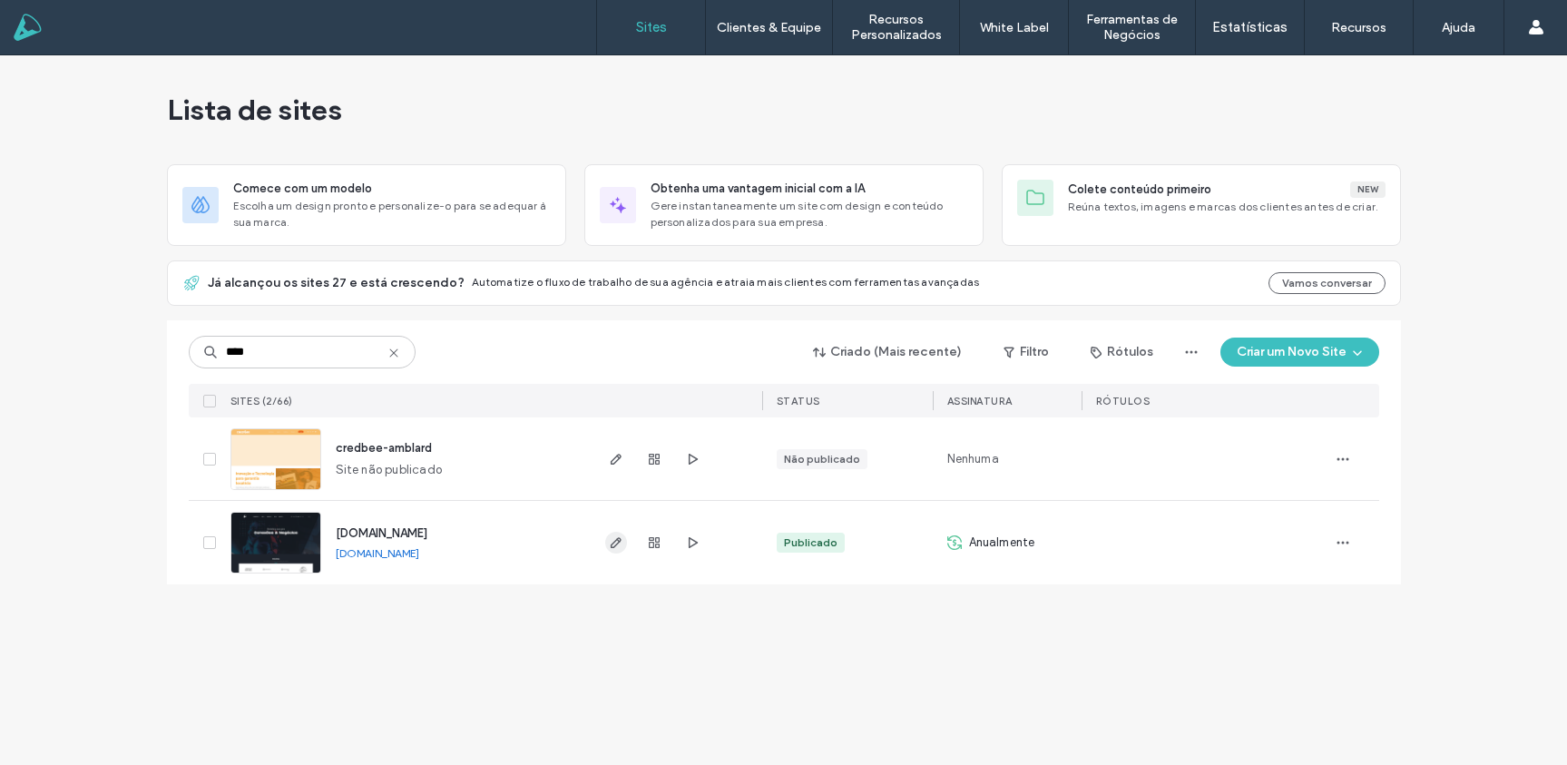
type input "****"
click at [613, 542] on icon "button" at bounding box center [616, 542] width 15 height 15
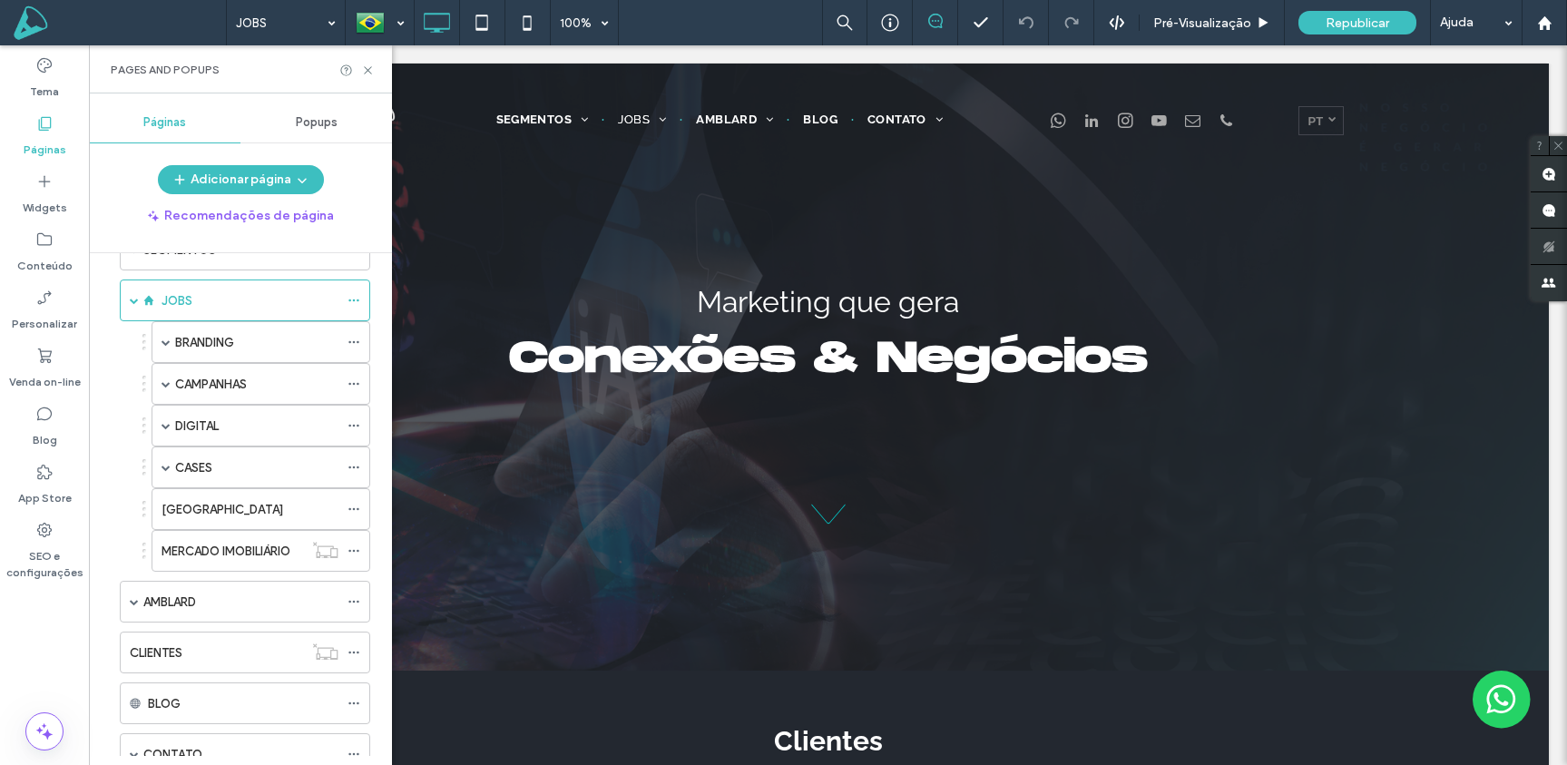
scroll to position [48, 0]
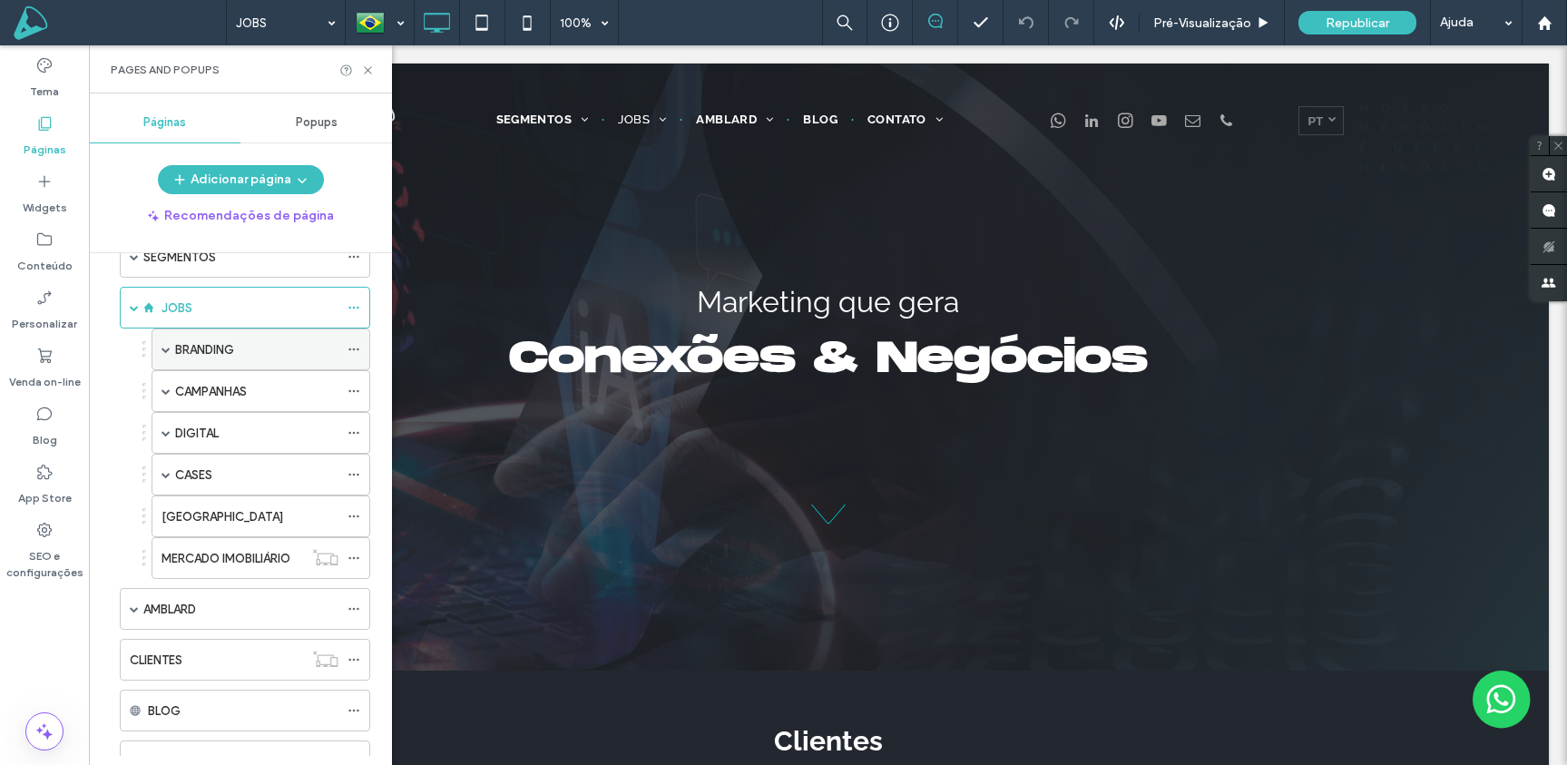
click at [163, 350] on span at bounding box center [165, 349] width 9 height 9
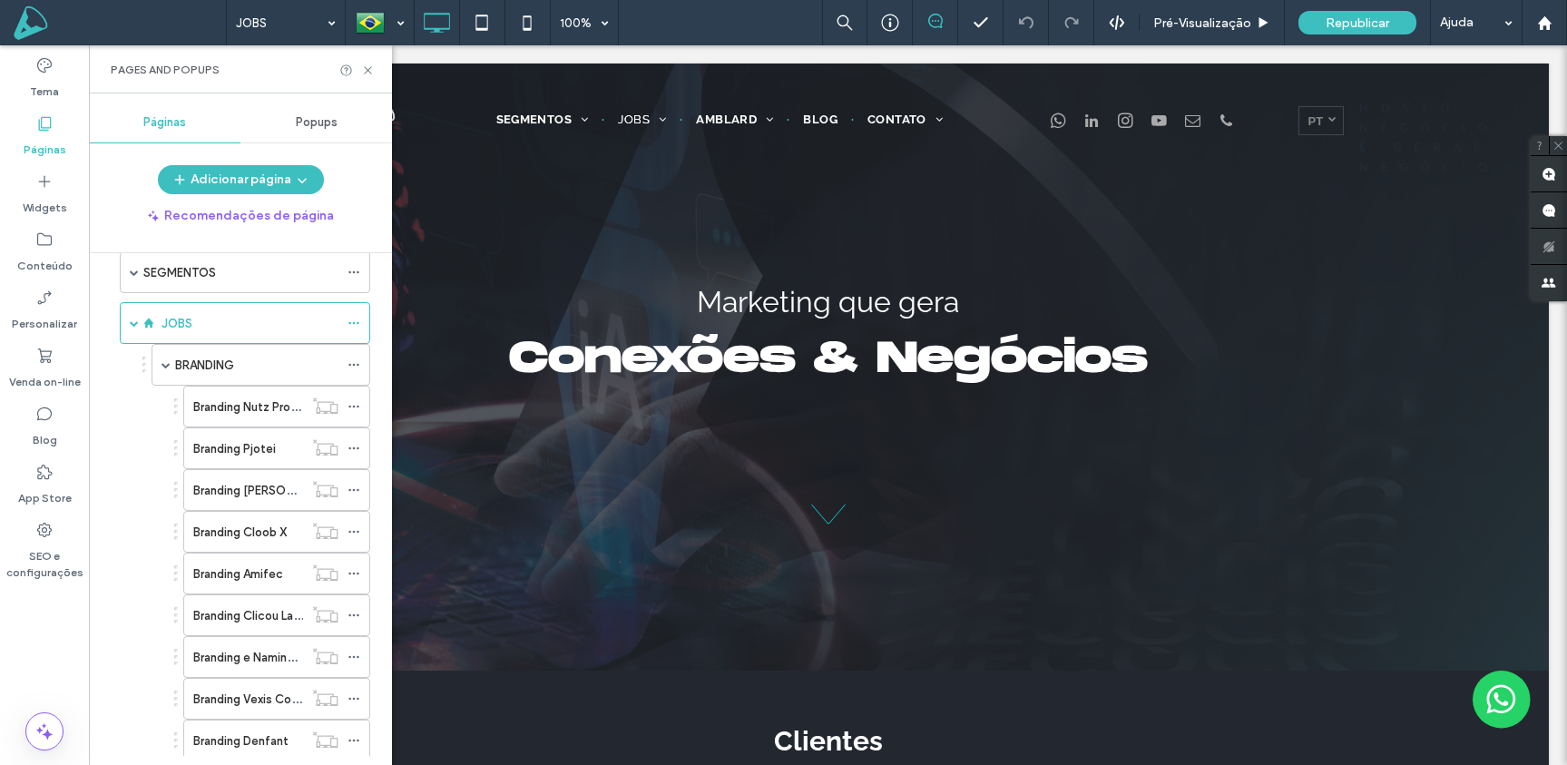
scroll to position [0, 0]
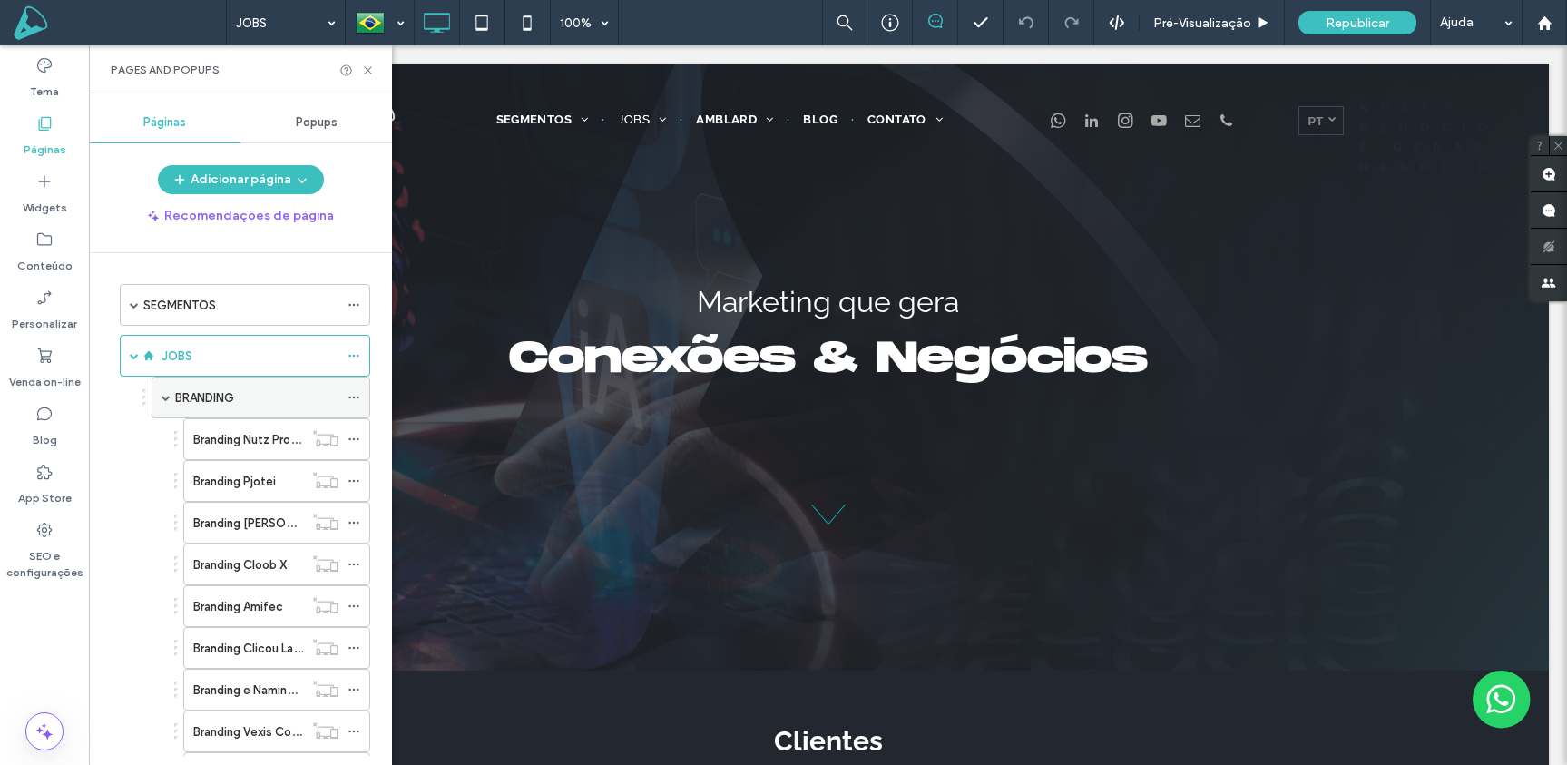
click at [164, 398] on span at bounding box center [165, 397] width 9 height 9
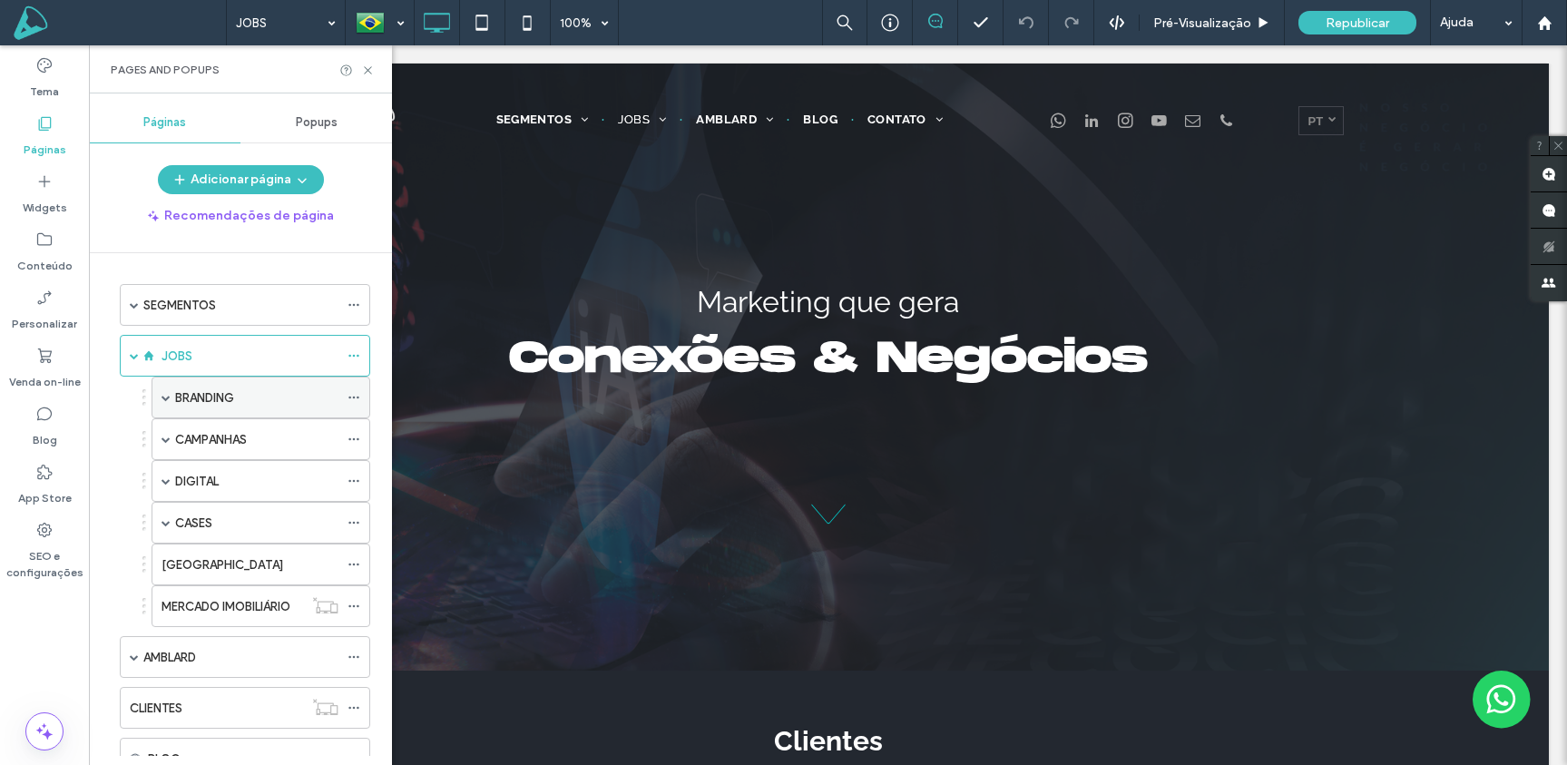
click at [163, 387] on span at bounding box center [165, 397] width 9 height 40
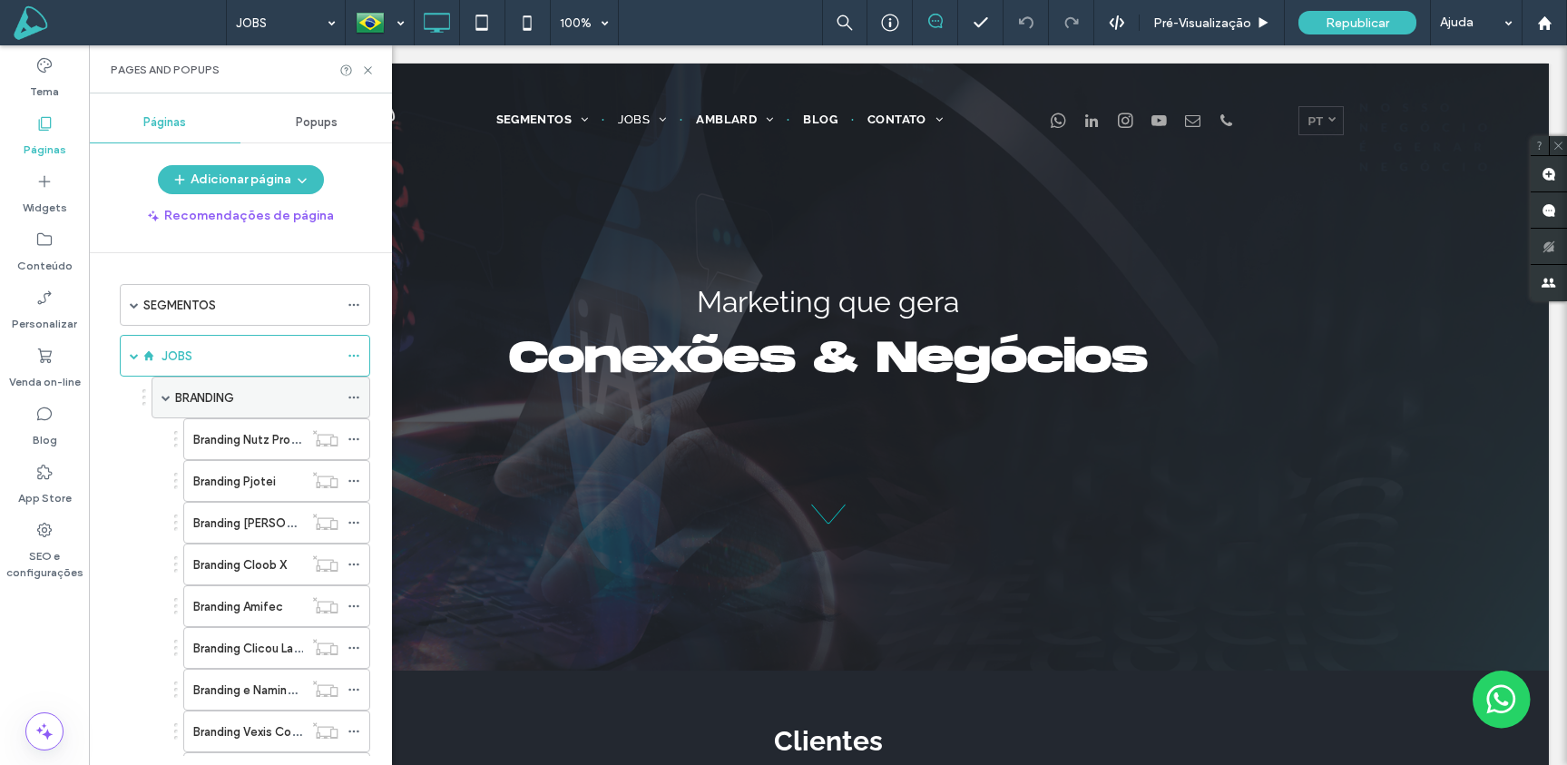
click at [164, 398] on span at bounding box center [165, 397] width 9 height 9
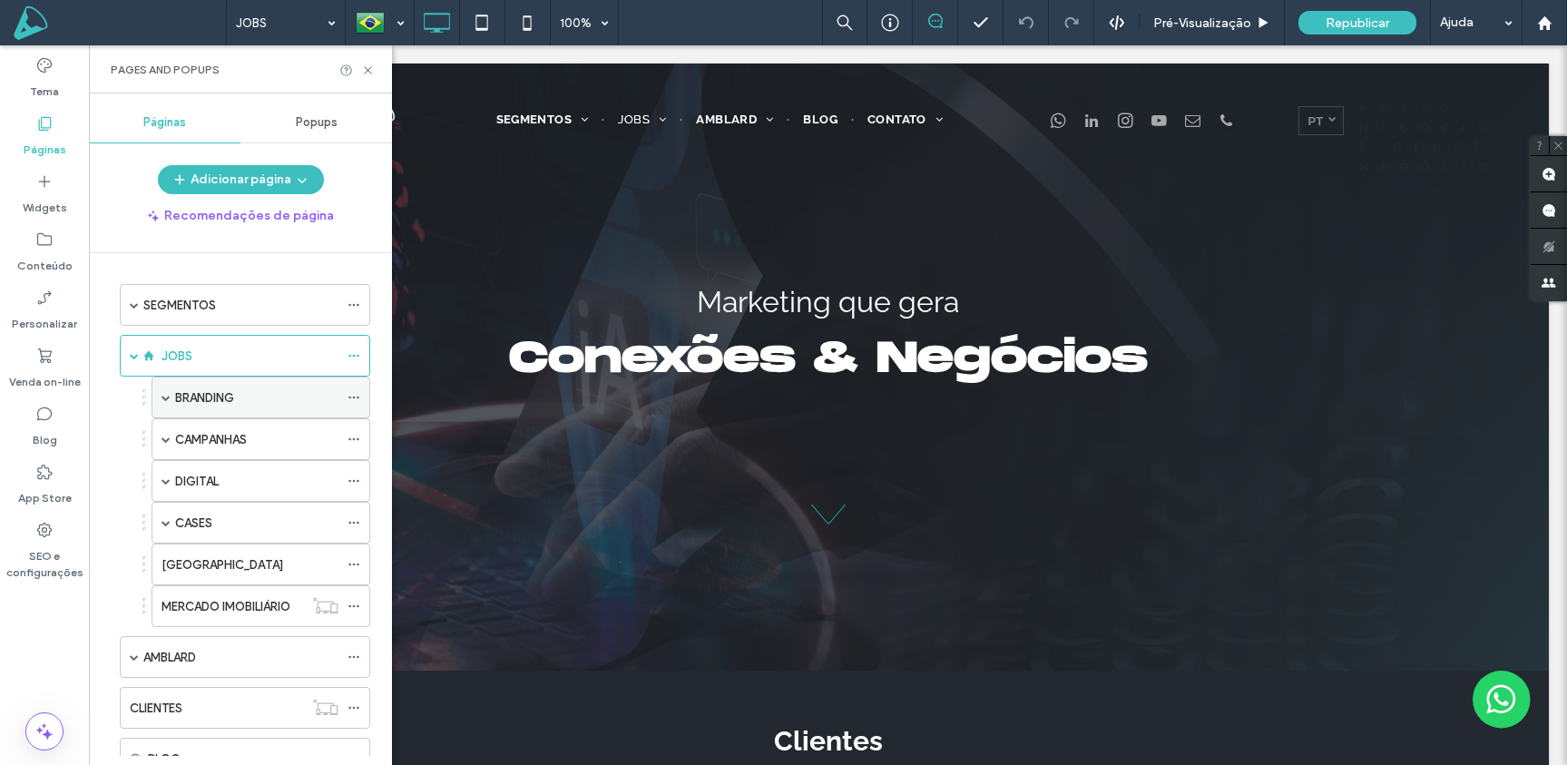
click at [167, 398] on span at bounding box center [165, 397] width 9 height 9
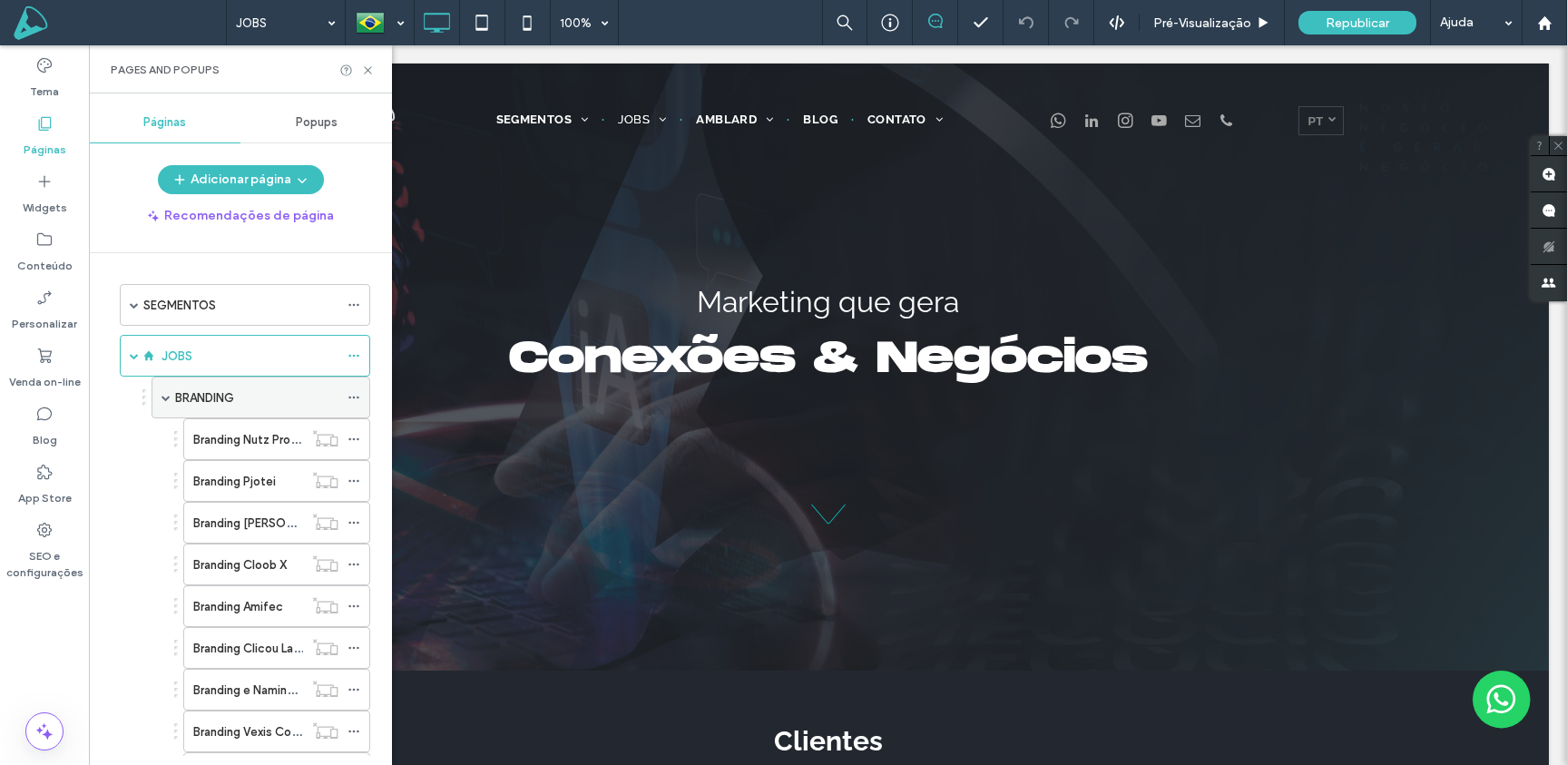
drag, startPoint x: 168, startPoint y: 399, endPoint x: 153, endPoint y: 396, distance: 15.0
click at [168, 399] on span at bounding box center [165, 397] width 9 height 9
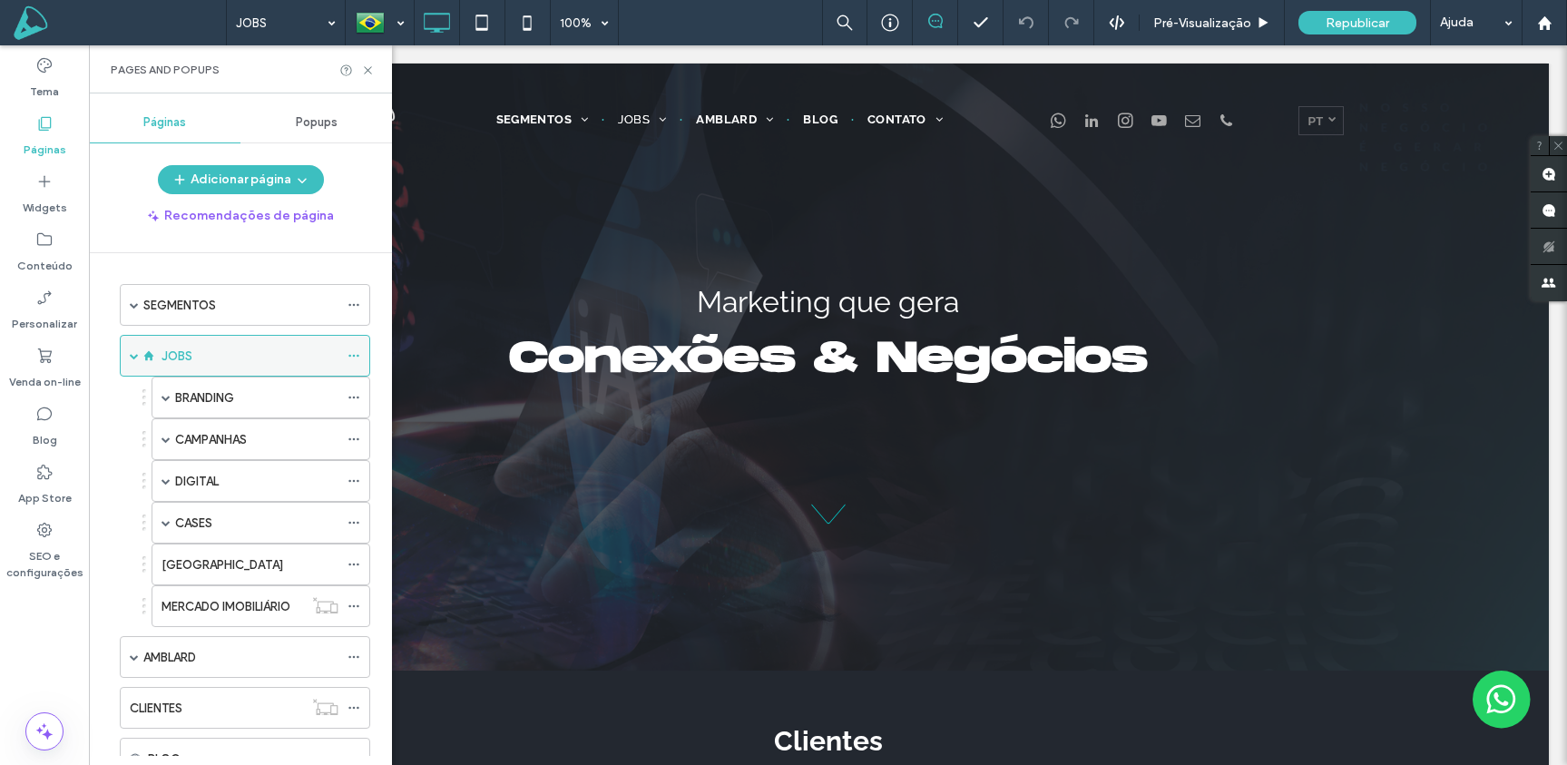
click at [132, 356] on span at bounding box center [134, 355] width 9 height 9
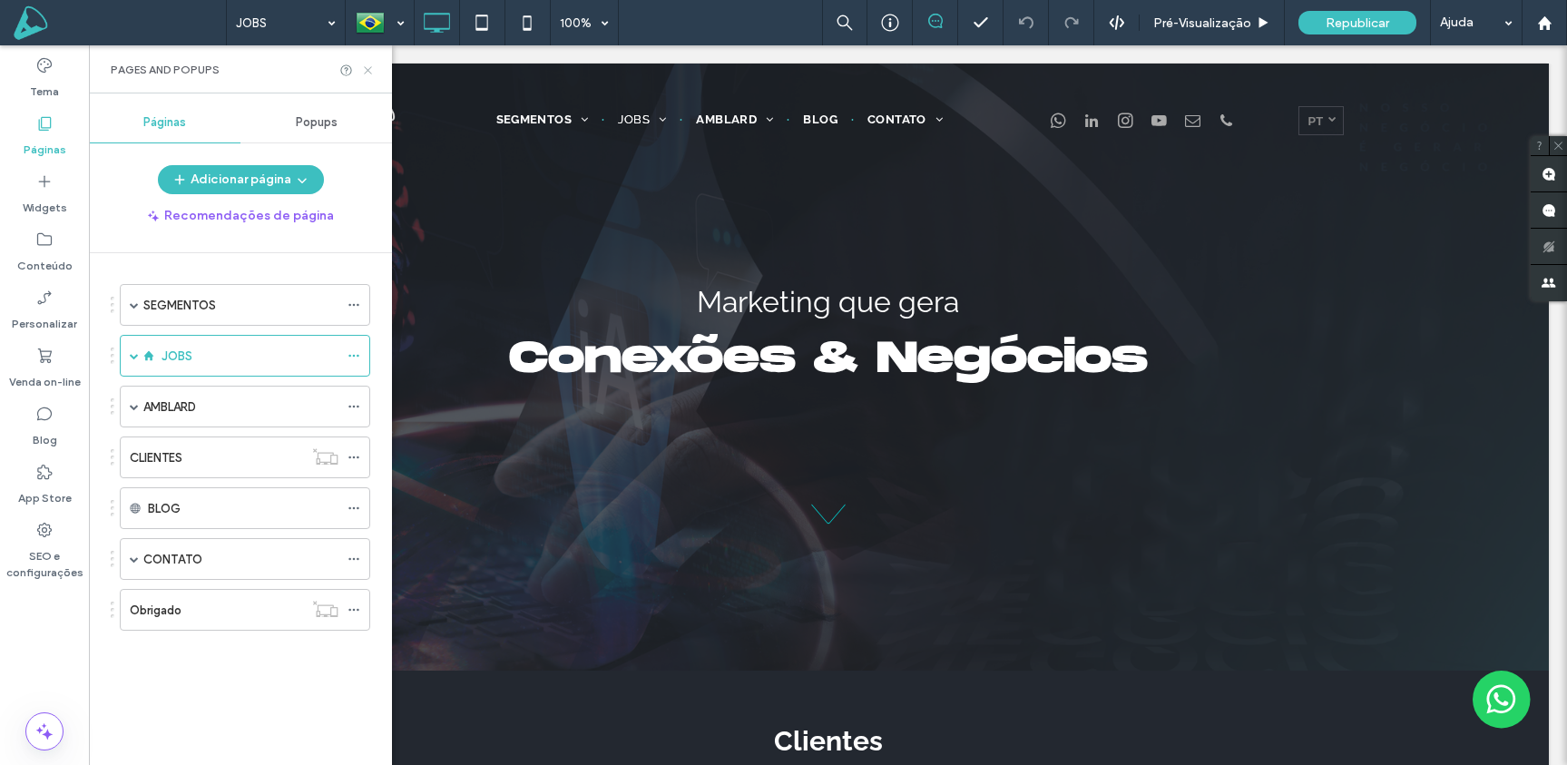
click at [368, 70] on icon at bounding box center [368, 71] width 14 height 14
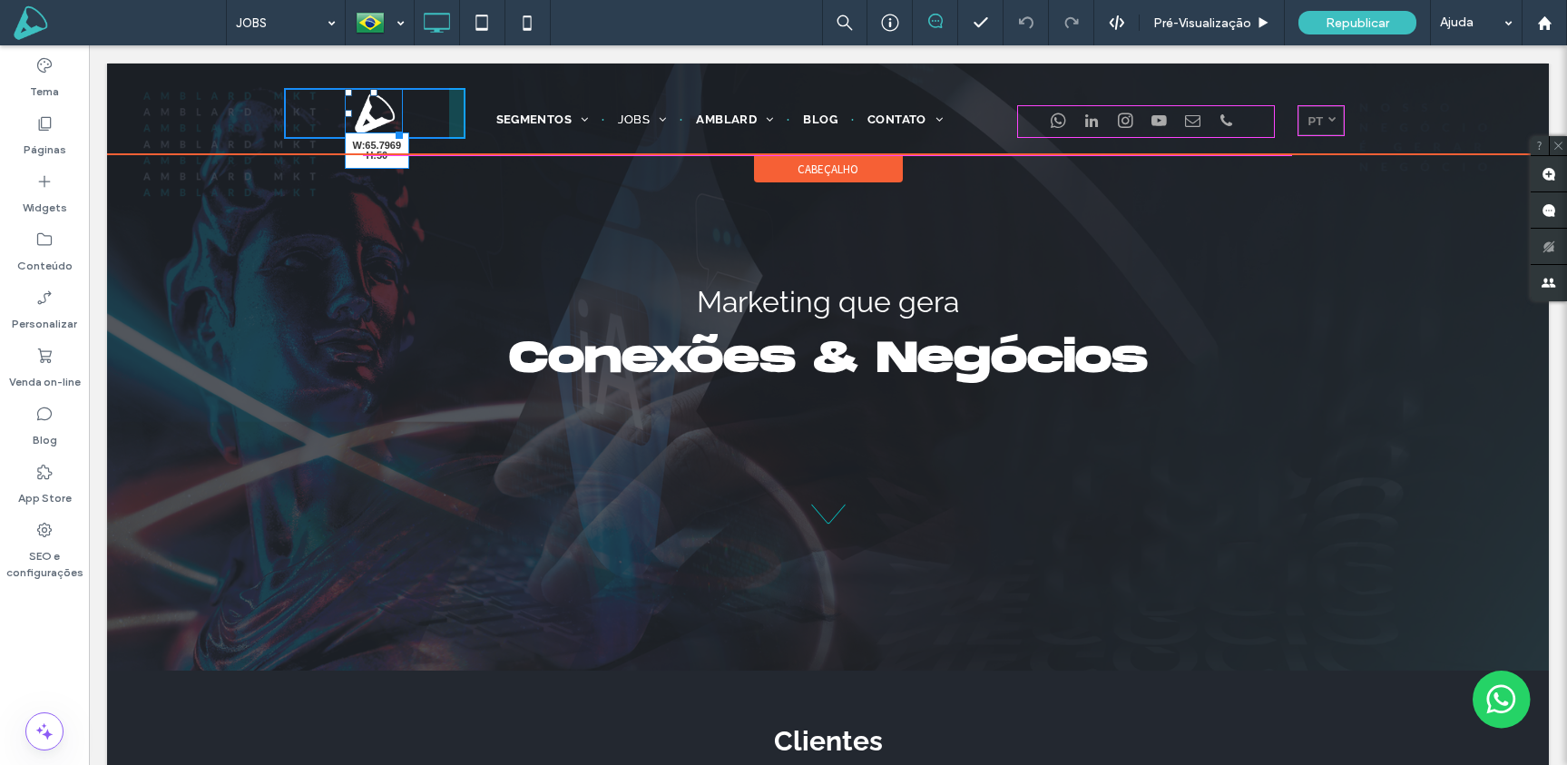
click at [396, 131] on div at bounding box center [396, 132] width 14 height 14
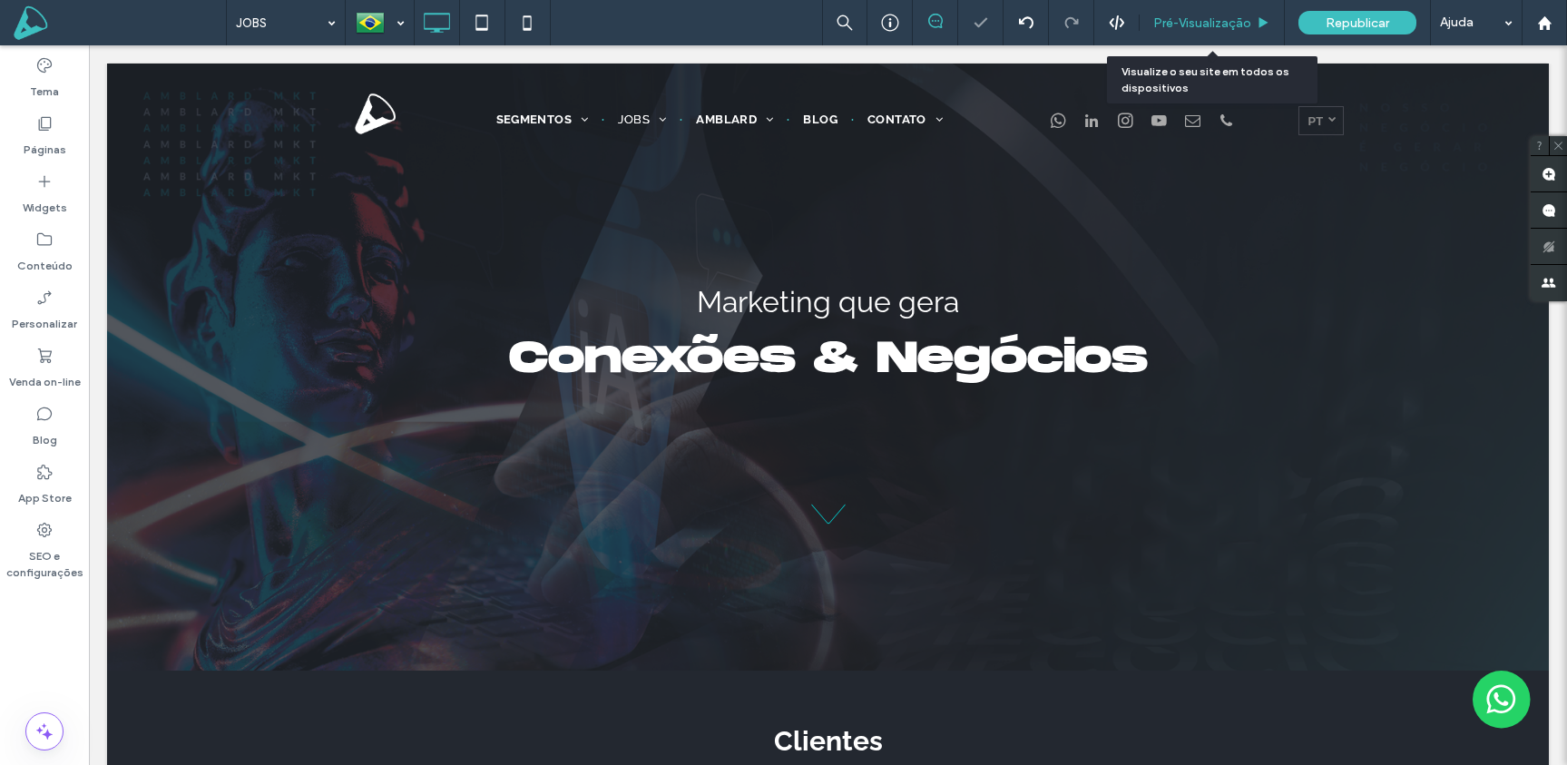
click at [1223, 25] on span "Pré-Visualizaçāo" at bounding box center [1202, 22] width 98 height 15
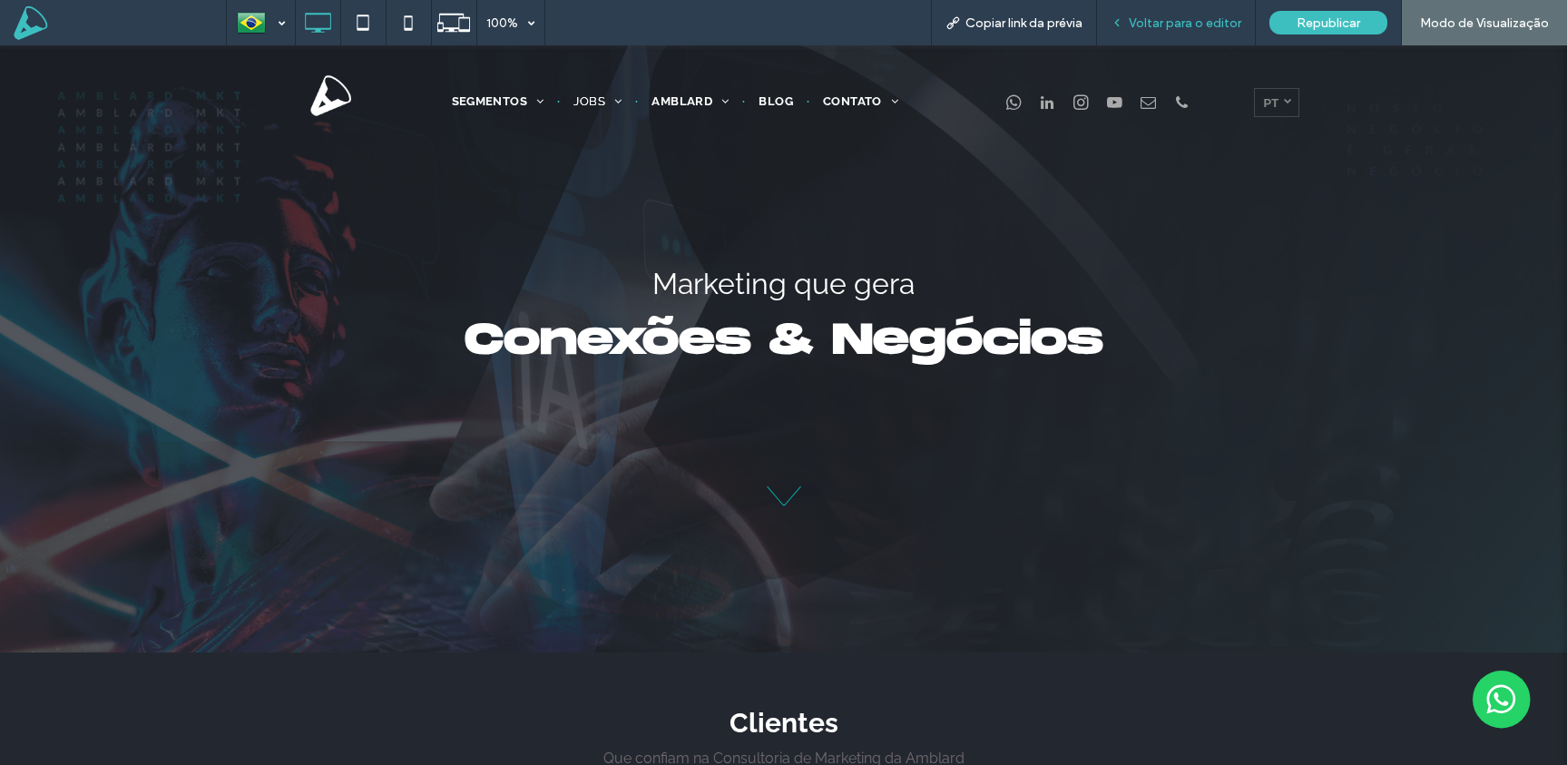
click at [1215, 17] on span "Voltar para o editor" at bounding box center [1185, 22] width 112 height 15
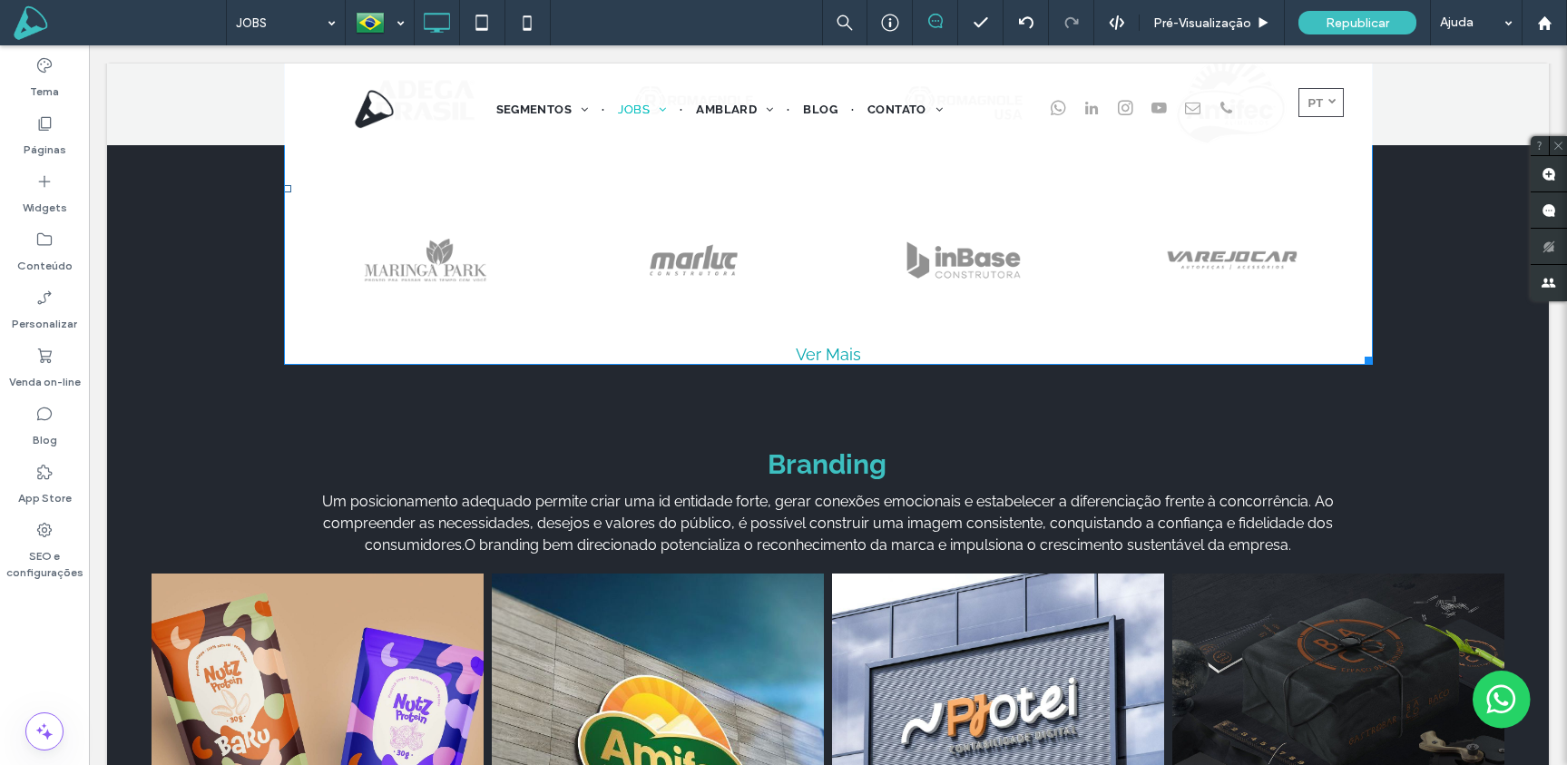
scroll to position [797, 0]
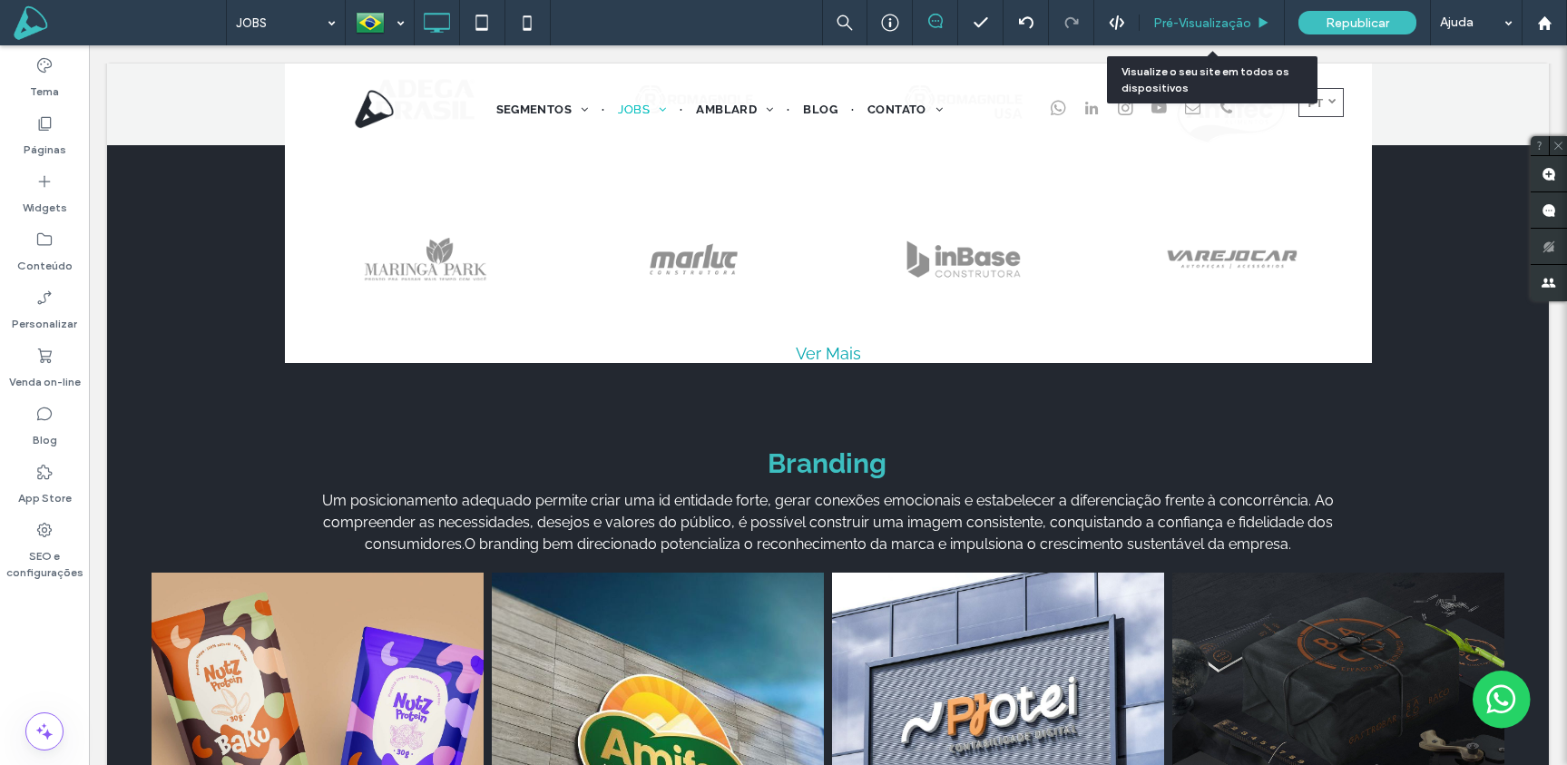
click at [1207, 27] on span "Pré-Visualizaçāo" at bounding box center [1202, 22] width 98 height 15
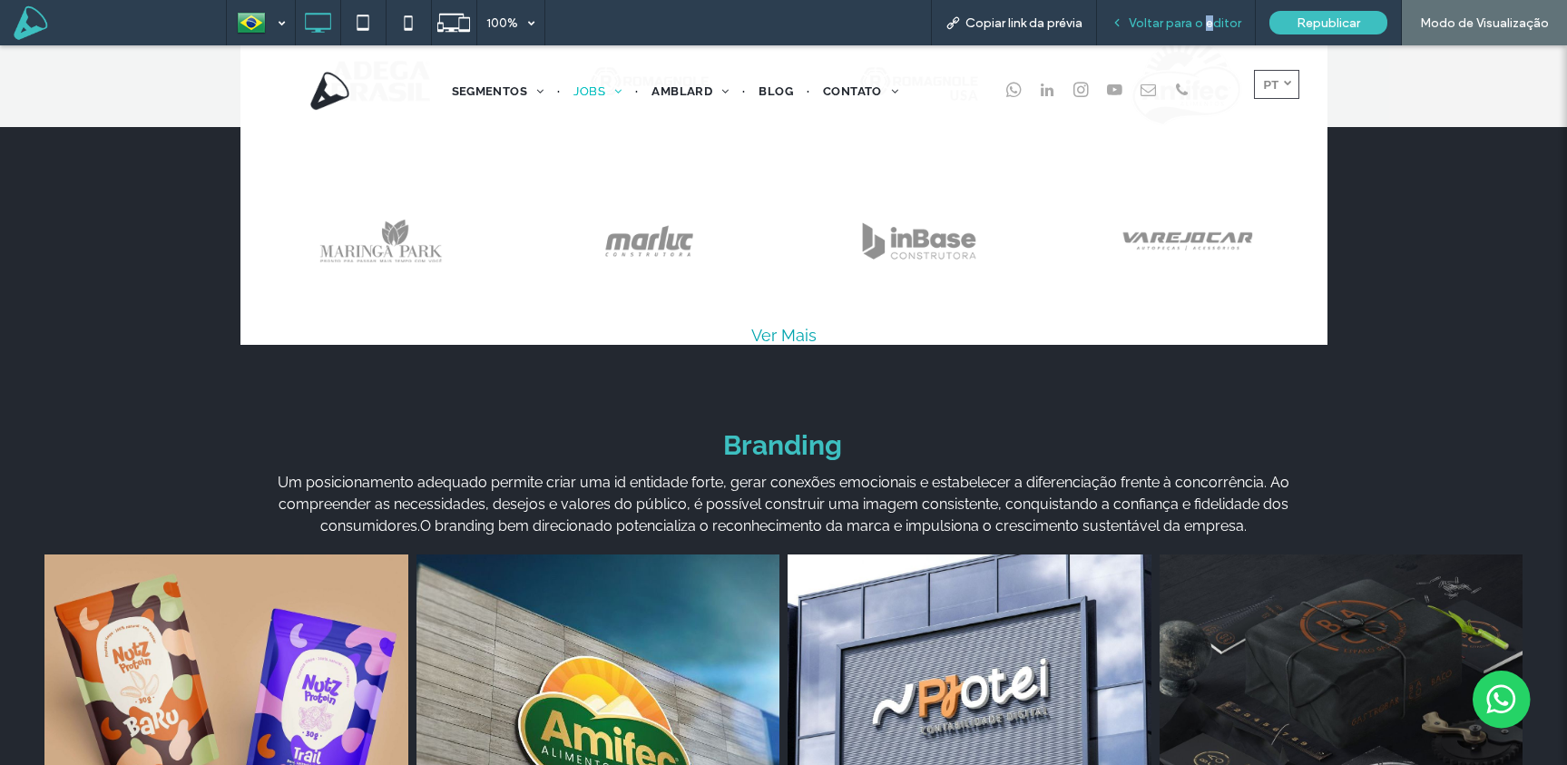
click at [1216, 15] on span "Voltar para o editor" at bounding box center [1185, 22] width 112 height 15
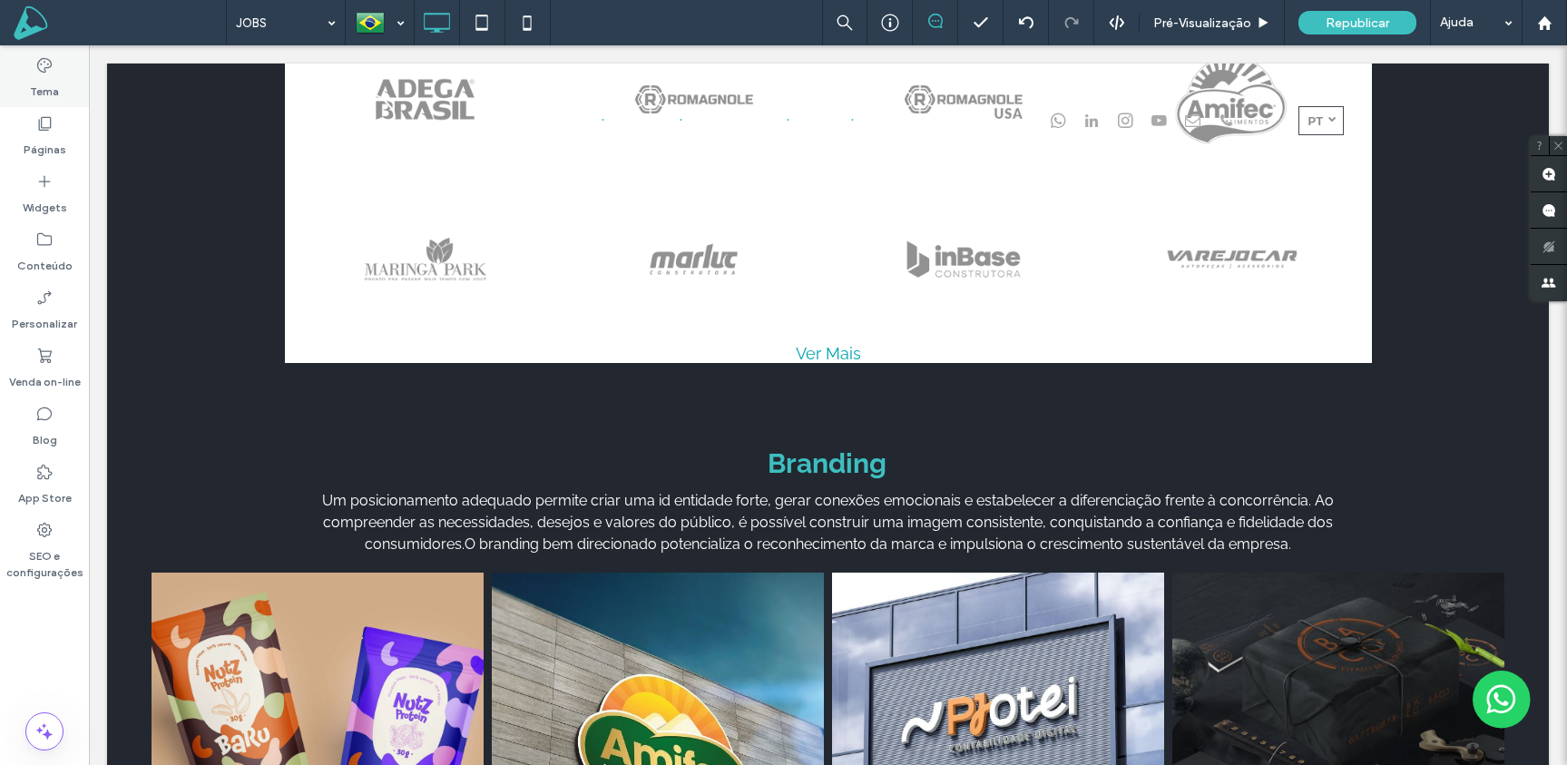
click at [55, 74] on label "Tema" at bounding box center [44, 86] width 29 height 25
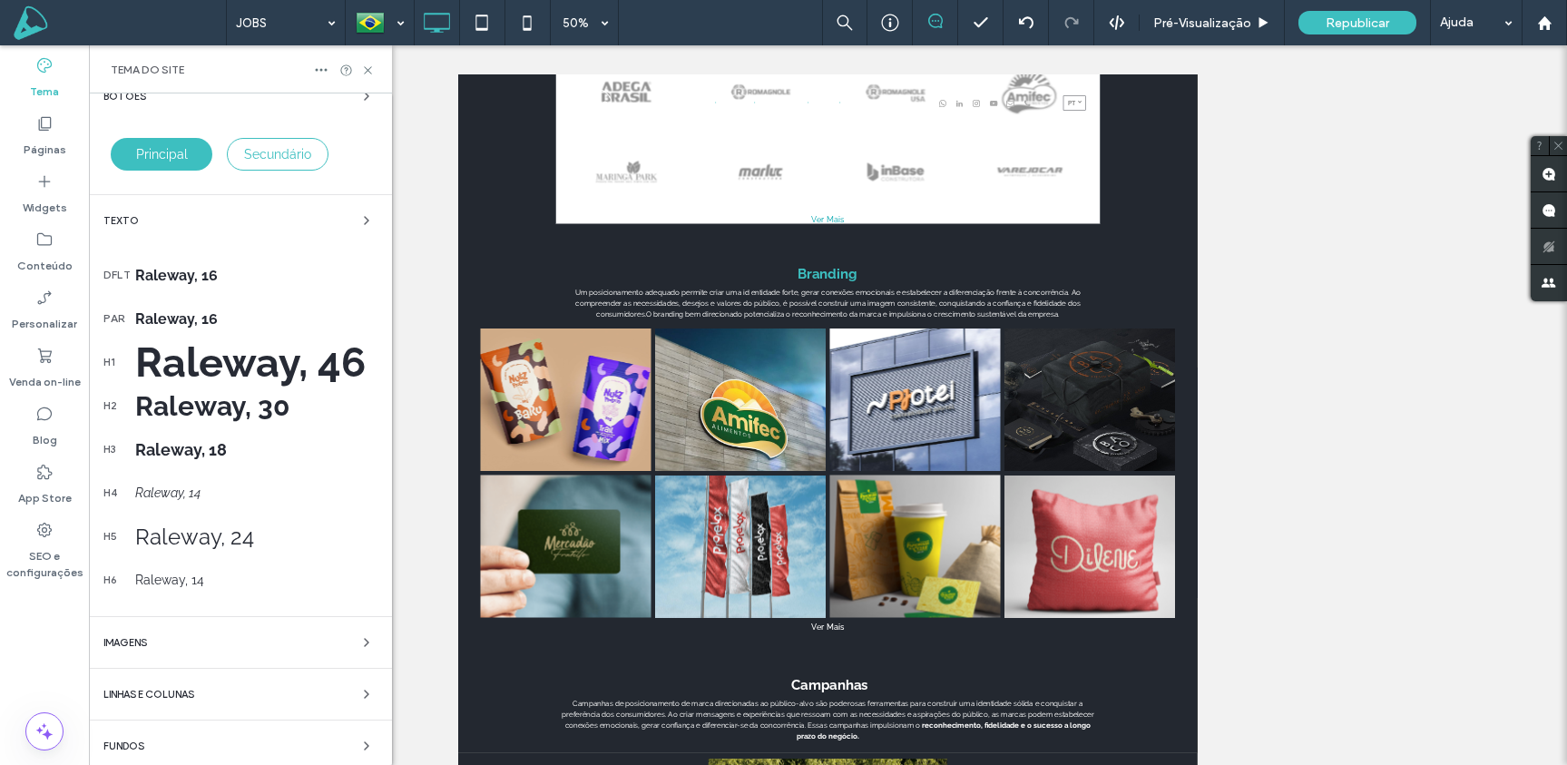
scroll to position [188, 0]
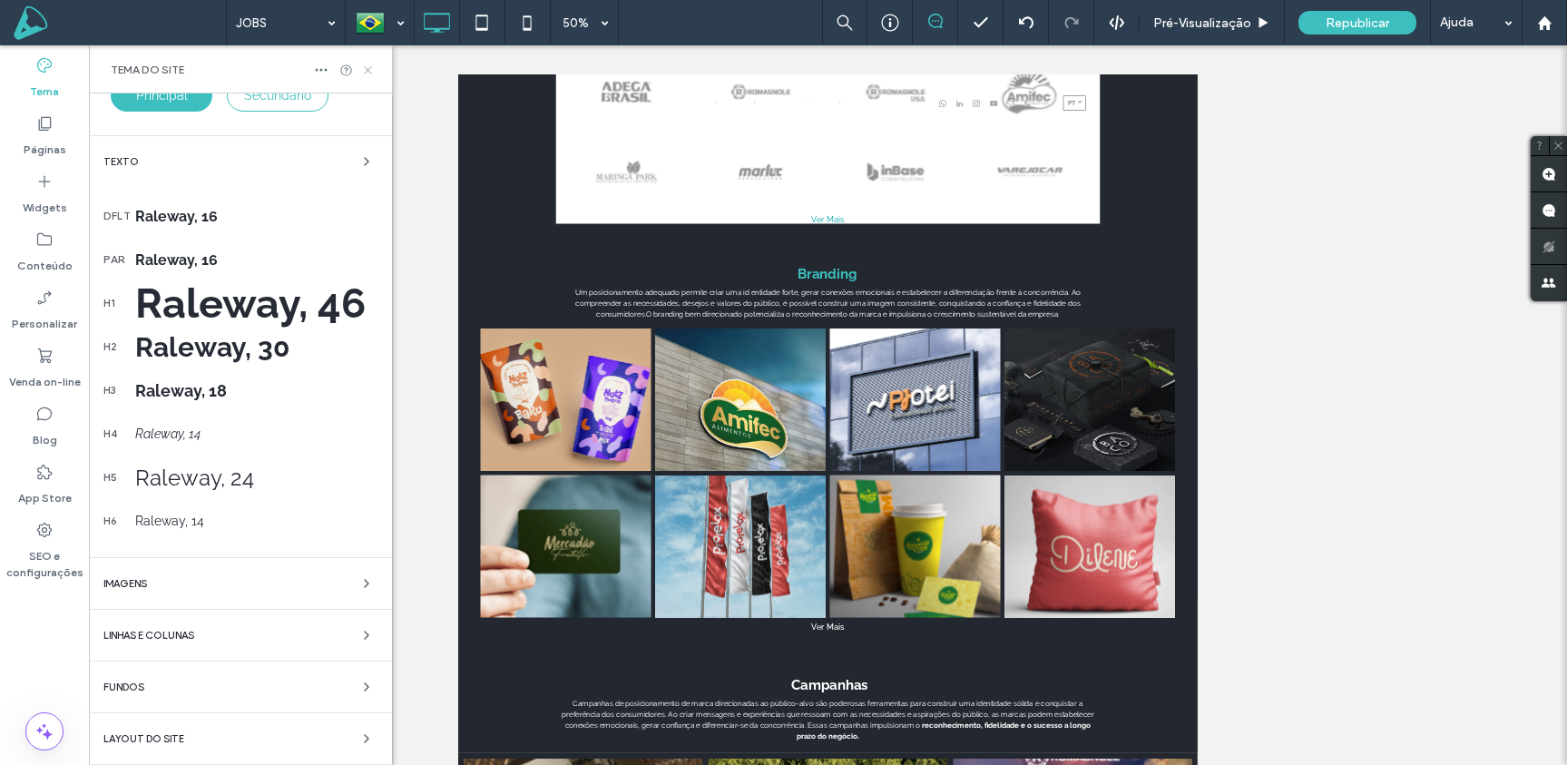
click at [370, 68] on icon at bounding box center [368, 71] width 14 height 14
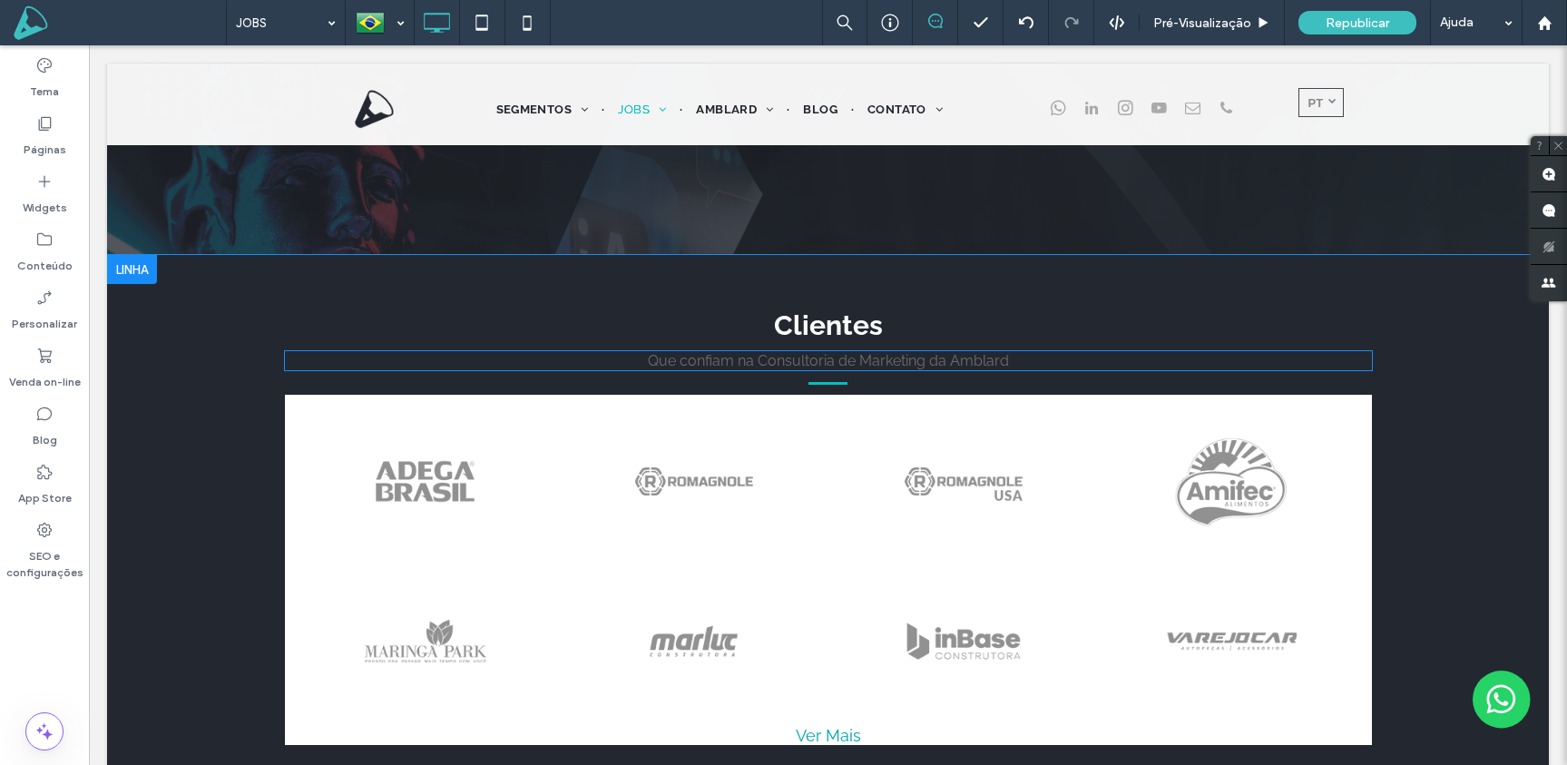
scroll to position [0, 0]
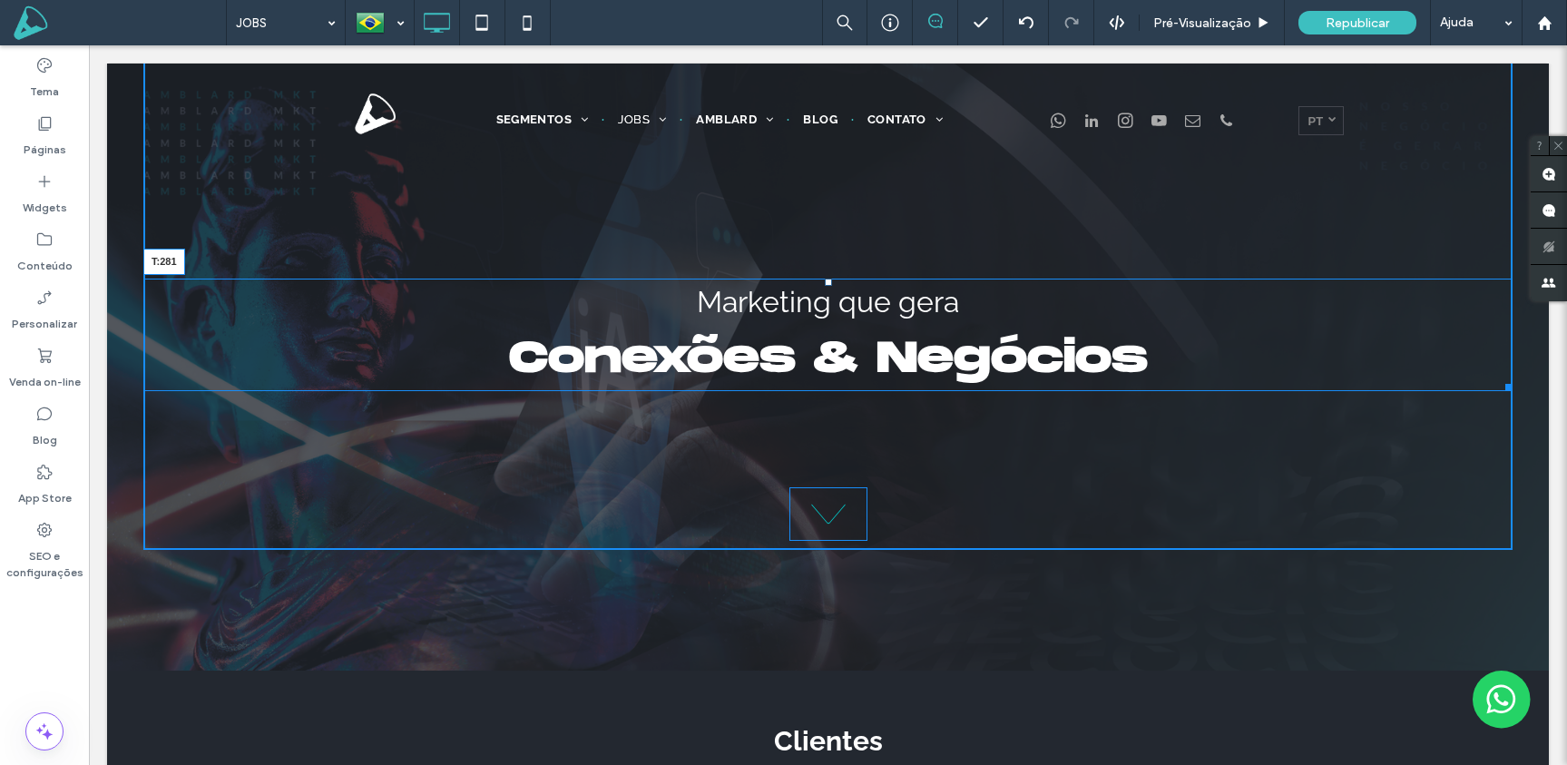
click at [831, 279] on div "Marketing que gera Conexões & Negócios T:281" at bounding box center [827, 335] width 1369 height 112
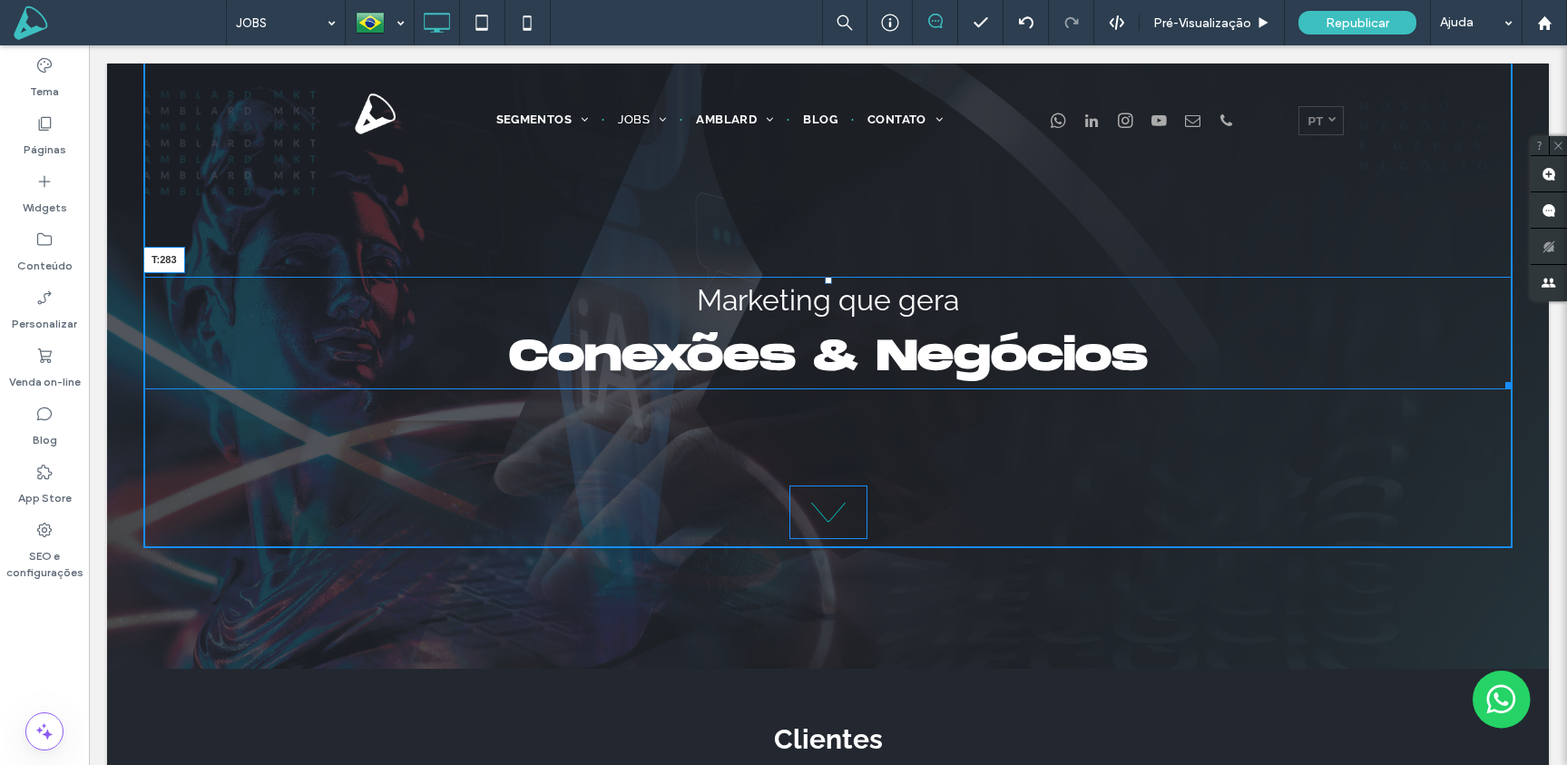
click at [826, 282] on div at bounding box center [828, 280] width 7 height 7
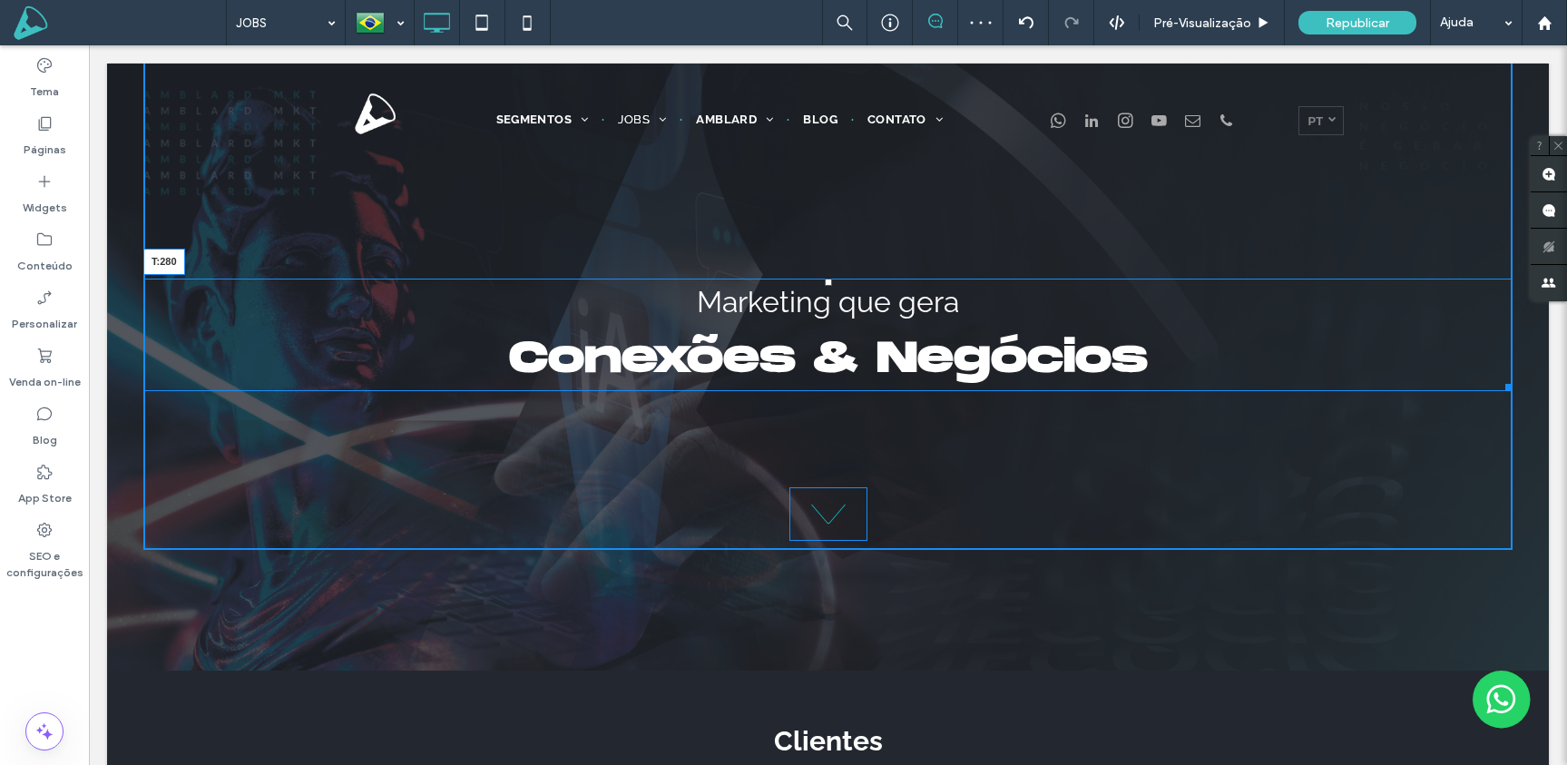
click at [826, 279] on div at bounding box center [828, 282] width 7 height 7
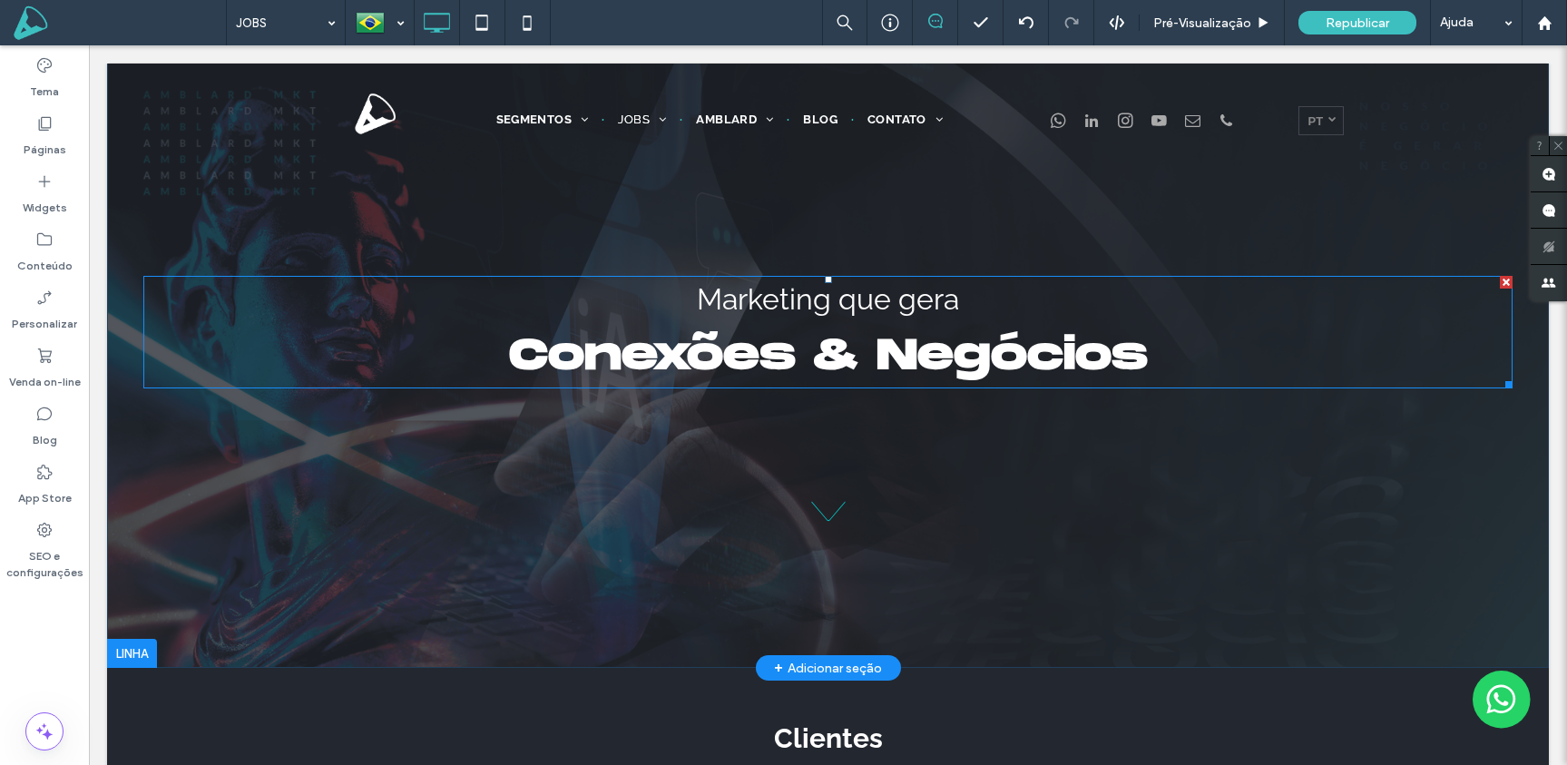
click at [822, 279] on h2 "Marketing que gera" at bounding box center [827, 300] width 1369 height 44
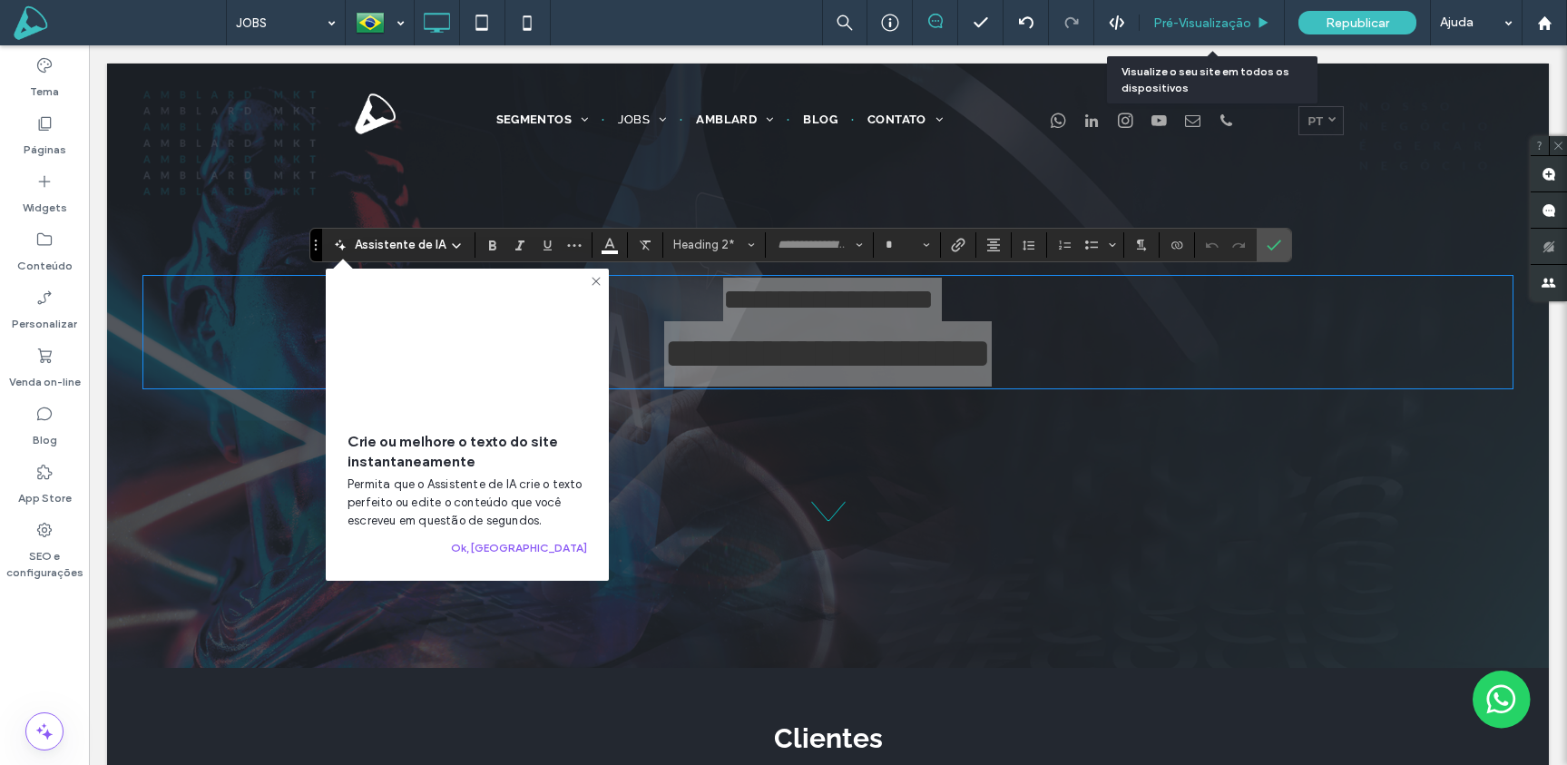
click at [1204, 15] on span "Pré-Visualizaçāo" at bounding box center [1202, 22] width 98 height 15
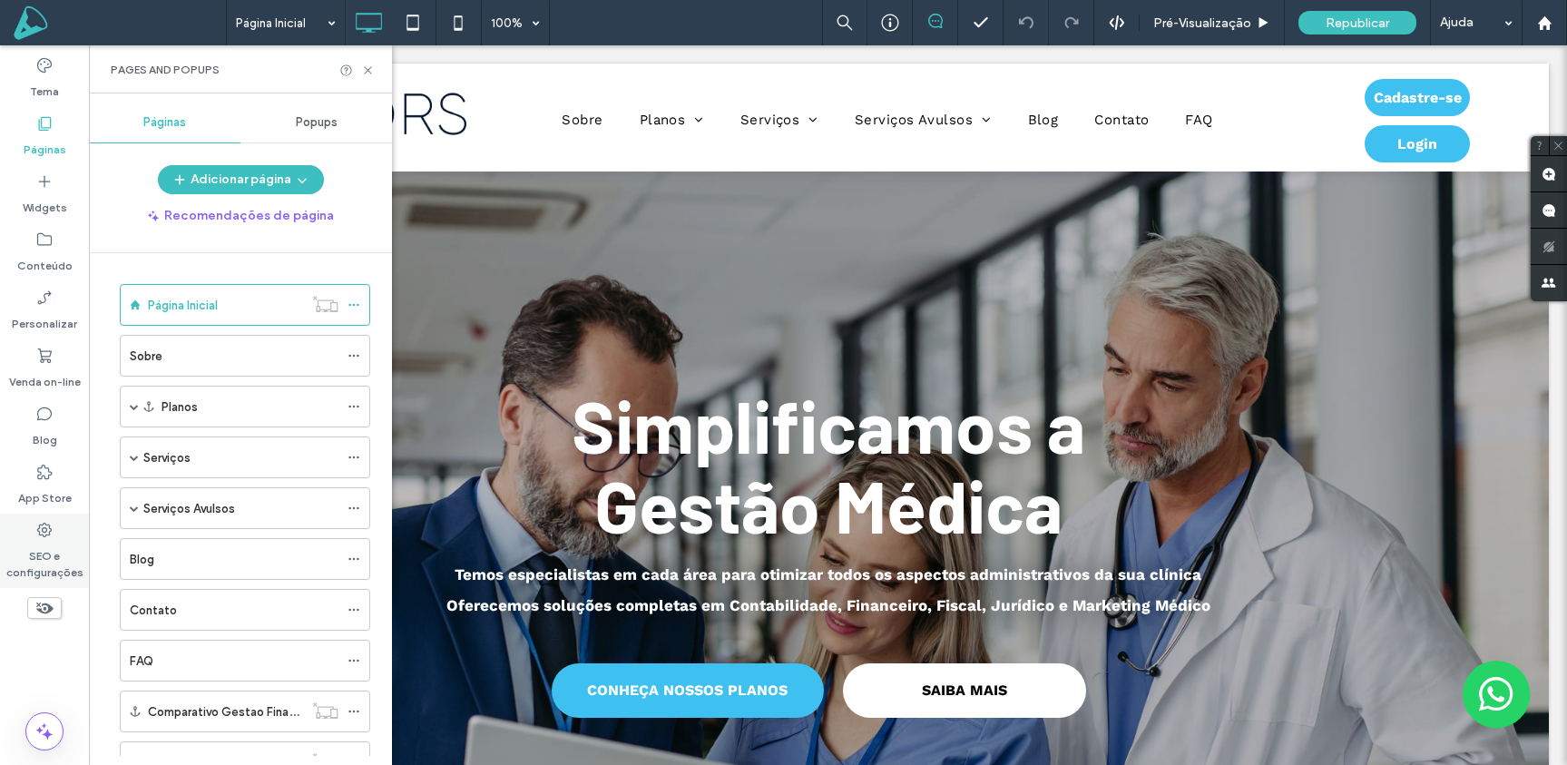
click at [36, 562] on label "SEO e configurações" at bounding box center [44, 560] width 89 height 42
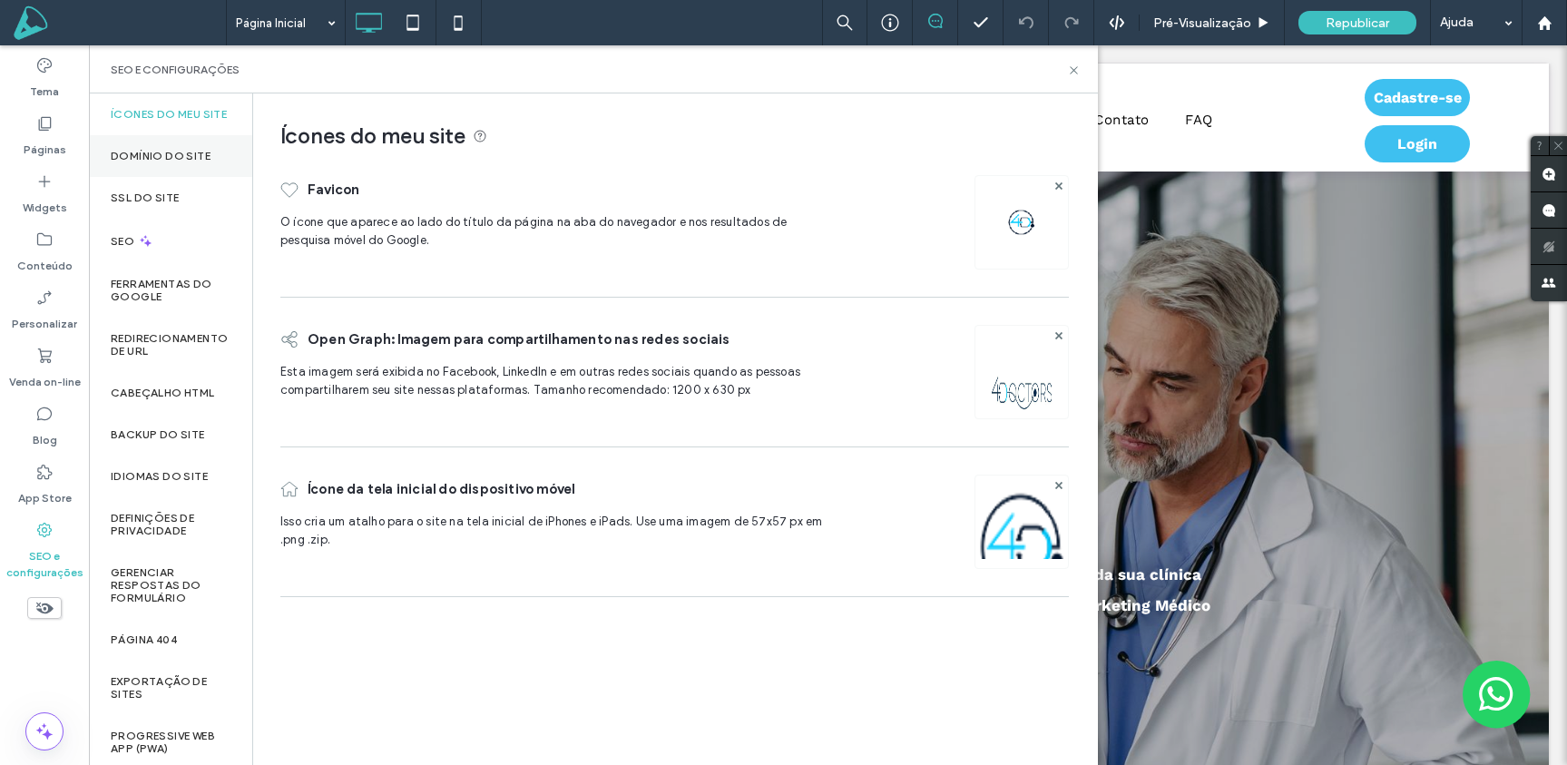
click at [174, 162] on label "Domínio do site" at bounding box center [161, 156] width 100 height 13
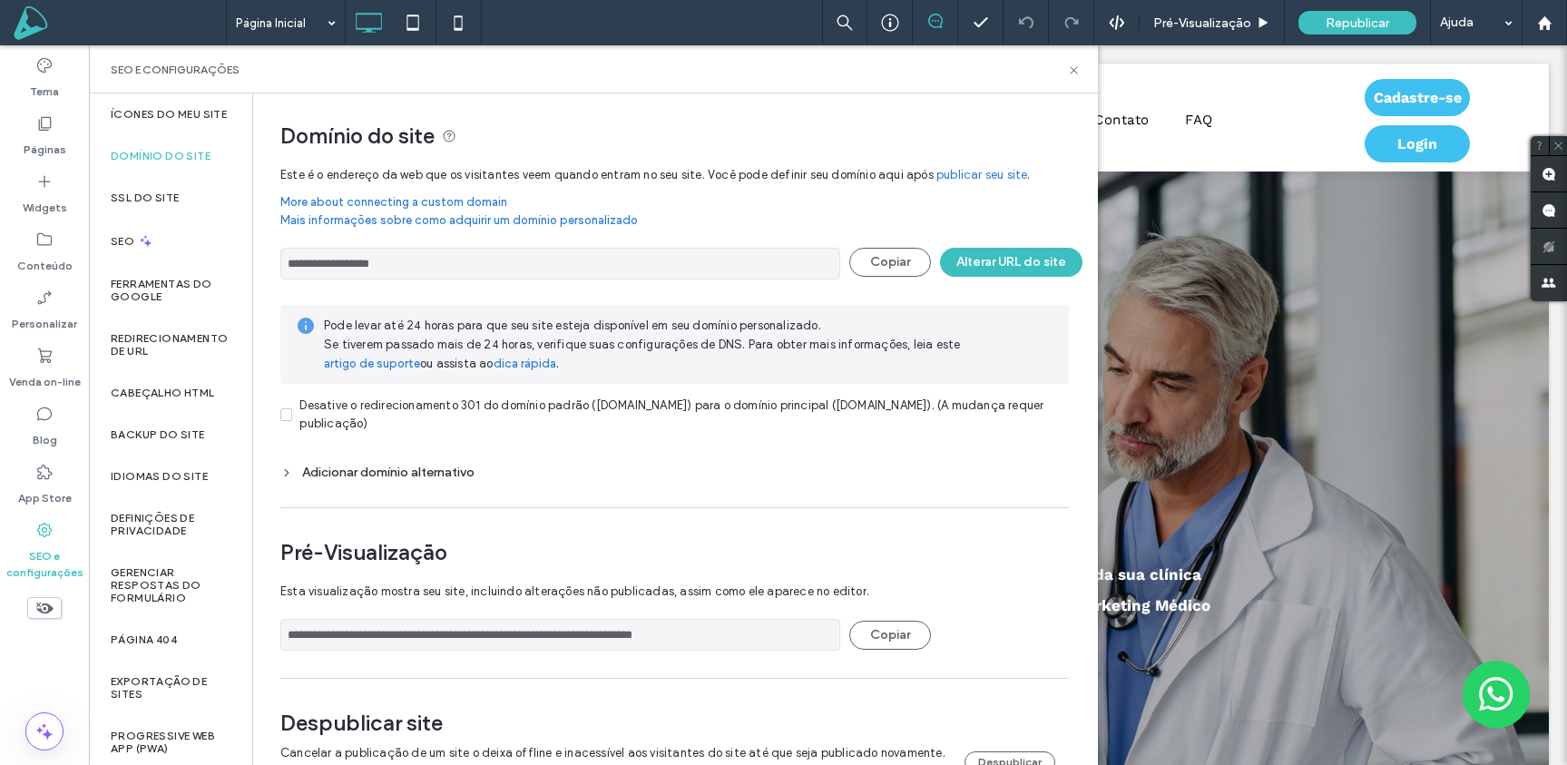
click at [532, 264] on input "**********" at bounding box center [560, 264] width 560 height 32
click at [1340, 434] on div "Simplificamos a Gestão Médica Temos especialistas em cada área para otimizar to…" at bounding box center [828, 575] width 1442 height 808
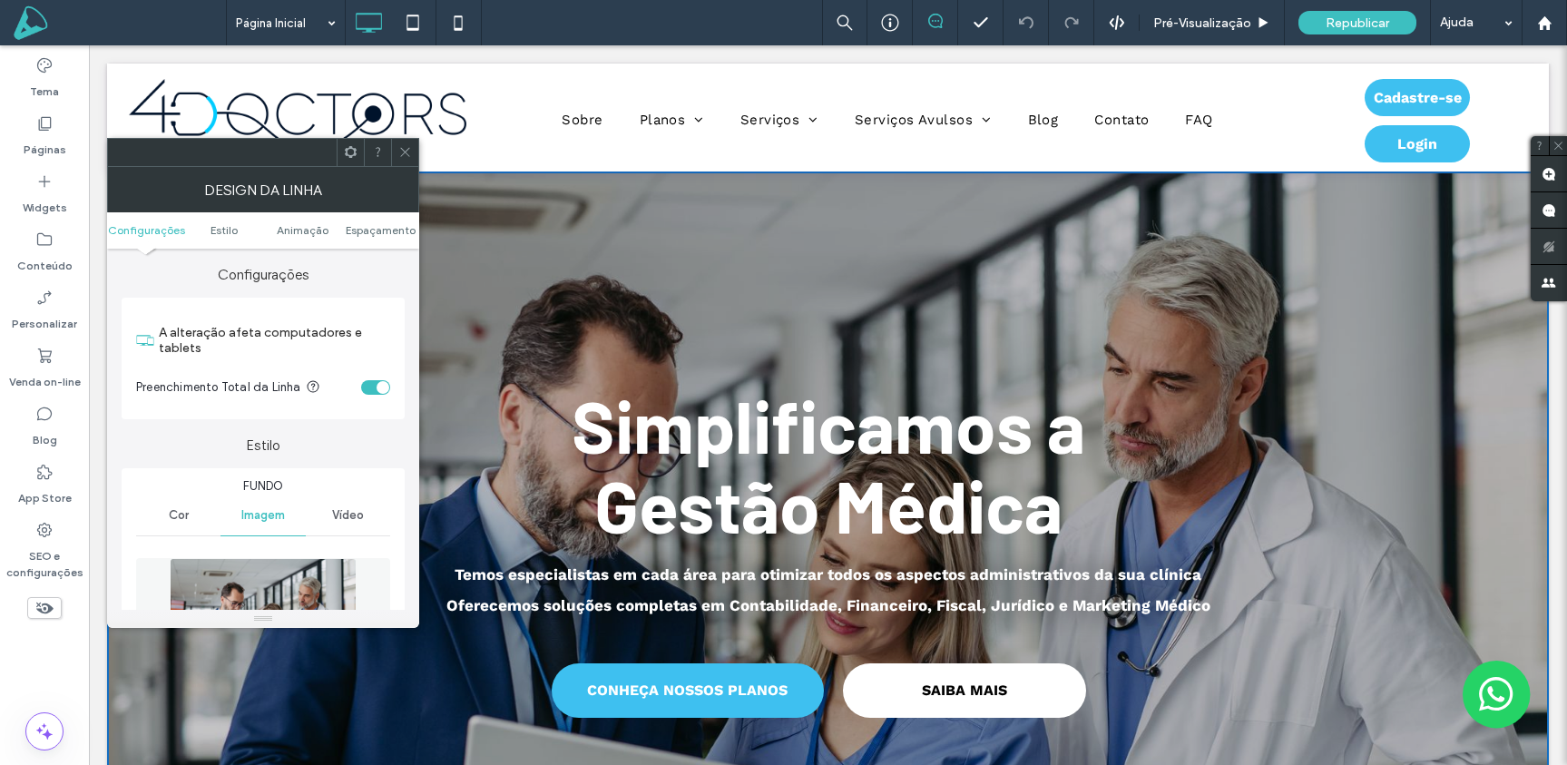
drag, startPoint x: 408, startPoint y: 149, endPoint x: 418, endPoint y: 149, distance: 10.0
click at [408, 149] on icon at bounding box center [405, 152] width 14 height 14
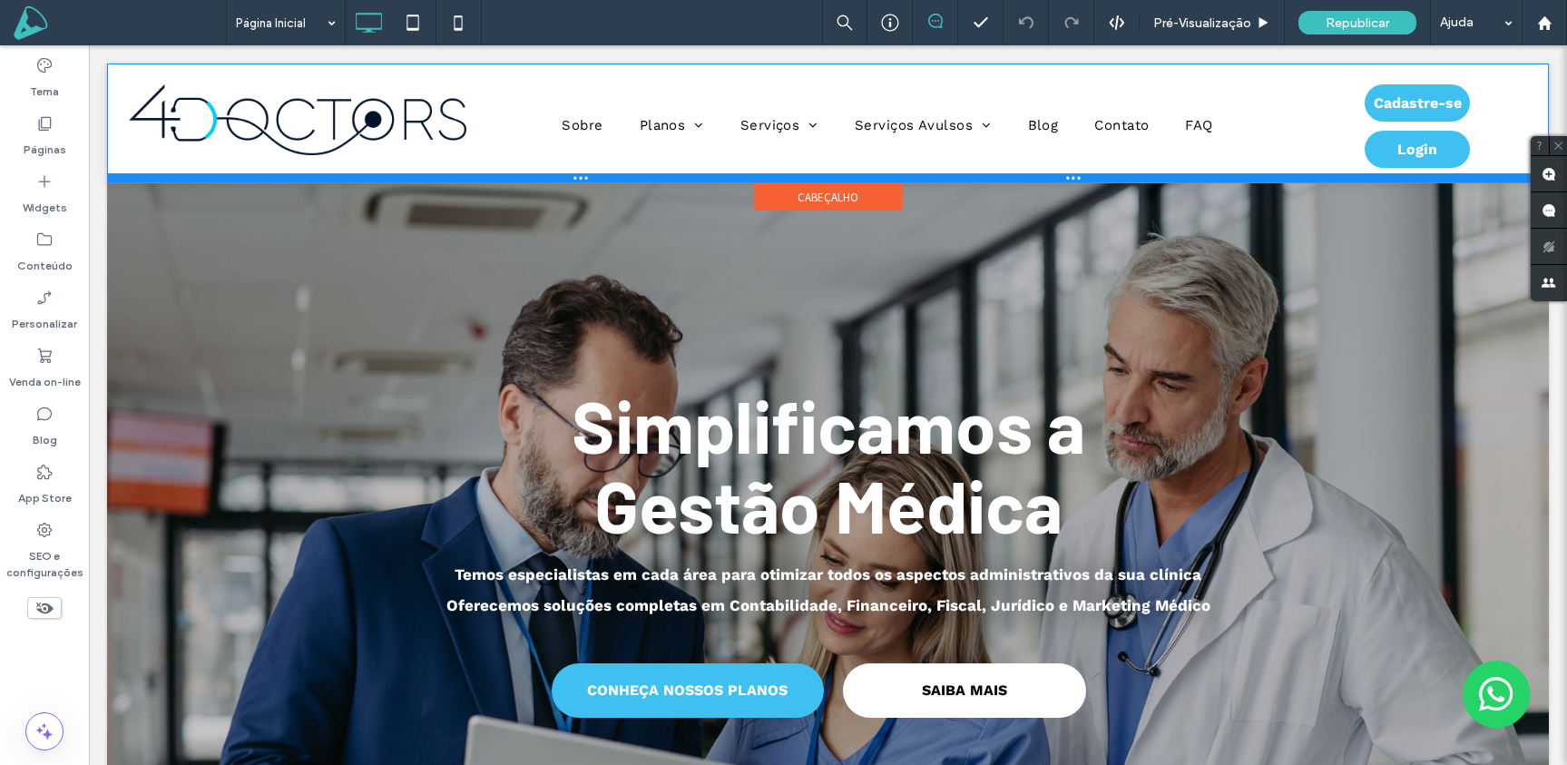
drag, startPoint x: 1028, startPoint y: 167, endPoint x: 1028, endPoint y: 178, distance: 10.9
click at [1028, 178] on div at bounding box center [828, 177] width 1442 height 9
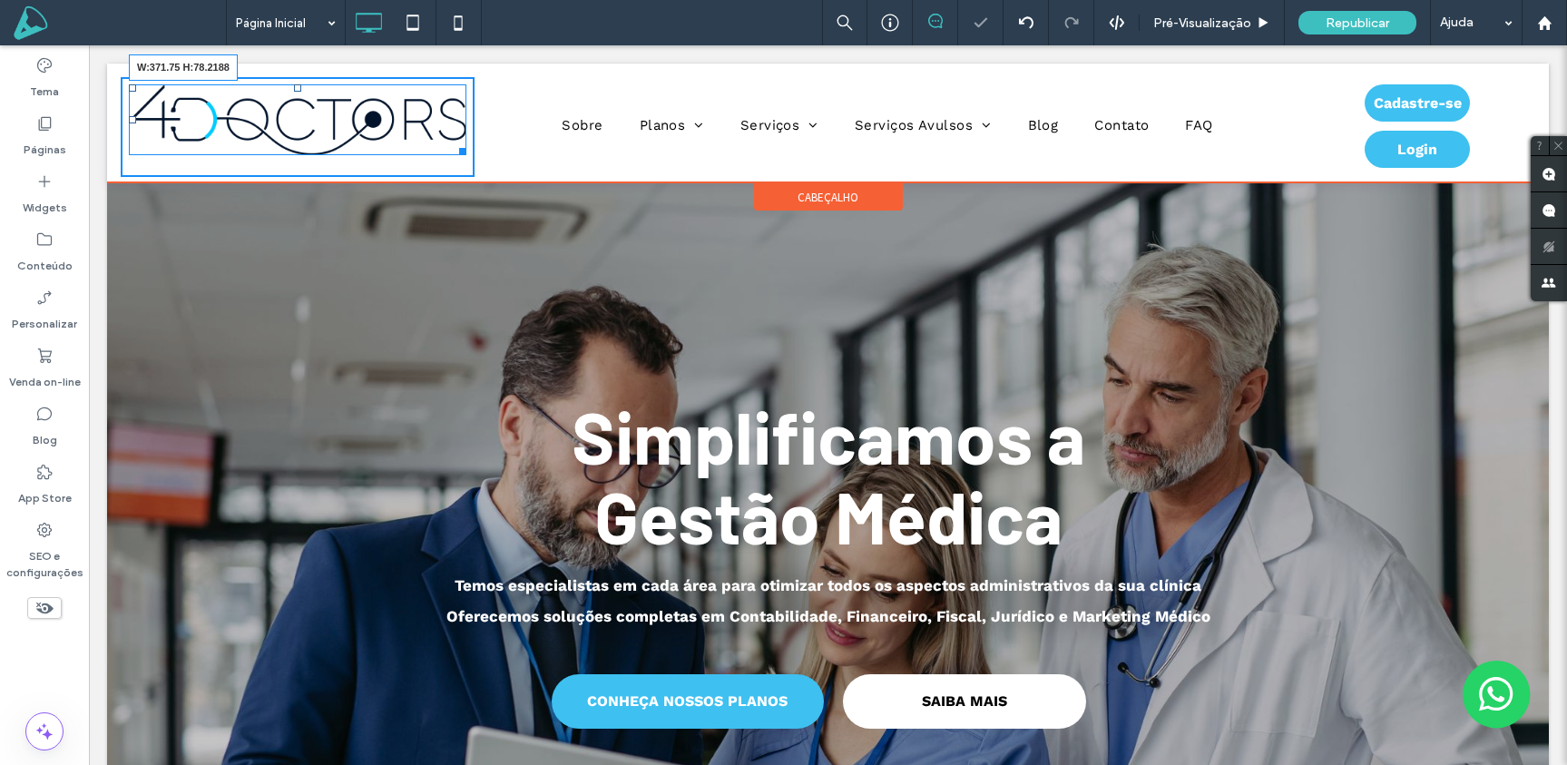
drag, startPoint x: 458, startPoint y: 148, endPoint x: 542, endPoint y: 203, distance: 100.9
click at [393, 134] on div "W:371.75 H:78.2188" at bounding box center [297, 119] width 337 height 71
drag, startPoint x: 436, startPoint y: 143, endPoint x: 409, endPoint y: 135, distance: 28.4
click at [409, 135] on div "W:257.75 H:54 Click To Paste" at bounding box center [298, 127] width 354 height 100
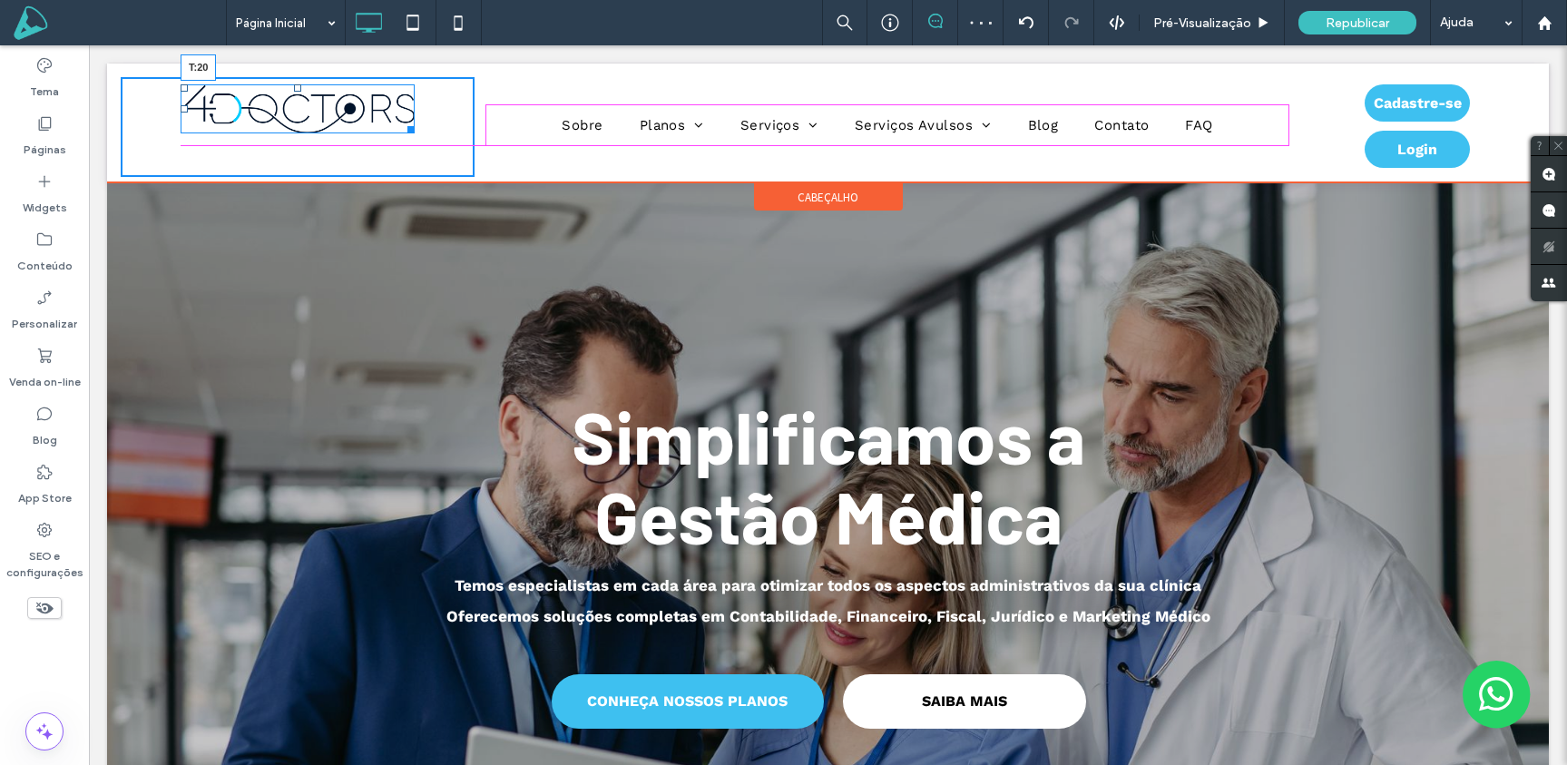
drag, startPoint x: 298, startPoint y: 87, endPoint x: 296, endPoint y: 103, distance: 15.7
click at [296, 103] on div "T:20" at bounding box center [298, 108] width 234 height 49
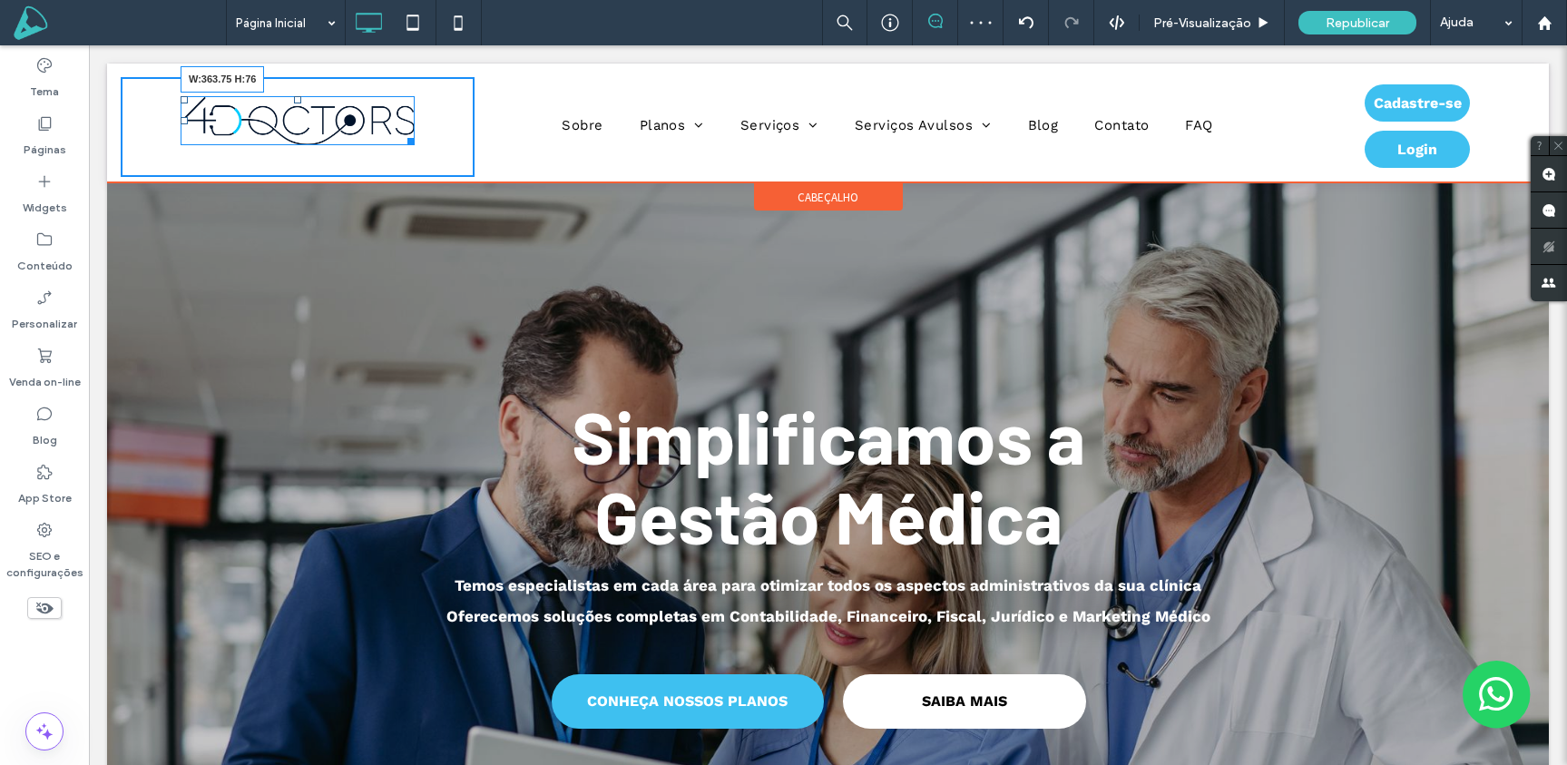
click at [415, 145] on div at bounding box center [408, 139] width 14 height 14
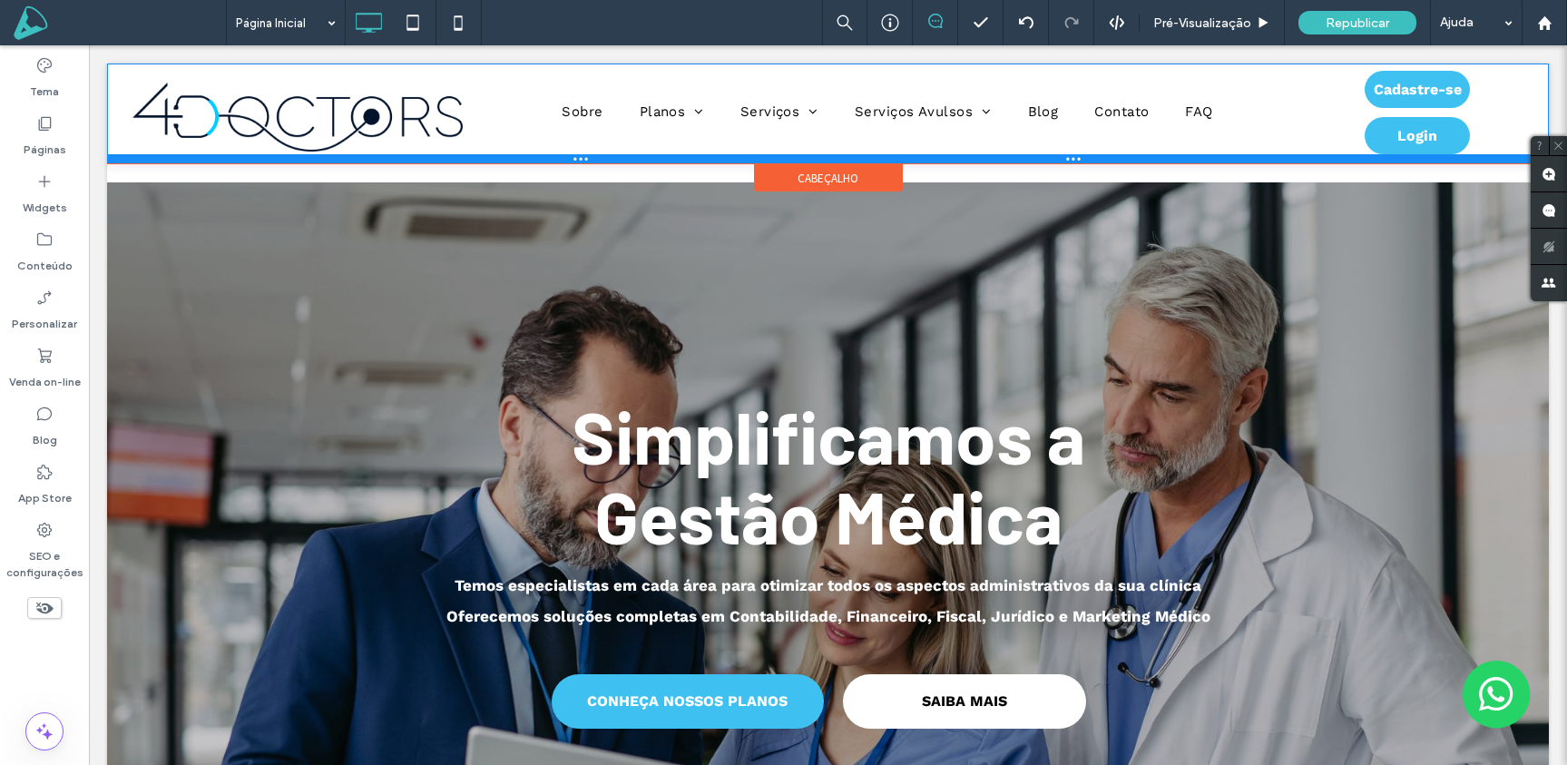
drag, startPoint x: 547, startPoint y: 179, endPoint x: 546, endPoint y: 170, distance: 9.1
click at [546, 163] on div at bounding box center [828, 158] width 1442 height 9
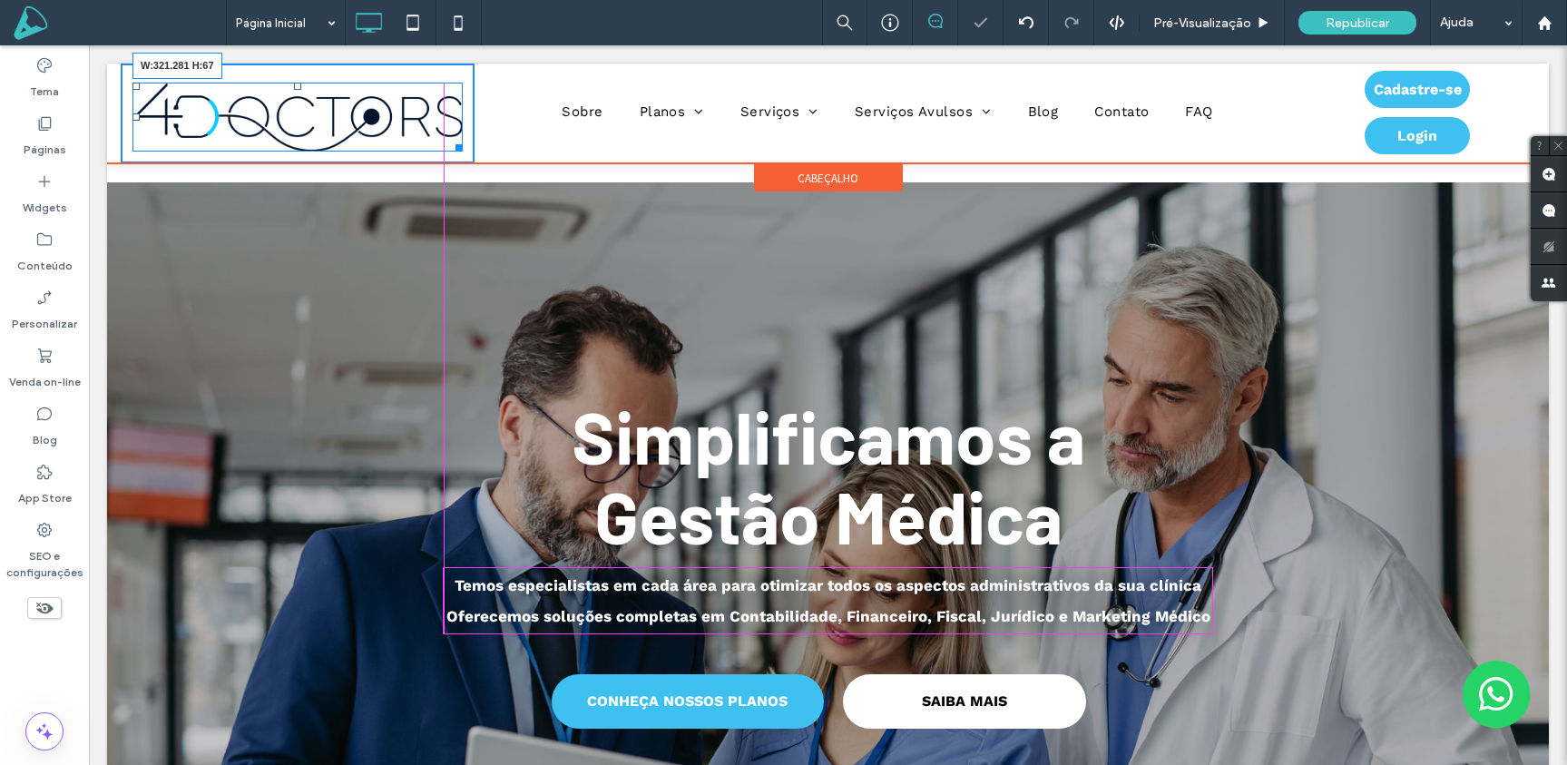
drag, startPoint x: 456, startPoint y: 140, endPoint x: 435, endPoint y: 134, distance: 21.6
click at [449, 138] on div at bounding box center [456, 145] width 14 height 14
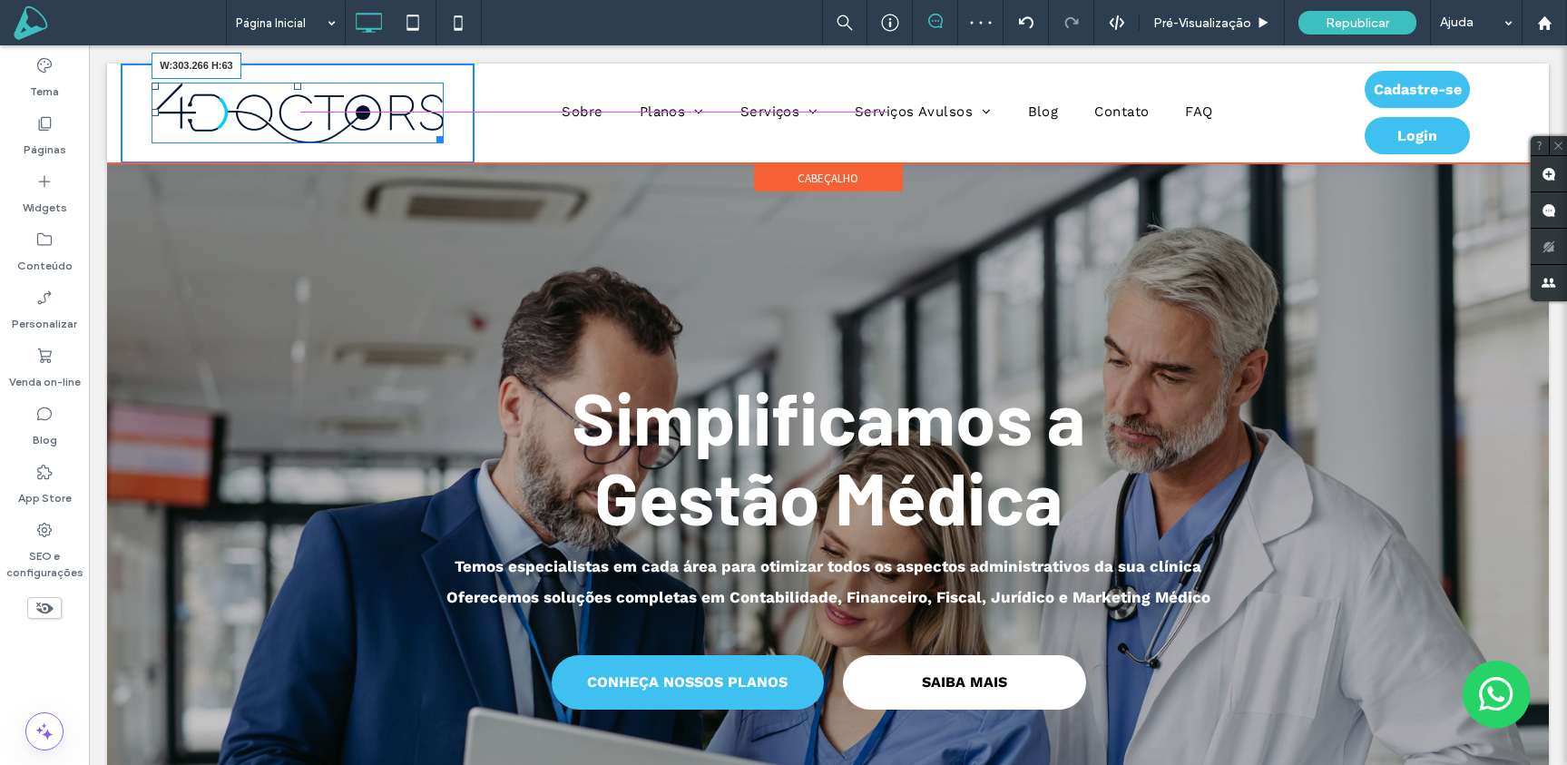
click at [430, 135] on div at bounding box center [437, 137] width 14 height 14
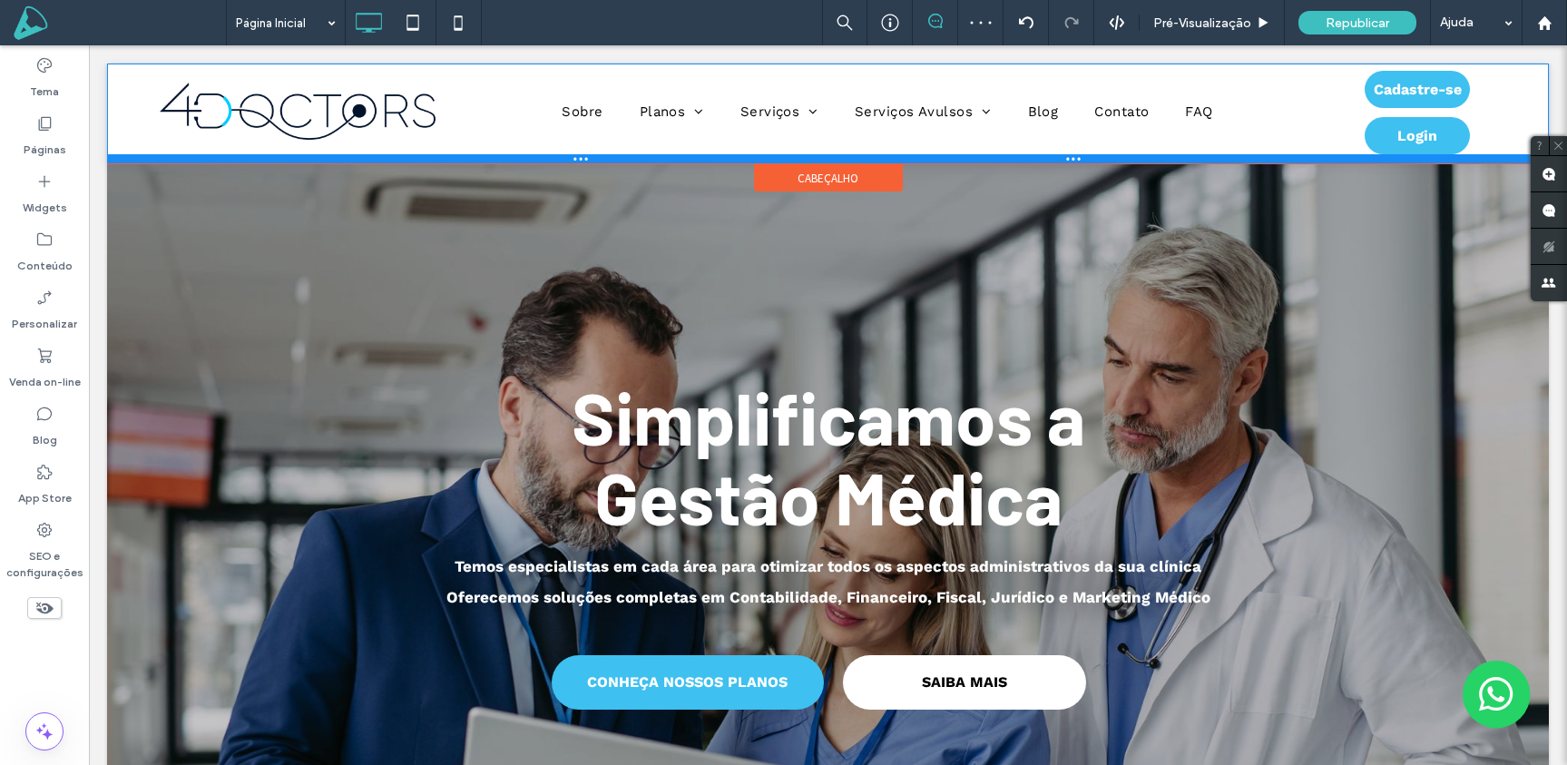
click at [541, 155] on div at bounding box center [828, 158] width 1442 height 9
